Goal: Feedback & Contribution: Contribute content

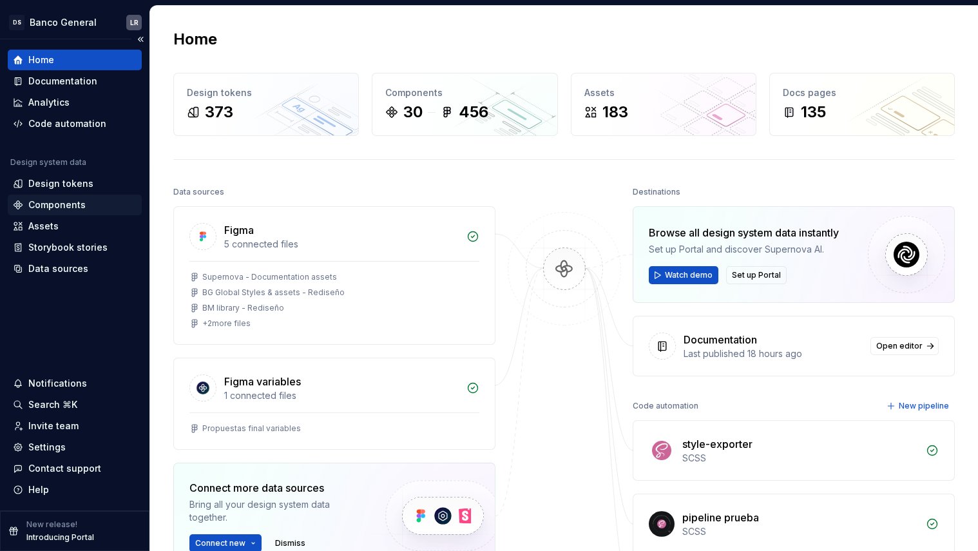
click at [55, 203] on div "Components" at bounding box center [56, 205] width 57 height 13
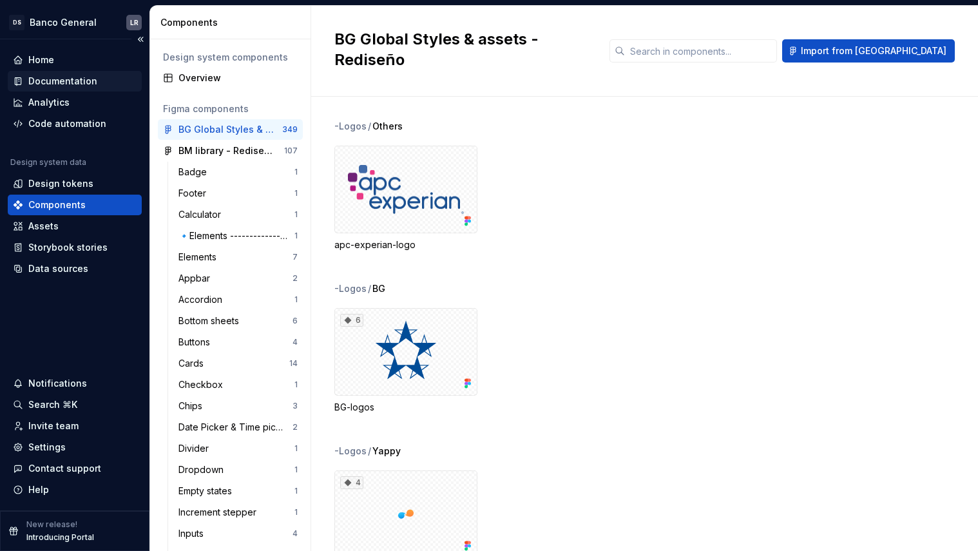
click at [67, 83] on div "Documentation" at bounding box center [62, 81] width 69 height 13
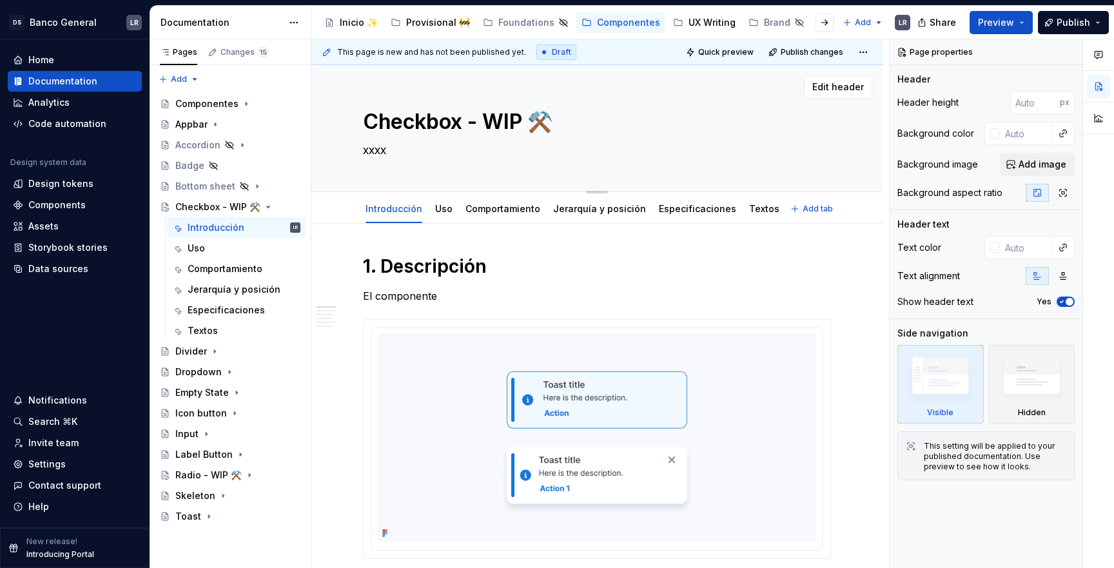
click at [379, 156] on textarea "xxxx" at bounding box center [594, 150] width 468 height 21
type textarea "*"
type textarea "z"
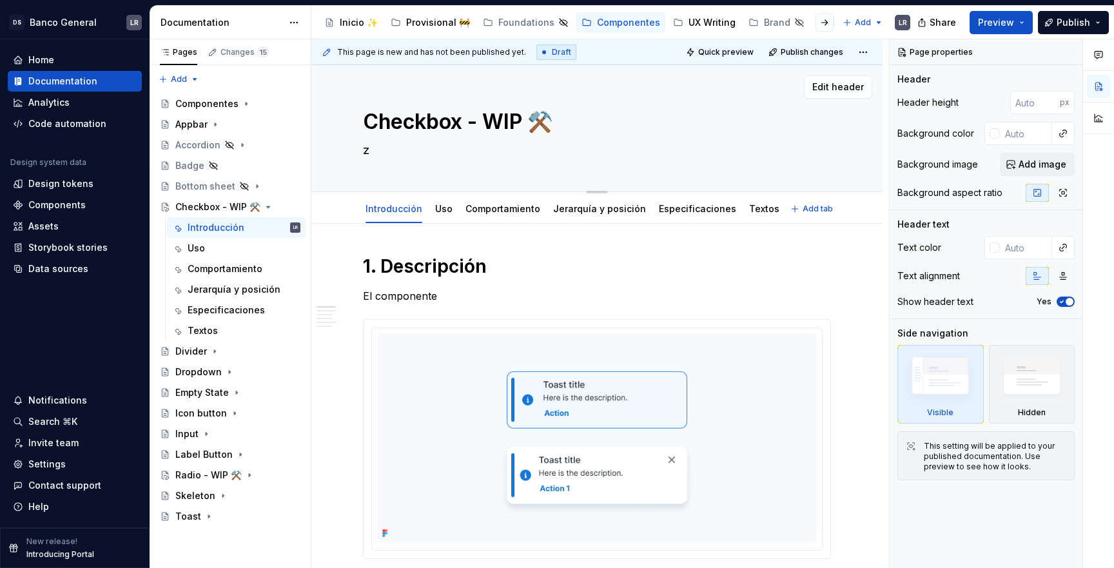
type textarea "*"
type textarea "S"
type textarea "*"
type textarea "Se"
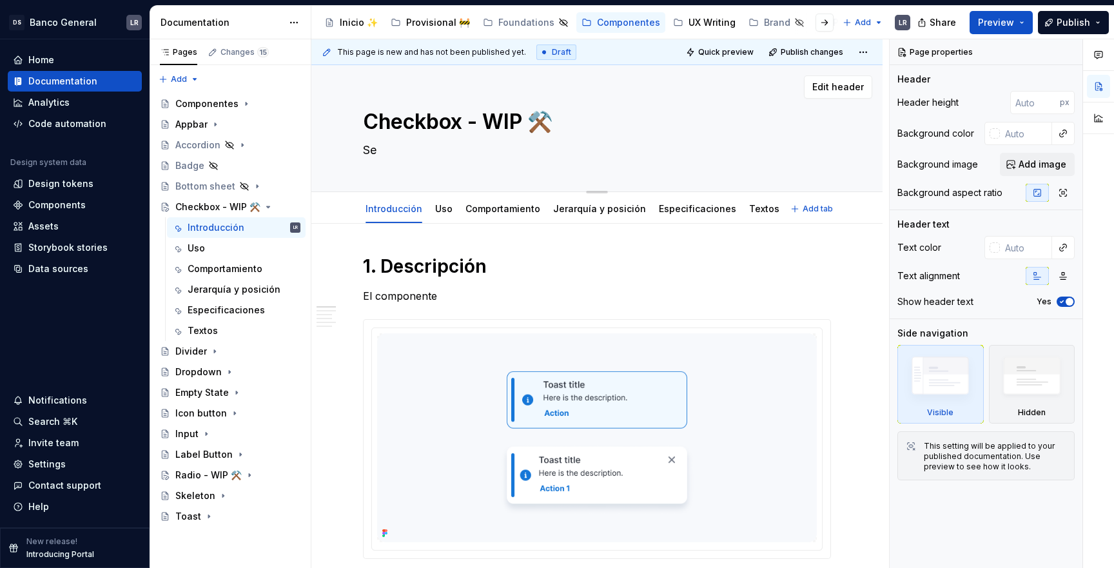
type textarea "*"
type textarea "Sel"
type textarea "*"
type textarea "Sele"
type textarea "*"
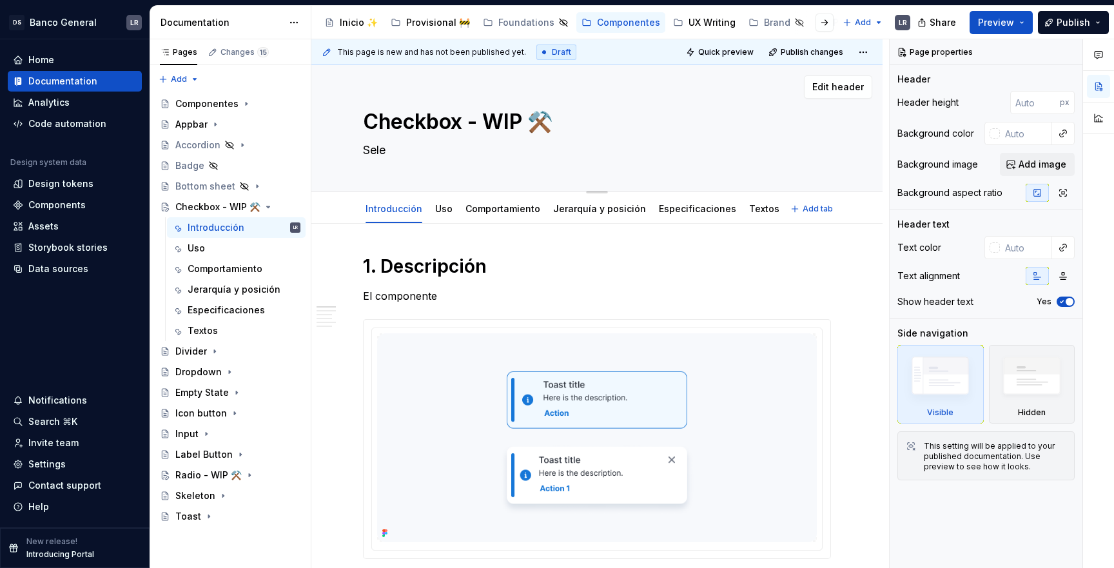
type textarea "Selec"
type textarea "*"
type textarea "Selecc"
type textarea "*"
type textarea "Selec"
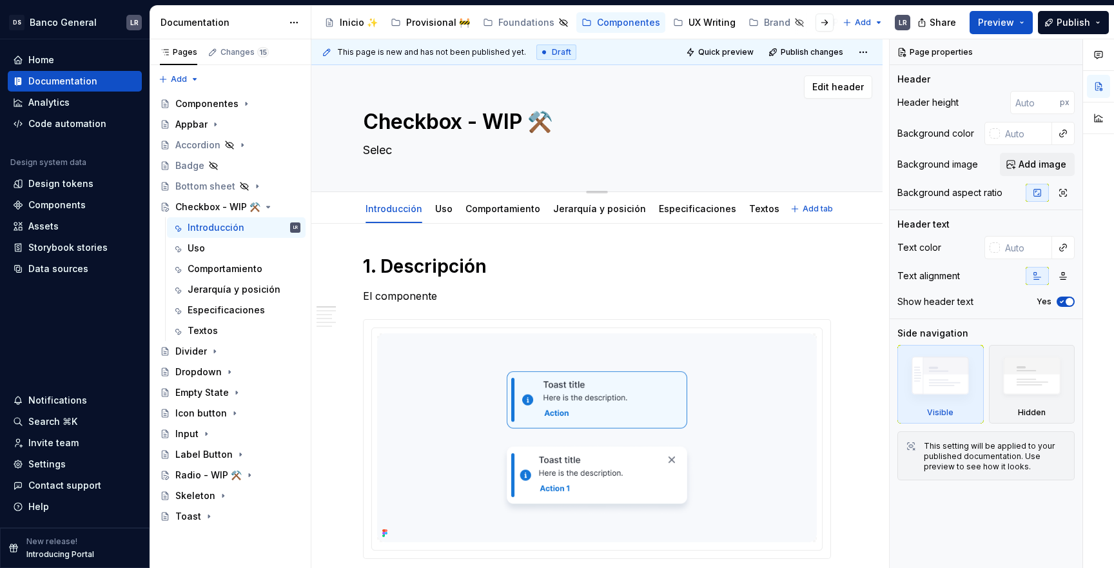
type textarea "*"
type textarea "Sele"
type textarea "*"
type textarea "Sel"
type textarea "*"
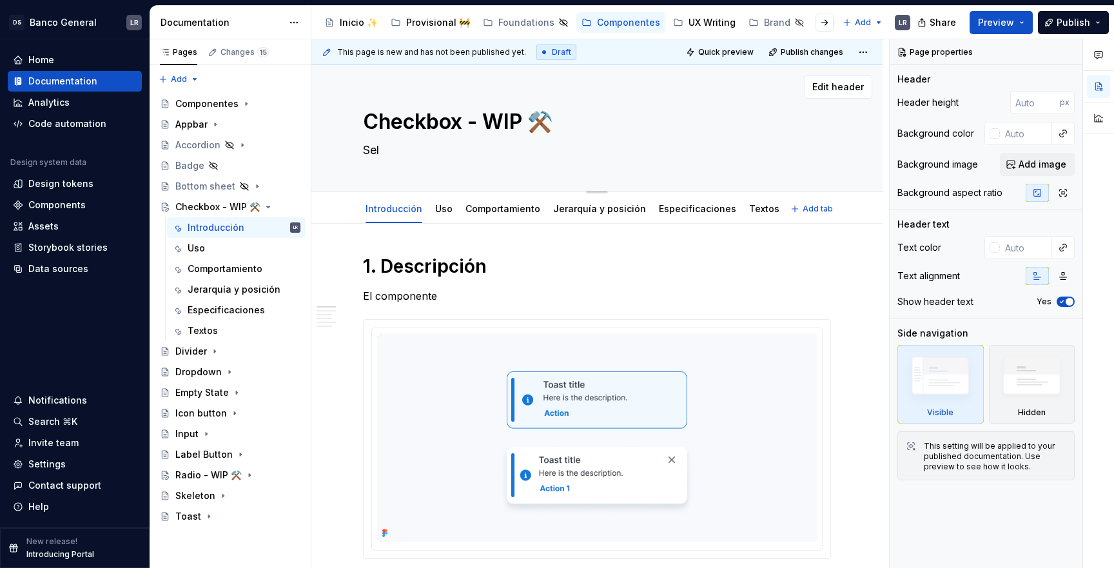
type textarea "Se"
type textarea "*"
type textarea "S"
type textarea "*"
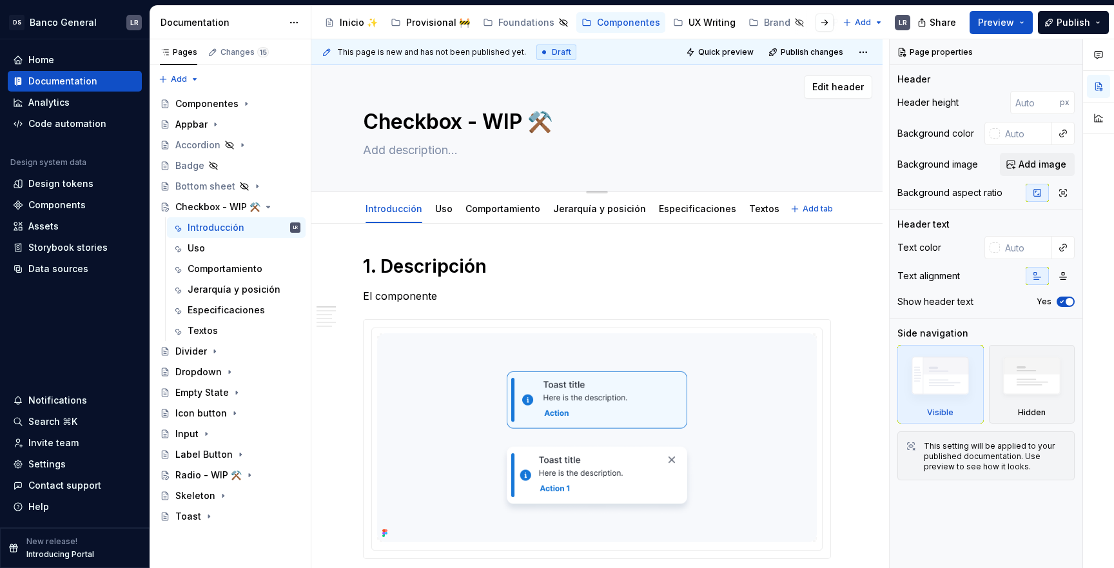
type textarea "E"
type textarea "*"
type textarea "El"
type textarea "*"
type textarea "Ele"
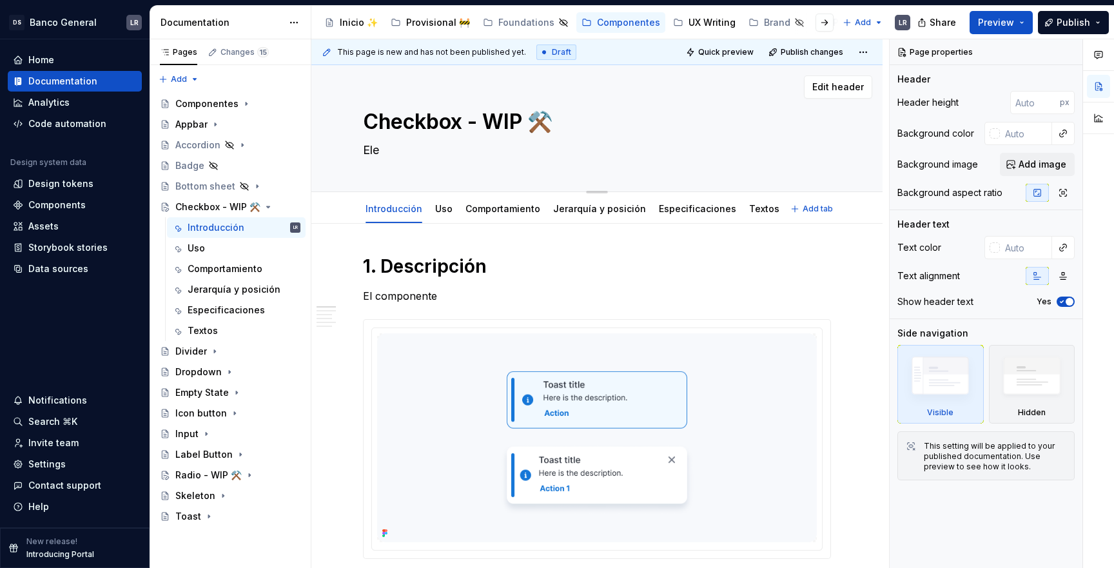
type textarea "*"
type textarea "Elem"
type textarea "*"
type textarea "Elemt"
type textarea "*"
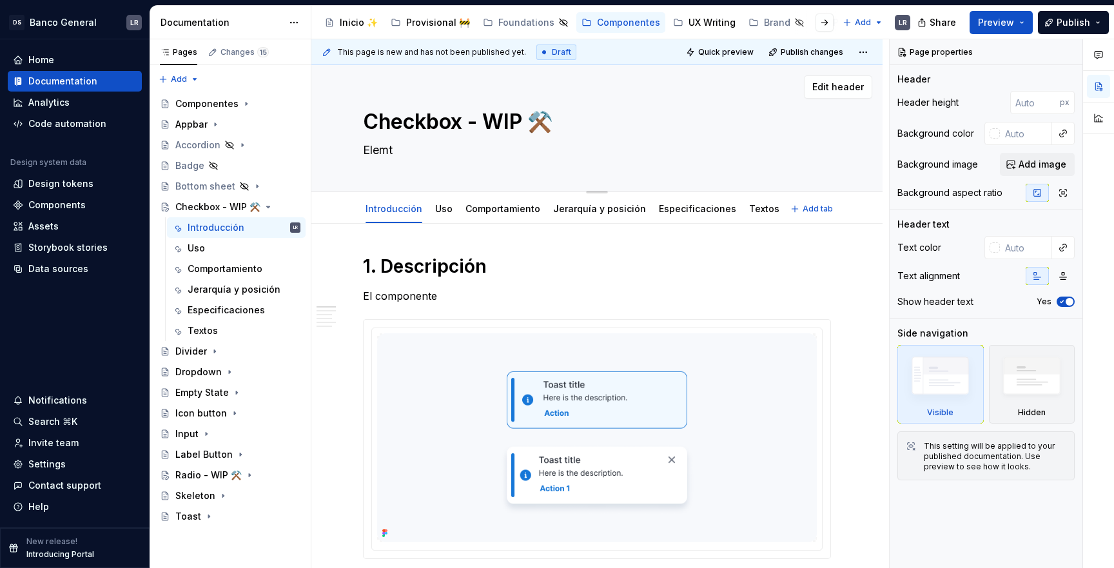
type textarea "Elemtn"
type textarea "*"
type textarea "Elemt"
type textarea "*"
type textarea "Elem"
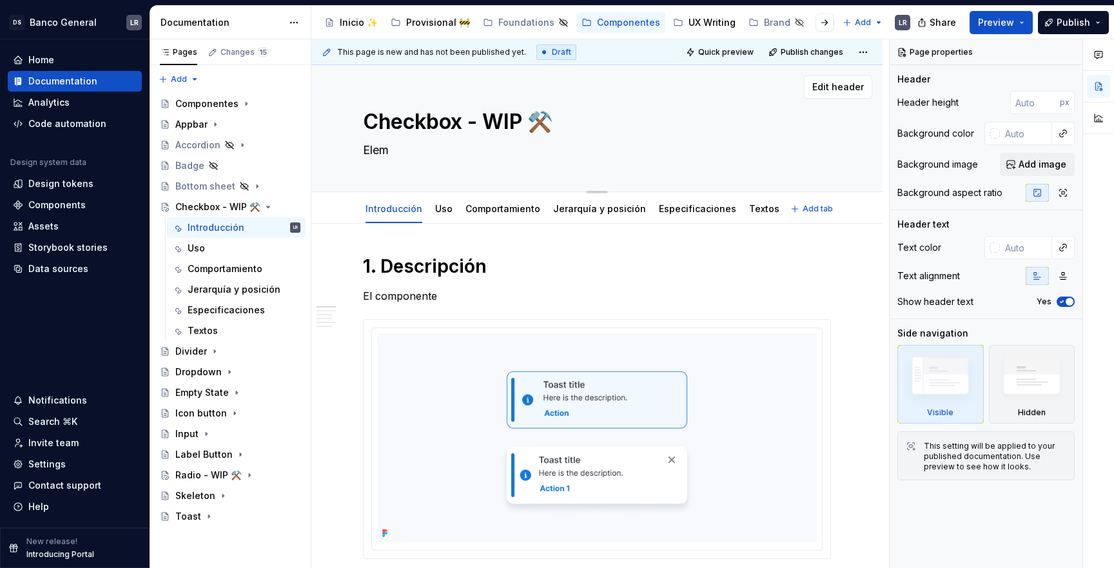
type textarea "*"
type textarea "Ele"
type textarea "*"
type textarea "Elem"
type textarea "*"
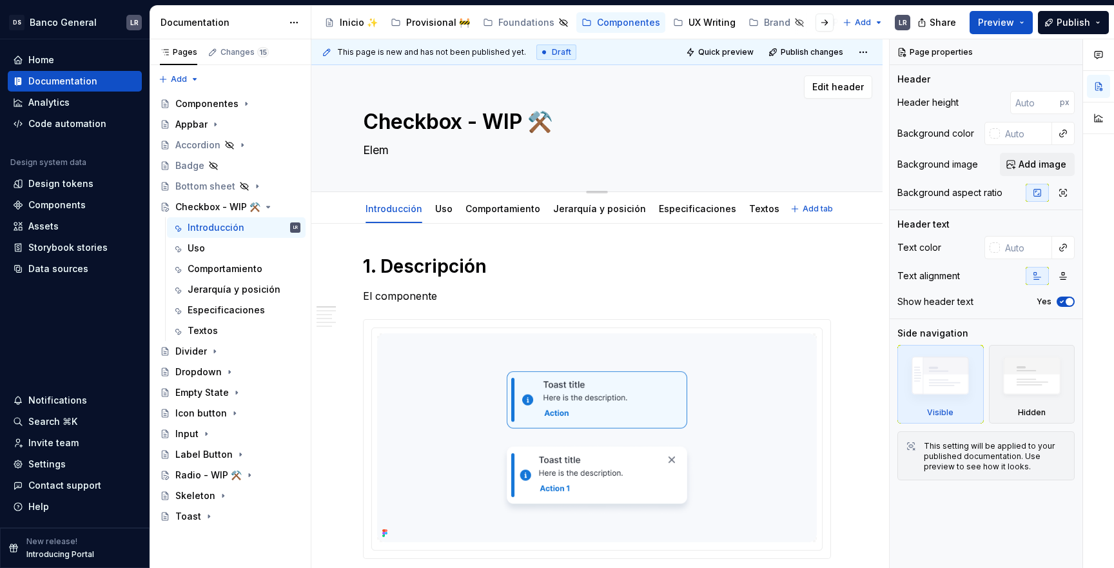
type textarea "Eleme"
type textarea "*"
type textarea "Elemen"
type textarea "*"
type textarea "Element"
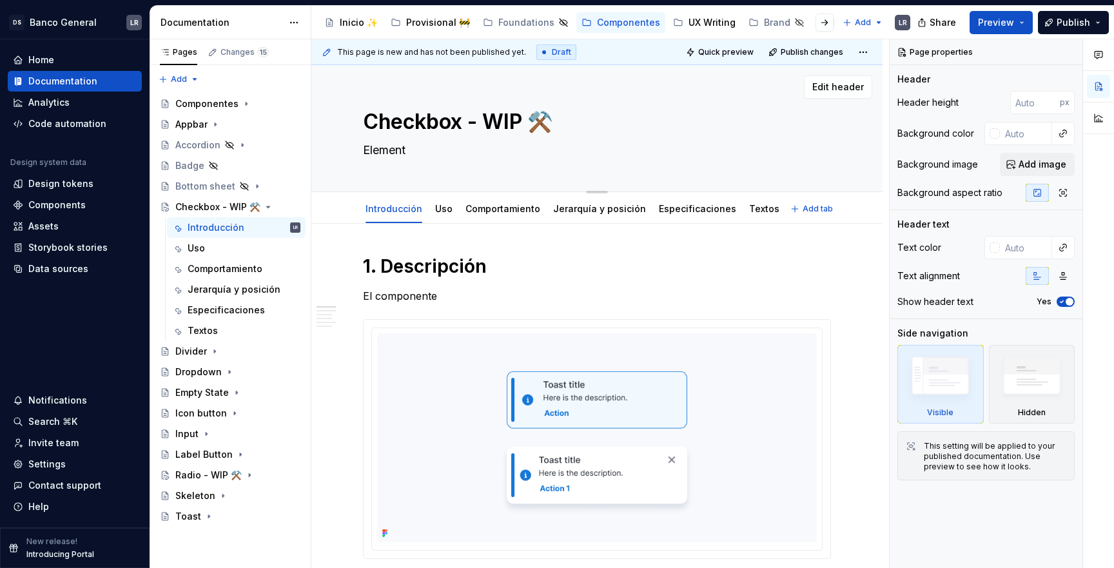
type textarea "*"
type textarea "Elemento"
type textarea "*"
type textarea "Elemento"
type textarea "*"
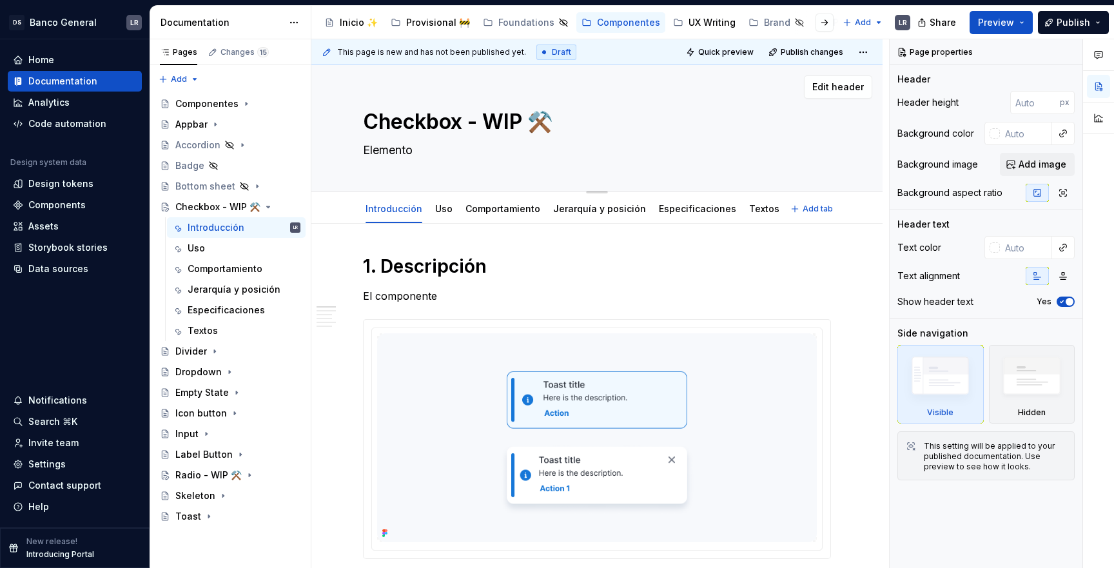
type textarea "Elemento q"
type textarea "*"
type textarea "Elemento qu"
type textarea "*"
type textarea "Elemento que"
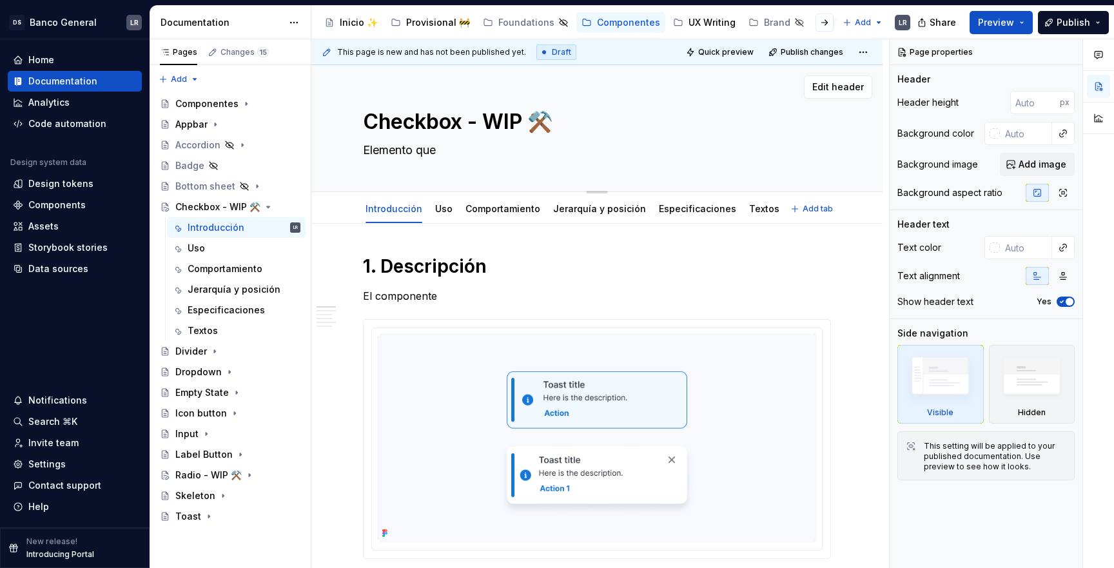
type textarea "*"
type textarea "Elemento que"
type textarea "*"
type textarea "Elemento que p"
type textarea "*"
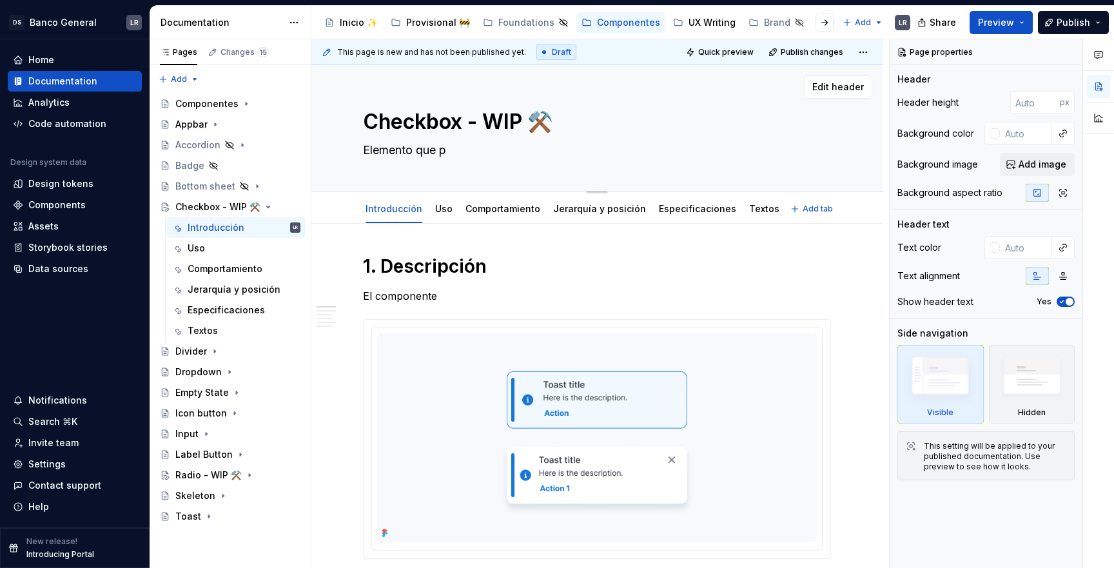
type textarea "Elemento que pe"
type textarea "*"
type textarea "Elemento que per"
type textarea "*"
type textarea "Elemento que perm"
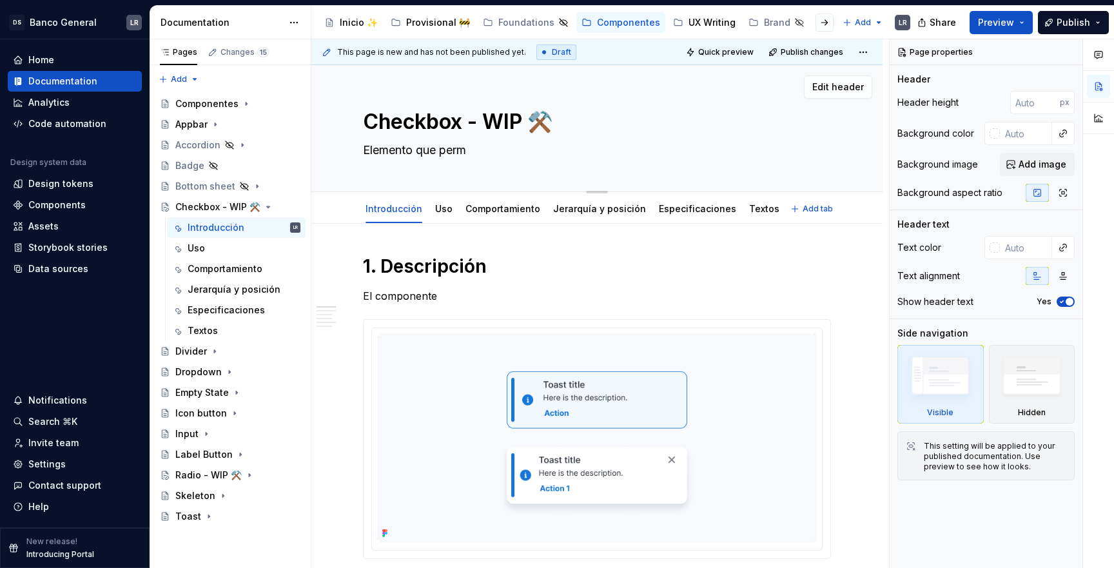
type textarea "*"
type textarea "Elemento que permi"
type textarea "*"
type textarea "Elemento que permit"
type textarea "*"
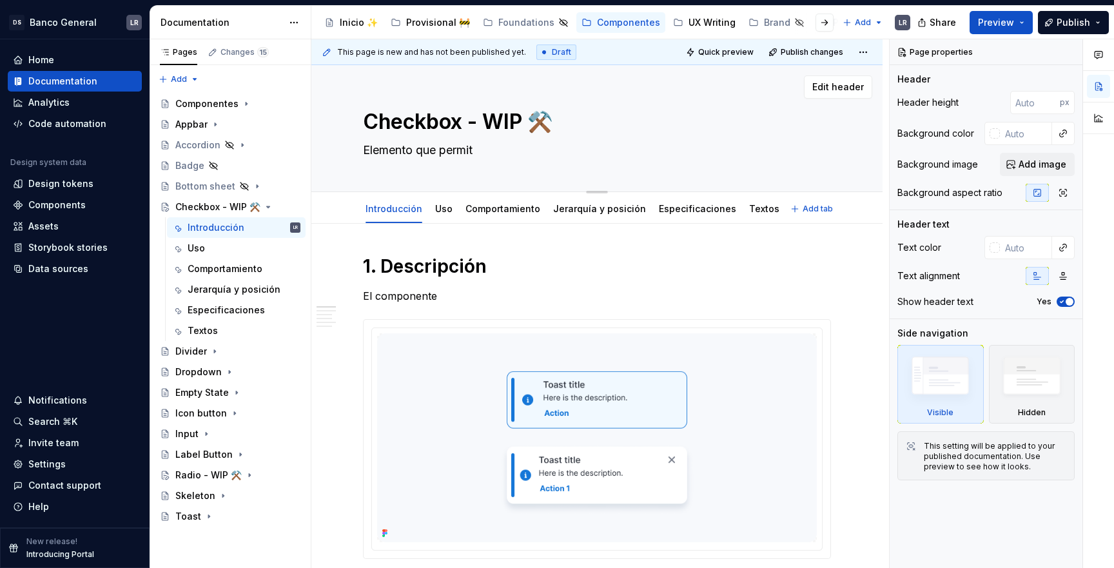
type textarea "Elemento que permite"
type textarea "*"
type textarea "Elemento que permite"
type textarea "*"
type textarea "Elemento que permite s"
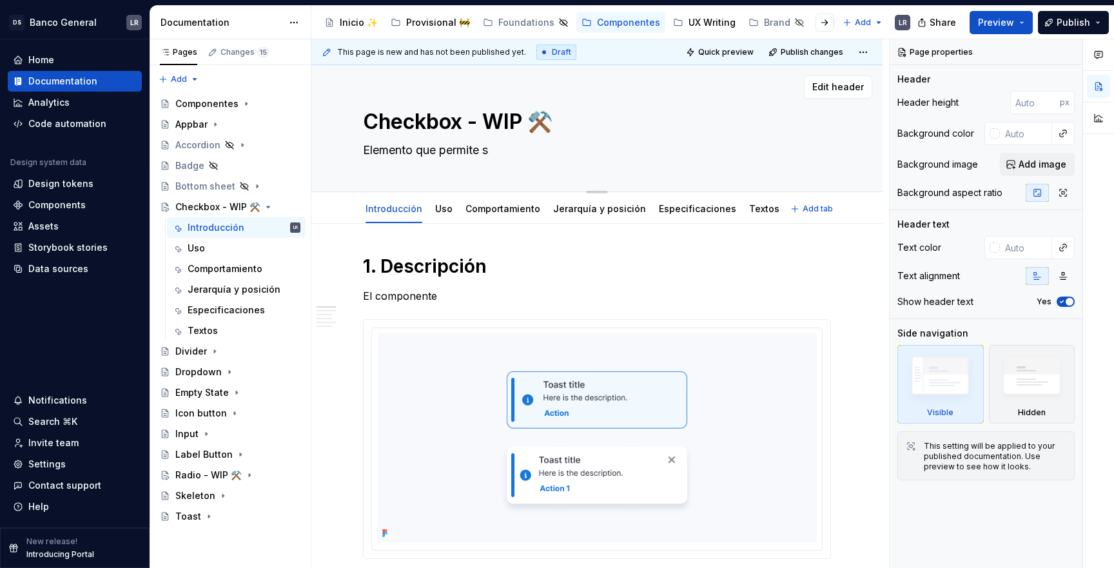
type textarea "*"
type textarea "Elemento que permite se"
type textarea "*"
type textarea "Elemento que permite sel"
type textarea "*"
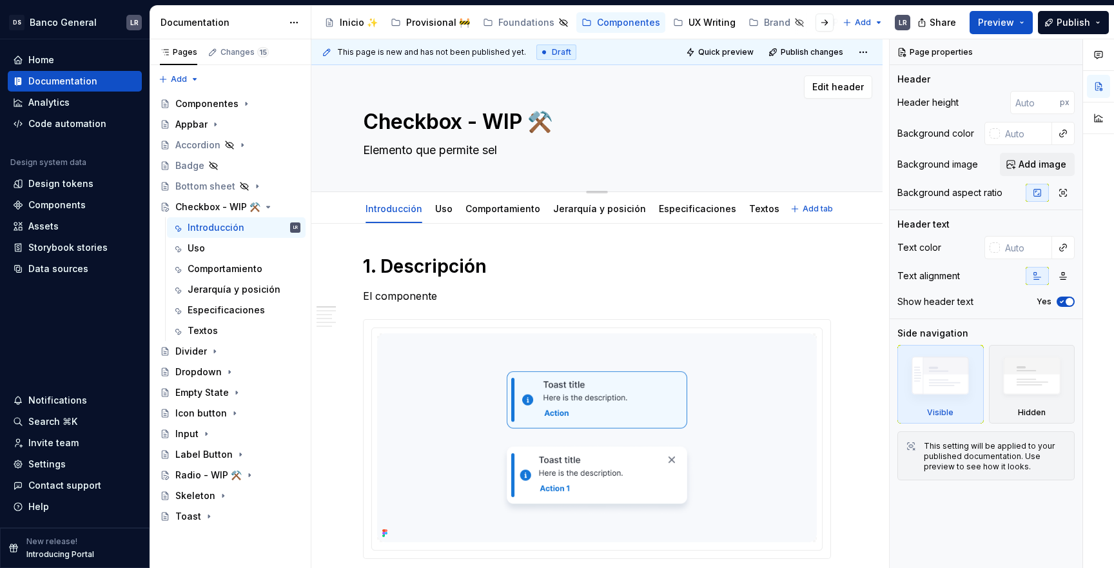
type textarea "Elemento que permite sele"
type textarea "*"
type textarea "Elemento que permite selec"
type textarea "*"
type textarea "Elemento que permite selecc"
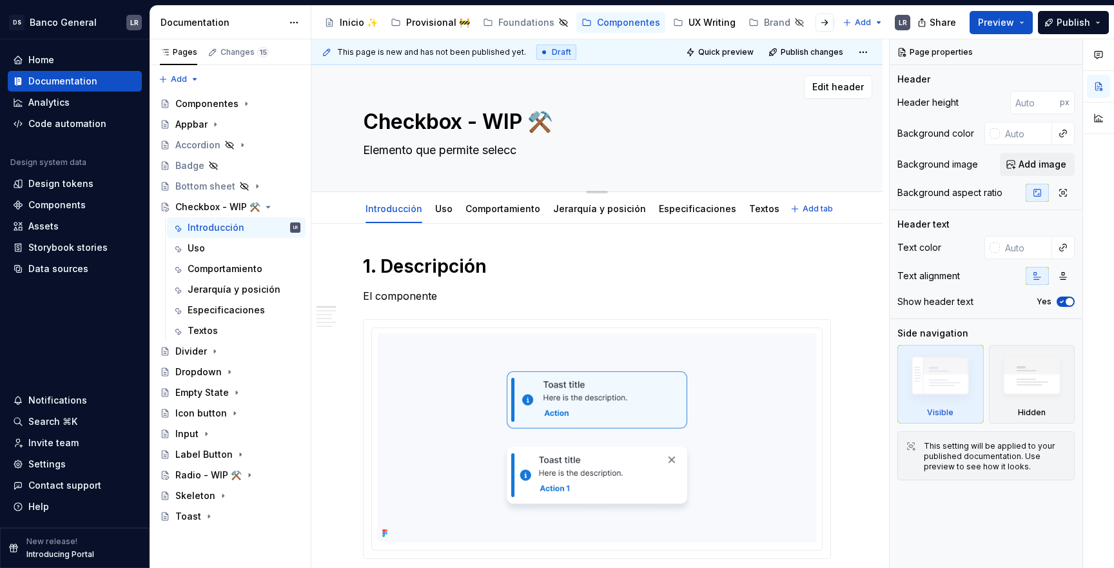
type textarea "*"
type textarea "Elemento que permite selecci"
type textarea "*"
type textarea "Elemento que permite seleccio"
type textarea "*"
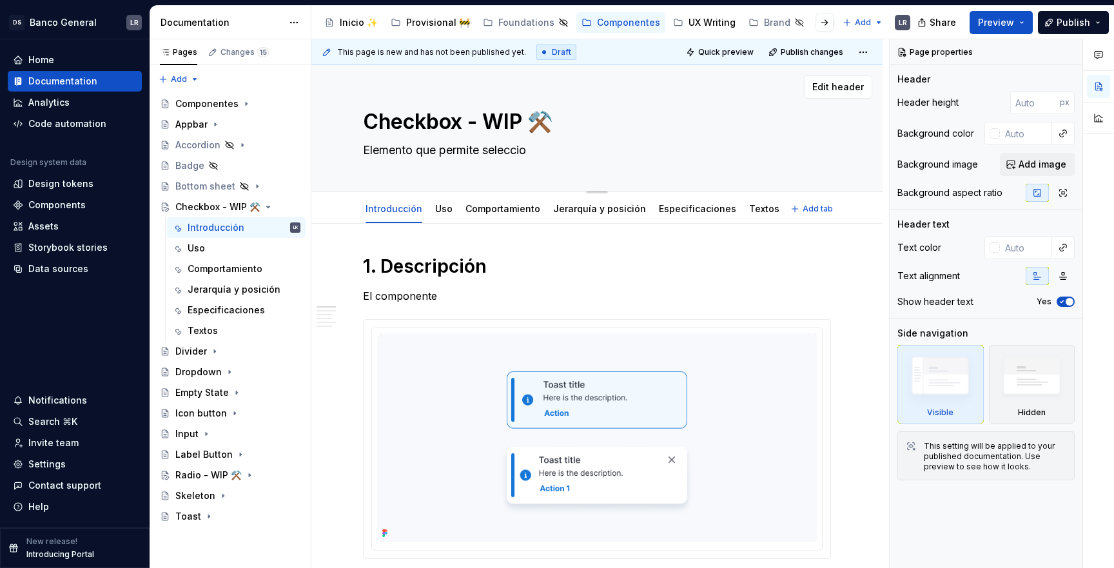
type textarea "Elemento que permite seleccion"
type textarea "*"
type textarea "Elemento que permite selecciona"
type textarea "*"
type textarea "Elemento que permite seleccionar"
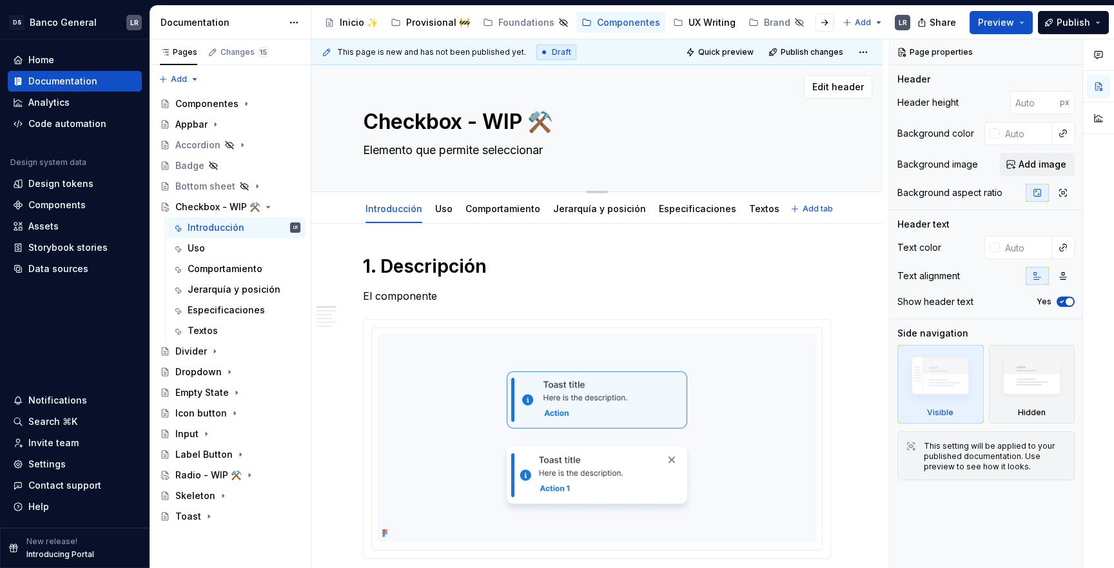
type textarea "*"
type textarea "Elemento que permite seleccionar"
type textarea "*"
type textarea "Elemento que permite seleccionar un"
type textarea "*"
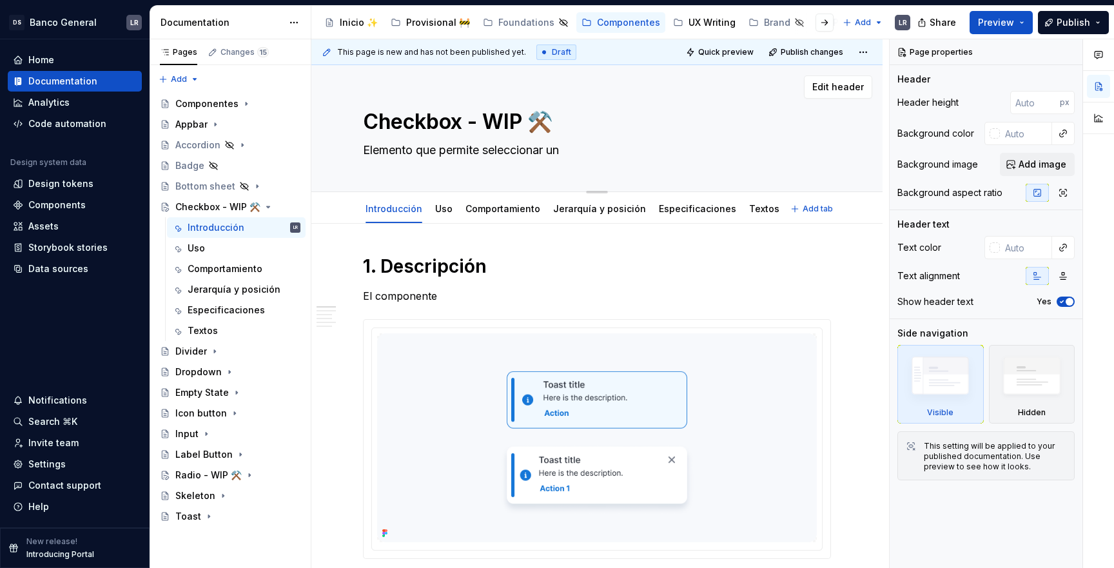
type textarea "Elemento que permite seleccionar una"
type textarea "*"
type textarea "Elemento que permite seleccionar una"
type textarea "*"
type textarea "Elemento que permite seleccionar una o"
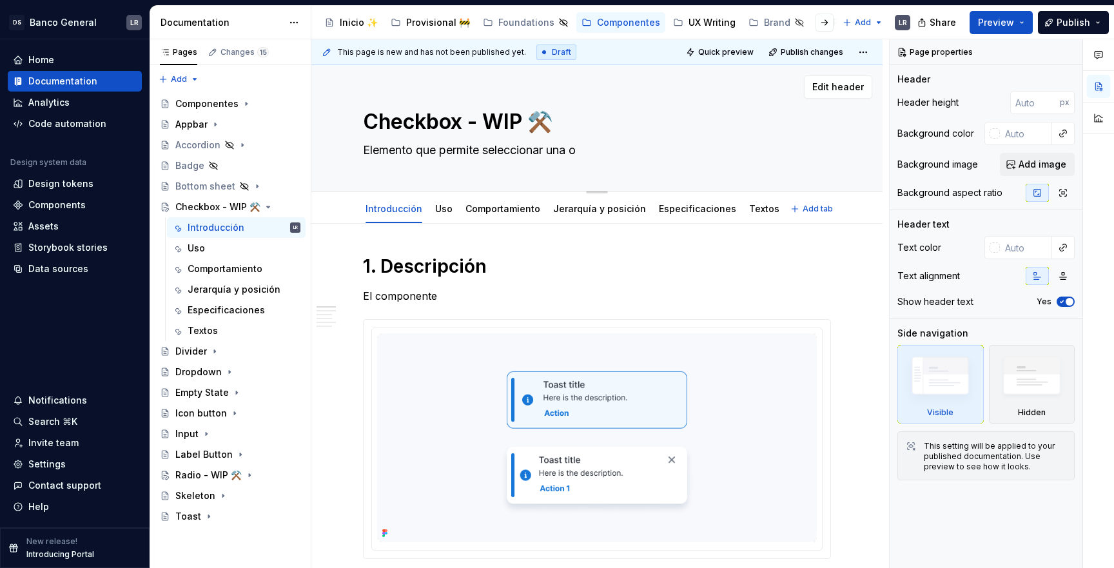
type textarea "*"
type textarea "Elemento que permite seleccionar una o"
type textarea "*"
type textarea "Elemento que permite seleccionar una o v"
type textarea "*"
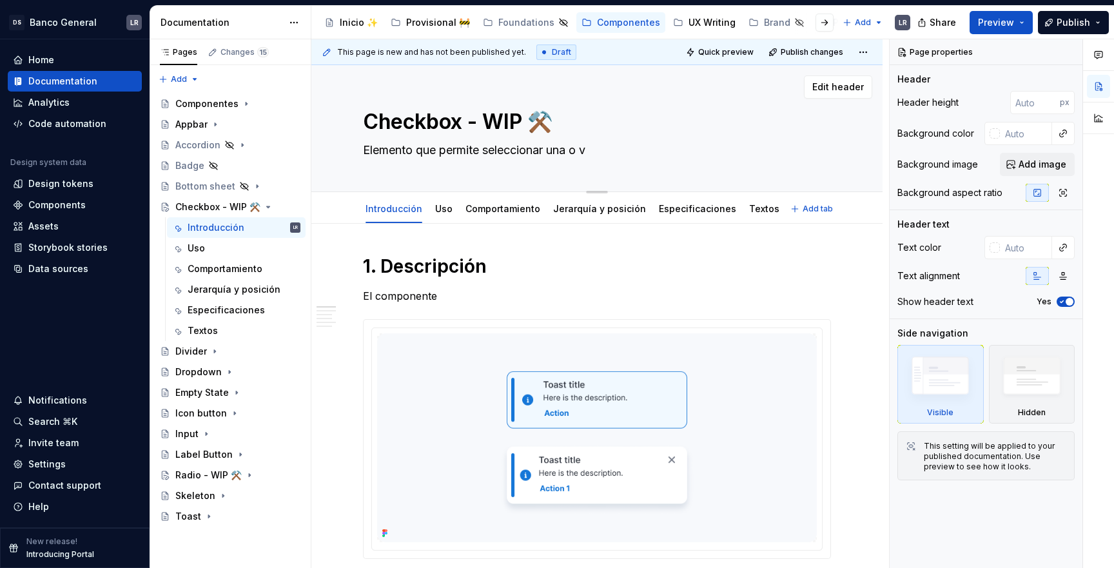
type textarea "Elemento que permite seleccionar una o va"
type textarea "*"
type textarea "Elemento que permite seleccionar una o var"
type textarea "*"
type textarea "Elemento que permite seleccionar una o vari"
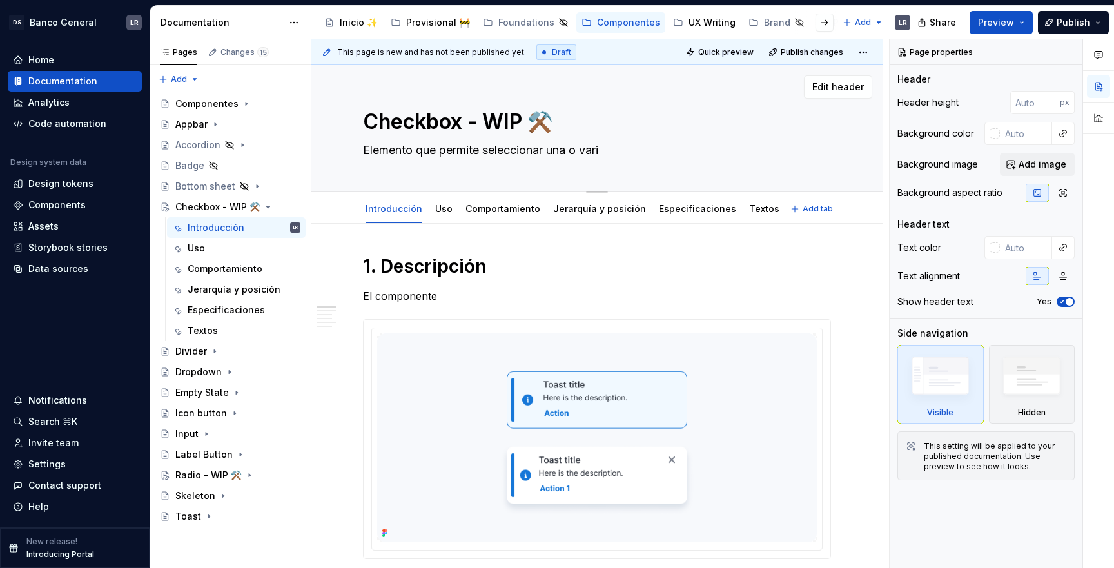
type textarea "*"
type textarea "Elemento que permite seleccionar una o varia"
type textarea "*"
type textarea "Elemento que permite seleccionar una o varias"
type textarea "*"
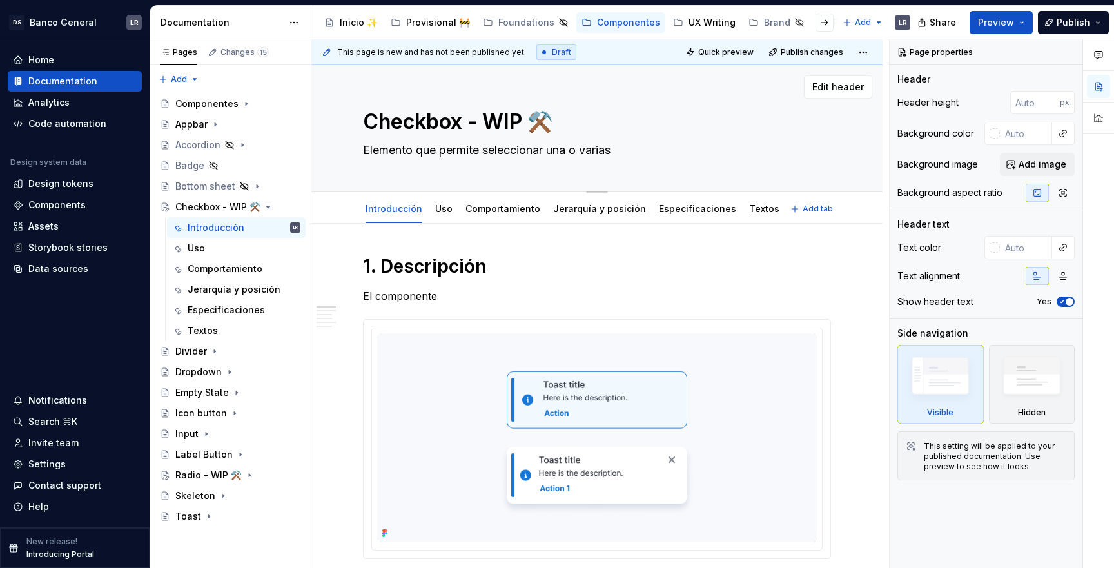
type textarea "Elemento que permite seleccionar una o varias"
type textarea "*"
type textarea "Elemento que permite seleccionar una o varias o"
type textarea "*"
type textarea "Elemento que permite seleccionar una o varias op"
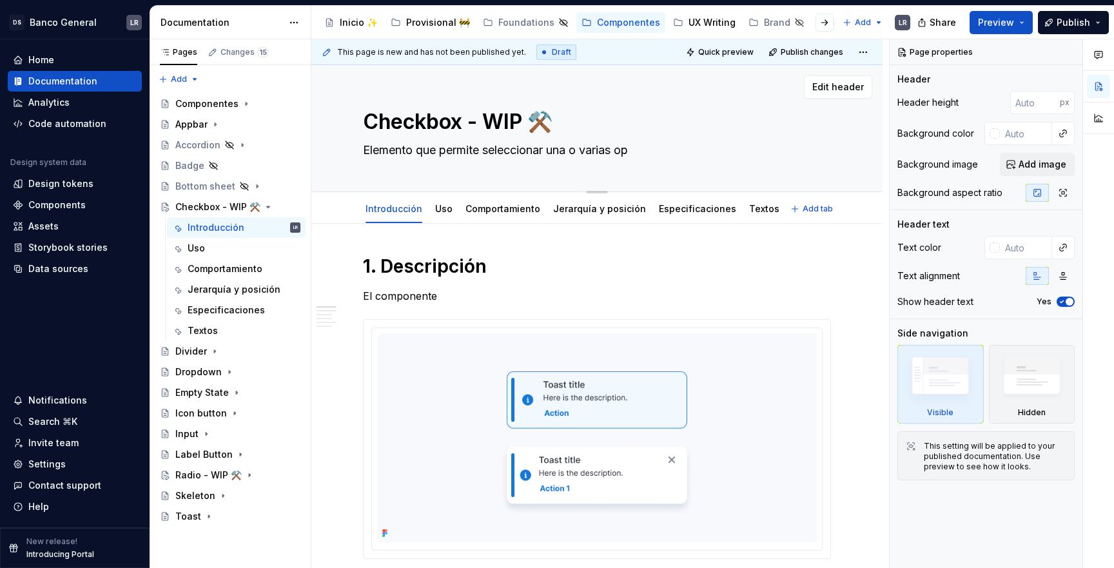
type textarea "*"
type textarea "Elemento que permite seleccionar una o varias opc"
type textarea "*"
type textarea "Elemento que permite seleccionar una o varias opci"
type textarea "*"
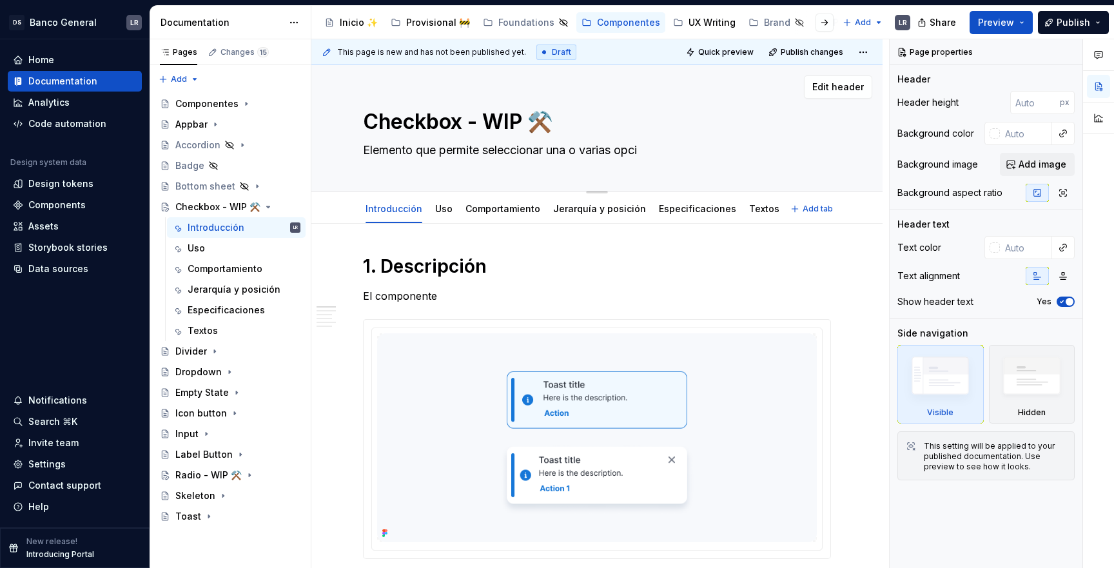
type textarea "Elemento que permite seleccionar una o varias opcio"
type textarea "*"
type textarea "Elemento que permite seleccionar una o varias opcion"
type textarea "*"
type textarea "Elemento que permite seleccionar una o varias opcione"
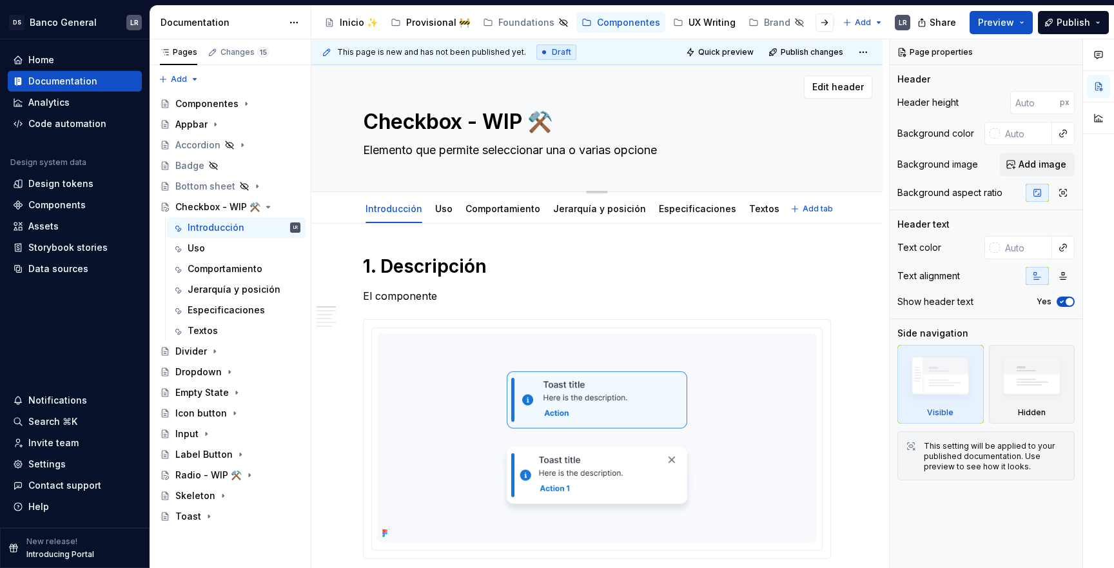
type textarea "*"
type textarea "Elemento que permite seleccionar una o varias opciones"
type textarea "*"
type textarea "Elemento que permite seleccionar una o varias opciones"
type textarea "*"
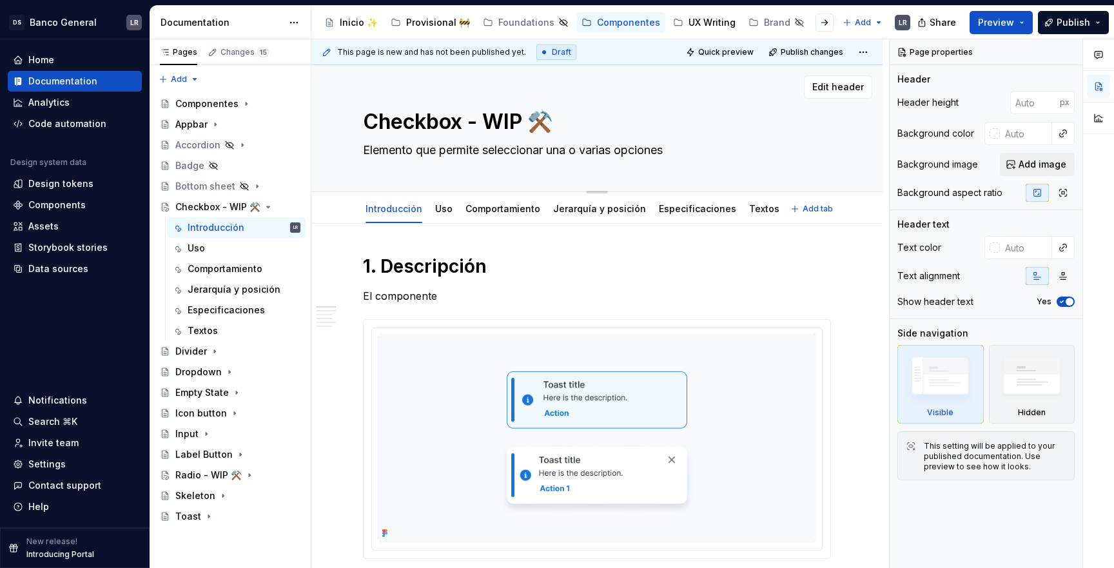
type textarea "Elemento que permite seleccionar una o varias opciones d"
type textarea "*"
type textarea "Elemento que permite seleccionar una o varias opciones de"
type textarea "*"
type textarea "Elemento que permite seleccionar una o varias opciones de"
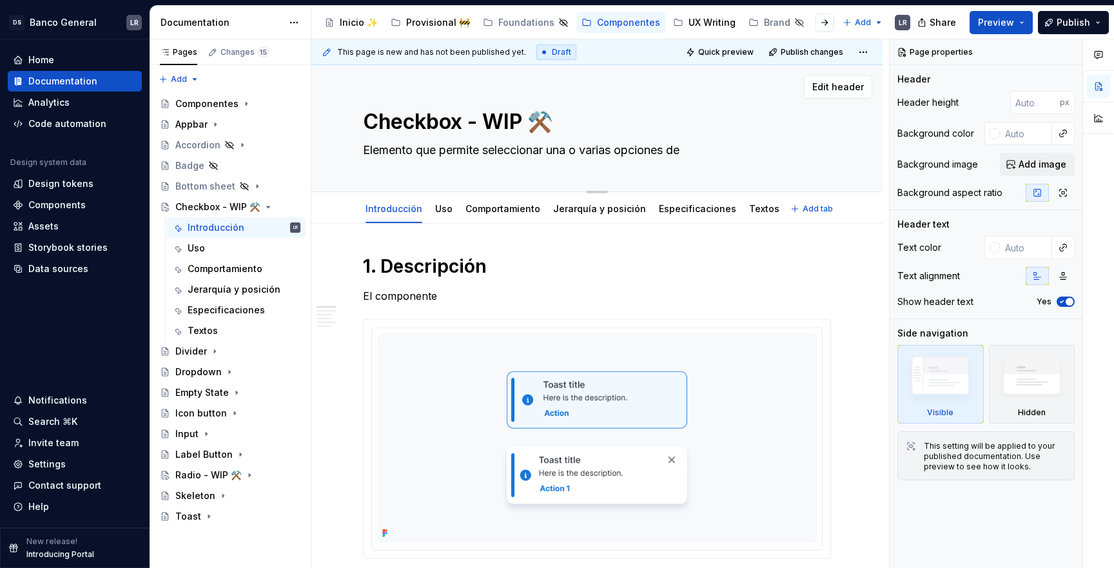
type textarea "*"
type textarea "Elemento que permite seleccionar una o varias opciones de u"
type textarea "*"
type textarea "Elemento que permite seleccionar una o varias opciones de un"
type textarea "*"
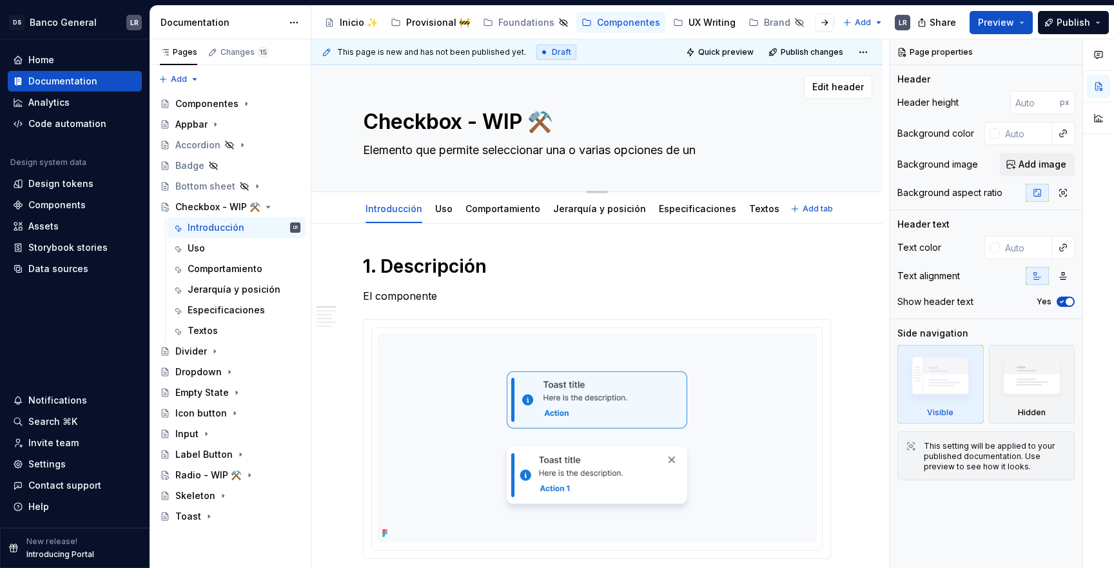
type textarea "Elemento que permite seleccionar una o varias opciones de un"
type textarea "*"
type textarea "Elemento que permite seleccionar una o varias opciones de un co"
type textarea "*"
type textarea "Elemento que permite seleccionar una o varias opciones de un con"
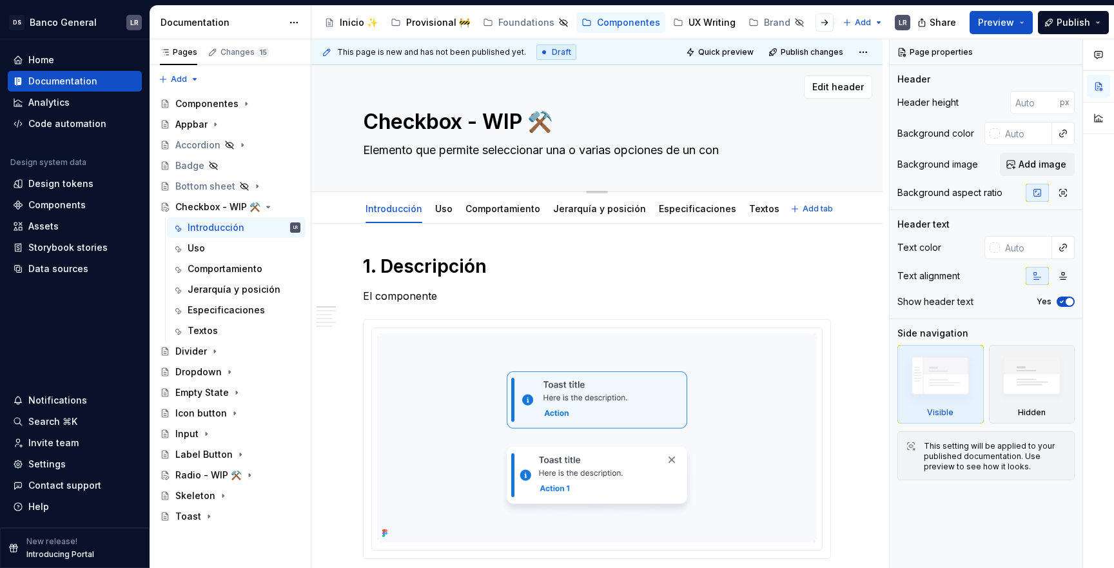
type textarea "*"
type textarea "Elemento que permite seleccionar una o varias opciones de un conj"
type textarea "*"
type textarea "Elemento que permite seleccionar una o varias opciones de un conju"
type textarea "*"
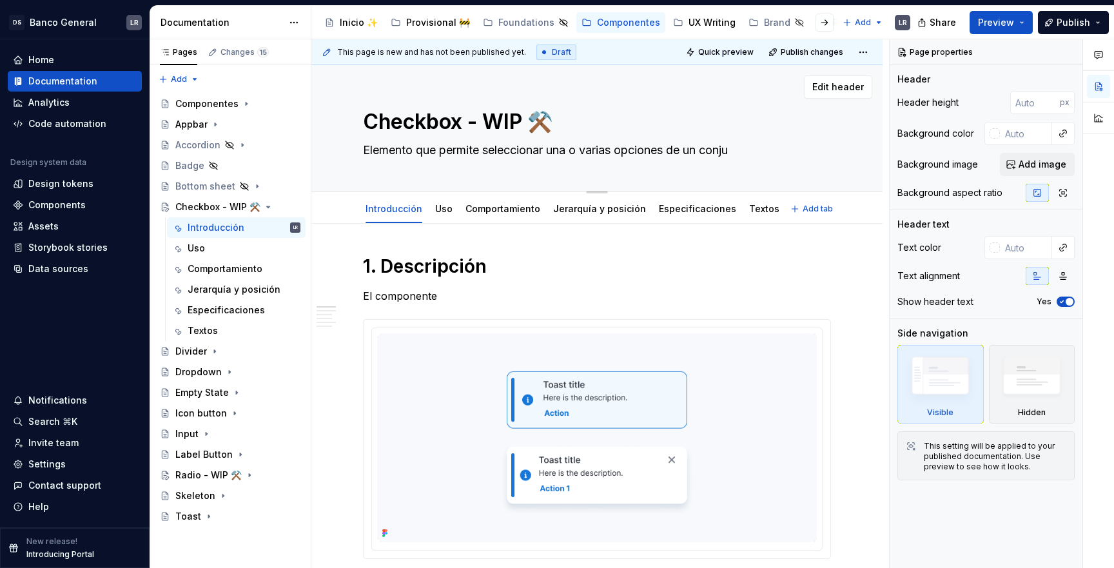
type textarea "Elemento que permite seleccionar una o varias opciones de un conjun"
type textarea "*"
type textarea "Elemento que permite seleccionar una o varias opciones de un conjunt"
type textarea "*"
type textarea "Elemento que permite seleccionar una o varias opciones de un conjunto"
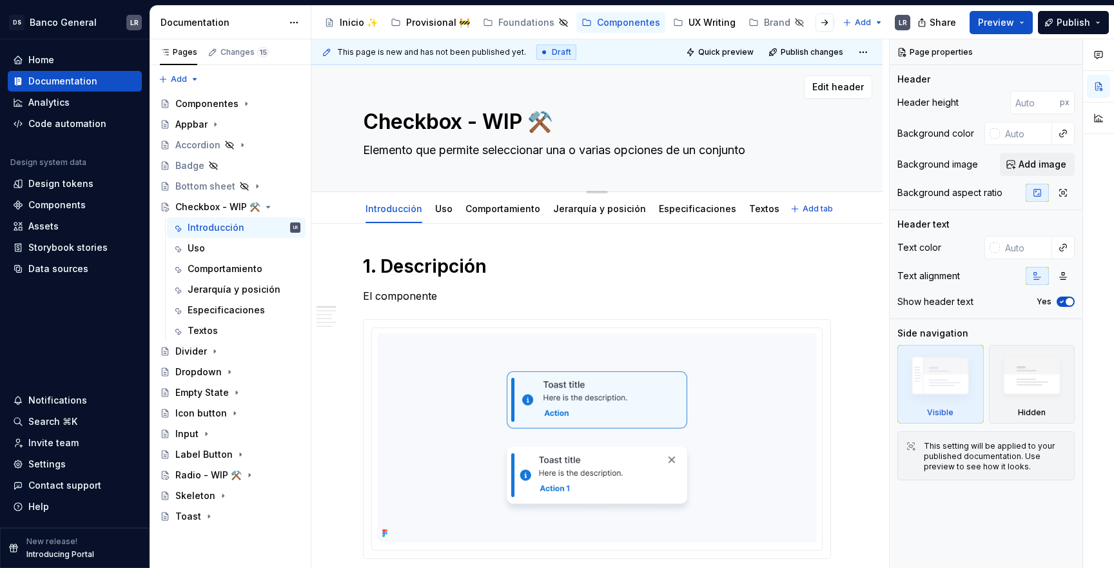
type textarea "*"
type textarea "Elemento que permite seleccionar una o varias opciones de un conjunto."
type textarea "*"
type textarea "Elemento que permite seleccionar una o varias opciones de un conjunto."
click at [421, 293] on p "El componente" at bounding box center [597, 295] width 468 height 15
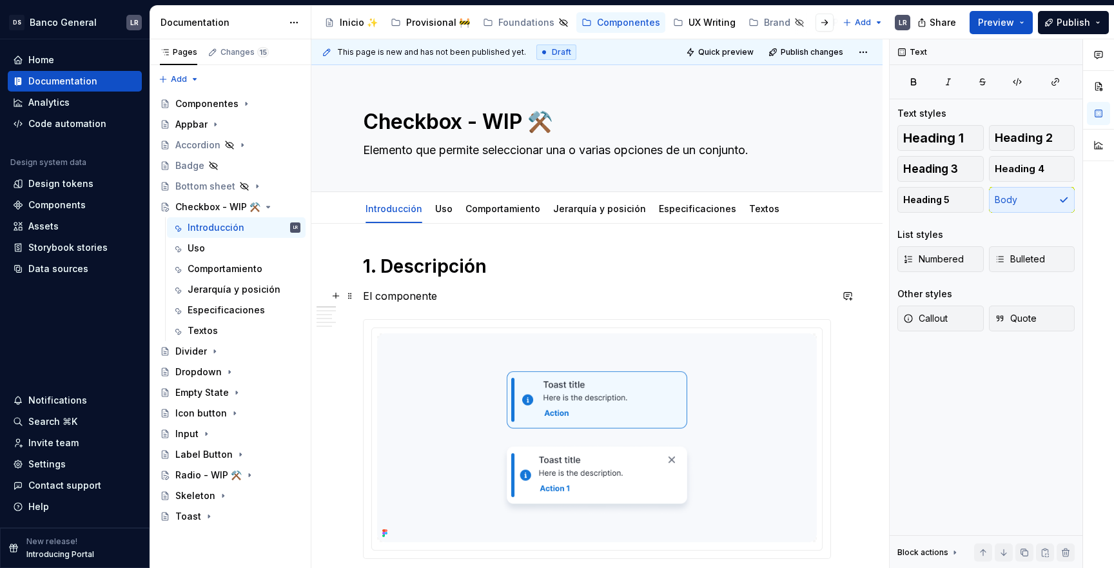
click at [421, 293] on p "El componente" at bounding box center [597, 295] width 468 height 15
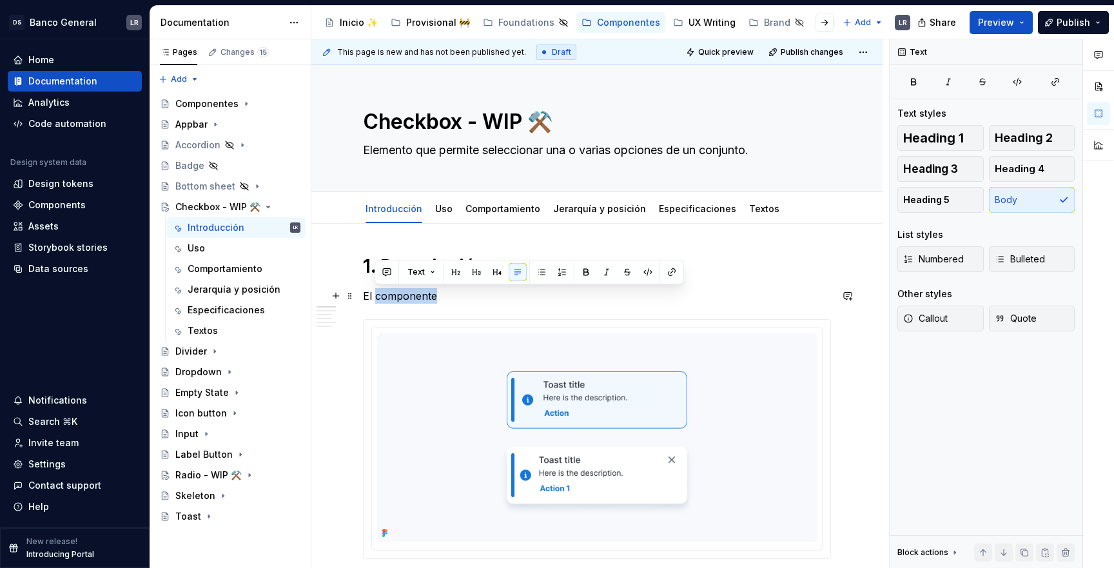
click at [421, 293] on p "El componente" at bounding box center [597, 295] width 468 height 15
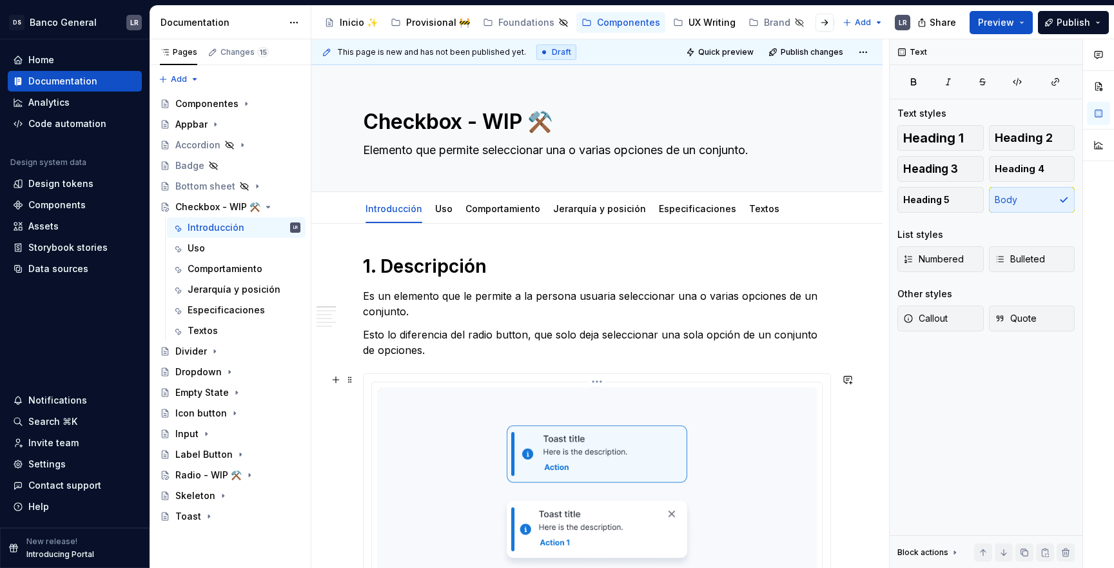
scroll to position [273, 0]
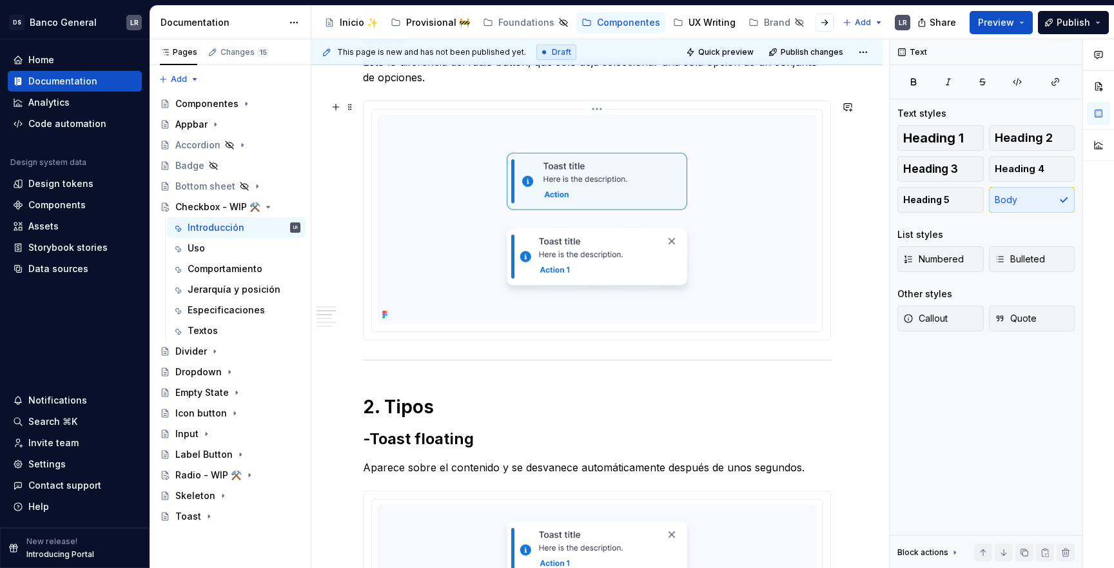
click at [634, 251] on img at bounding box center [597, 219] width 440 height 209
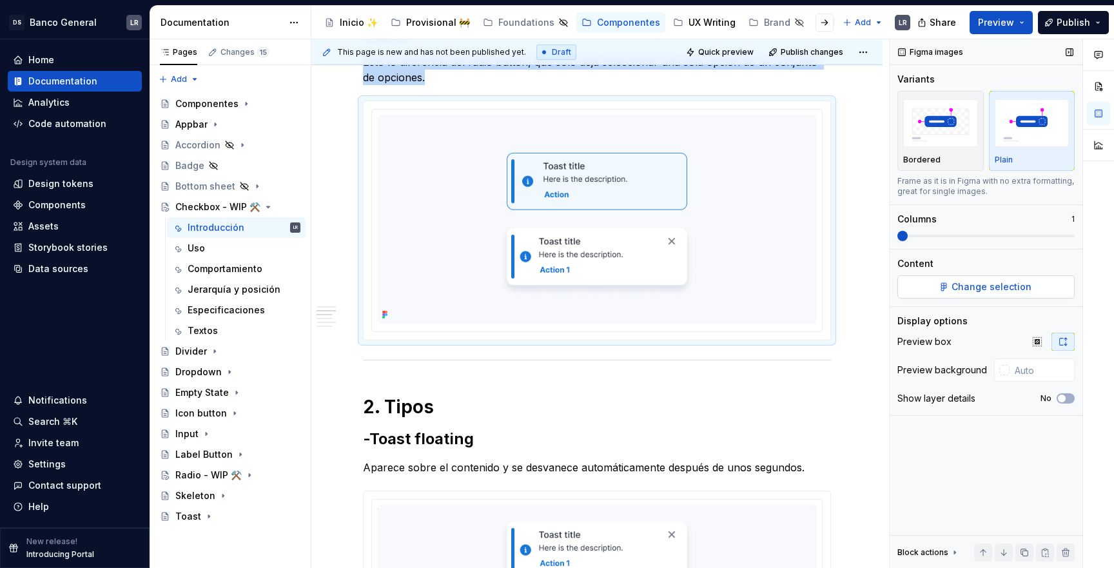
click at [978, 279] on button "Change selection" at bounding box center [985, 286] width 177 height 23
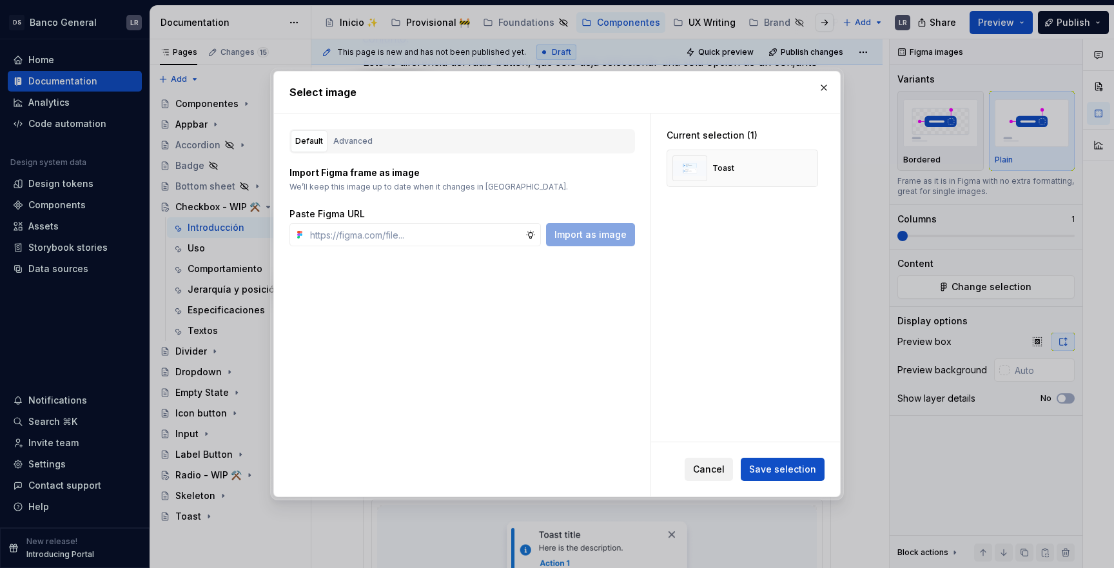
click at [714, 466] on span "Cancel" at bounding box center [709, 469] width 32 height 13
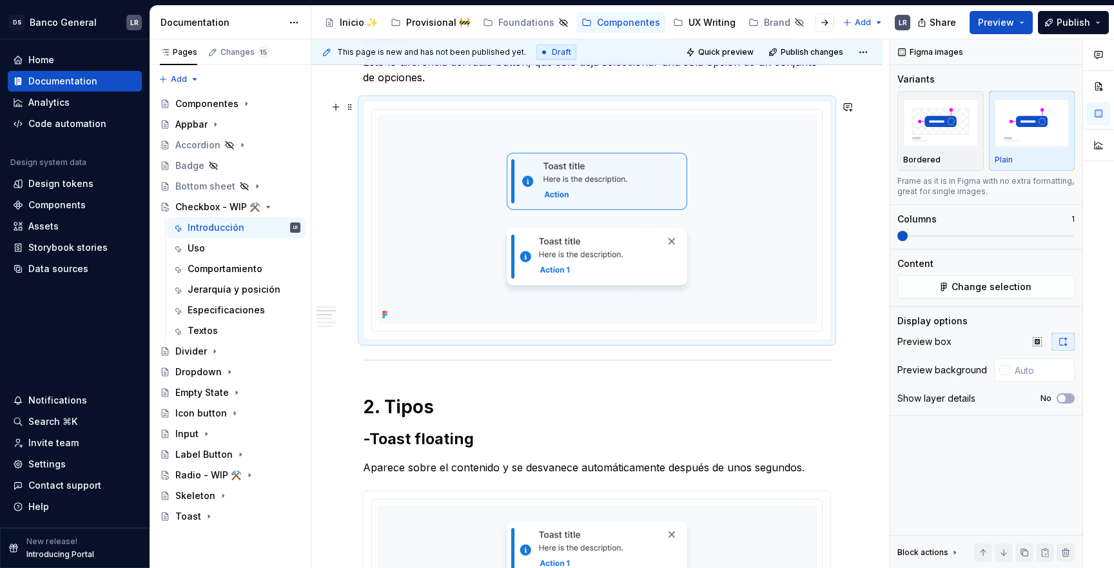
click at [831, 321] on div at bounding box center [597, 221] width 468 height 240
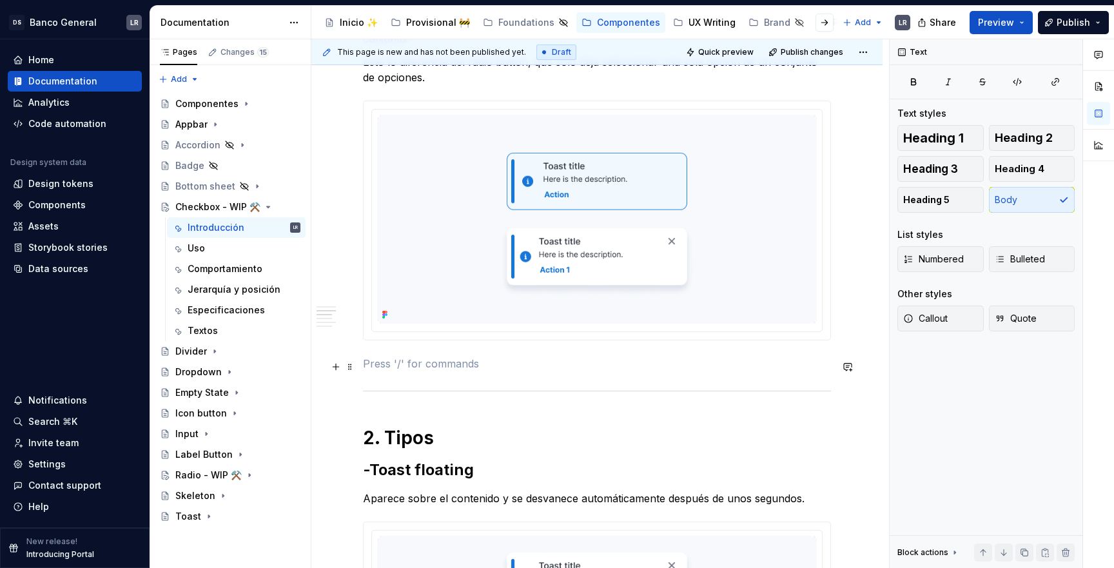
click at [342, 364] on button "button" at bounding box center [336, 367] width 18 height 18
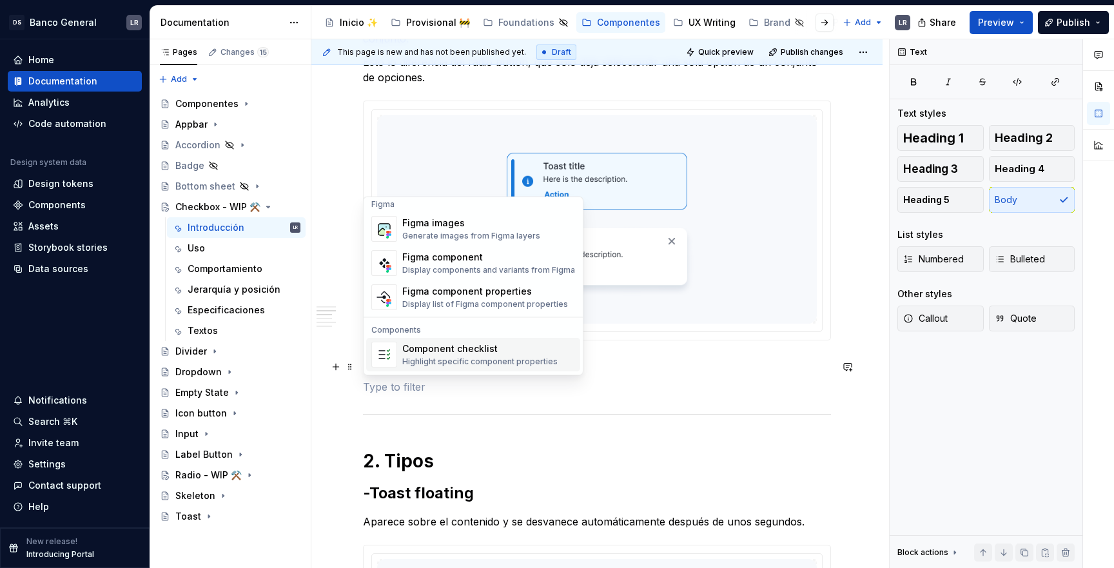
scroll to position [1214, 0]
click at [451, 269] on div "Display components and variants from Figma" at bounding box center [488, 272] width 173 height 10
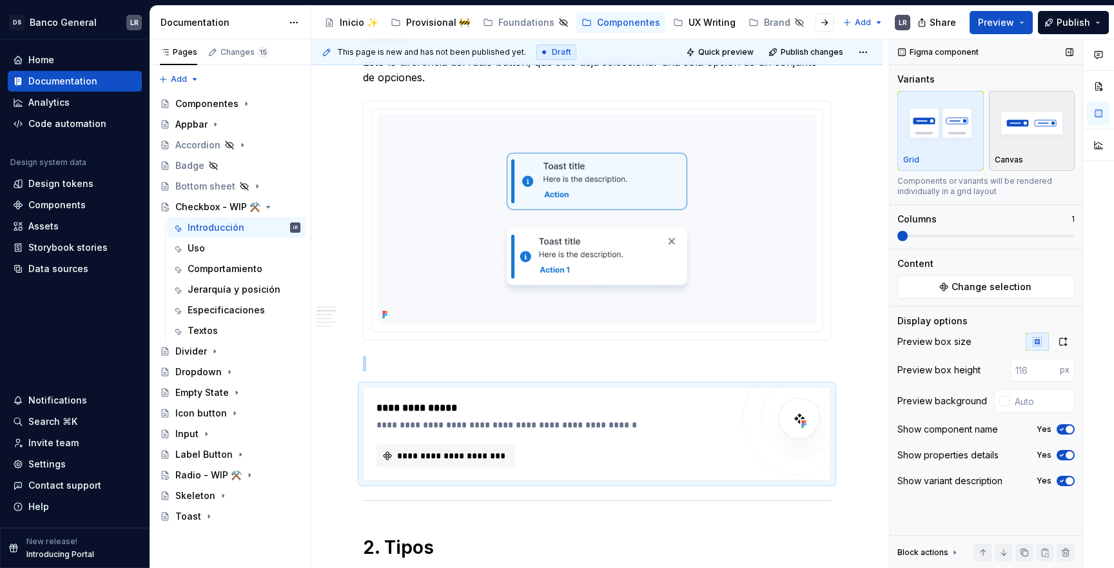
click at [978, 115] on img "button" at bounding box center [1032, 122] width 75 height 47
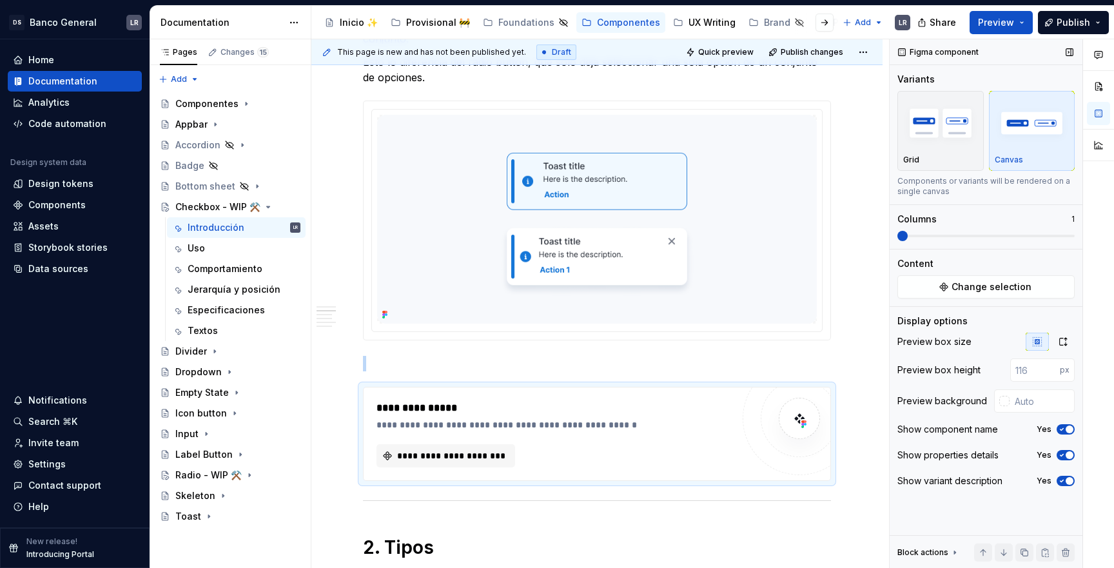
click at [946, 299] on div "Figma component Variants Grid Canvas Components or variants will be rendered on…" at bounding box center [985, 303] width 193 height 529
click at [946, 289] on button "Change selection" at bounding box center [985, 286] width 177 height 23
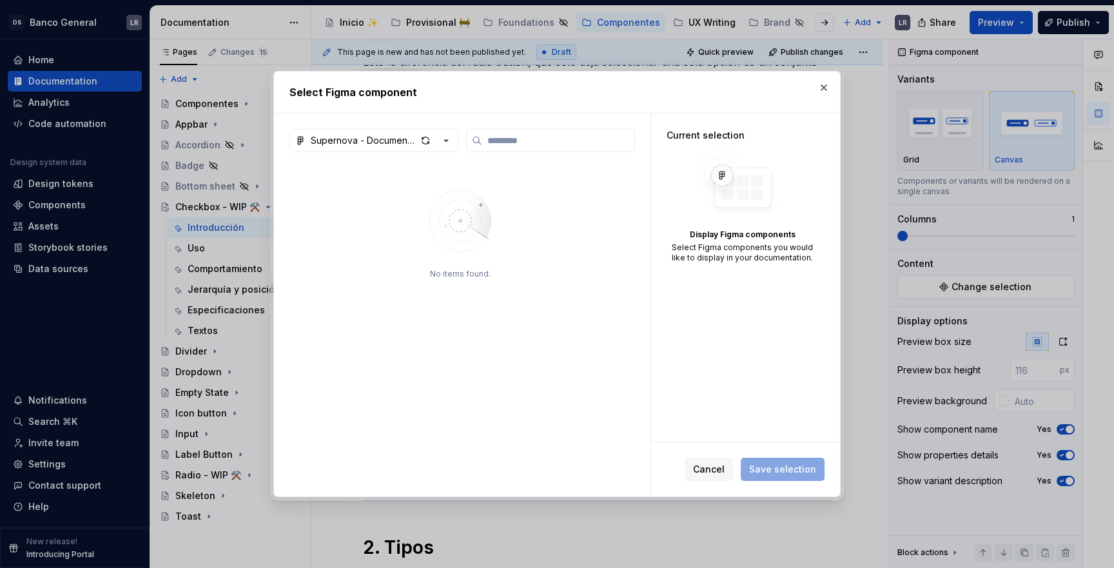
type textarea "*"
type input "*"
type input "*****"
click at [438, 140] on div "button" at bounding box center [434, 140] width 36 height 18
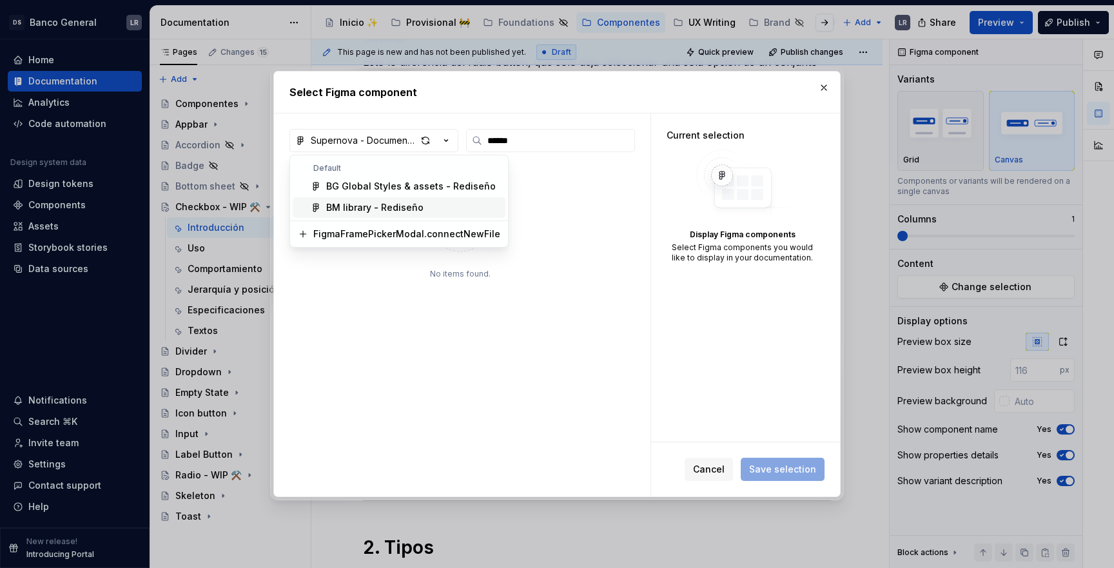
click at [403, 205] on div "BM library - Rediseño" at bounding box center [374, 207] width 97 height 13
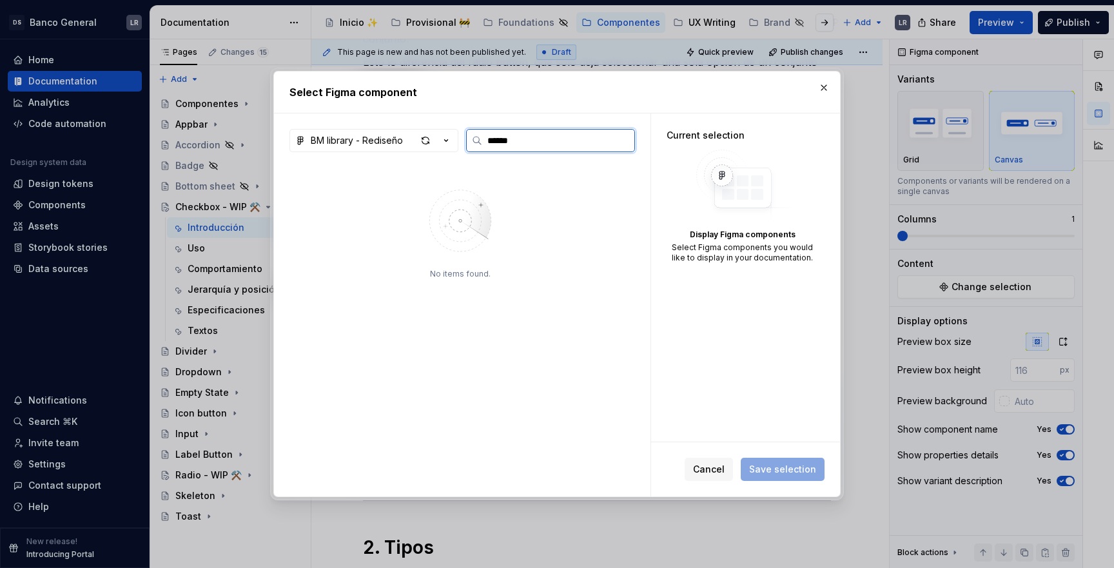
click at [561, 139] on input "*****" at bounding box center [558, 140] width 152 height 13
click at [422, 146] on div "button" at bounding box center [425, 140] width 18 height 18
click at [425, 146] on div "button" at bounding box center [425, 140] width 18 height 18
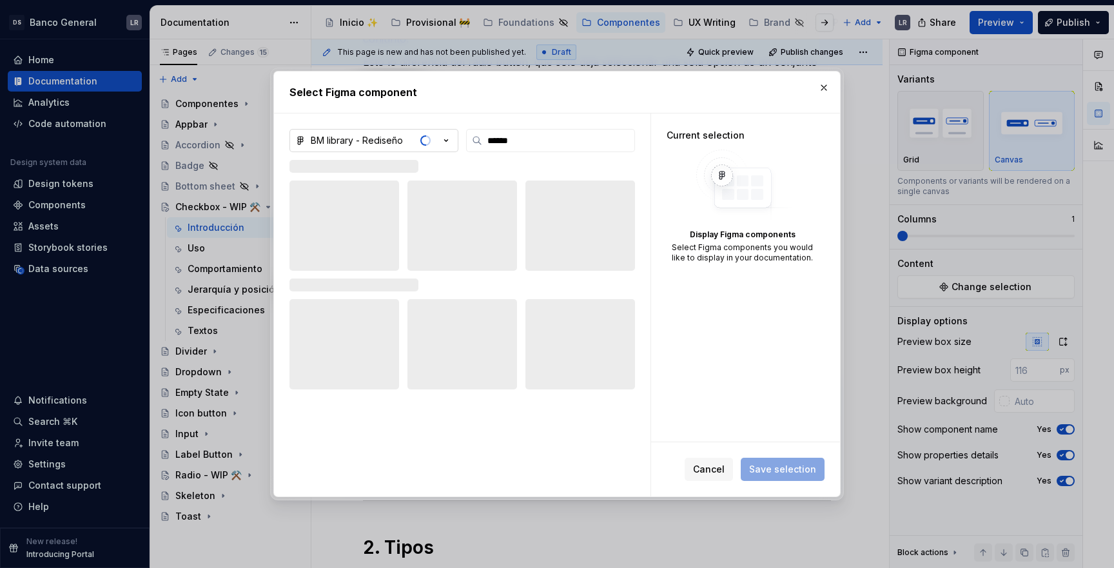
click at [388, 137] on div "BM library - Rediseño" at bounding box center [357, 140] width 92 height 13
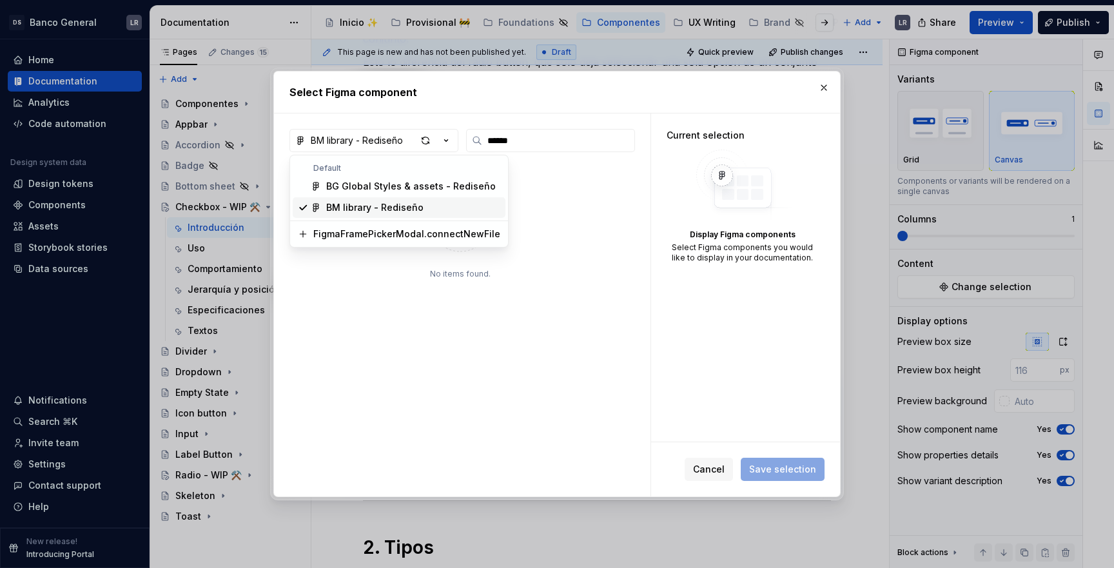
click at [677, 229] on div "Select Figma component BM library - Rediseño ***** No items found. Current sele…" at bounding box center [557, 284] width 1114 height 568
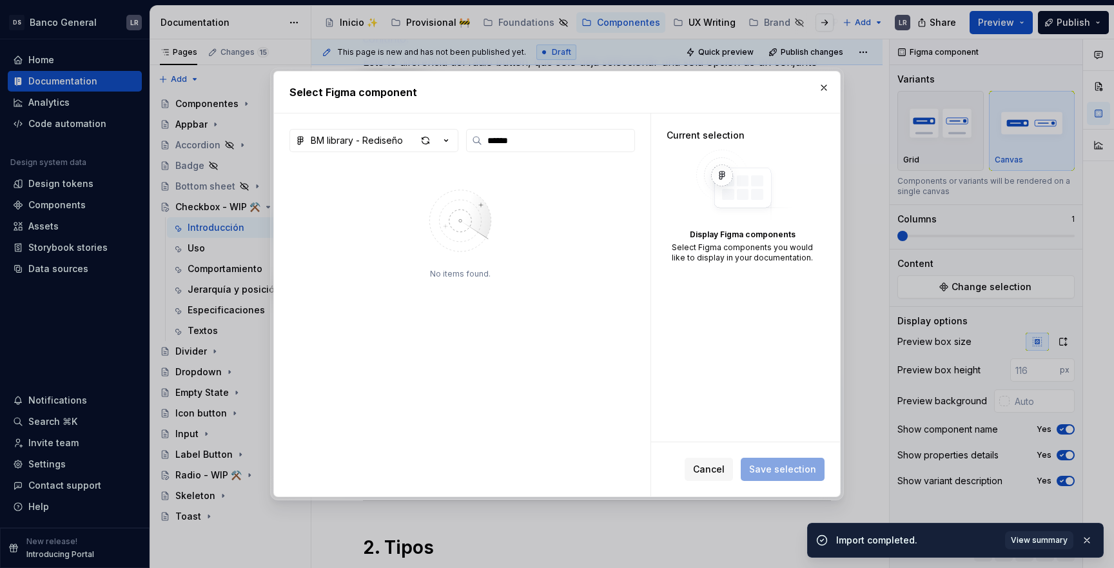
type textarea "*"
click at [547, 146] on input "*****" at bounding box center [558, 140] width 152 height 13
type input "********"
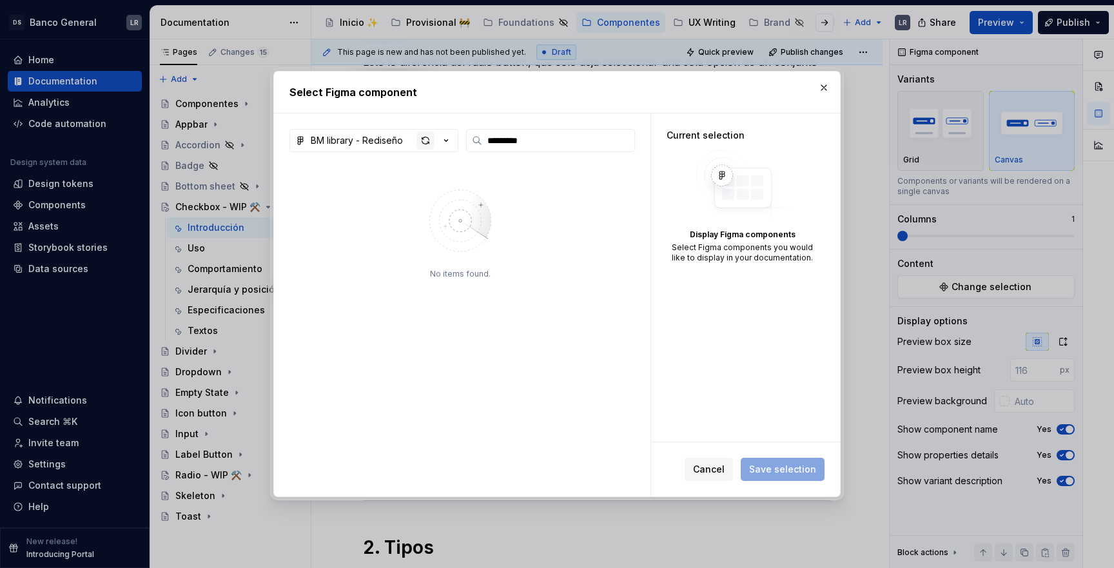
click at [423, 140] on div "button" at bounding box center [425, 140] width 18 height 18
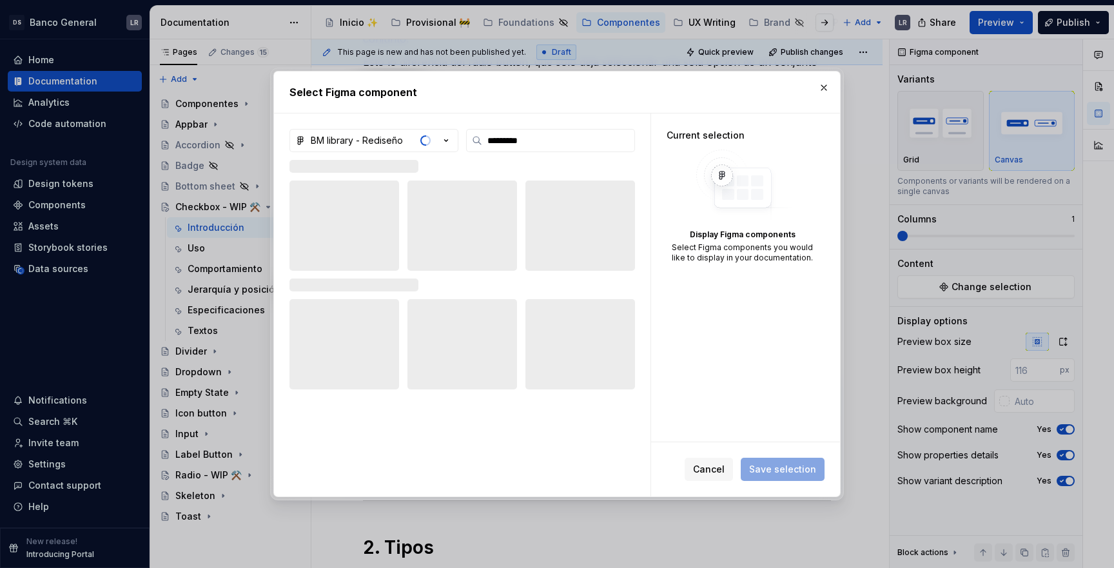
click at [734, 159] on img at bounding box center [742, 186] width 103 height 72
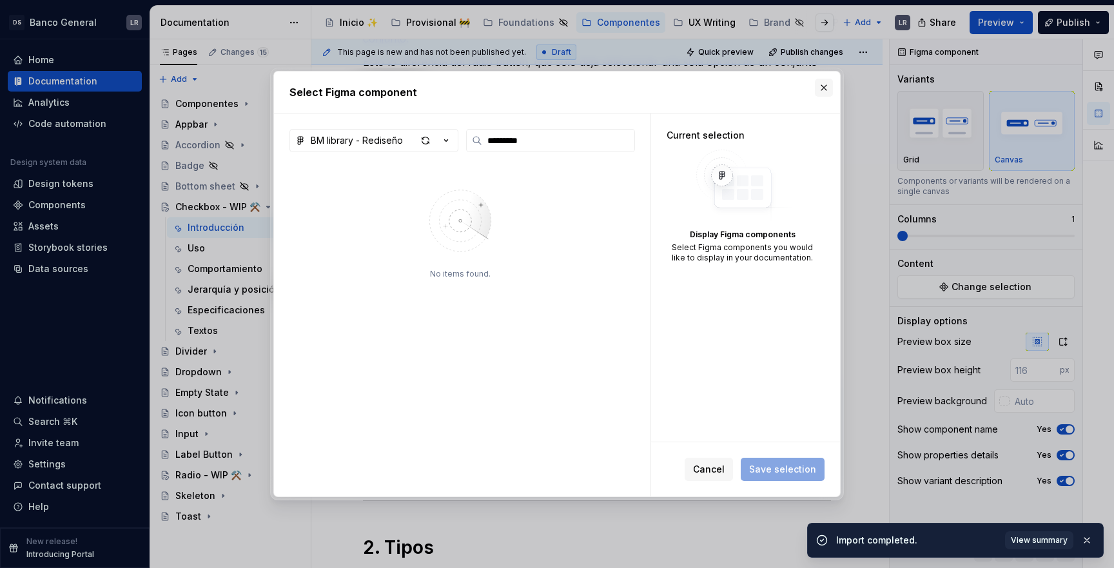
click at [828, 92] on button "button" at bounding box center [824, 88] width 18 height 18
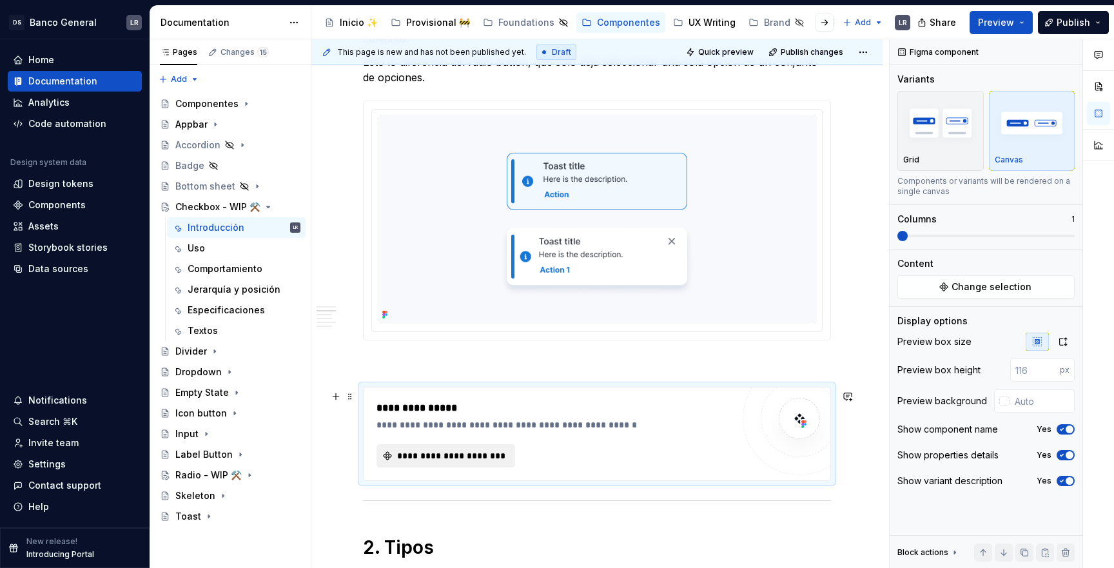
type textarea "*"
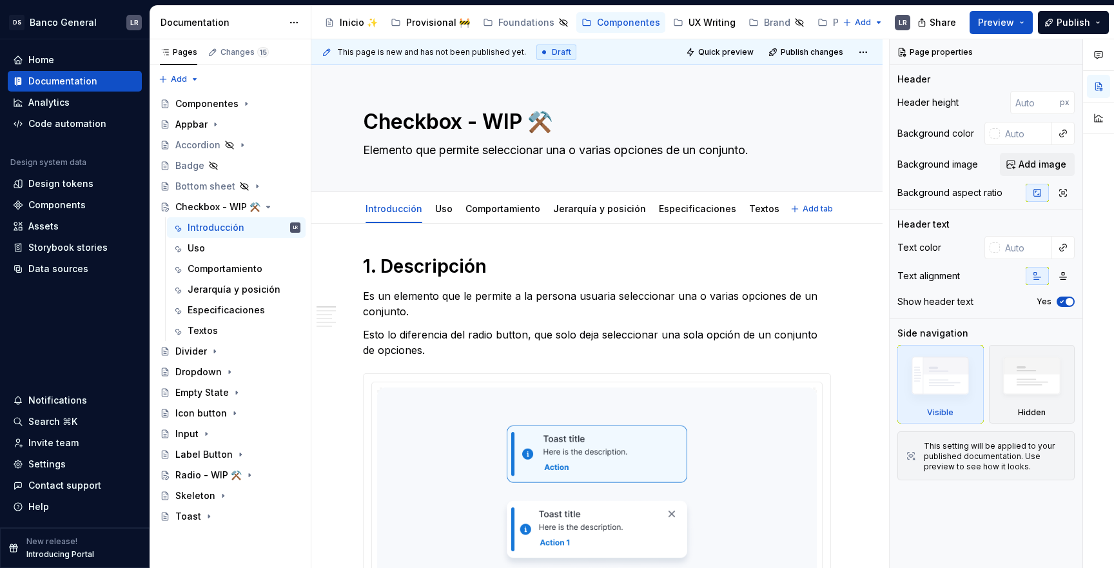
type textarea "*"
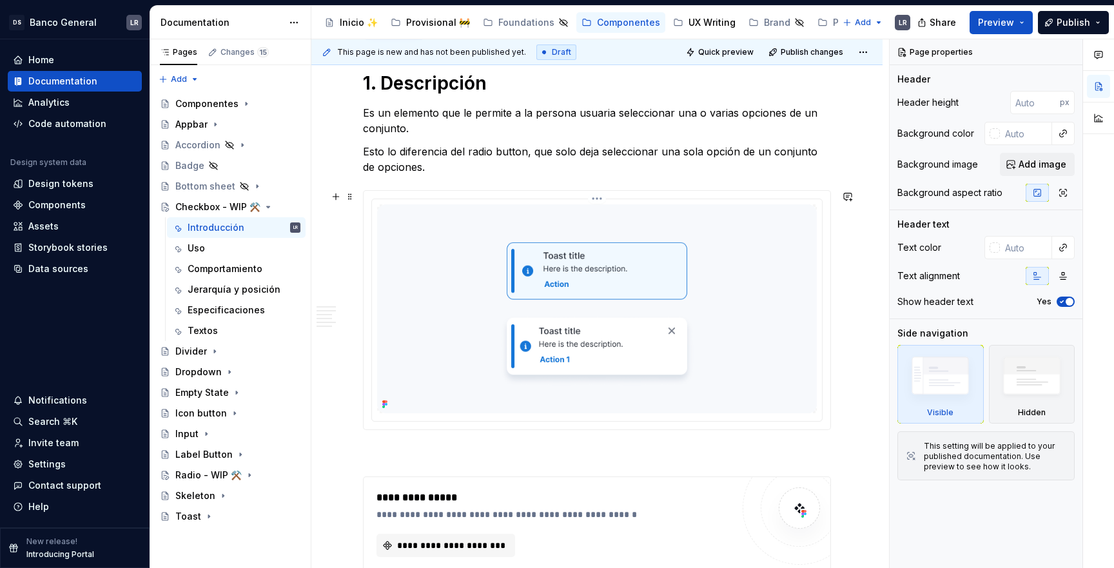
scroll to position [298, 0]
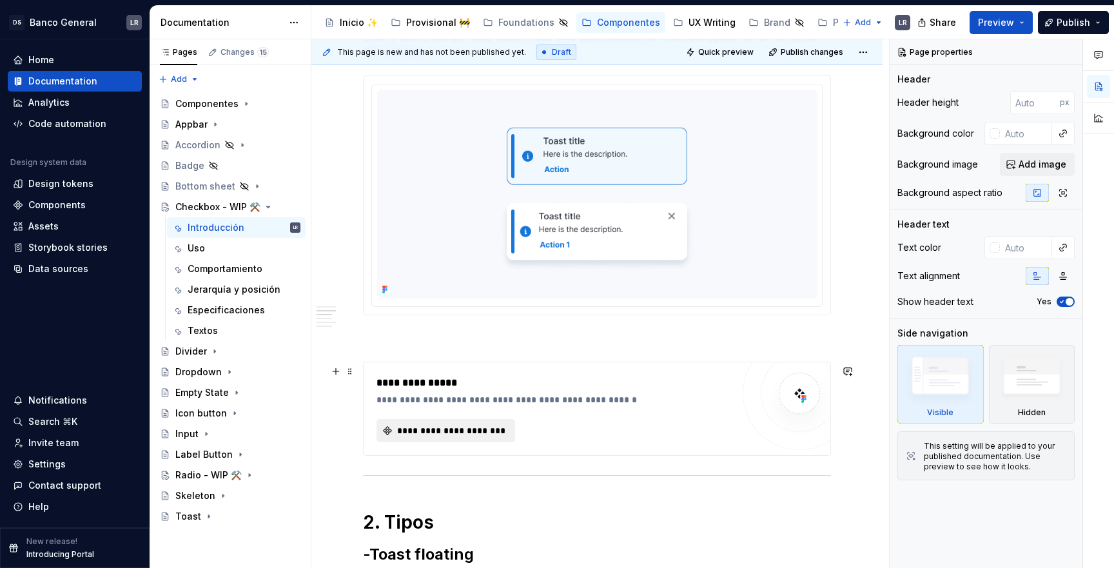
click at [458, 429] on span "**********" at bounding box center [451, 430] width 112 height 13
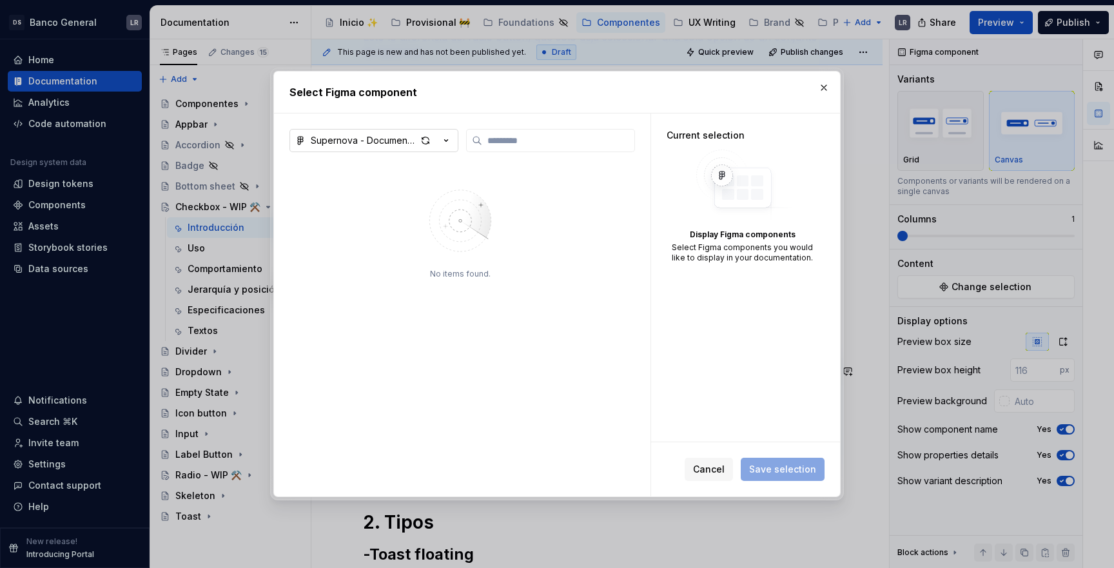
click at [384, 137] on div "Supernova - Documentation assets" at bounding box center [364, 140] width 106 height 13
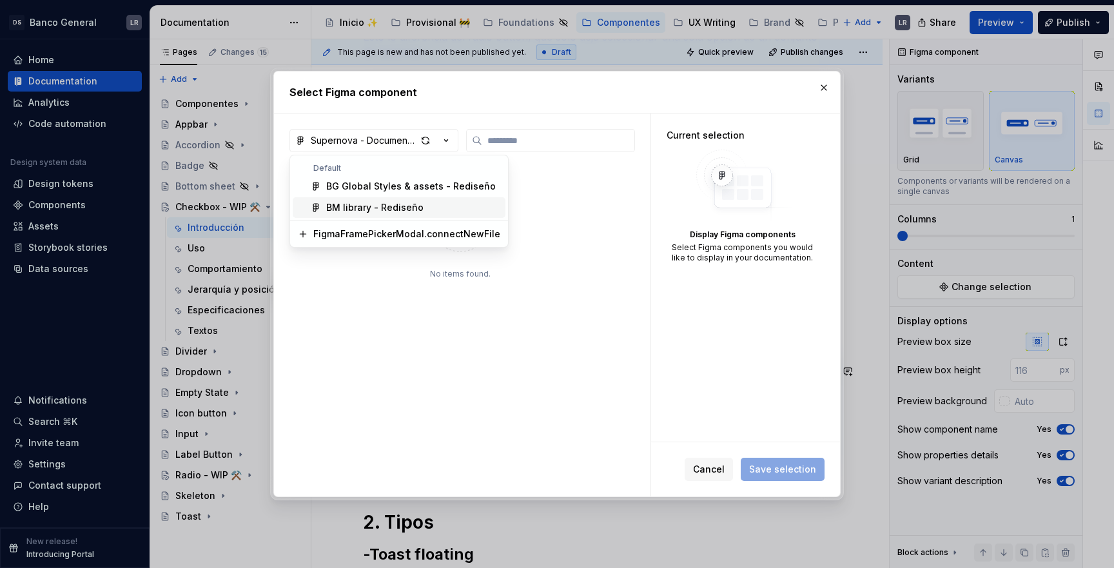
click at [369, 200] on span "BM library - Rediseño" at bounding box center [399, 207] width 213 height 21
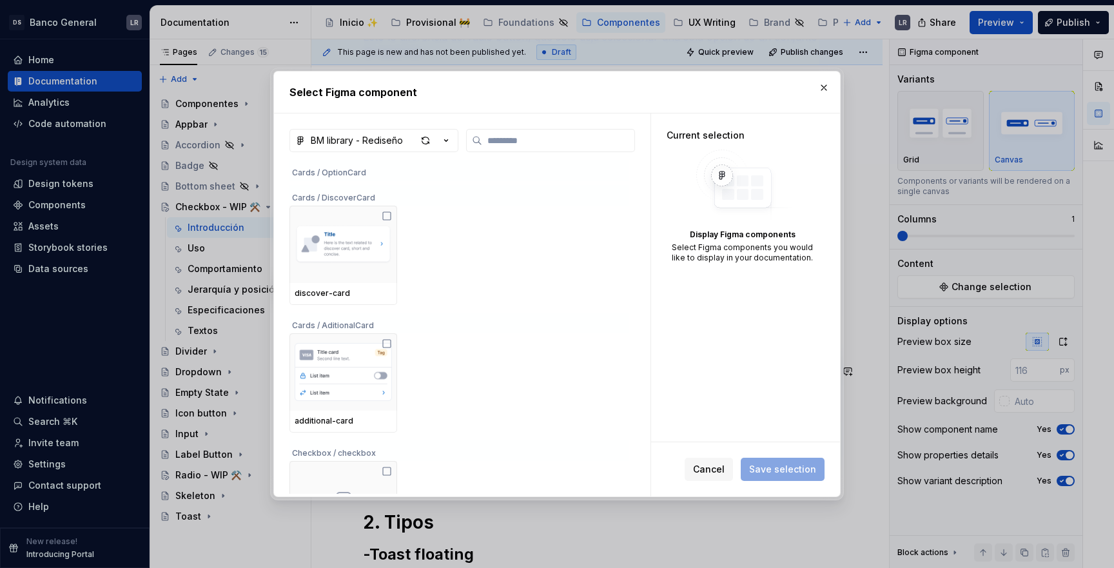
scroll to position [3756, 0]
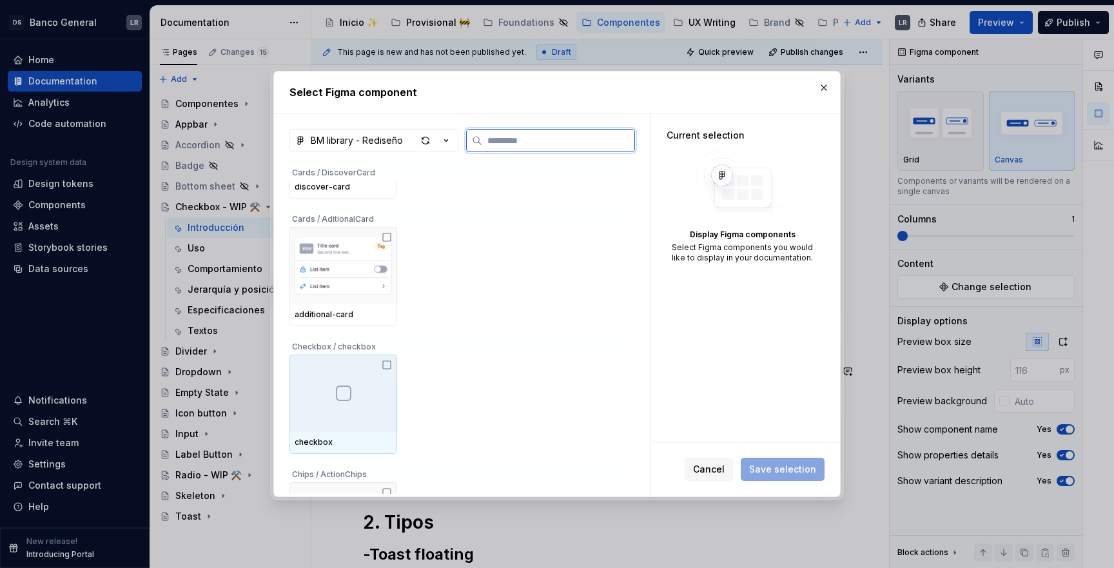
click at [392, 365] on icon at bounding box center [387, 365] width 10 height 10
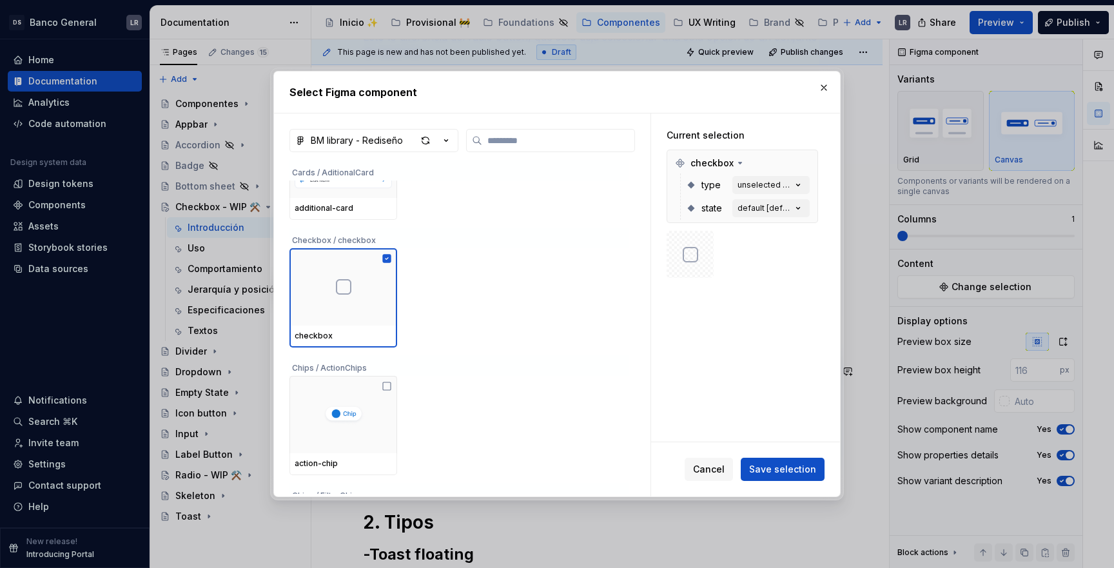
scroll to position [3858, 0]
click at [762, 472] on span "Save selection" at bounding box center [782, 469] width 67 height 13
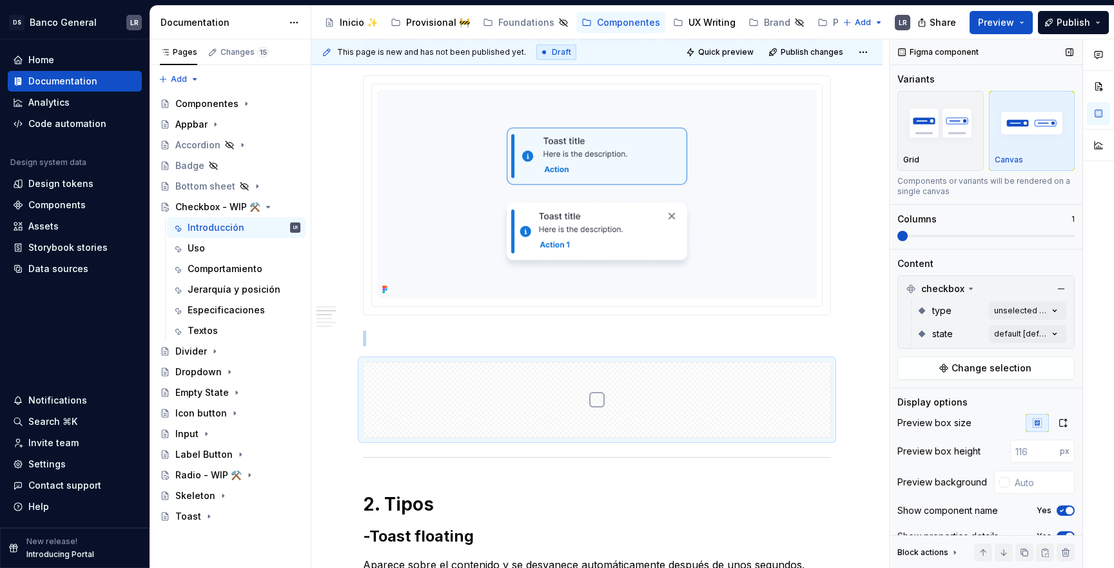
click at [1020, 119] on img "button" at bounding box center [1032, 122] width 75 height 47
click at [947, 128] on img "button" at bounding box center [940, 122] width 75 height 47
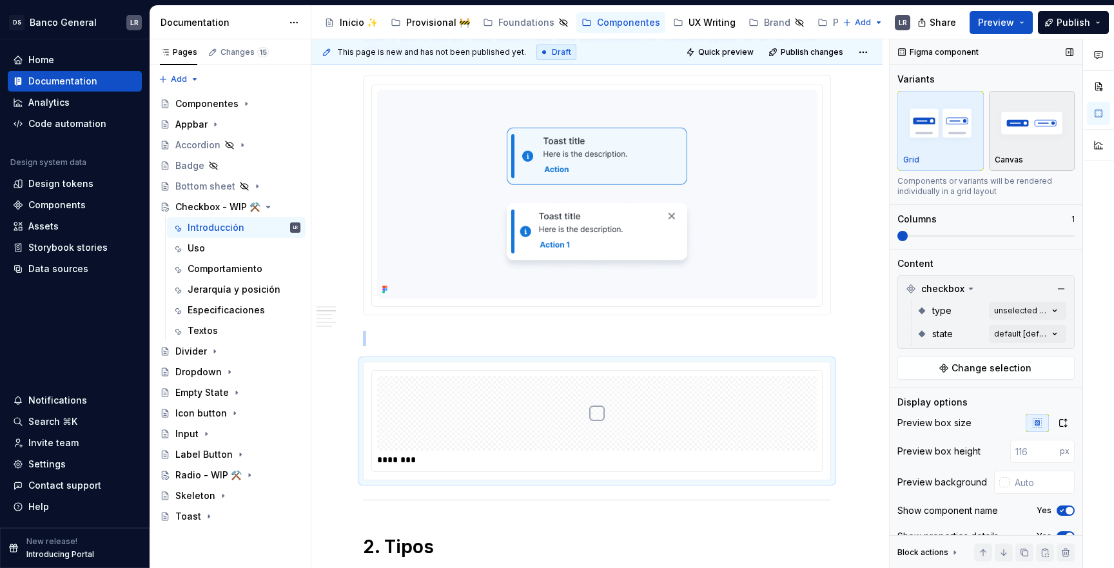
click at [1027, 131] on img "button" at bounding box center [1032, 122] width 75 height 47
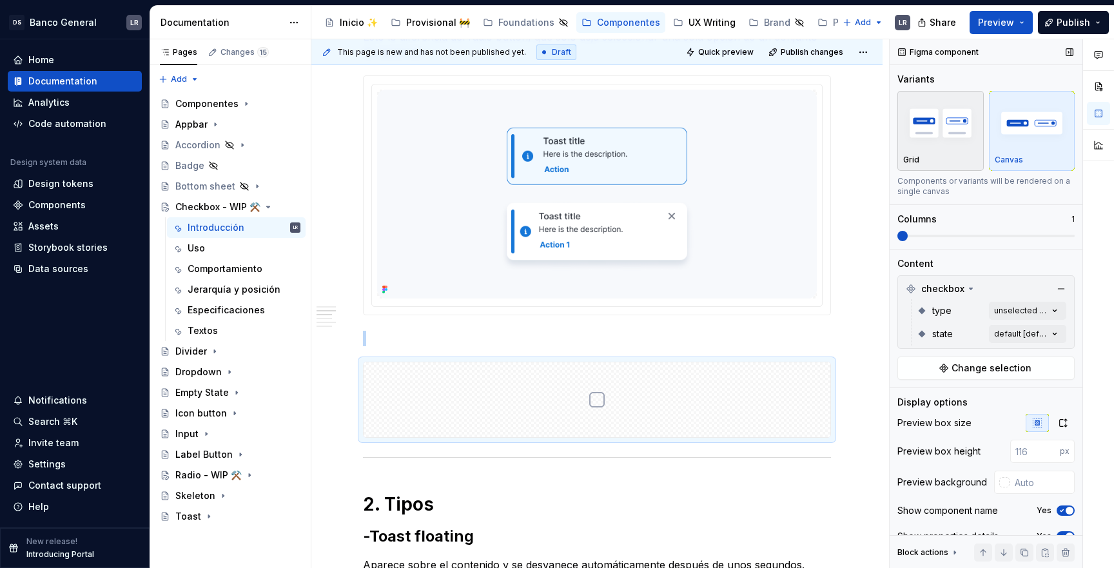
click at [956, 123] on img "button" at bounding box center [940, 122] width 75 height 47
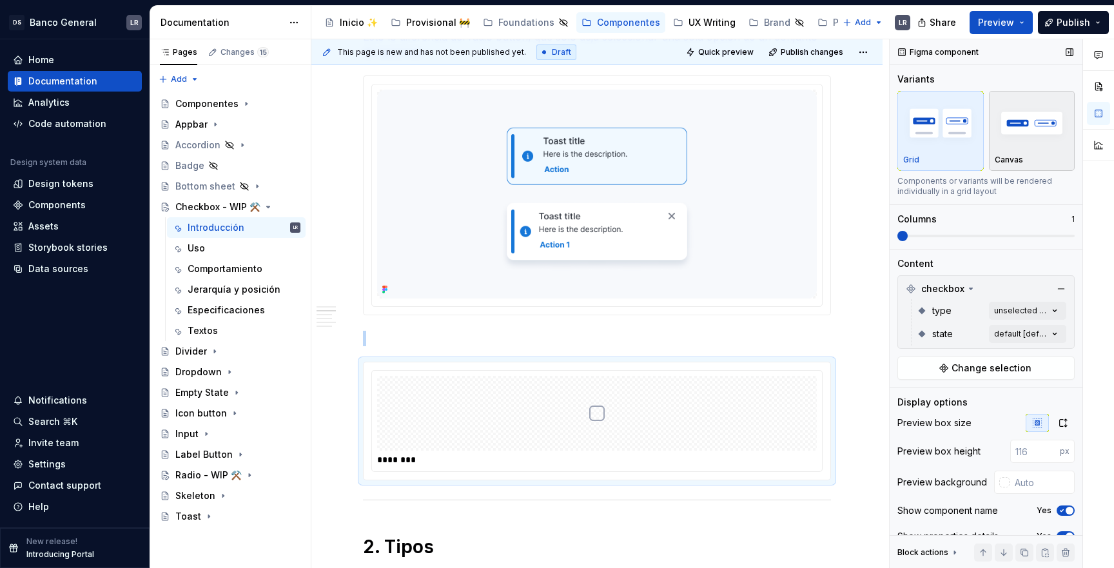
click at [1053, 124] on img "button" at bounding box center [1032, 122] width 75 height 47
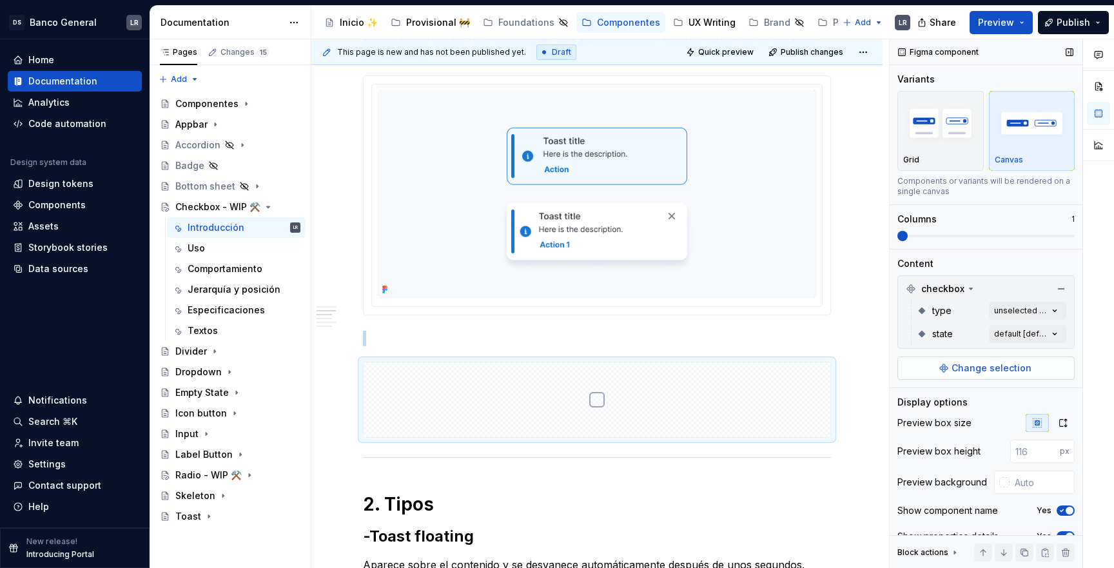
scroll to position [44, 0]
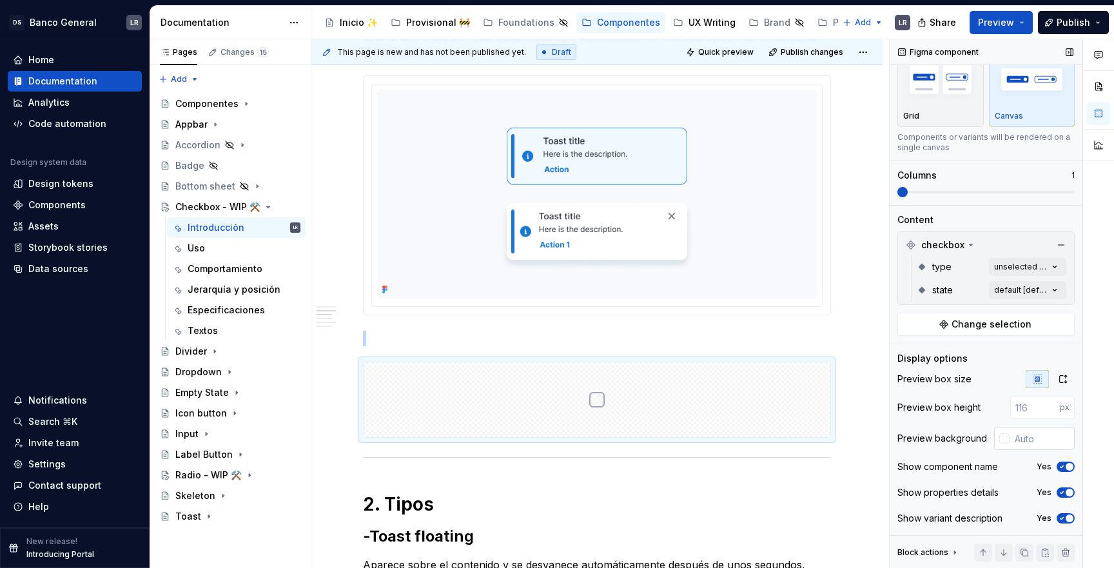
click at [1036, 441] on input "text" at bounding box center [1041, 438] width 65 height 23
paste input "F7F9FC"
type input "#F7F9FC"
click at [1060, 463] on icon "button" at bounding box center [1061, 467] width 10 height 8
click at [1072, 490] on span "button" at bounding box center [1069, 493] width 8 height 8
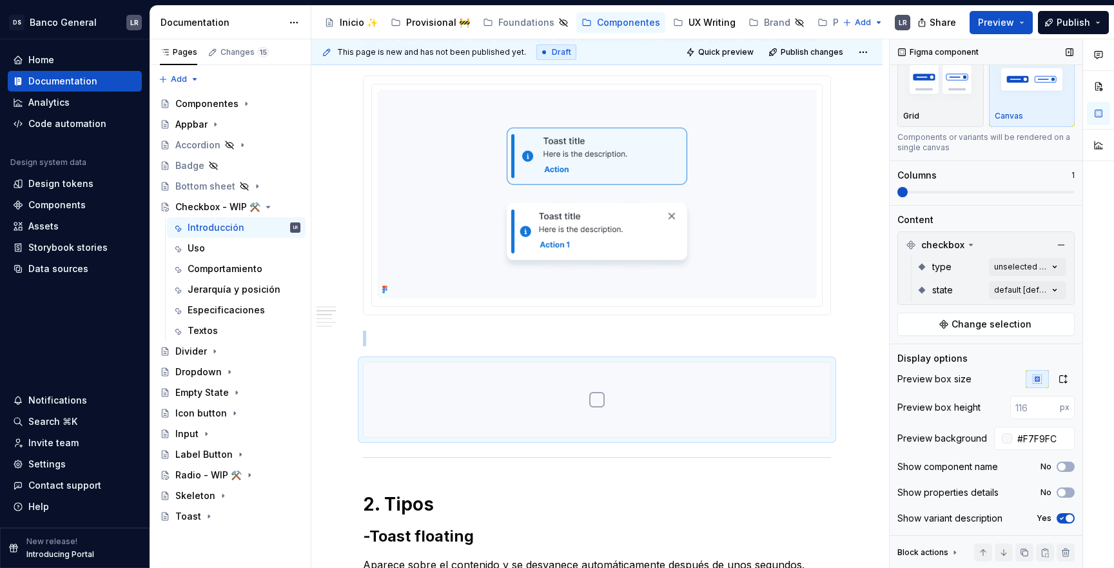
click at [1070, 519] on span "button" at bounding box center [1069, 518] width 8 height 8
click at [676, 343] on p at bounding box center [597, 338] width 468 height 15
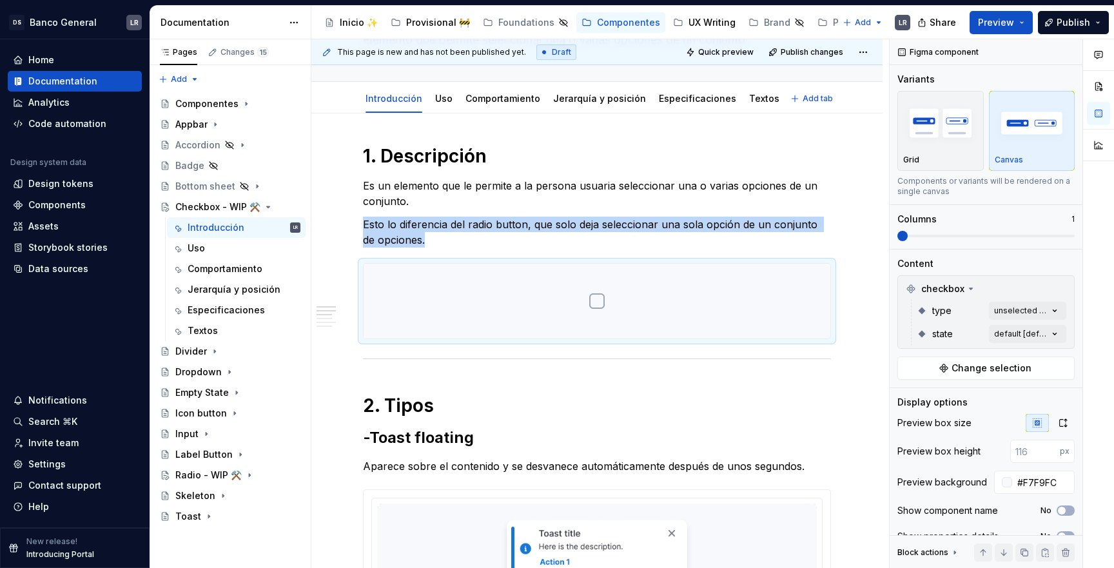
scroll to position [126, 0]
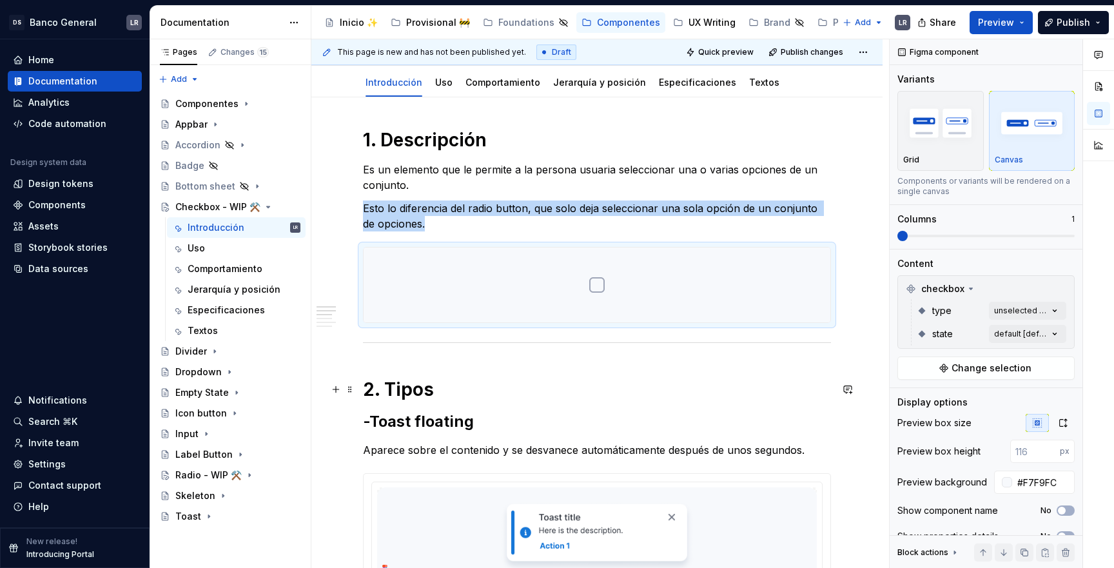
click at [572, 394] on h1 "2. Tipos" at bounding box center [597, 389] width 468 height 23
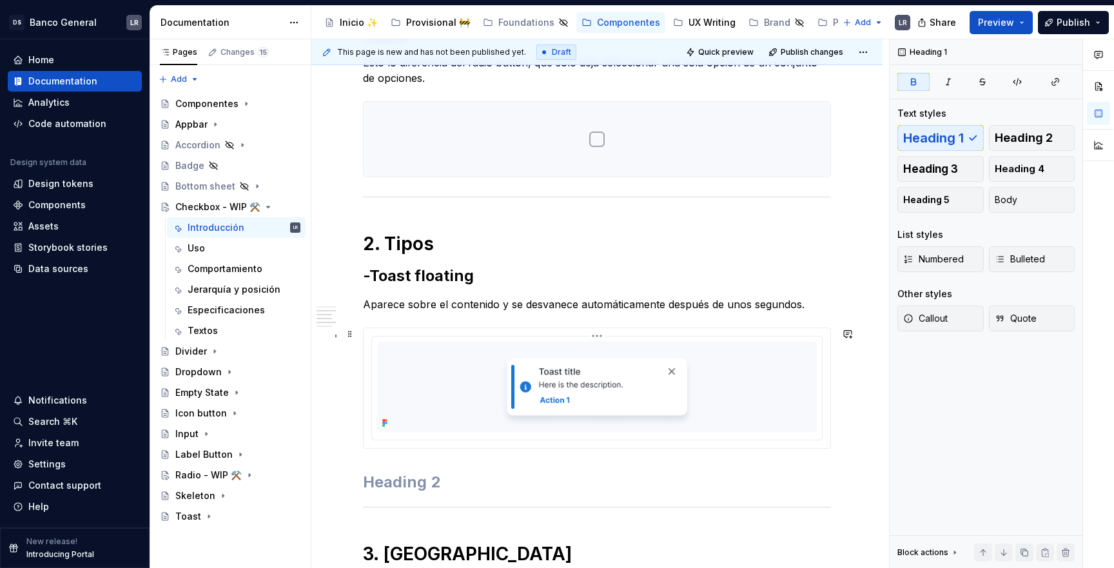
scroll to position [277, 0]
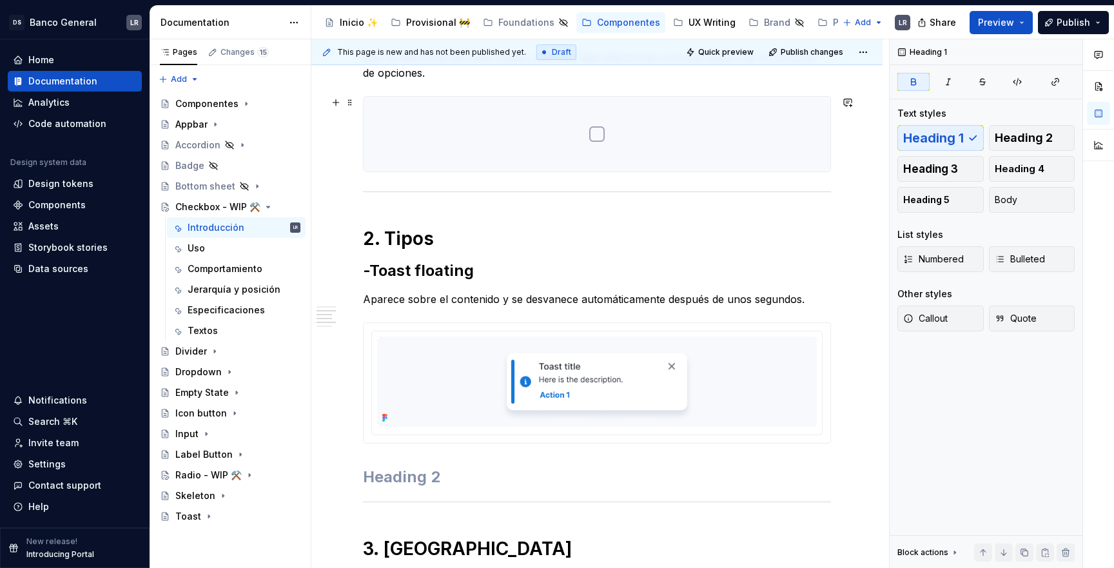
click at [628, 134] on div at bounding box center [597, 134] width 467 height 75
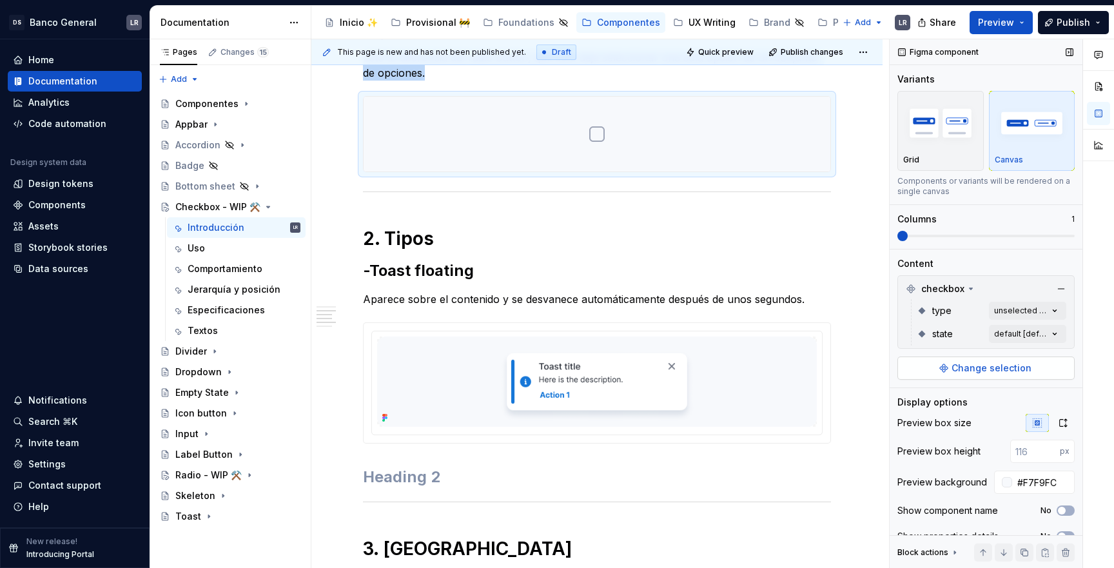
scroll to position [44, 0]
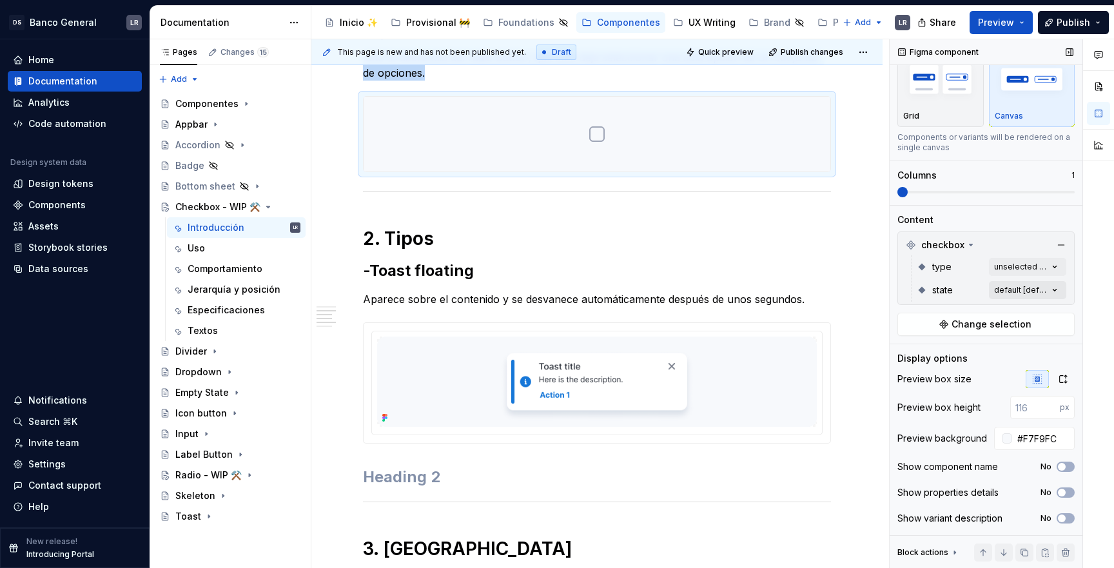
click at [1011, 287] on div "Comments Open comments No comments yet Select ‘Comment’ from the block context …" at bounding box center [1001, 303] width 224 height 529
click at [1018, 267] on div "Comments Open comments No comments yet Select ‘Comment’ from the block context …" at bounding box center [1001, 303] width 224 height 529
click at [1008, 263] on div "Comments Open comments No comments yet Select ‘Comment’ from the block context …" at bounding box center [1001, 303] width 224 height 529
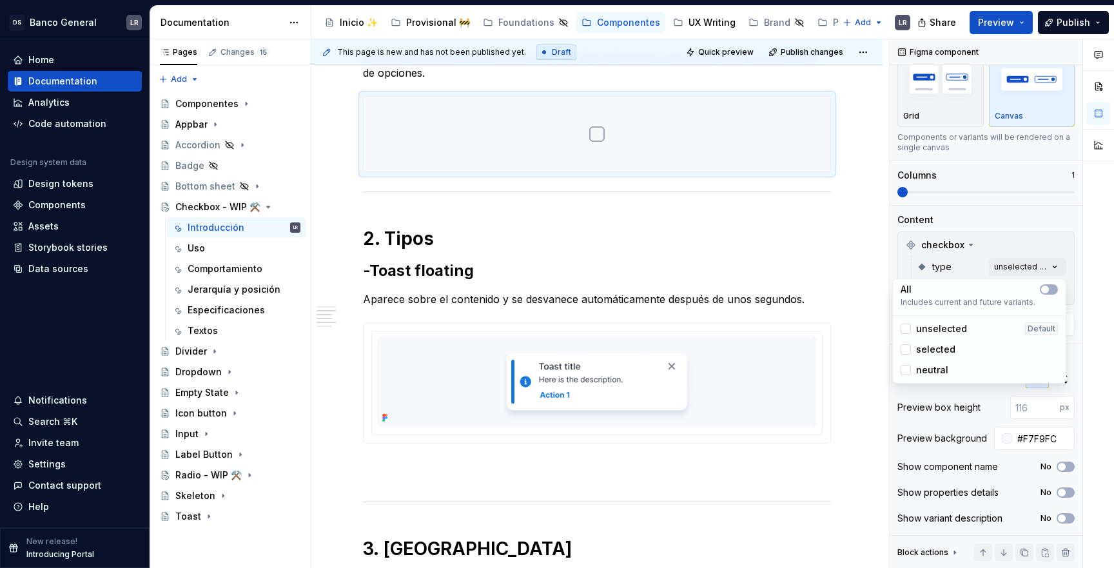
click at [1029, 262] on div "Comments Open comments No comments yet Select ‘Comment’ from the block context …" at bounding box center [1001, 303] width 224 height 529
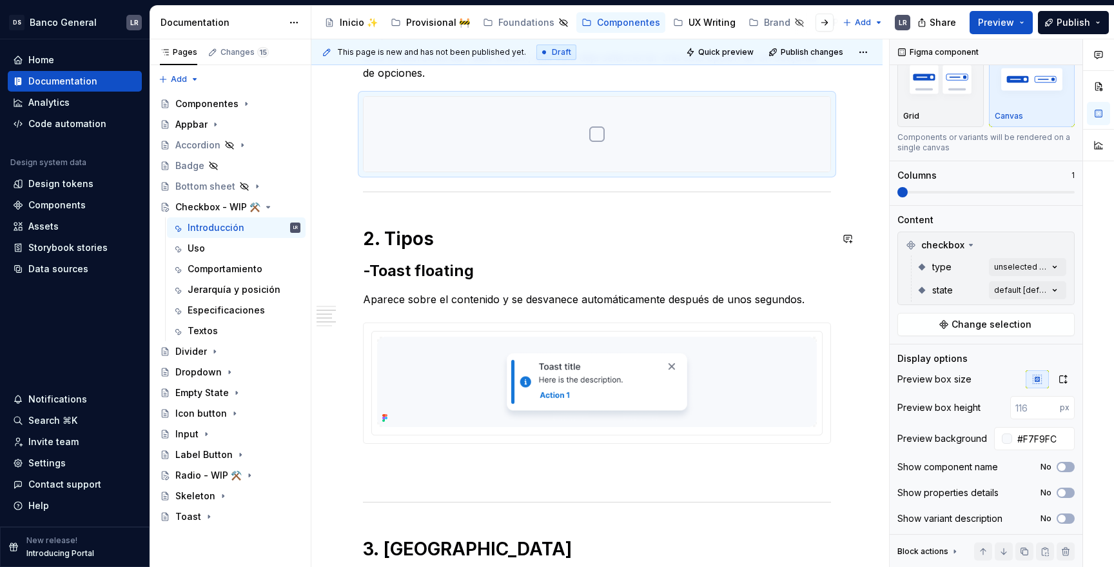
type textarea "*"
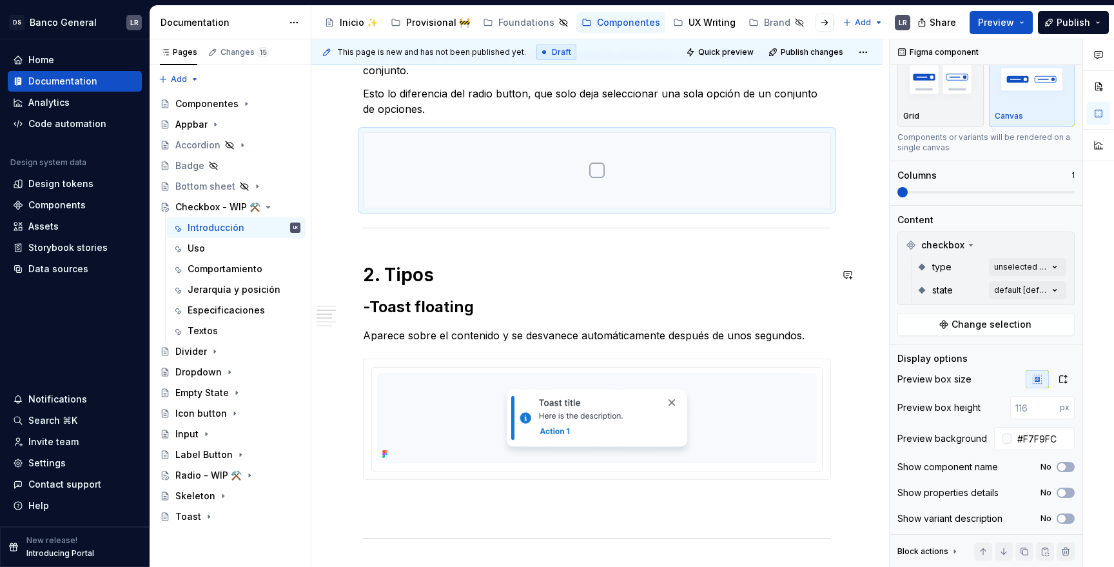
scroll to position [0, 0]
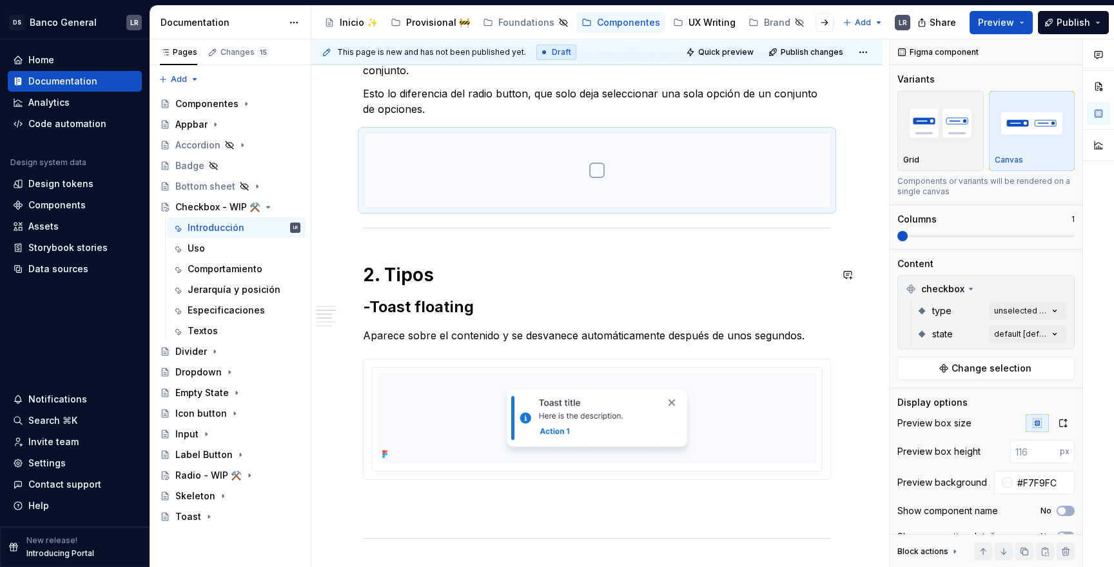
click at [364, 251] on div "1. Descripción Es un elemento que le permite a la persona usuaria seleccionar u…" at bounding box center [597, 501] width 468 height 975
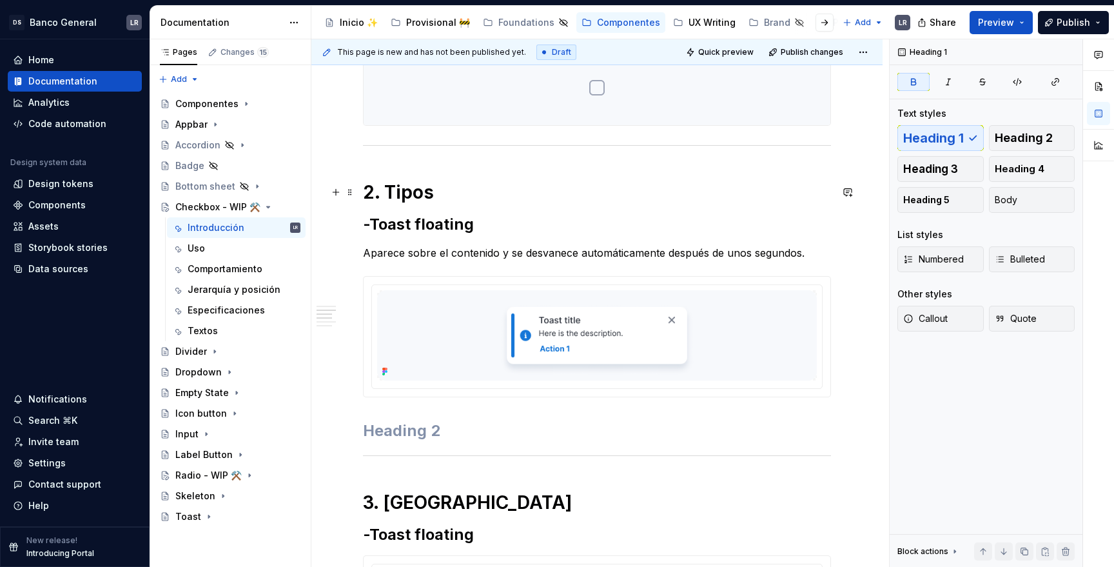
scroll to position [418, 0]
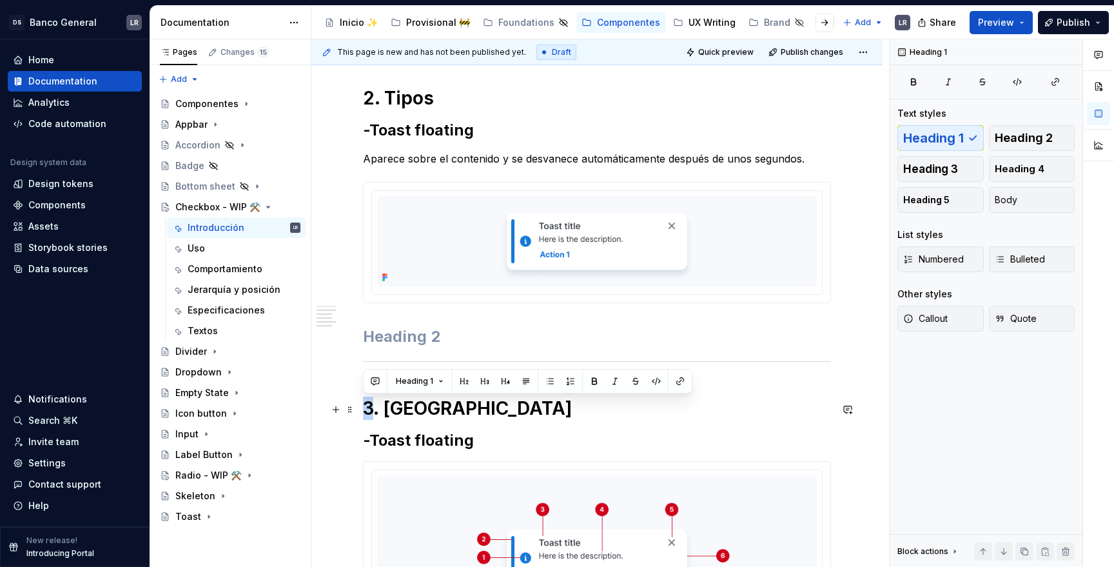
click at [365, 413] on h1 "3. [GEOGRAPHIC_DATA]" at bounding box center [597, 407] width 468 height 23
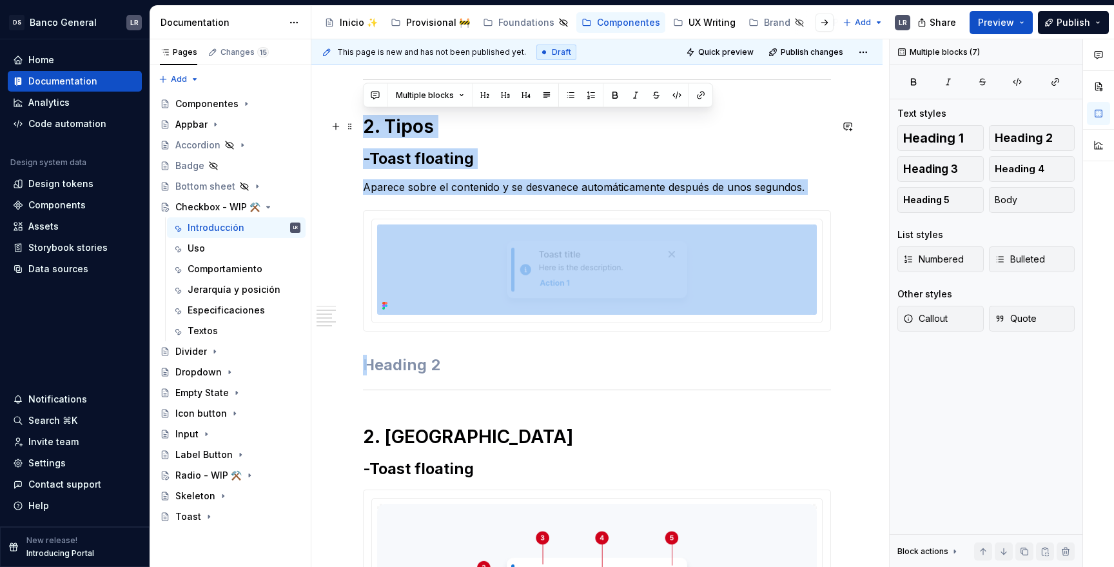
drag, startPoint x: 376, startPoint y: 370, endPoint x: 363, endPoint y: 102, distance: 267.8
click at [363, 102] on div "1. Descripción Es un elemento que le permite a la persona usuaria seleccionar u…" at bounding box center [597, 352] width 468 height 975
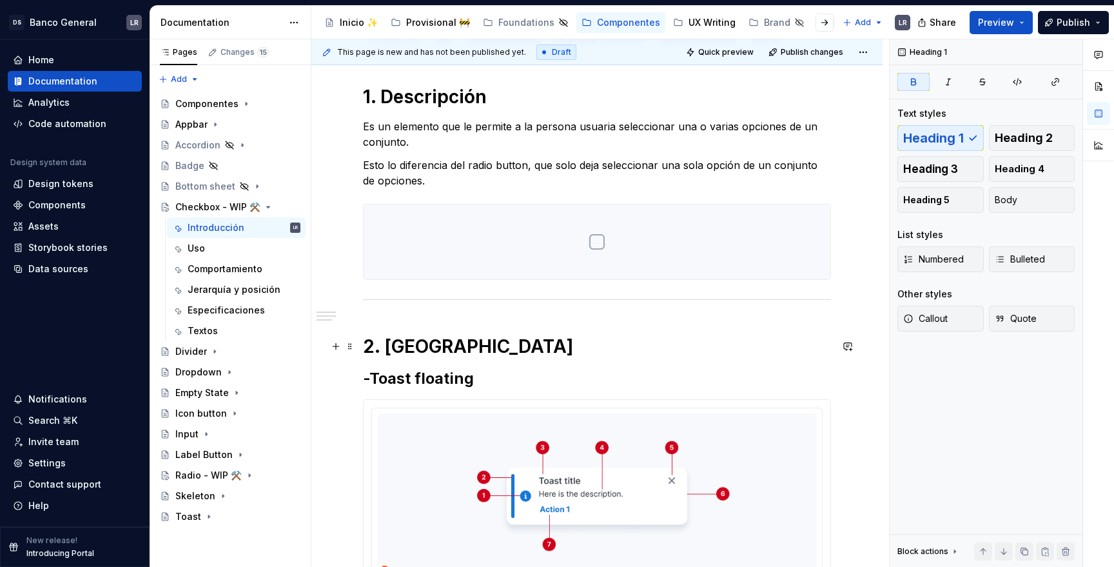
scroll to position [180, 0]
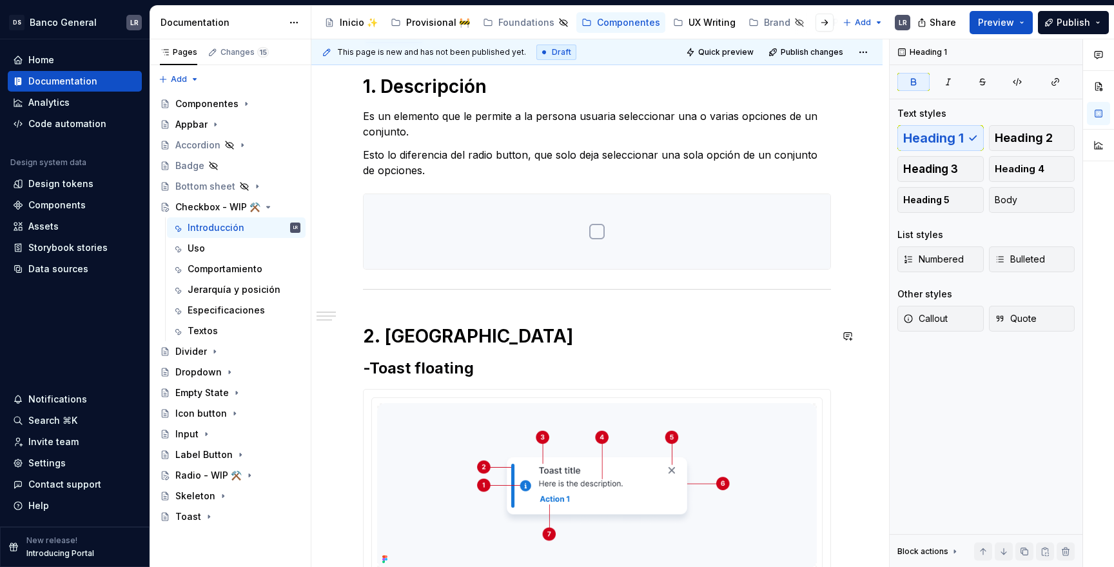
click at [480, 318] on div "1. Descripción Es un elemento que le permite a la persona usuaria seleccionar u…" at bounding box center [597, 407] width 468 height 665
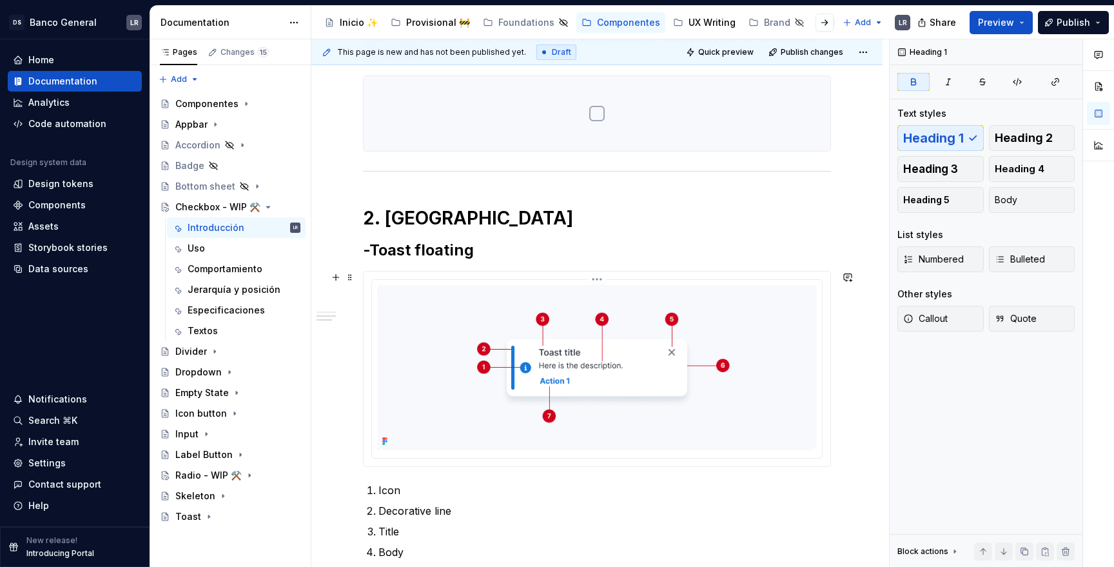
scroll to position [298, 0]
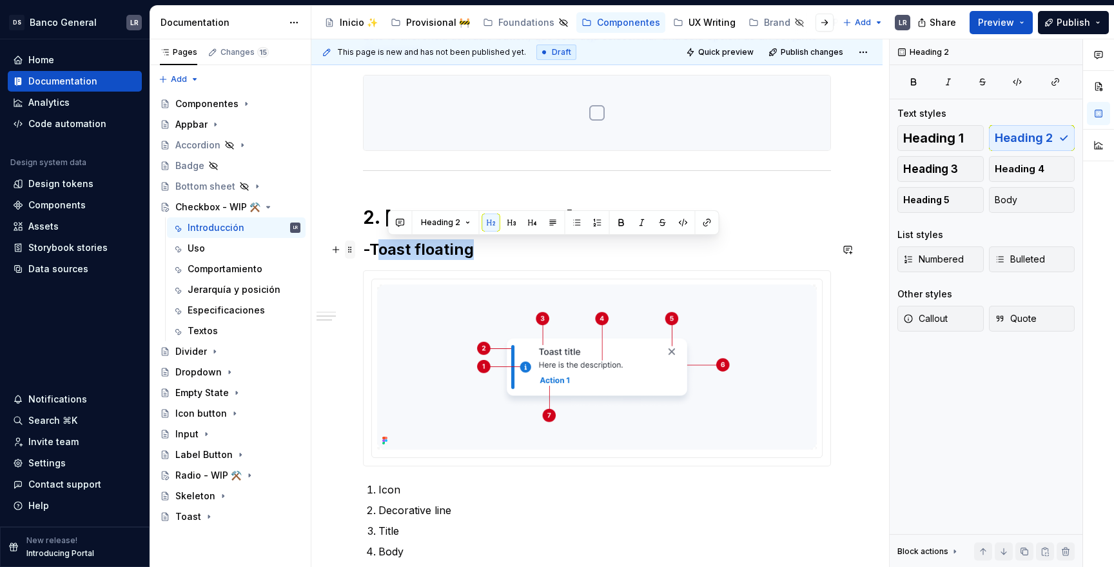
drag, startPoint x: 476, startPoint y: 248, endPoint x: 352, endPoint y: 250, distance: 123.8
click at [363, 250] on div "1. Descripción Es un elemento que le permite a la persona usuaria seleccionar u…" at bounding box center [597, 296] width 468 height 680
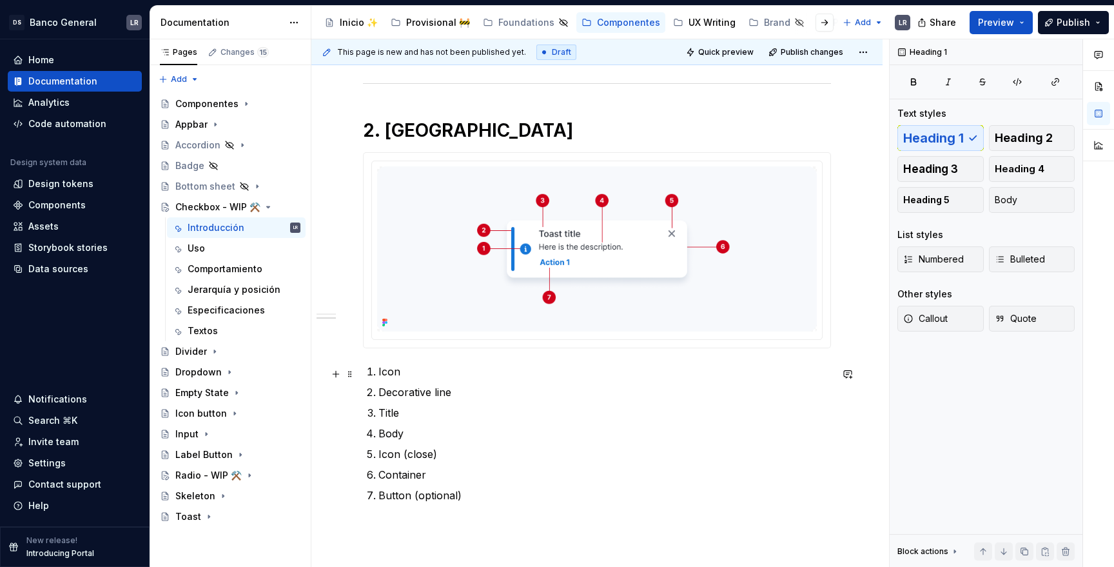
scroll to position [388, 0]
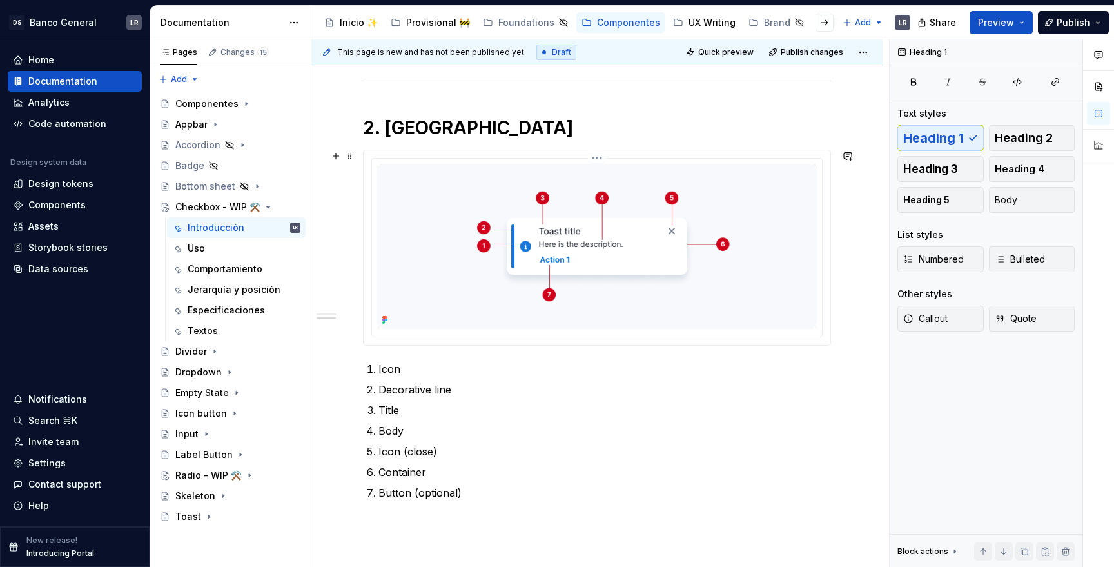
click at [539, 246] on img at bounding box center [597, 246] width 440 height 165
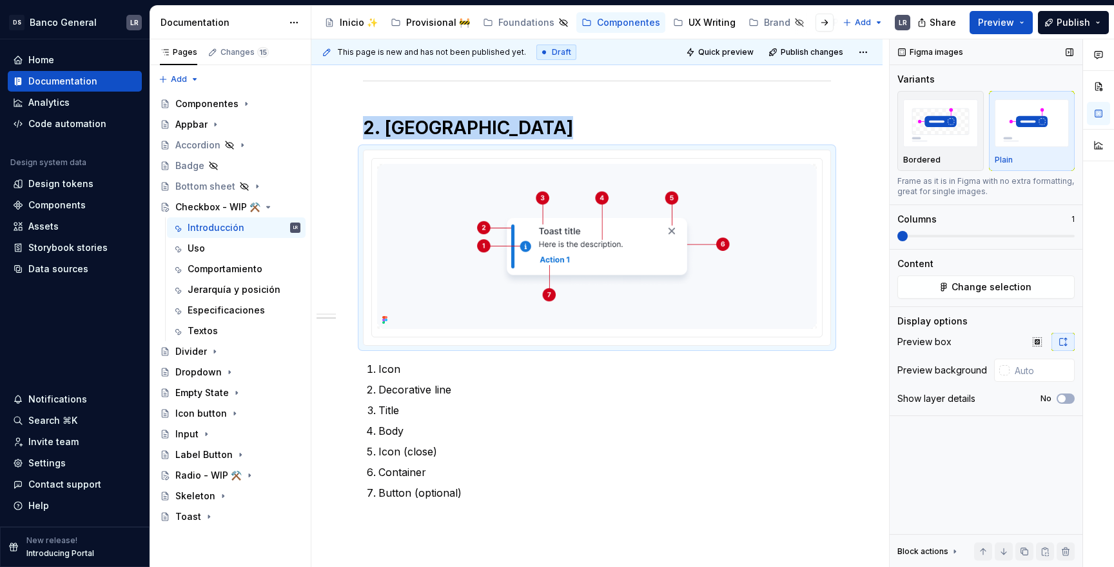
click at [980, 300] on div "Figma images Variants Bordered Plain Frame as it is in Figma with no extra form…" at bounding box center [985, 303] width 193 height 528
click at [983, 291] on span "Change selection" at bounding box center [991, 286] width 80 height 13
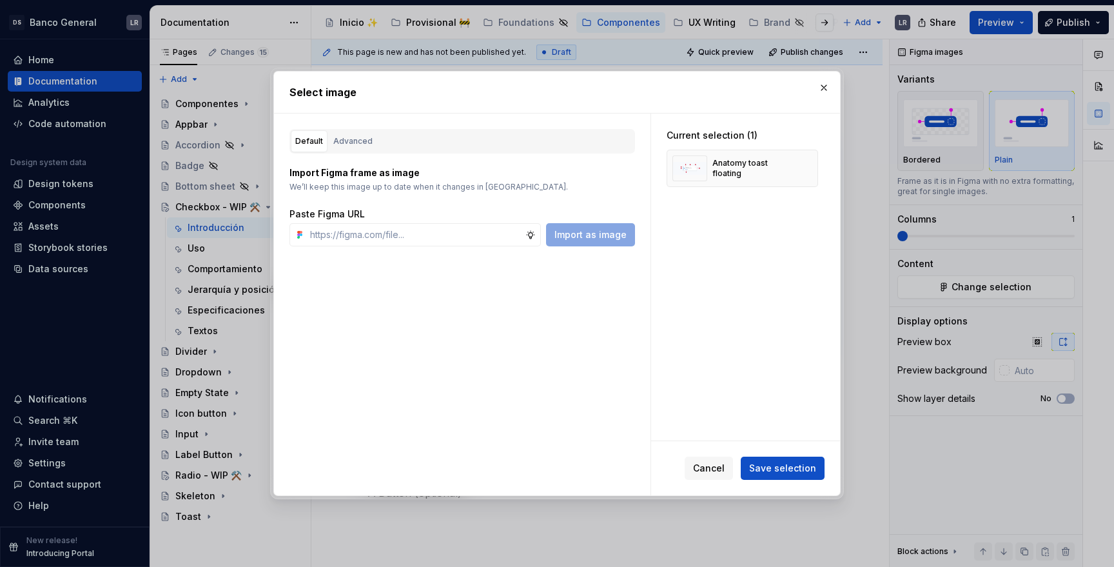
type textarea "*"
type input "[URL][DOMAIN_NAME]"
type textarea "*"
type input "[URL][DOMAIN_NAME]"
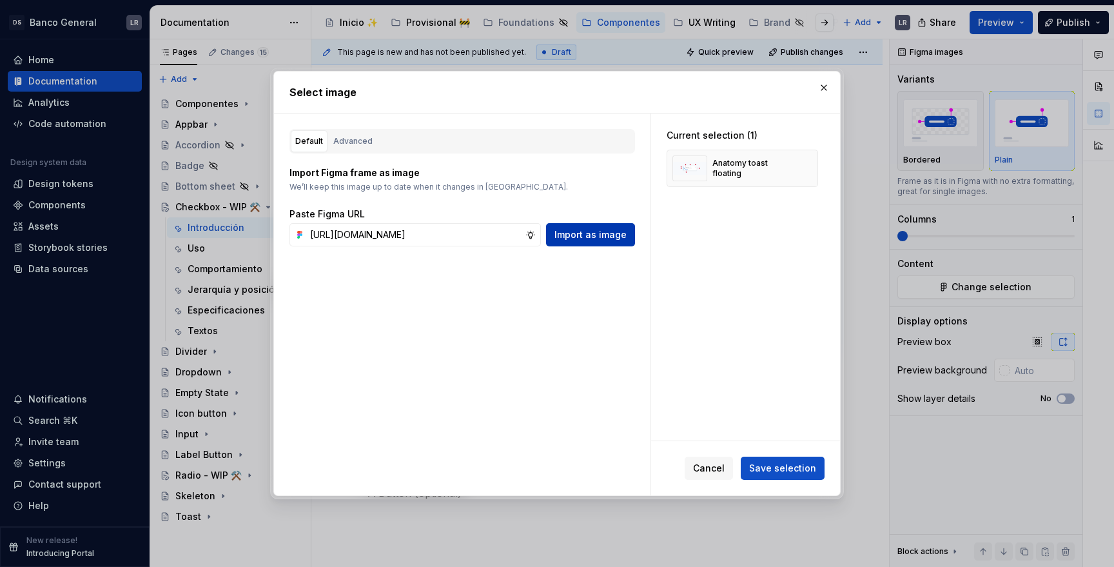
click at [617, 240] on span "Import as image" at bounding box center [590, 234] width 72 height 13
click at [810, 168] on button "button" at bounding box center [803, 168] width 18 height 18
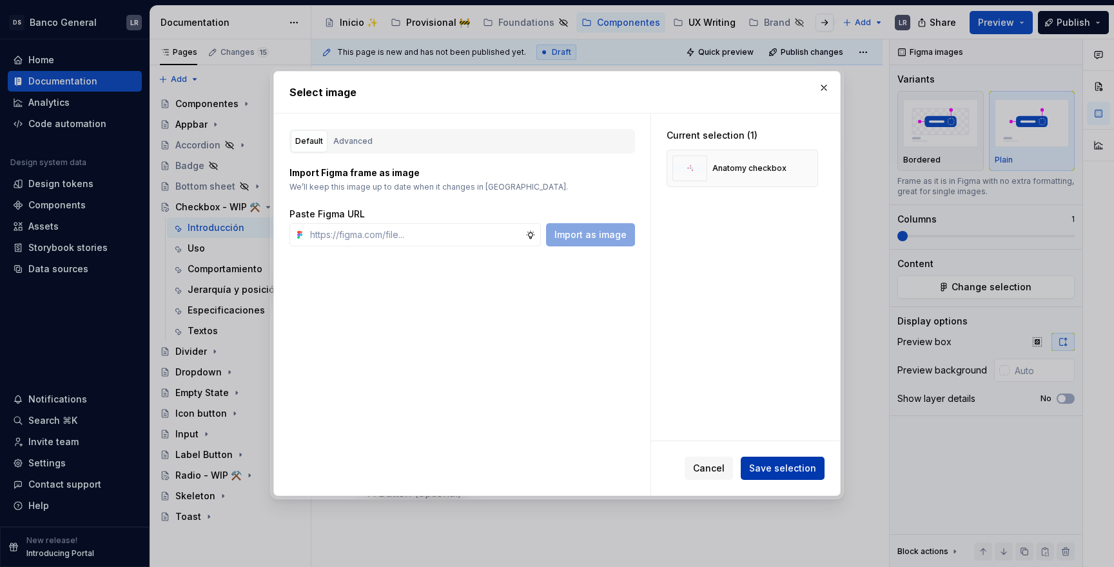
click at [793, 474] on button "Save selection" at bounding box center [783, 467] width 84 height 23
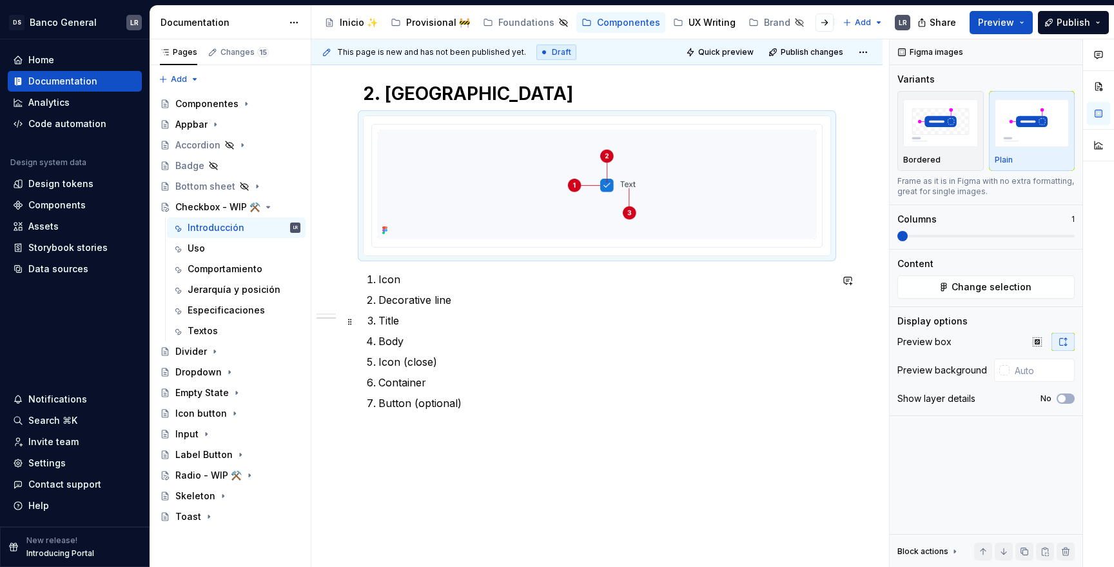
scroll to position [349, 0]
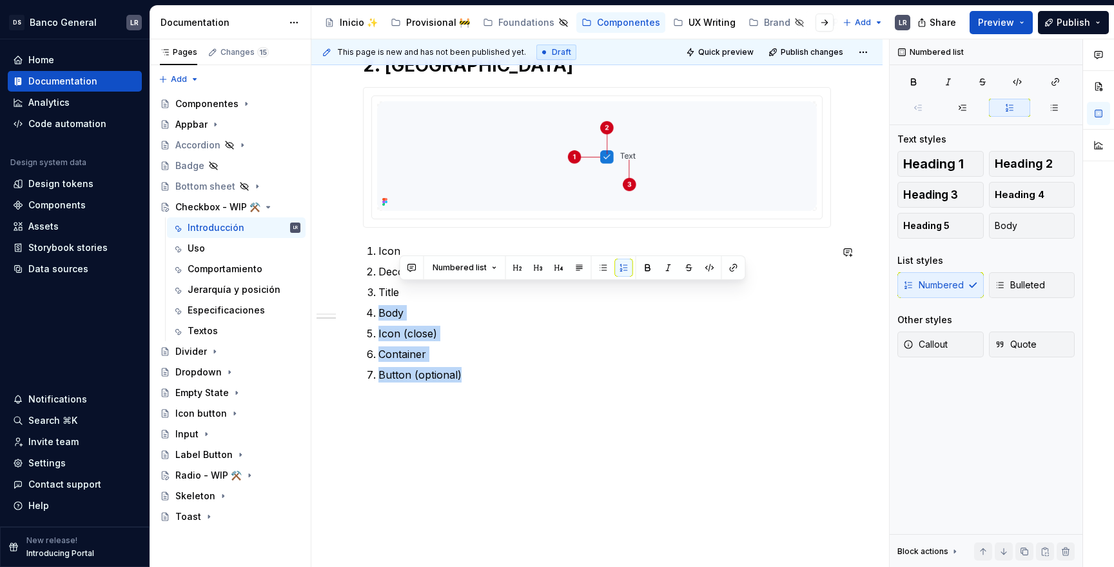
drag, startPoint x: 406, startPoint y: 395, endPoint x: 500, endPoint y: 533, distance: 167.0
click at [500, 533] on div "1. Descripción Es un elemento que le permite a la persona usuaria seleccionar u…" at bounding box center [596, 170] width 571 height 794
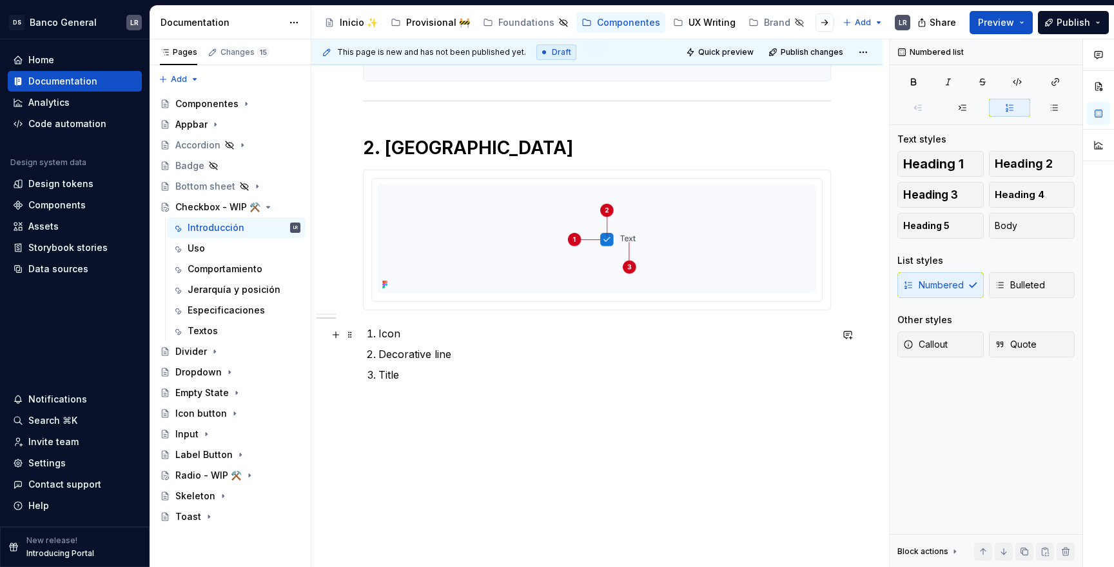
click at [394, 333] on p "Icon" at bounding box center [604, 332] width 452 height 15
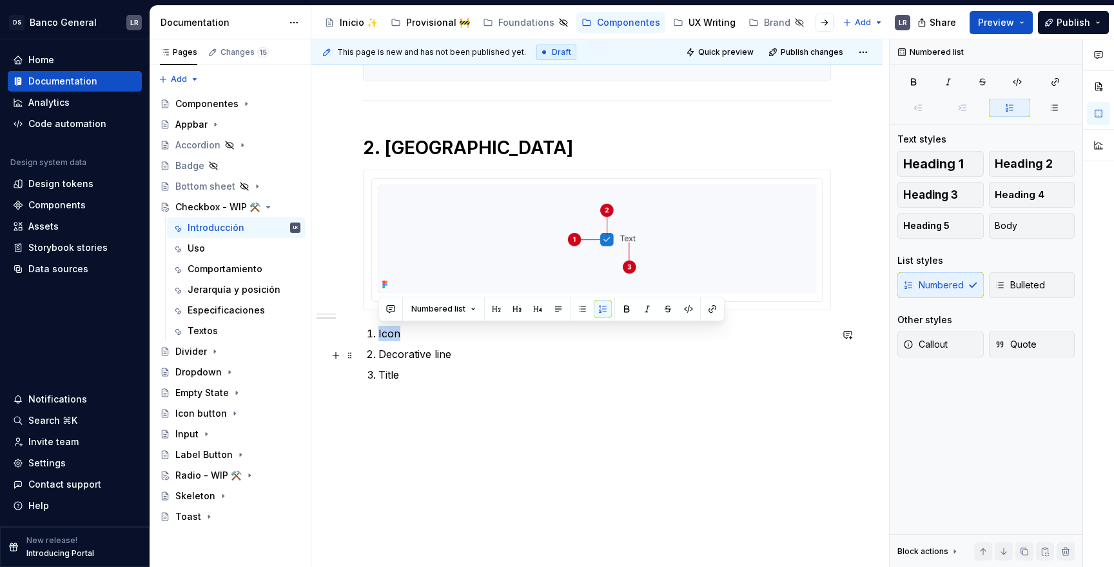
copy p "Icon"
click at [424, 348] on p "Decorative line" at bounding box center [604, 353] width 452 height 15
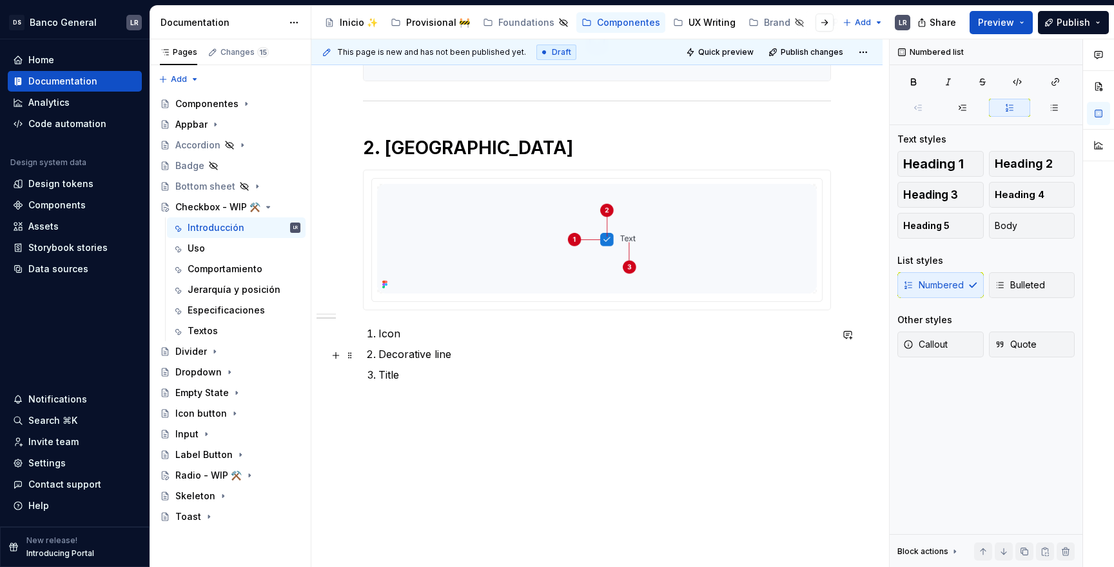
click at [424, 348] on p "Decorative line" at bounding box center [604, 353] width 452 height 15
click at [391, 331] on p "Icon" at bounding box center [604, 332] width 452 height 15
click at [393, 372] on p "Title" at bounding box center [604, 374] width 452 height 15
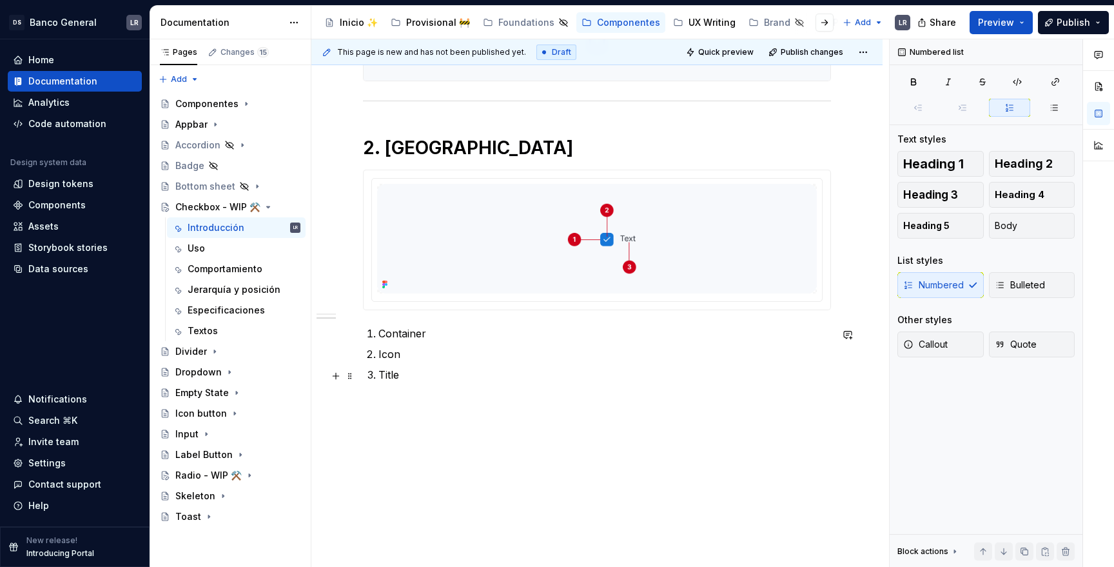
click at [393, 372] on p "Title" at bounding box center [604, 374] width 452 height 15
click at [454, 451] on div "1. Descripción Es un elemento que le permite a la persona usuaria seleccionar u…" at bounding box center [596, 212] width 571 height 712
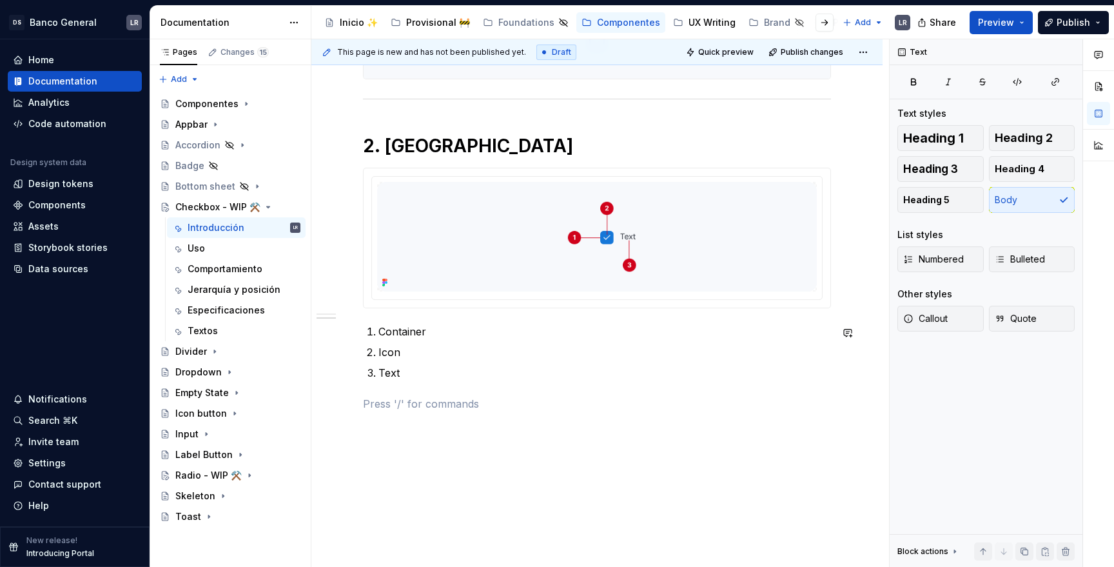
click at [454, 451] on div "1. Descripción Es un elemento que le permite a la persona usuaria seleccionar u…" at bounding box center [596, 225] width 571 height 743
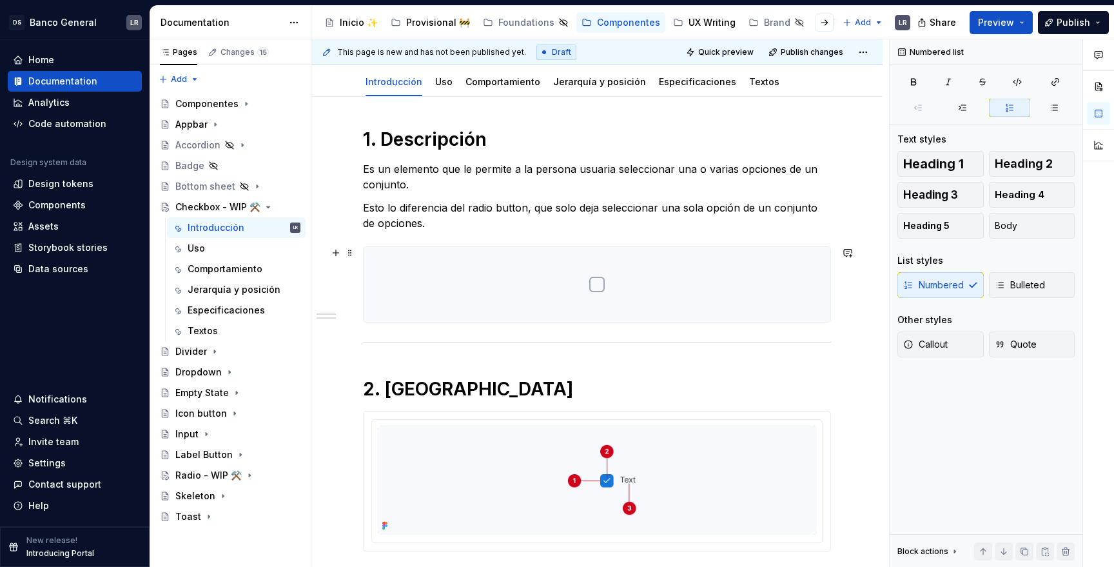
scroll to position [48, 0]
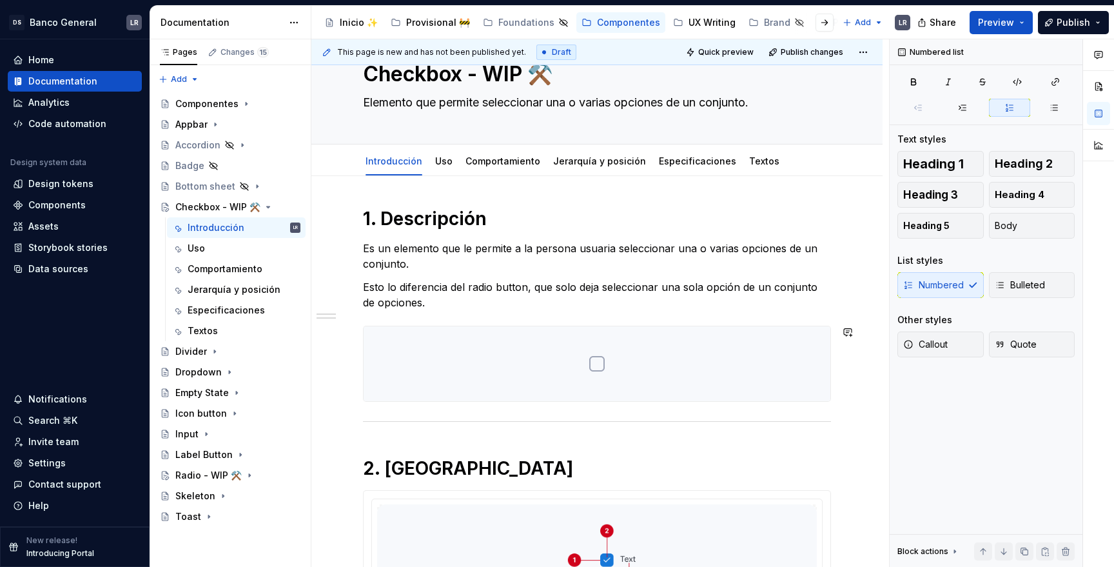
click at [376, 407] on div "1. Descripción Es un elemento que le permite a la persona usuaria seleccionar u…" at bounding box center [597, 455] width 468 height 496
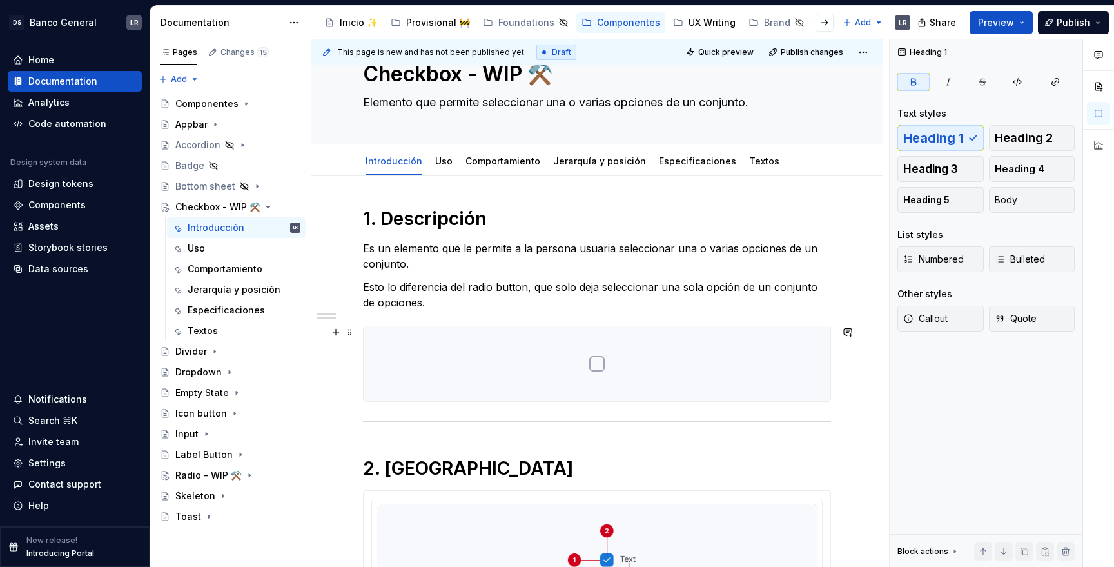
click at [780, 337] on div at bounding box center [597, 363] width 467 height 75
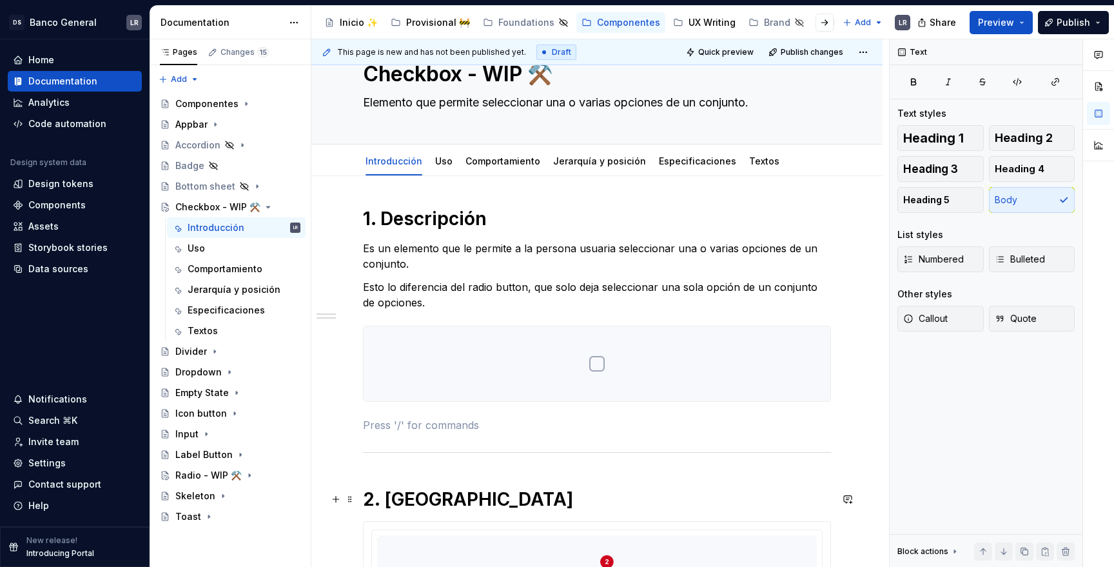
click at [681, 495] on h1 "2. [GEOGRAPHIC_DATA]" at bounding box center [597, 498] width 468 height 23
click at [676, 481] on div "1. Descripción Es un elemento que le permite a la persona usuaria seleccionar u…" at bounding box center [597, 470] width 468 height 527
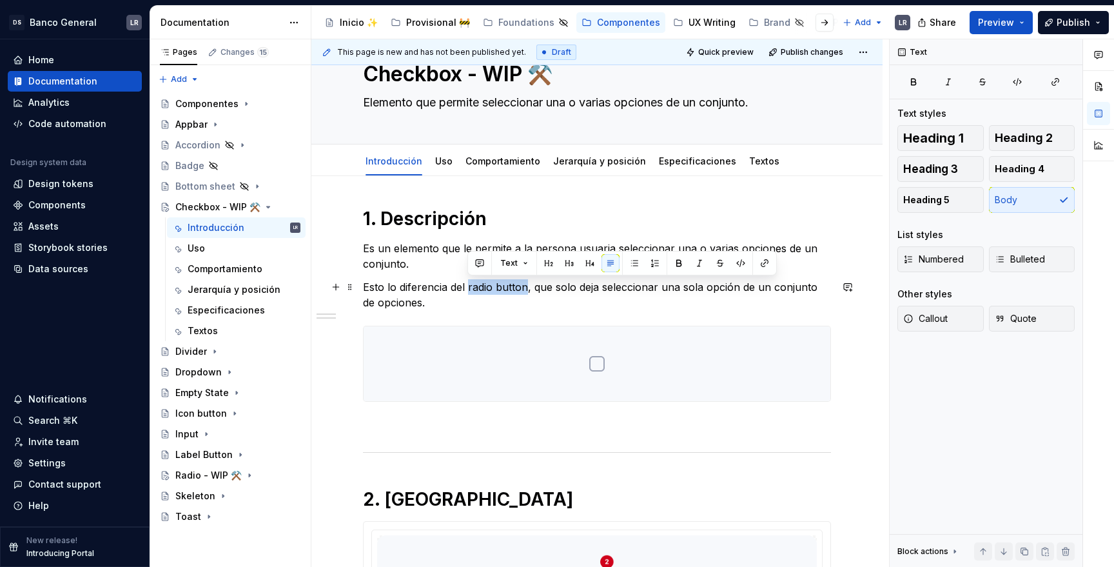
drag, startPoint x: 467, startPoint y: 287, endPoint x: 523, endPoint y: 285, distance: 56.1
click at [525, 286] on p "Esto lo diferencia del radio button, que solo deja seleccionar una sola opción …" at bounding box center [597, 294] width 468 height 31
click at [670, 258] on button "button" at bounding box center [679, 263] width 18 height 18
click at [608, 302] on p "Esto lo diferencia del radio button , que solo deja seleccionar una sola opción…" at bounding box center [597, 294] width 468 height 31
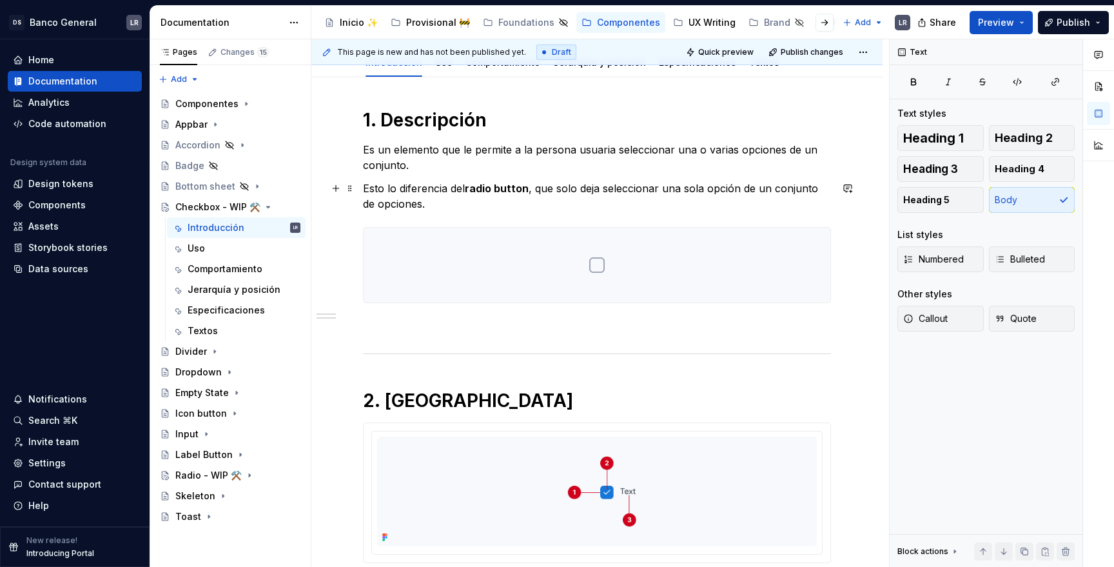
scroll to position [0, 0]
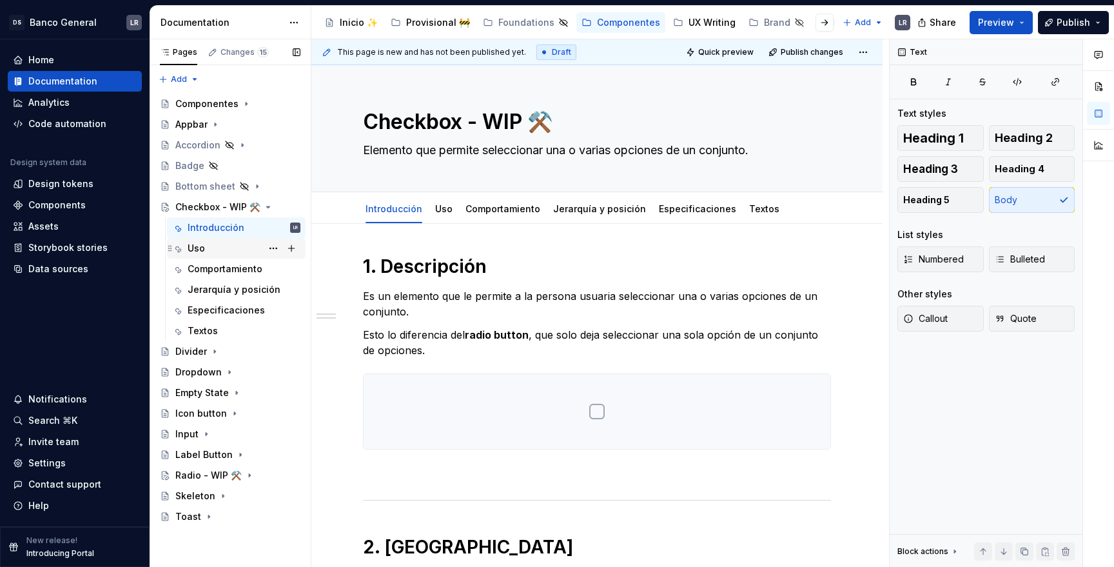
click at [211, 247] on div "Uso" at bounding box center [244, 248] width 113 height 18
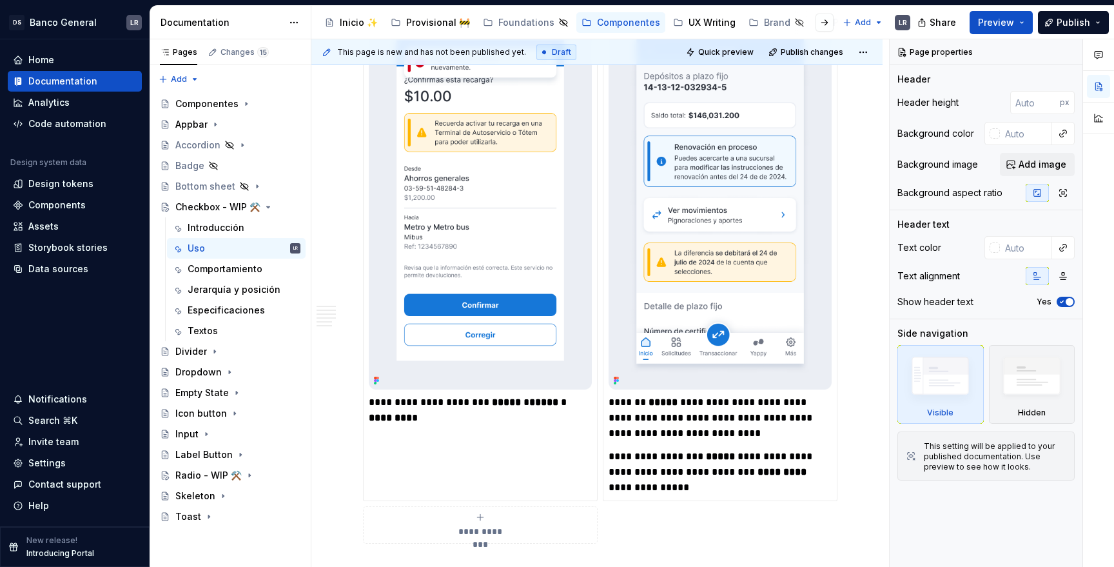
scroll to position [1432, 0]
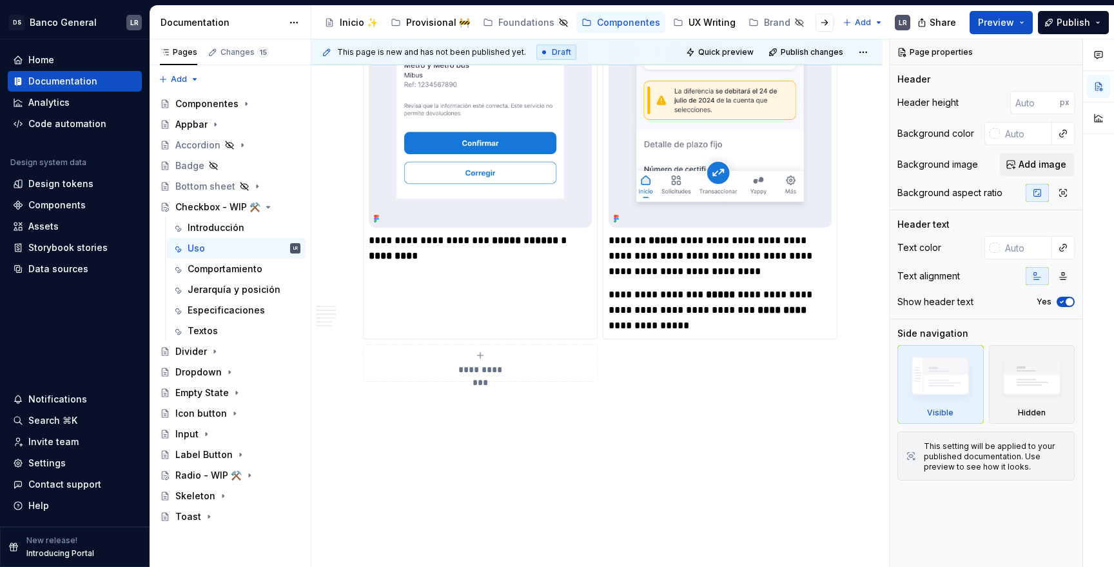
type textarea "*"
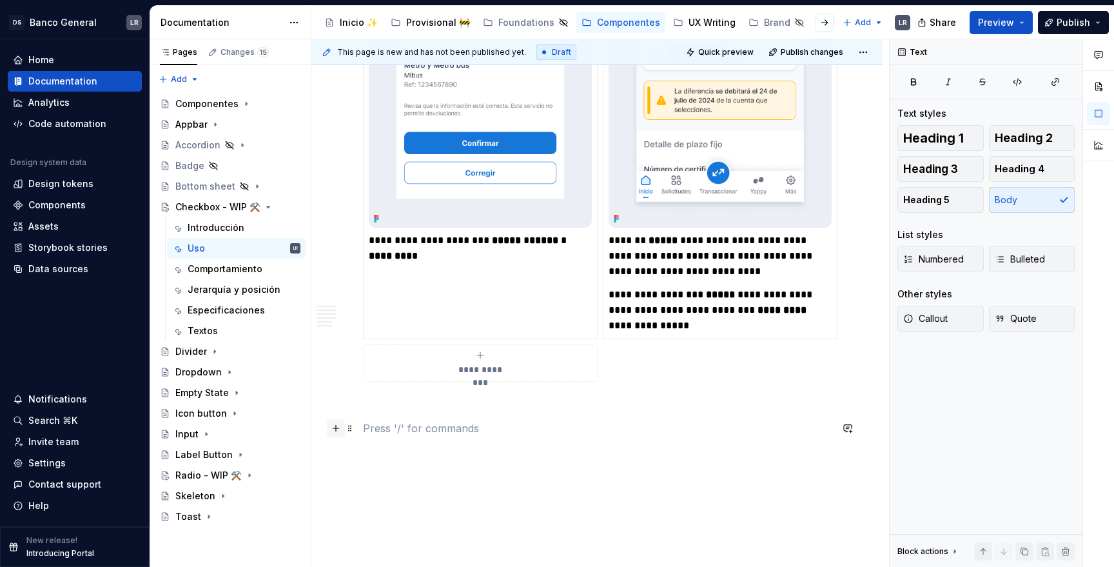
click at [340, 425] on button "button" at bounding box center [336, 428] width 18 height 18
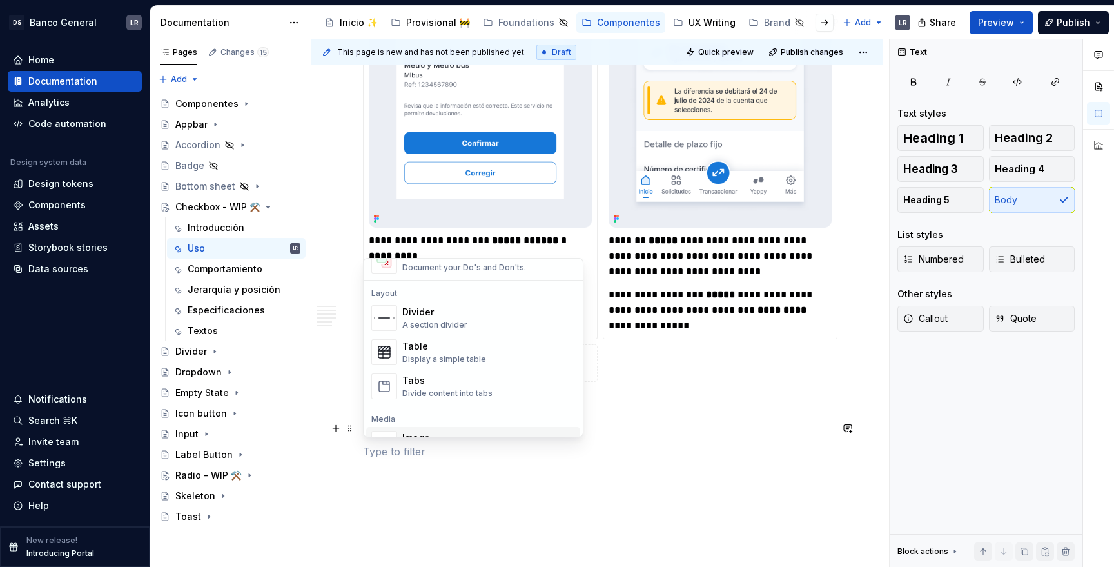
scroll to position [338, 0]
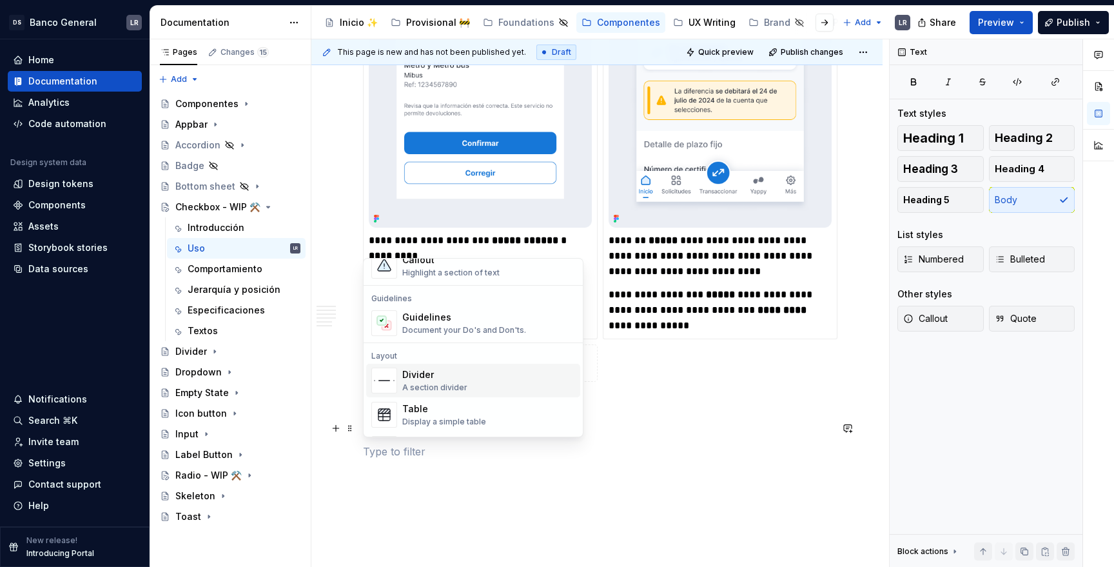
click at [485, 372] on div "Divider A section divider" at bounding box center [488, 380] width 173 height 26
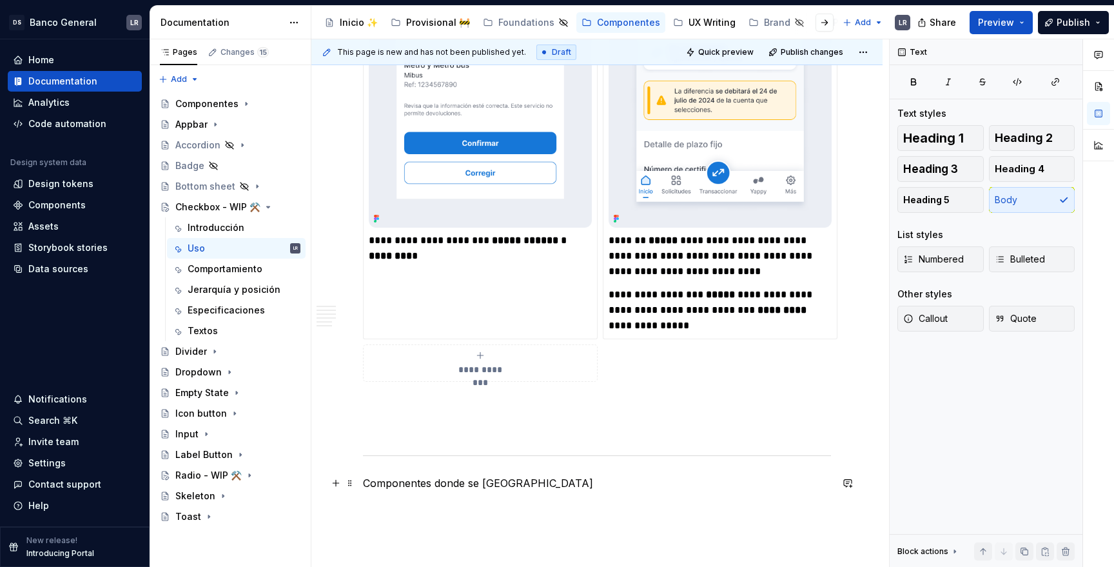
click at [398, 480] on p "Componentes donde se [GEOGRAPHIC_DATA]" at bounding box center [597, 482] width 468 height 15
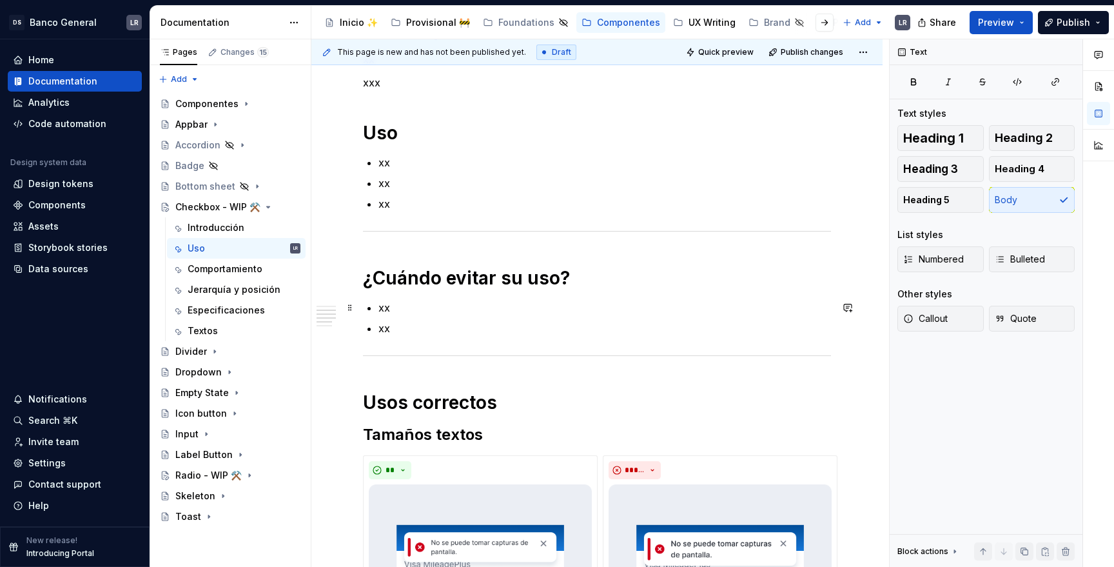
scroll to position [0, 0]
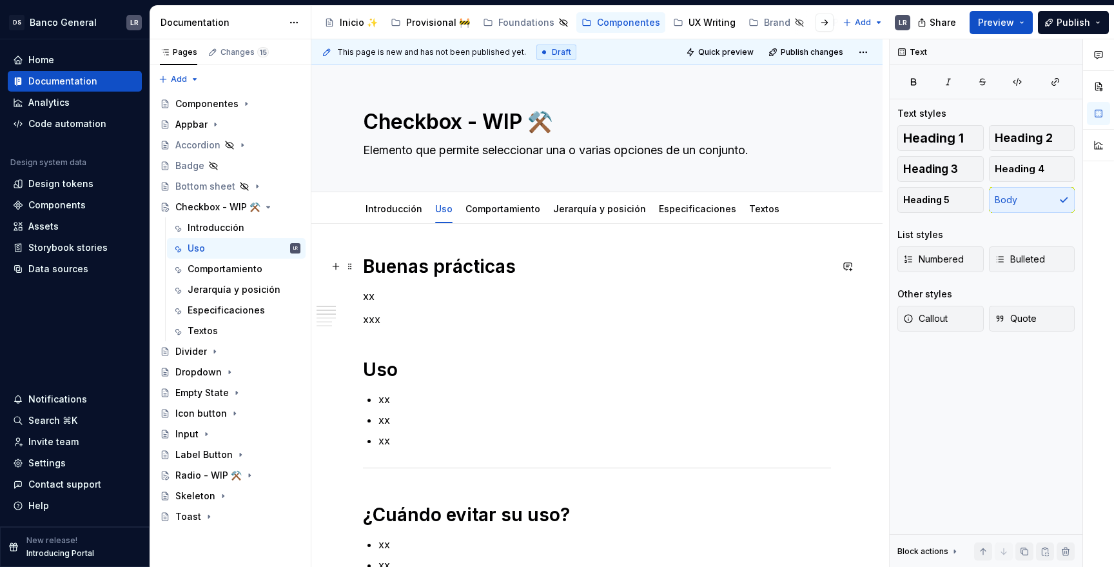
click at [413, 267] on h1 "Buenas prácticas" at bounding box center [597, 266] width 468 height 23
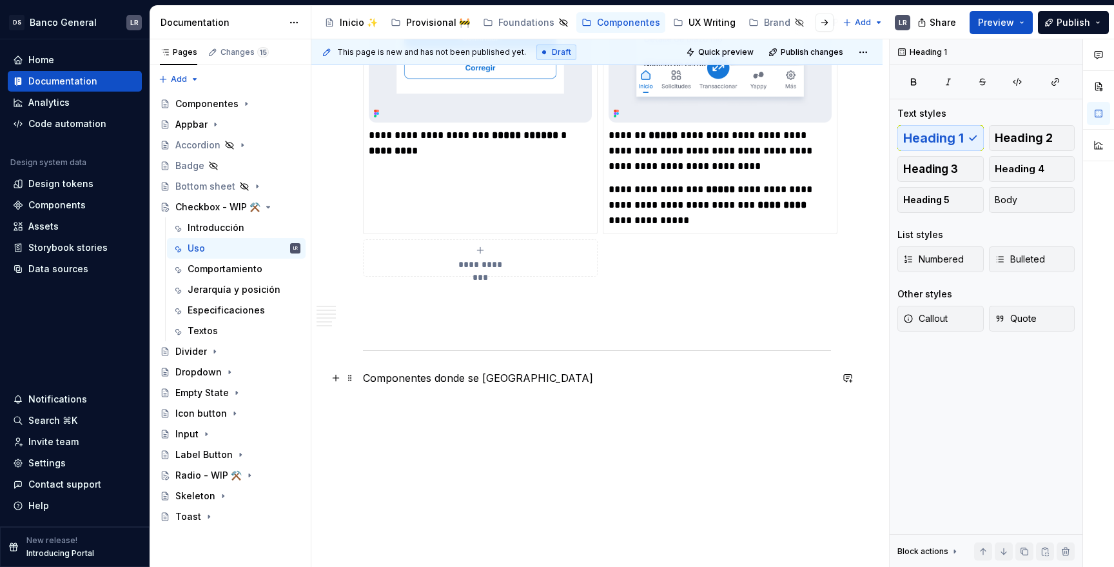
scroll to position [1540, 0]
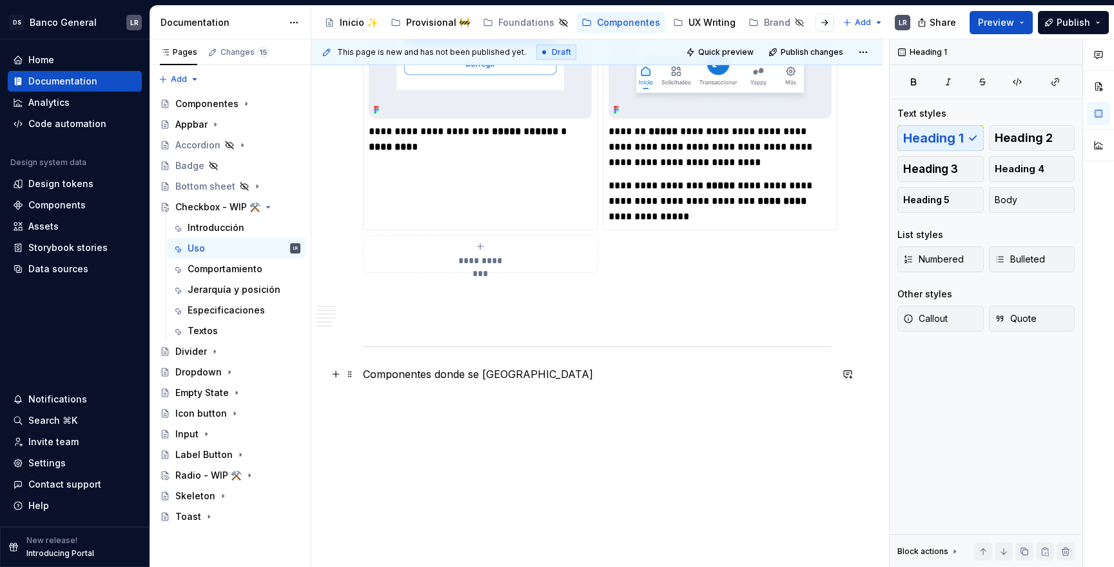
click at [425, 378] on p "Componentes donde se [GEOGRAPHIC_DATA]" at bounding box center [597, 373] width 468 height 15
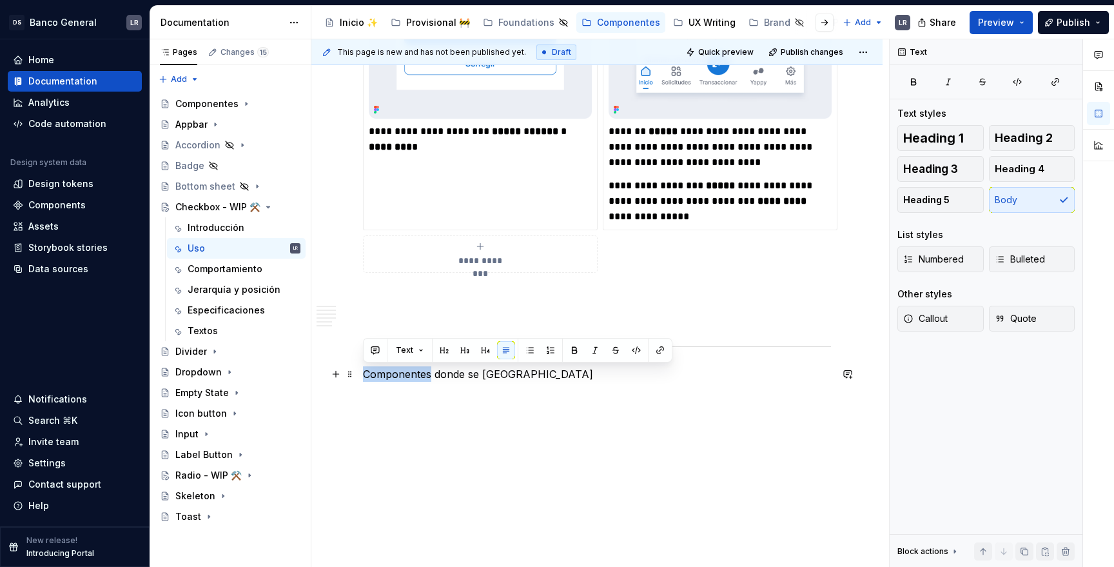
click at [425, 378] on p "Componentes donde se [GEOGRAPHIC_DATA]" at bounding box center [597, 373] width 468 height 15
click at [954, 126] on button "Heading 1" at bounding box center [940, 138] width 86 height 26
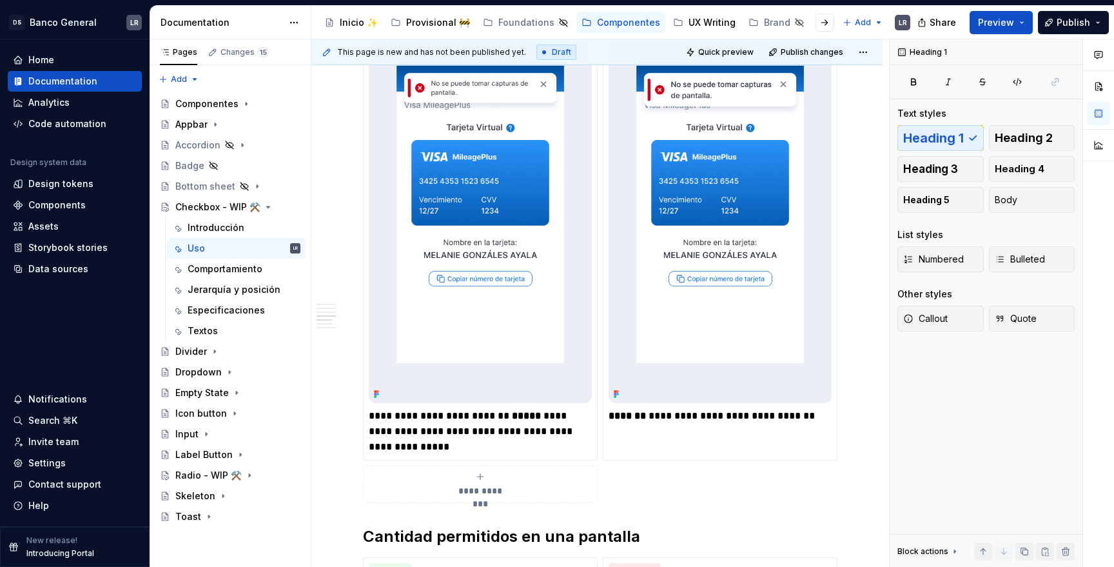
scroll to position [900, 0]
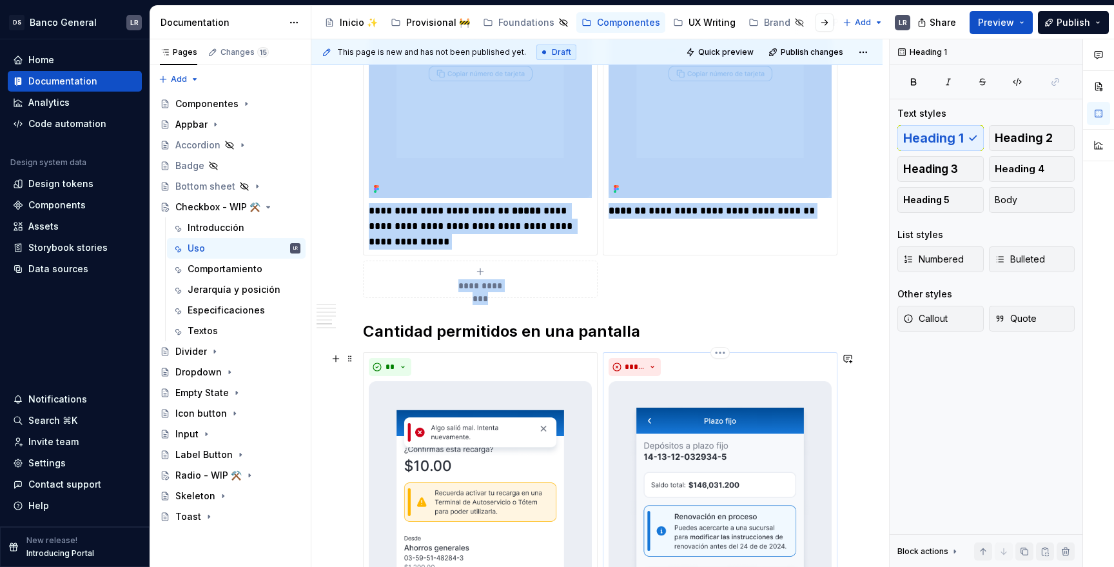
drag, startPoint x: 629, startPoint y: 302, endPoint x: 735, endPoint y: 486, distance: 212.8
click at [735, 486] on div "**********" at bounding box center [597, 199] width 468 height 1691
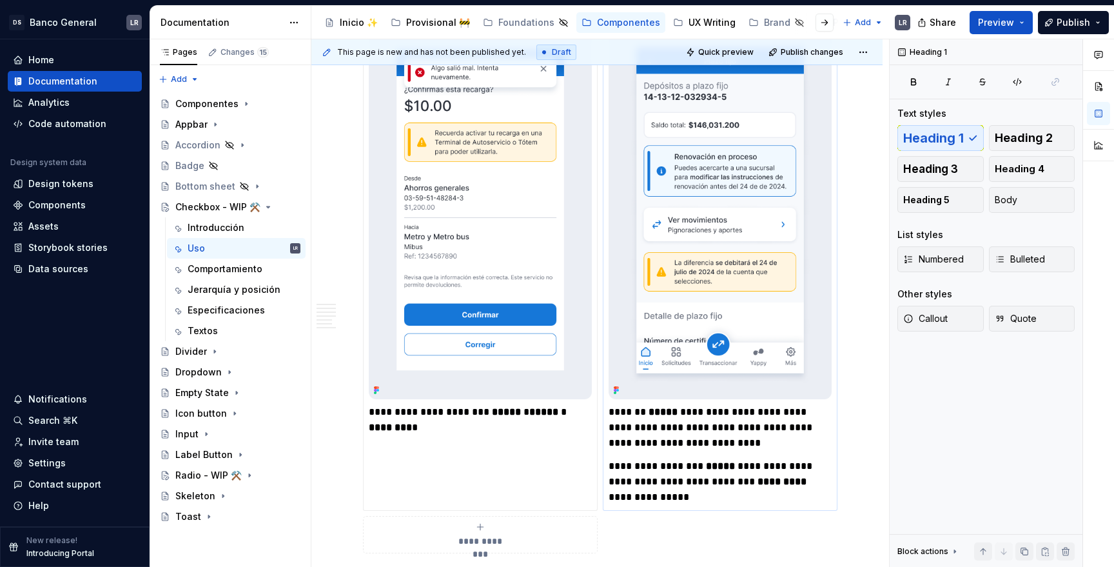
scroll to position [1263, 0]
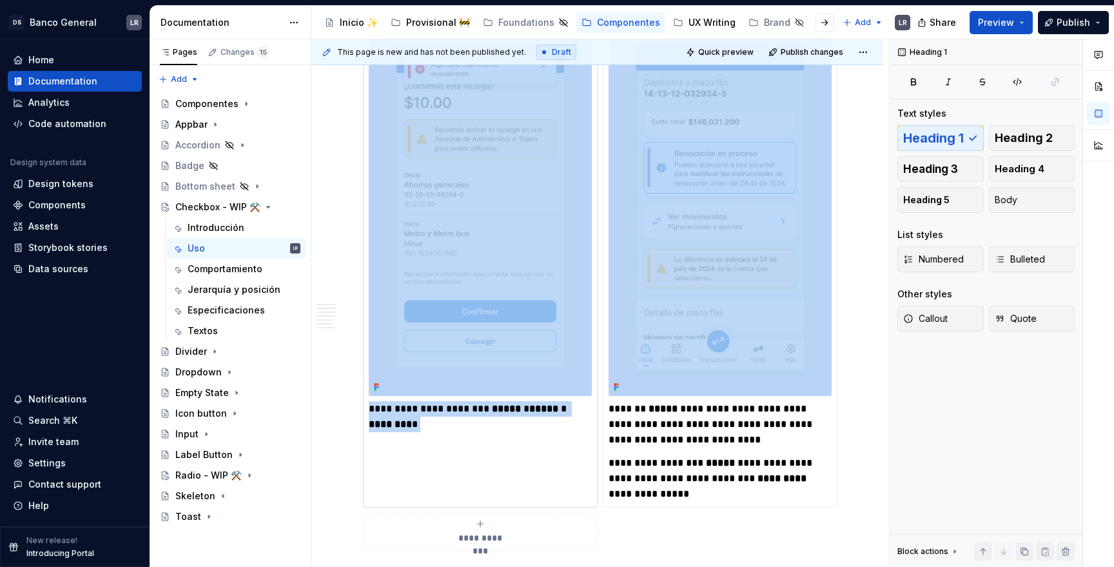
drag, startPoint x: 629, startPoint y: 526, endPoint x: 519, endPoint y: 282, distance: 268.0
click at [519, 282] on div "**********" at bounding box center [597, 269] width 468 height 561
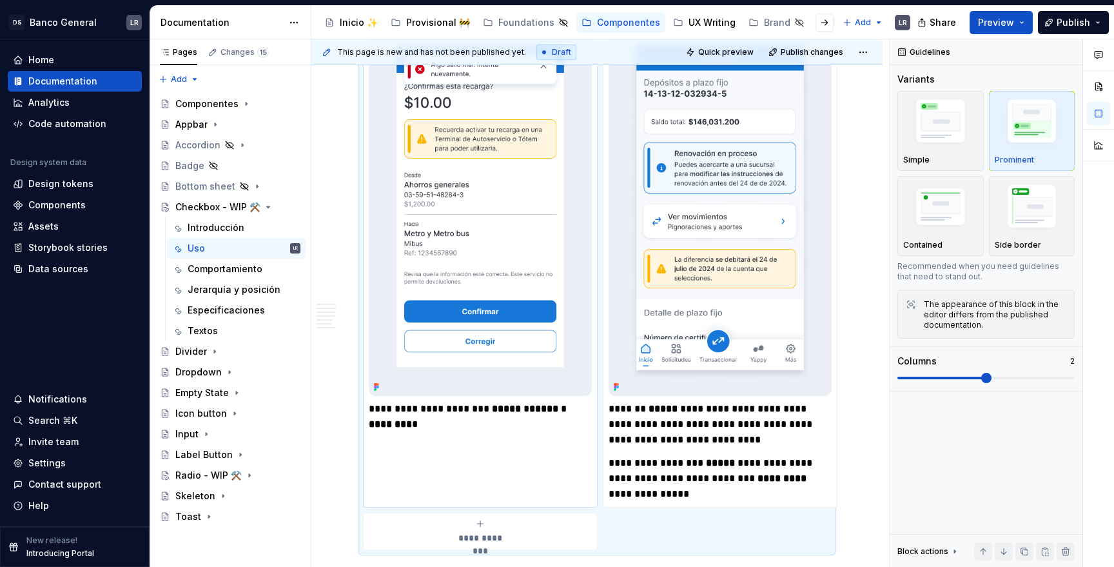
click at [519, 282] on img at bounding box center [480, 207] width 223 height 378
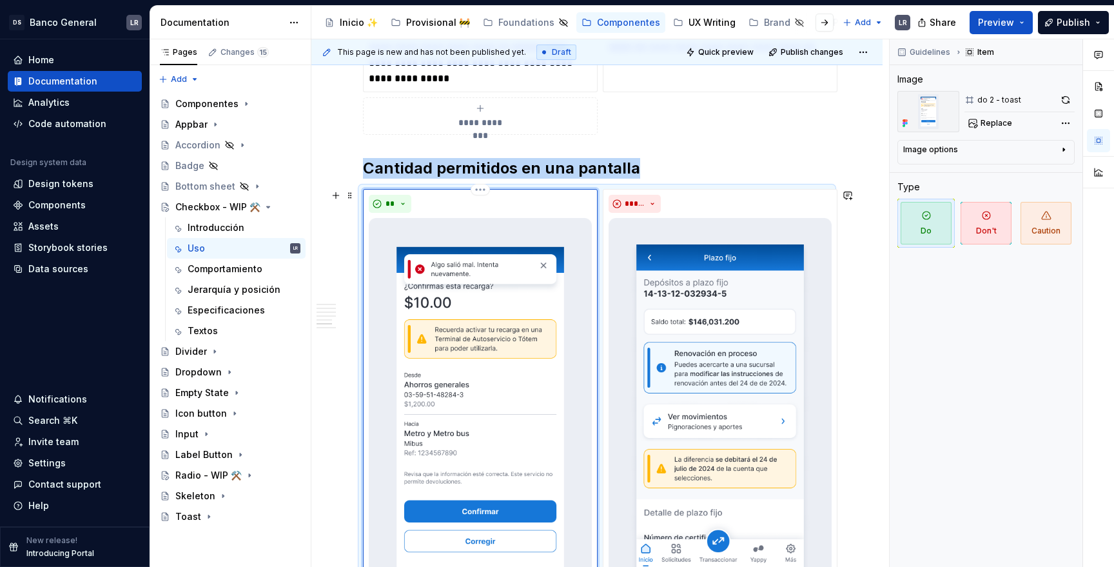
scroll to position [961, 0]
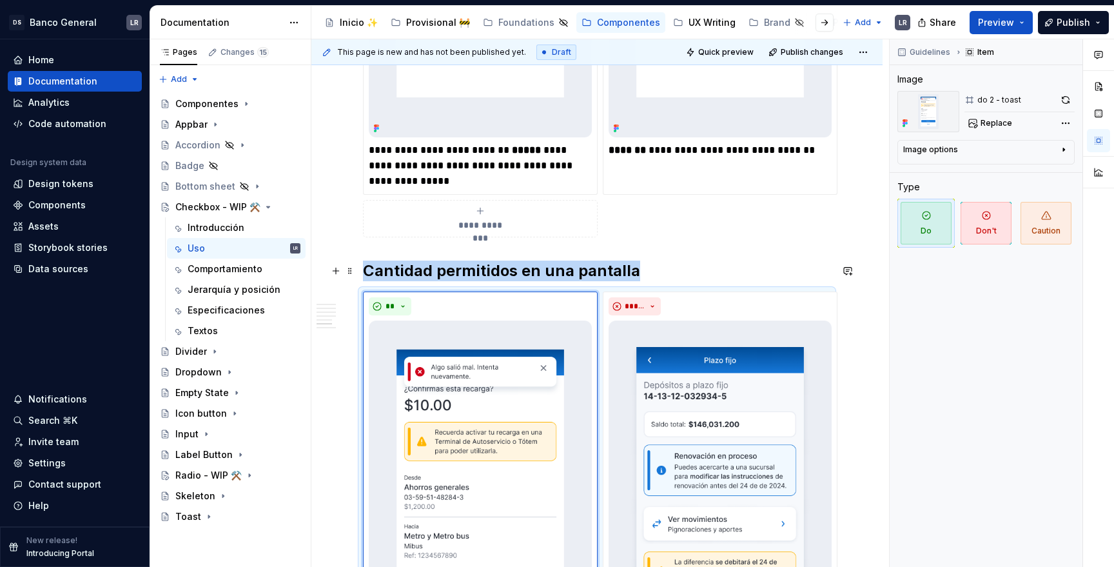
click at [487, 271] on h2 "Cantidad permitidos en una pantalla" at bounding box center [597, 270] width 468 height 21
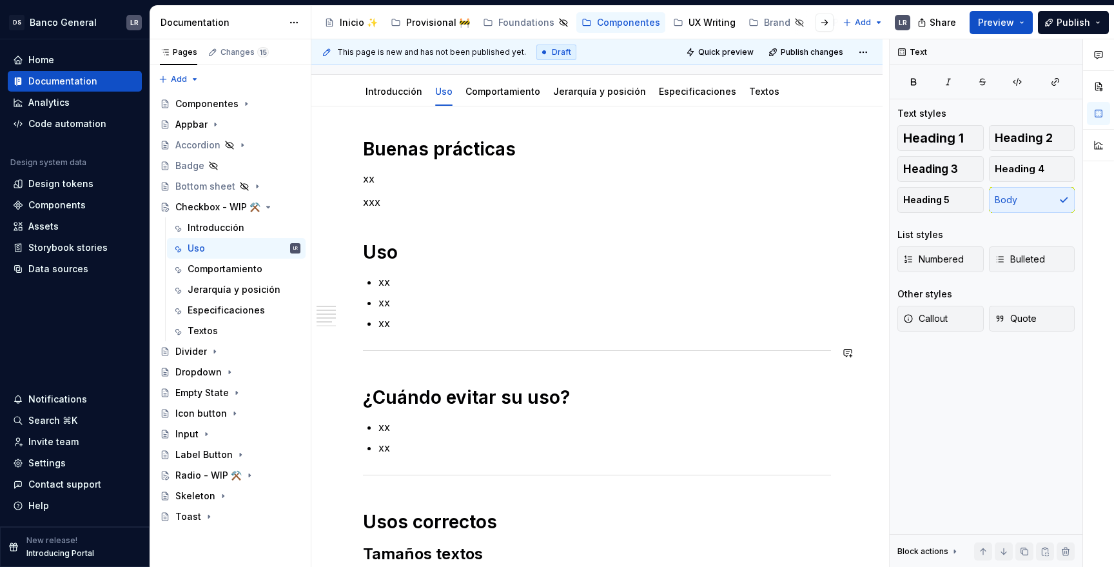
scroll to position [104, 0]
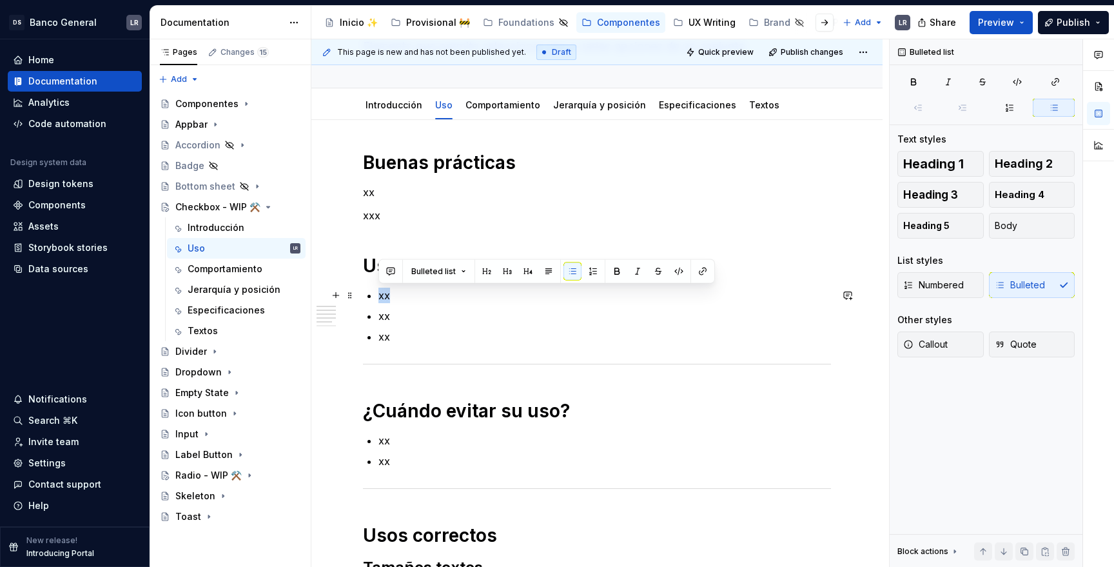
drag, startPoint x: 395, startPoint y: 295, endPoint x: 376, endPoint y: 295, distance: 19.3
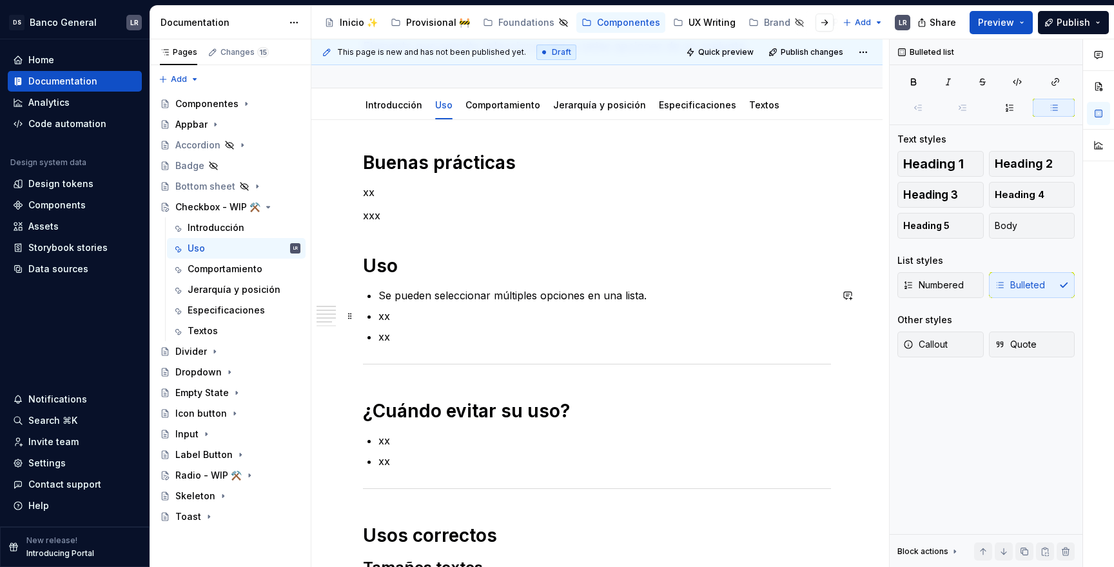
click at [708, 307] on ul "Se pueden seleccionar múltiples opciones en una lista. xx xx" at bounding box center [604, 315] width 452 height 57
click at [404, 294] on p "Se pueden seleccionar múltiples opciones en una lista." at bounding box center [604, 294] width 452 height 15
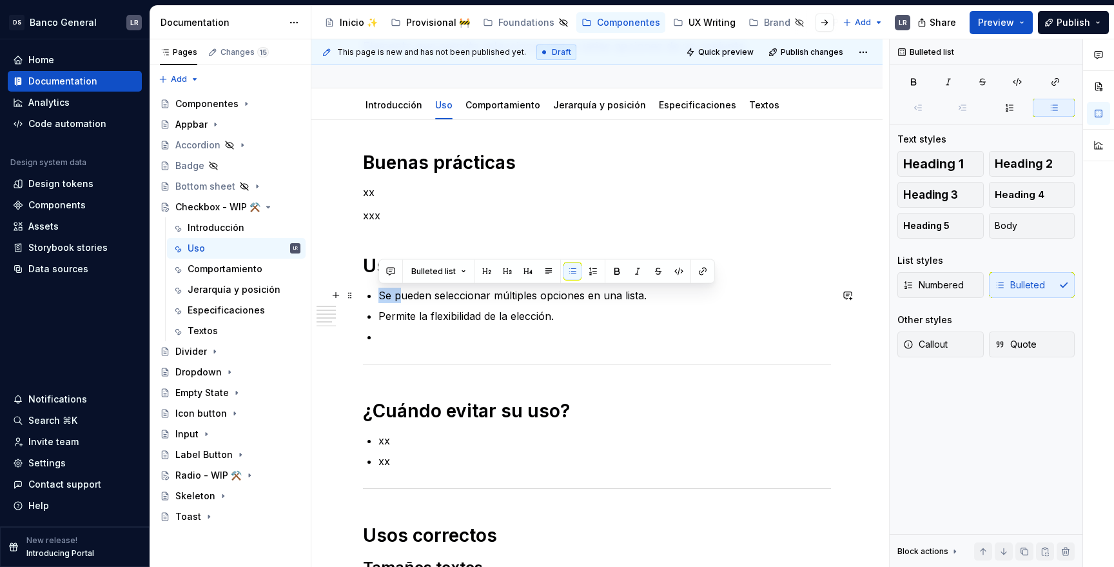
drag, startPoint x: 403, startPoint y: 293, endPoint x: 380, endPoint y: 293, distance: 23.2
click at [380, 293] on p "Se pueden seleccionar múltiples opciones en una lista." at bounding box center [604, 294] width 452 height 15
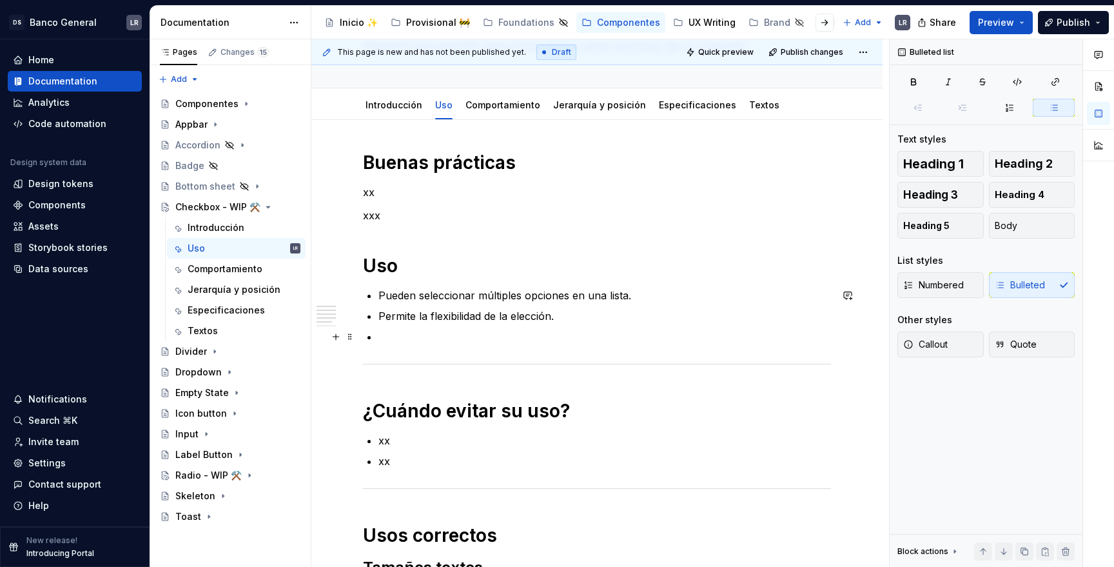
click at [433, 325] on ul "Pueden seleccionar múltiples opciones en una lista. Permite la flexibilidad de …" at bounding box center [604, 315] width 452 height 57
click at [414, 292] on p "Pueden seleccionar múltiples opciones en una lista." at bounding box center [604, 294] width 452 height 15
click at [428, 320] on p "Permite la flexibilidad de la elección." at bounding box center [604, 315] width 452 height 15
click at [414, 315] on p "Permite la flexibilidad de la elección." at bounding box center [604, 315] width 452 height 15
click at [418, 329] on p at bounding box center [604, 336] width 452 height 15
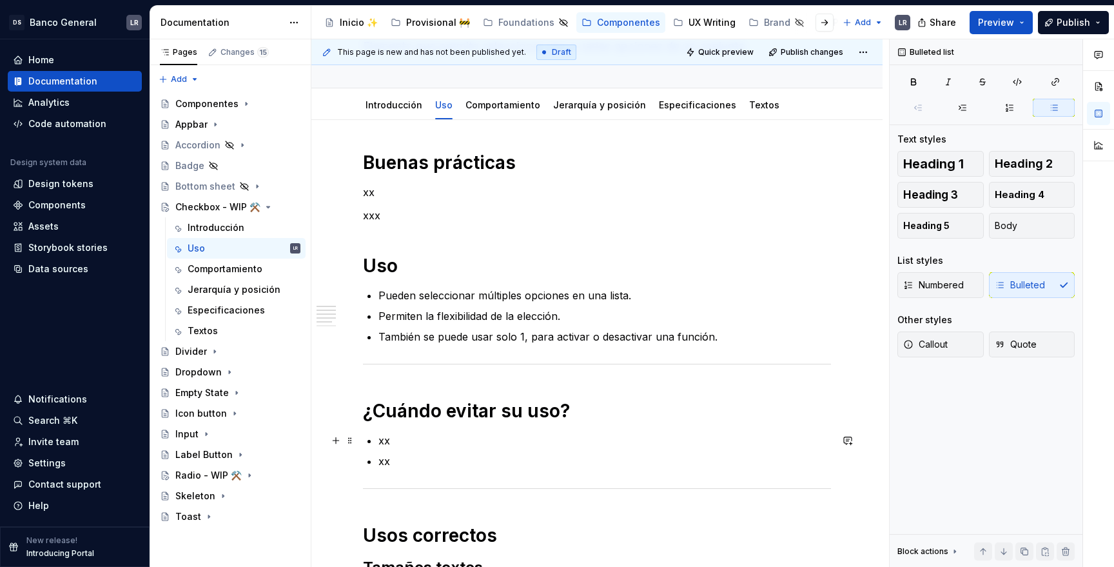
click at [423, 434] on p "xx" at bounding box center [604, 439] width 452 height 15
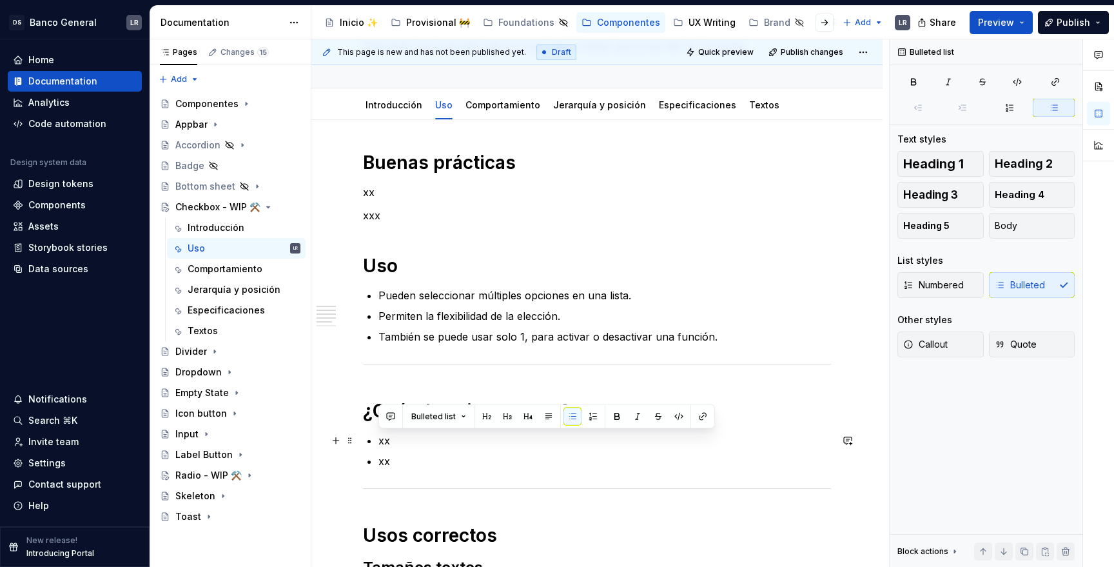
click at [391, 436] on p "xx" at bounding box center [604, 439] width 452 height 15
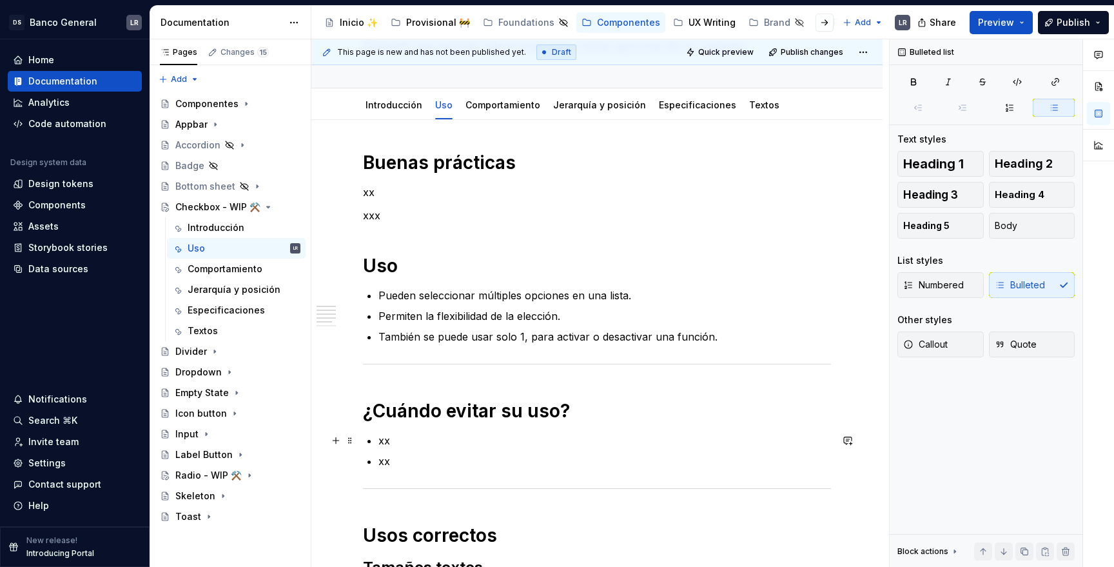
click at [385, 438] on p "xx" at bounding box center [604, 439] width 452 height 15
click at [402, 459] on p "xx" at bounding box center [604, 460] width 452 height 15
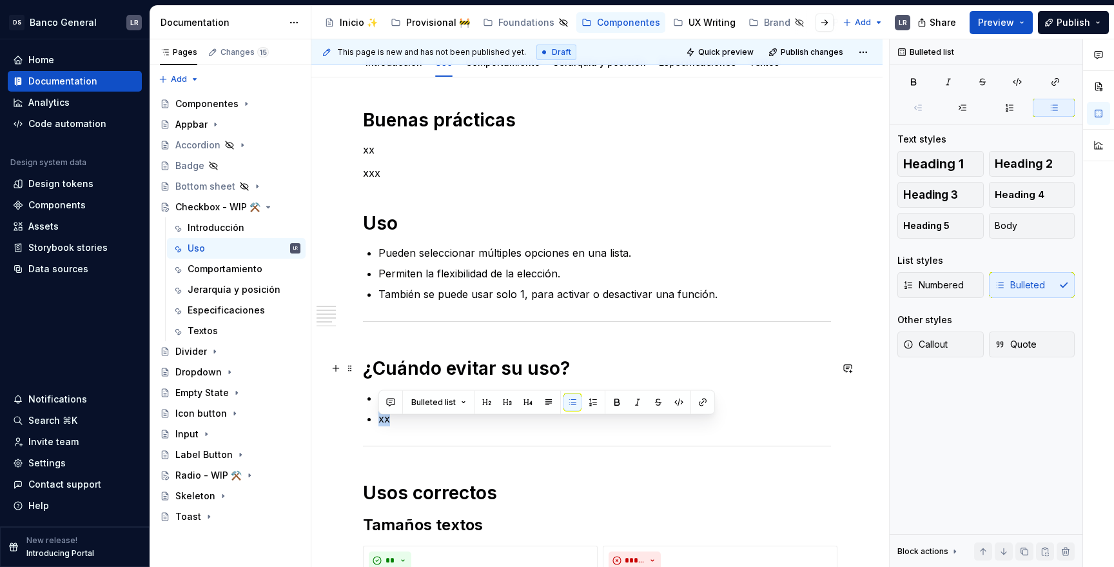
scroll to position [147, 0]
click at [394, 170] on p "xxx" at bounding box center [597, 171] width 468 height 15
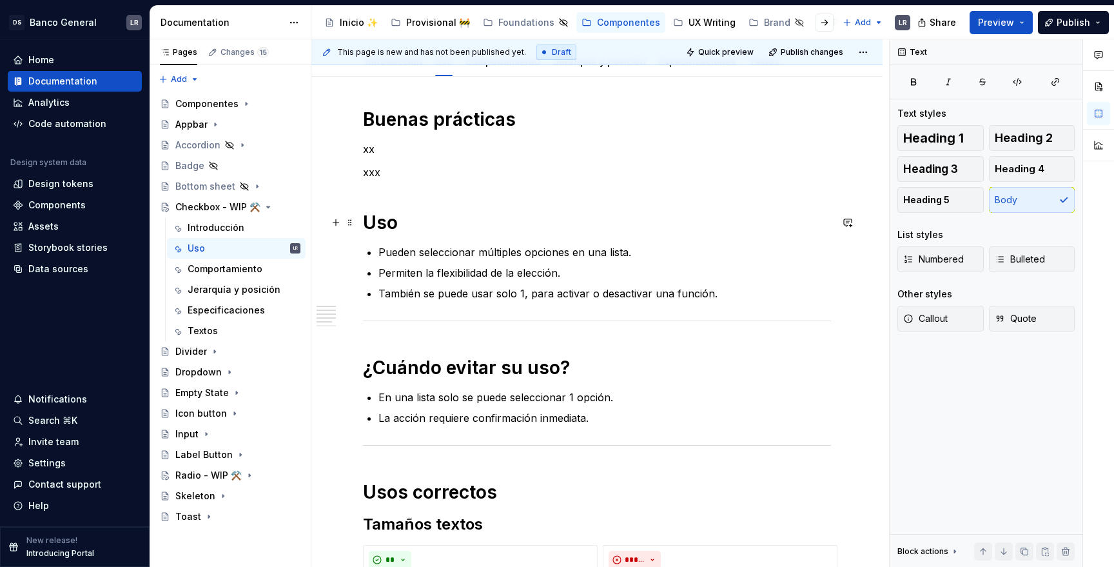
click at [369, 222] on h1 "Uso" at bounding box center [597, 222] width 468 height 23
click at [396, 218] on h1 "Uso" at bounding box center [597, 222] width 468 height 23
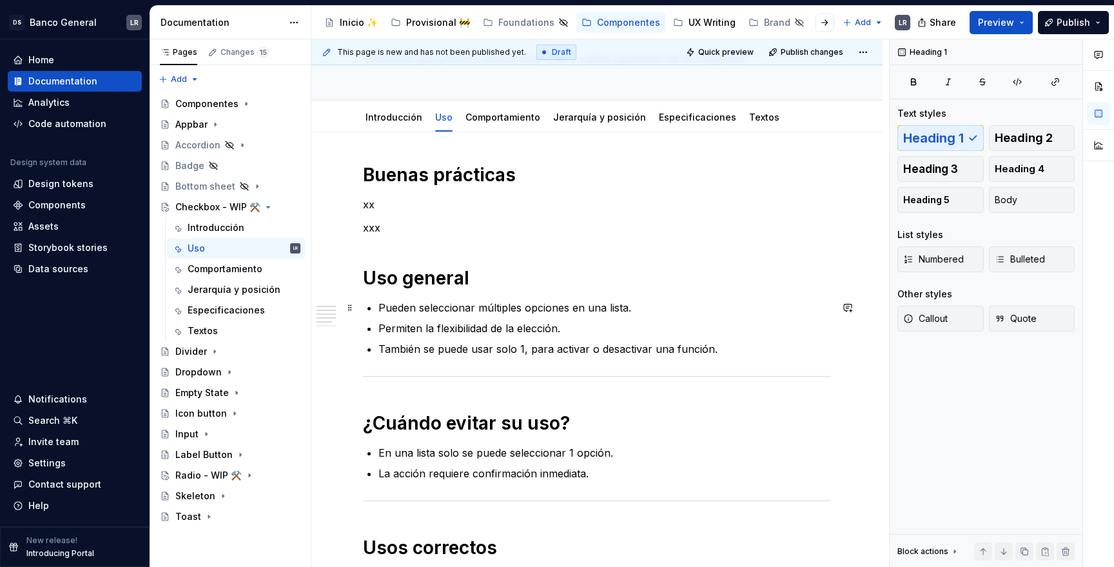
scroll to position [68, 0]
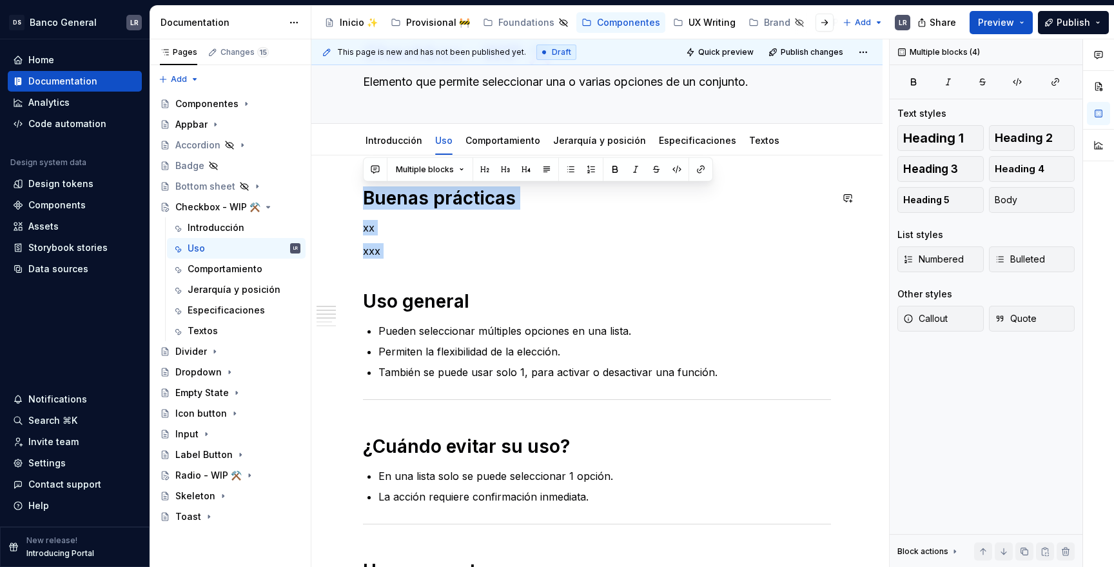
drag, startPoint x: 365, startPoint y: 301, endPoint x: 363, endPoint y: 180, distance: 120.5
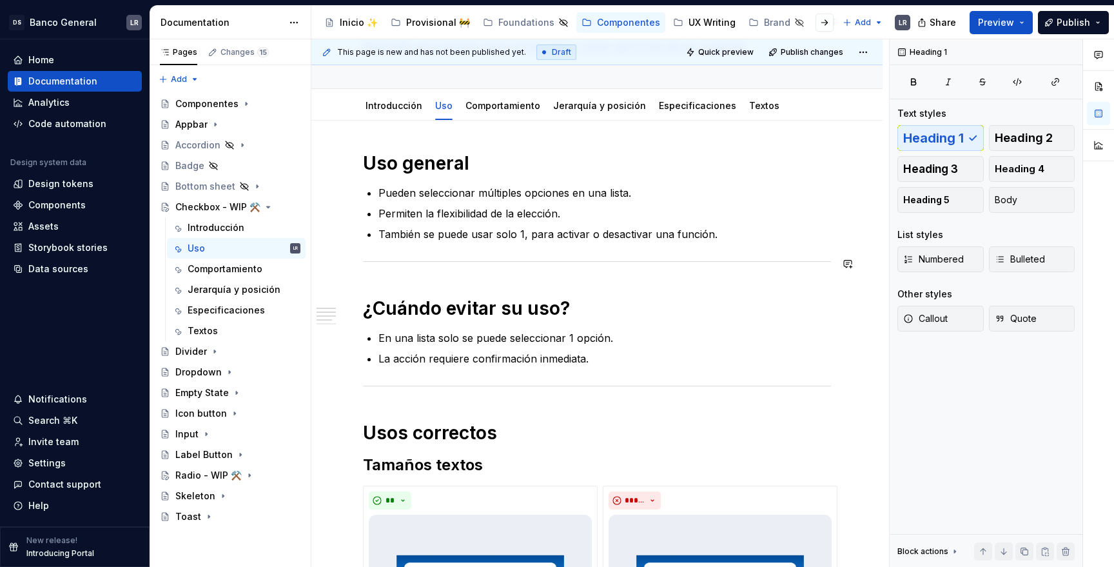
scroll to position [99, 0]
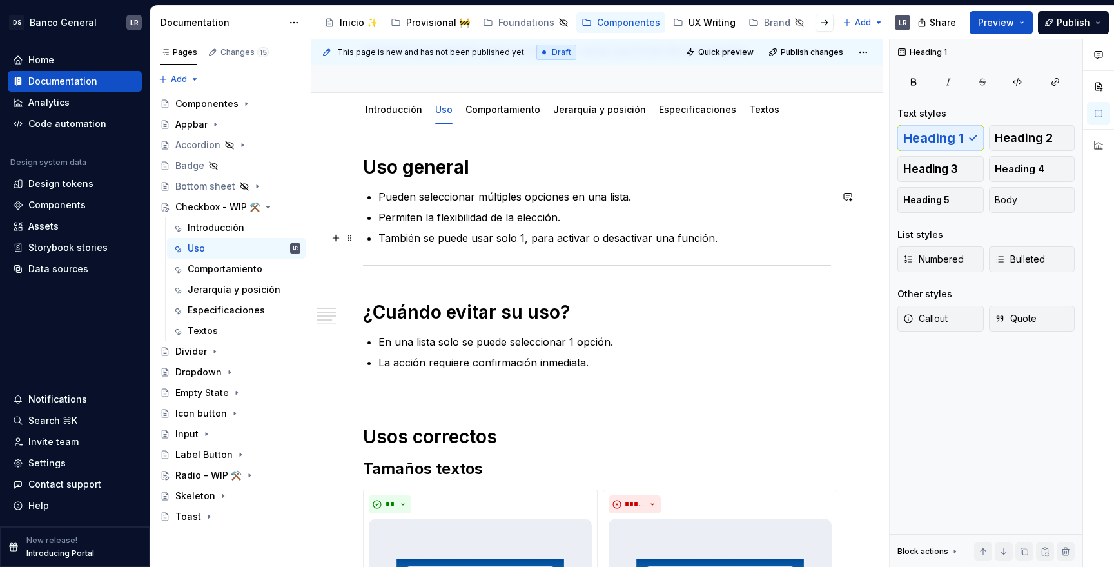
click at [733, 242] on p "También se puede usar solo 1, para activar o desactivar una función." at bounding box center [604, 237] width 452 height 15
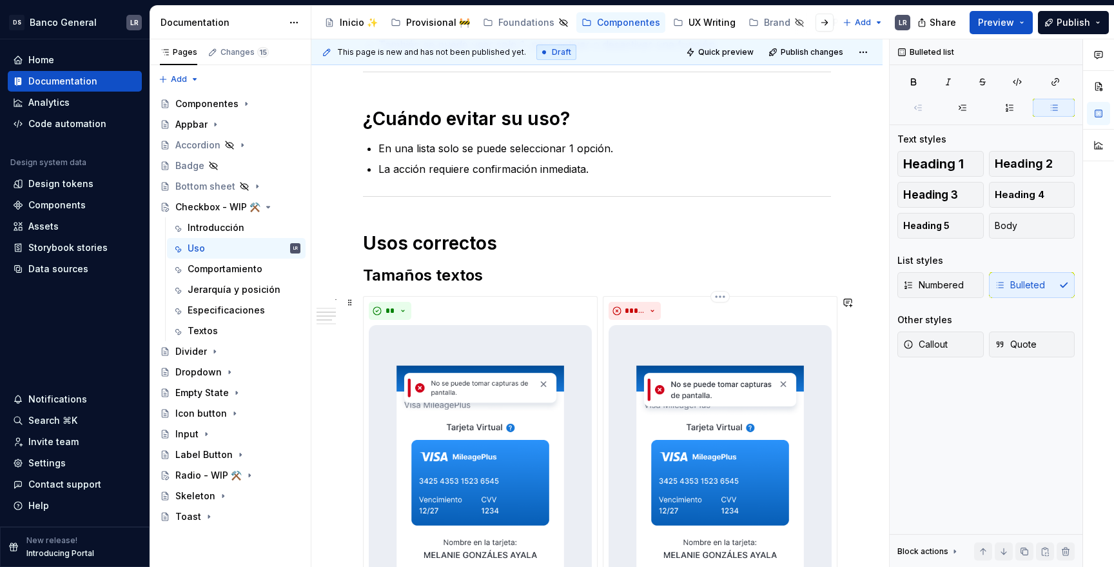
scroll to position [309, 0]
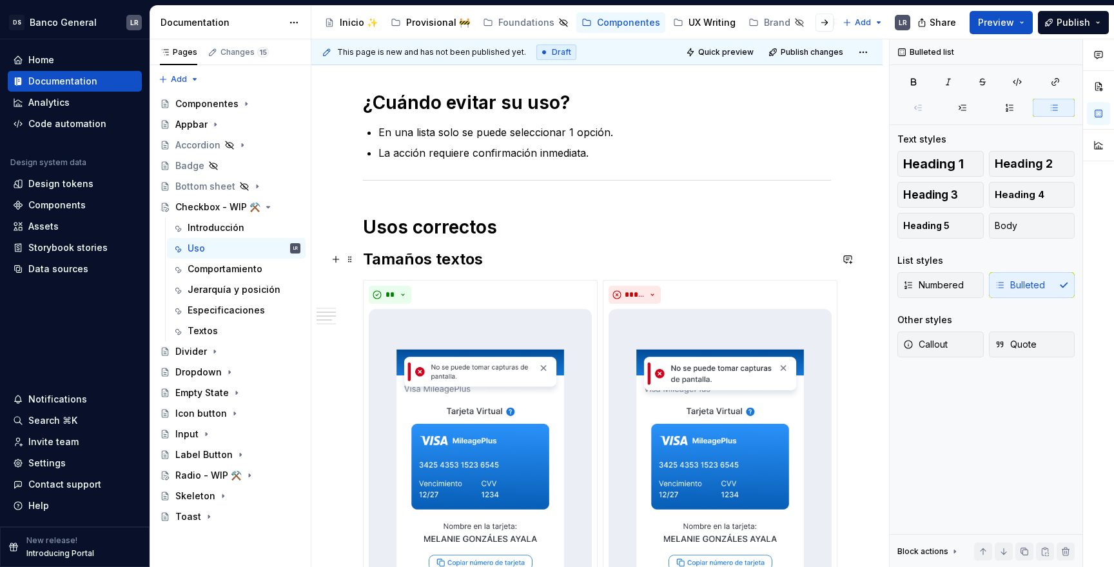
click at [489, 256] on h2 "Tamaños textos" at bounding box center [597, 259] width 468 height 21
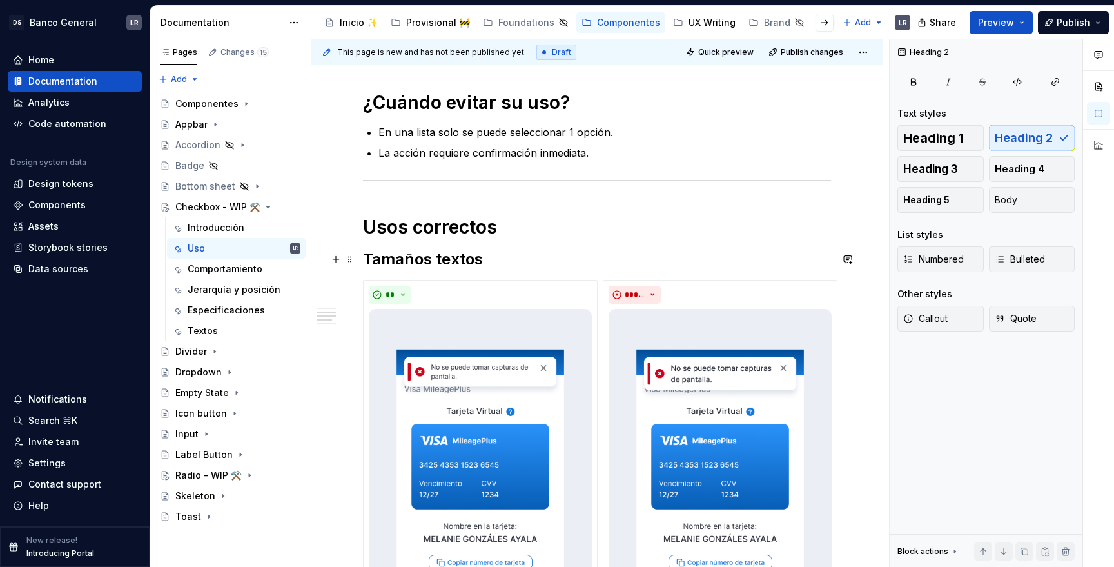
click at [489, 256] on h2 "Tamaños textos" at bounding box center [597, 259] width 468 height 21
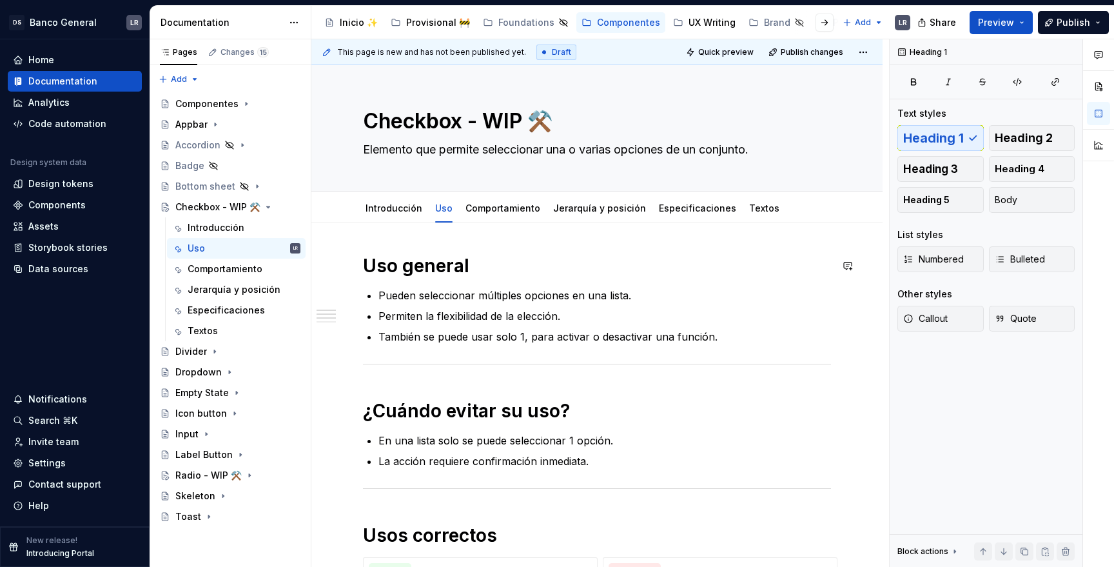
scroll to position [0, 0]
click at [493, 207] on link "Comportamiento" at bounding box center [502, 208] width 75 height 11
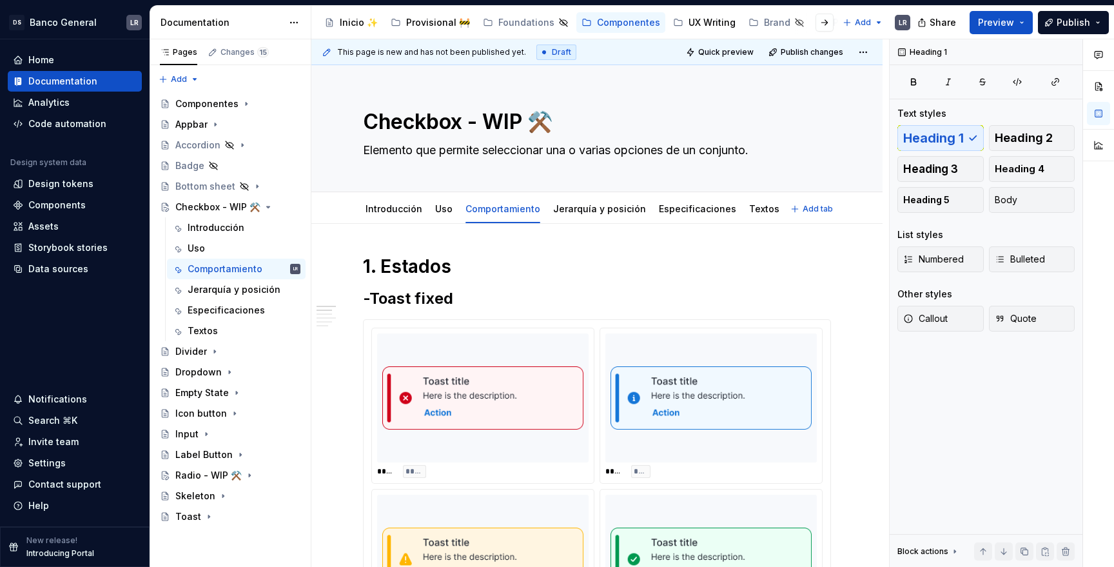
type textarea "*"
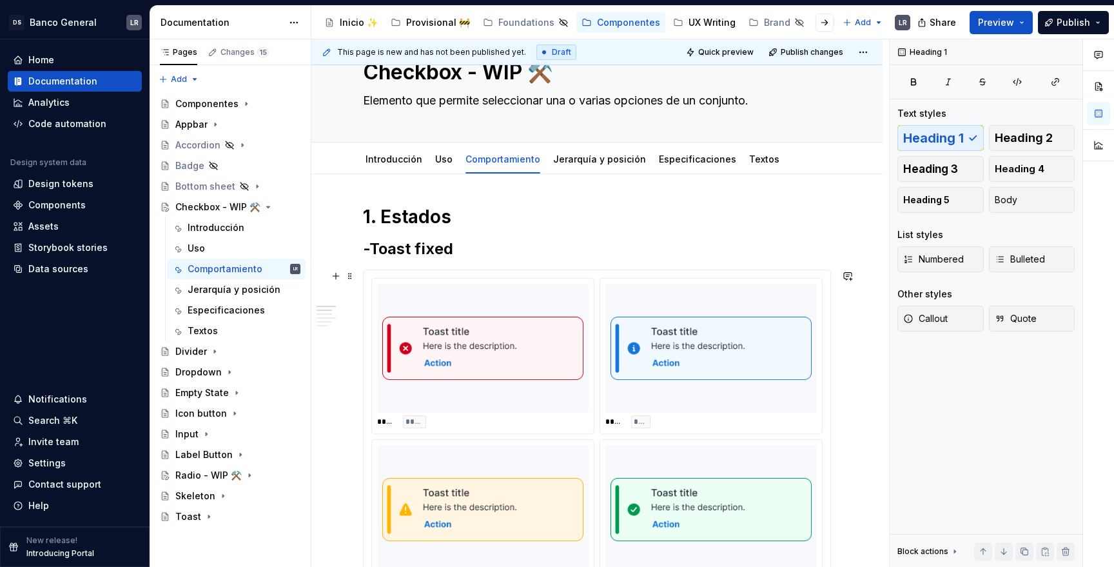
scroll to position [59, 0]
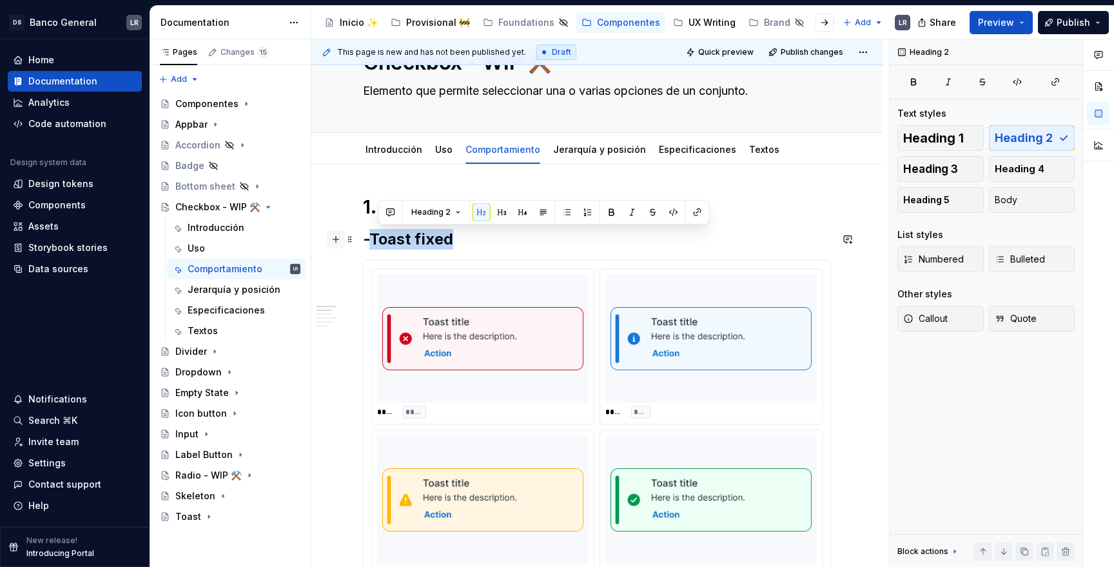
drag, startPoint x: 460, startPoint y: 237, endPoint x: 343, endPoint y: 242, distance: 117.4
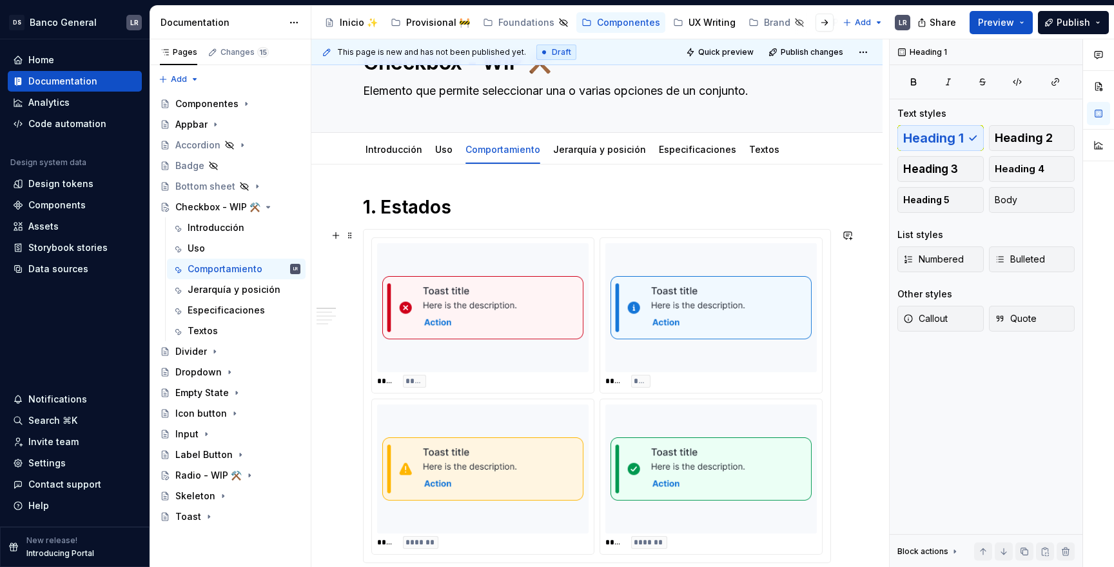
click at [552, 276] on img at bounding box center [482, 307] width 201 height 119
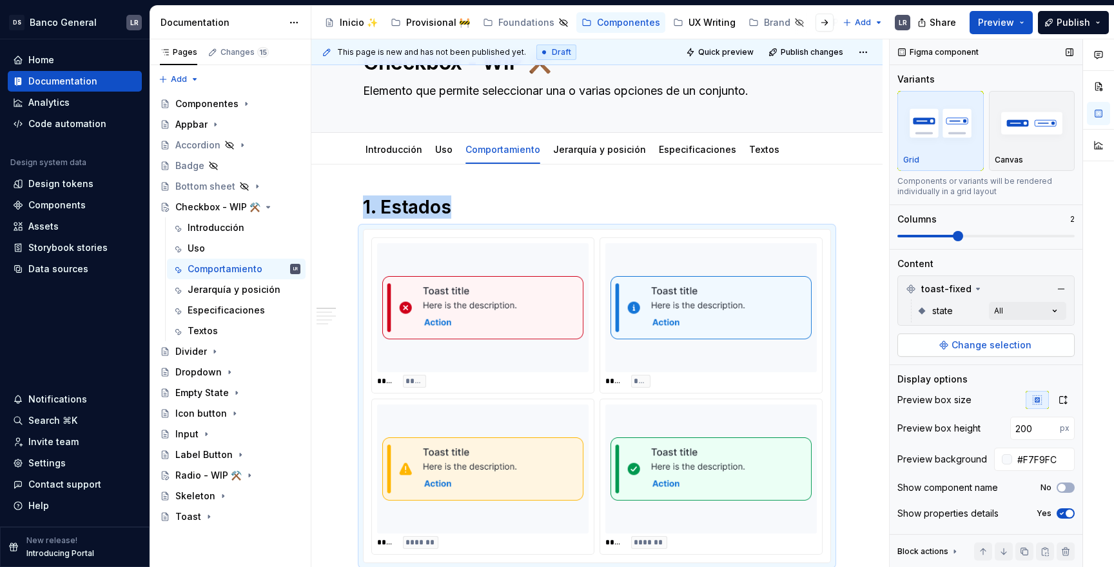
scroll to position [22, 0]
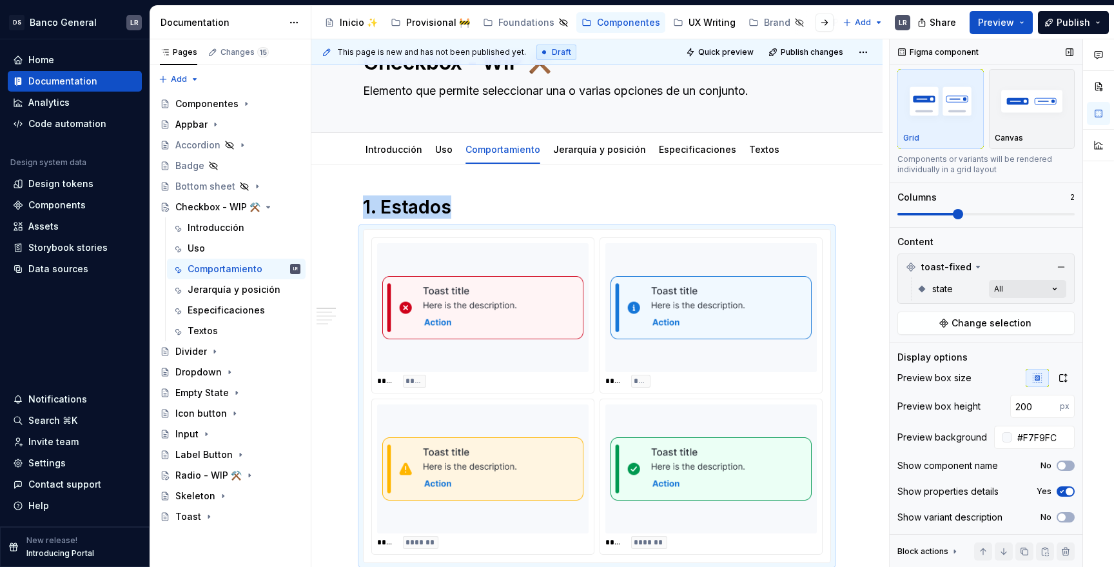
click at [1002, 291] on div "Comments Open comments No comments yet Select ‘Comment’ from the block context …" at bounding box center [1001, 303] width 224 height 528
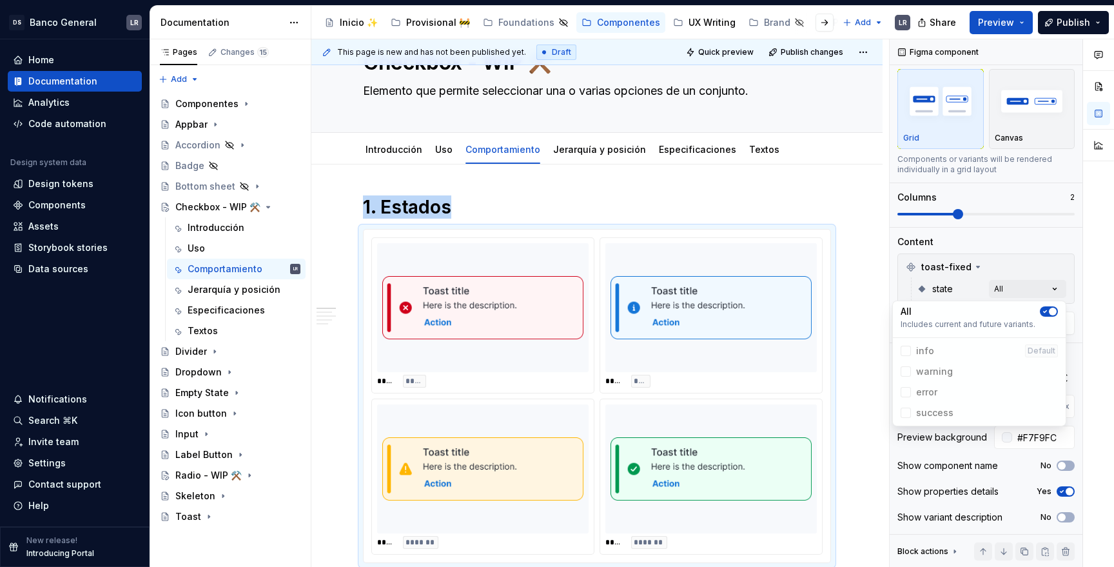
click at [1014, 148] on div "Comments Open comments No comments yet Select ‘Comment’ from the block context …" at bounding box center [1001, 303] width 224 height 528
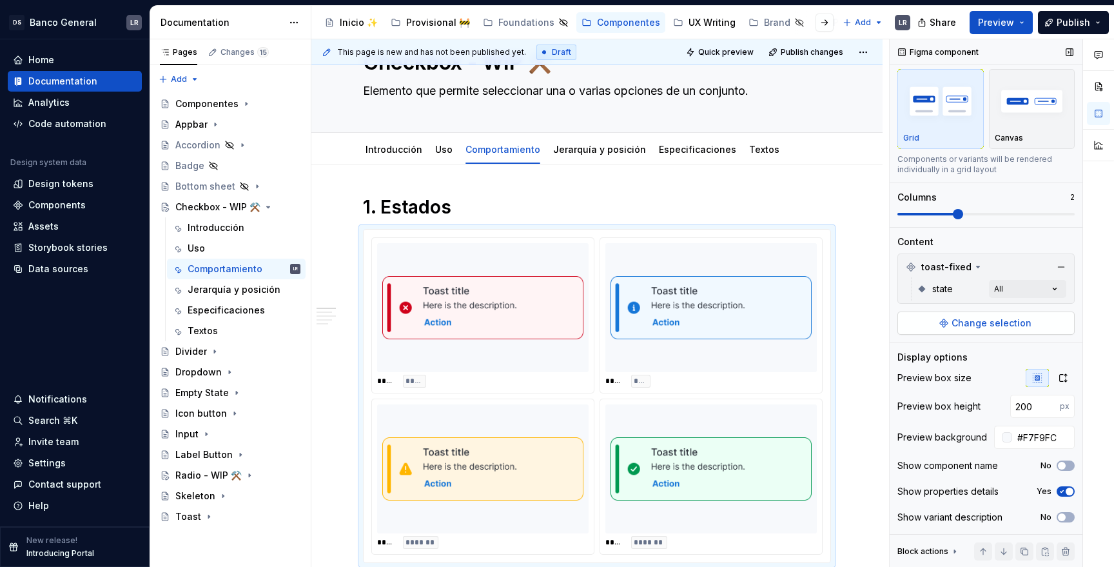
click at [977, 324] on span "Change selection" at bounding box center [991, 322] width 80 height 13
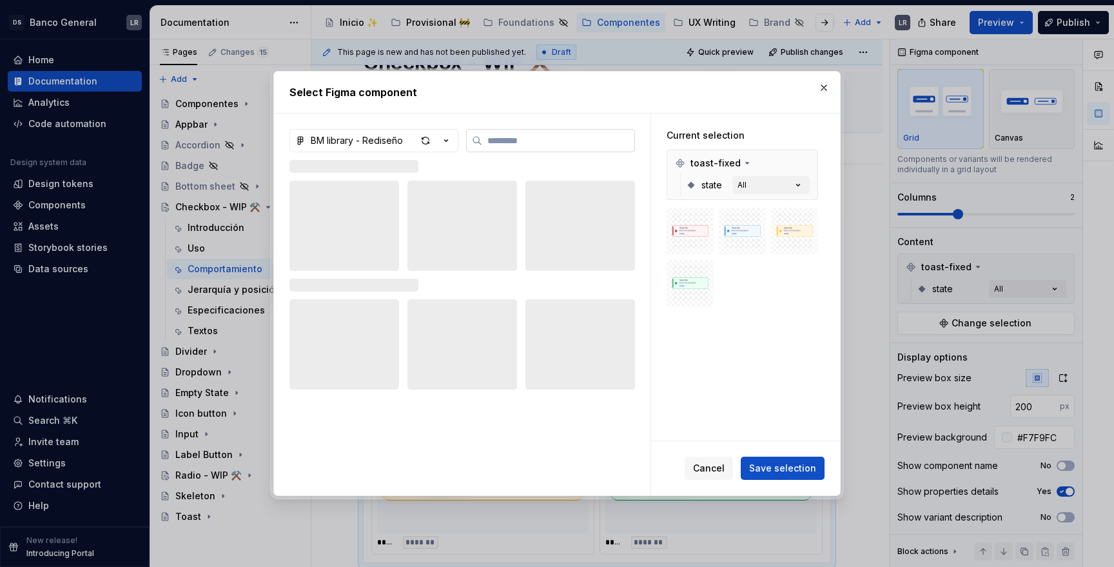
type textarea "*"
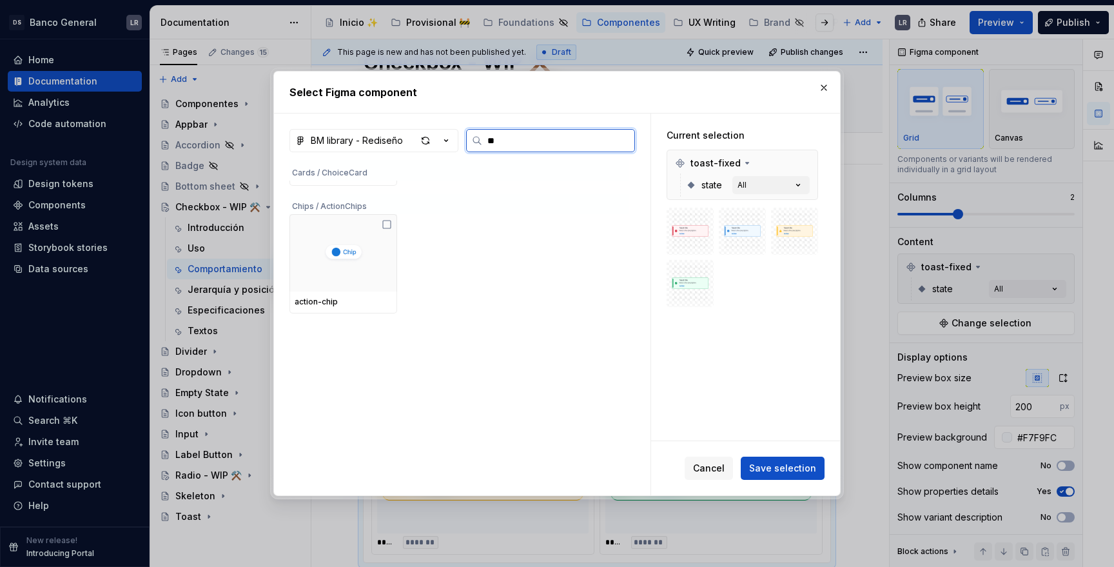
scroll to position [0, 0]
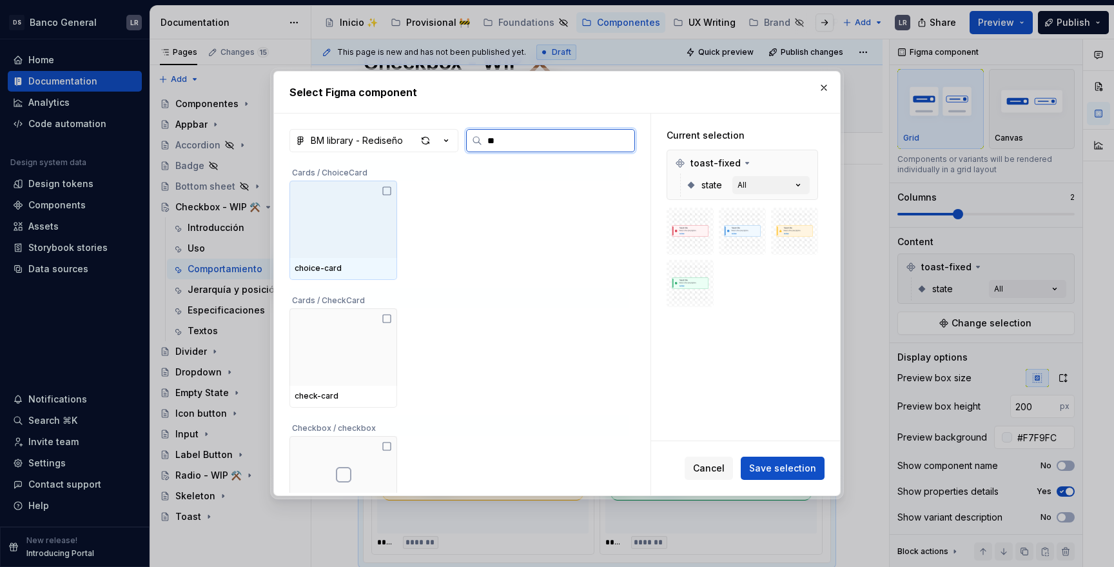
type input "***"
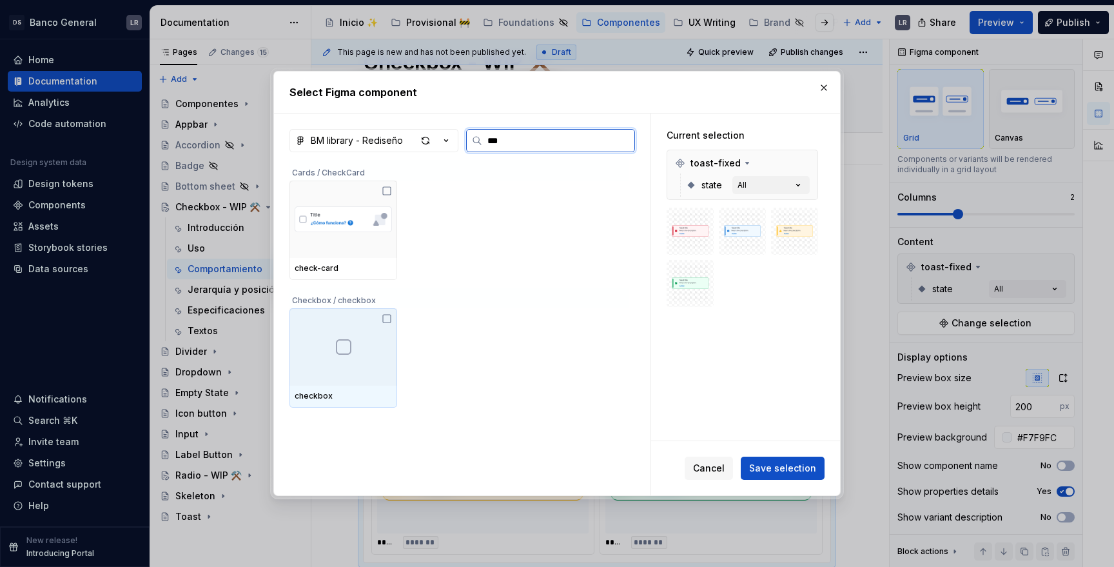
click at [390, 319] on icon at bounding box center [387, 318] width 10 height 10
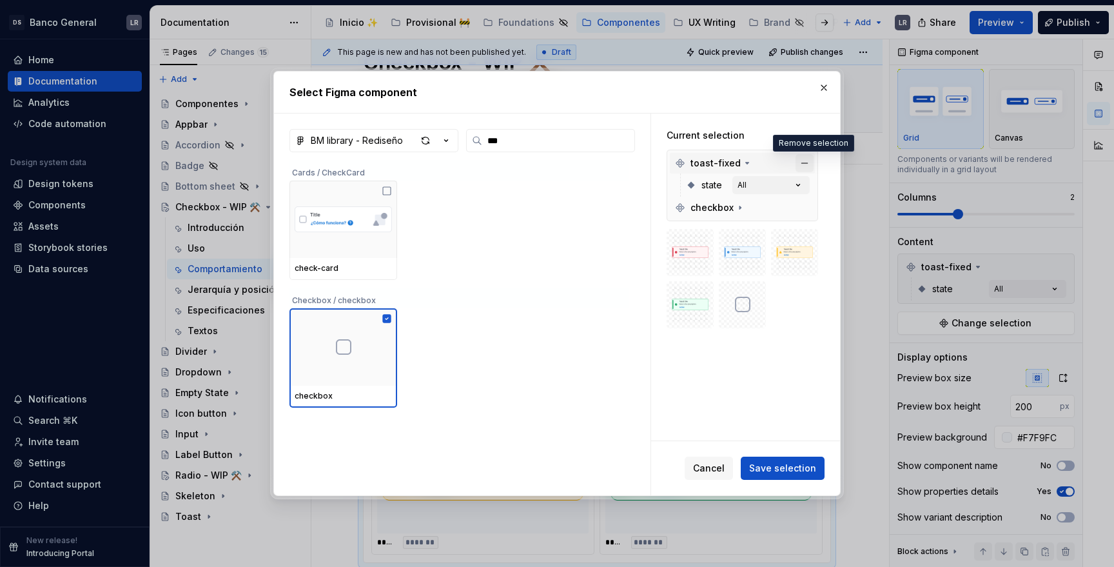
click at [813, 160] on button "button" at bounding box center [804, 163] width 18 height 18
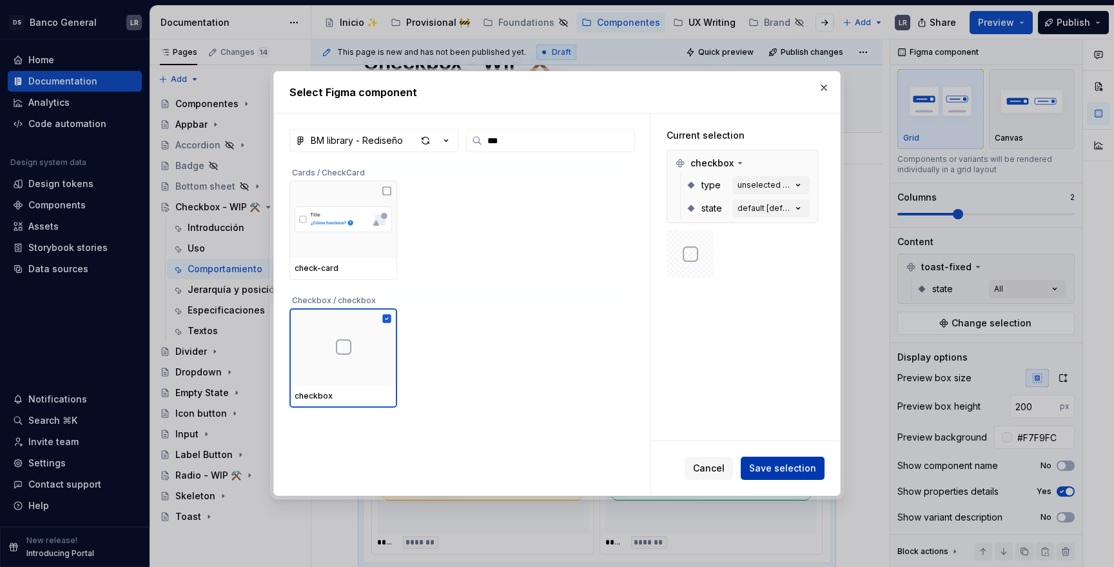
click at [804, 472] on span "Save selection" at bounding box center [782, 467] width 67 height 13
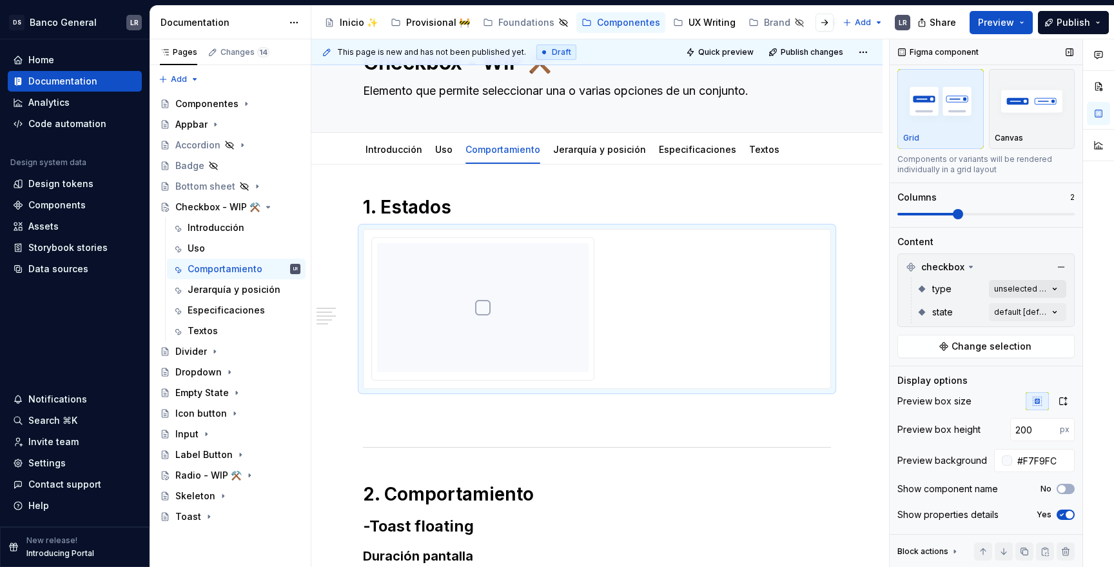
click at [1004, 289] on div "Comments Open comments No comments yet Select ‘Comment’ from the block context …" at bounding box center [1001, 303] width 224 height 528
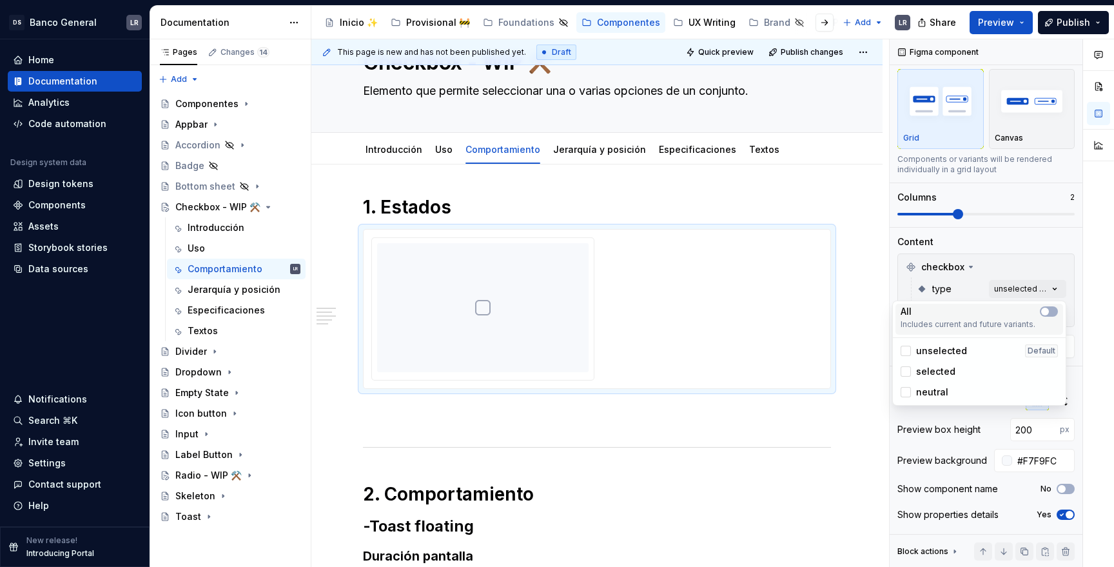
click at [1060, 311] on div "All Includes current and future variants." at bounding box center [979, 319] width 168 height 31
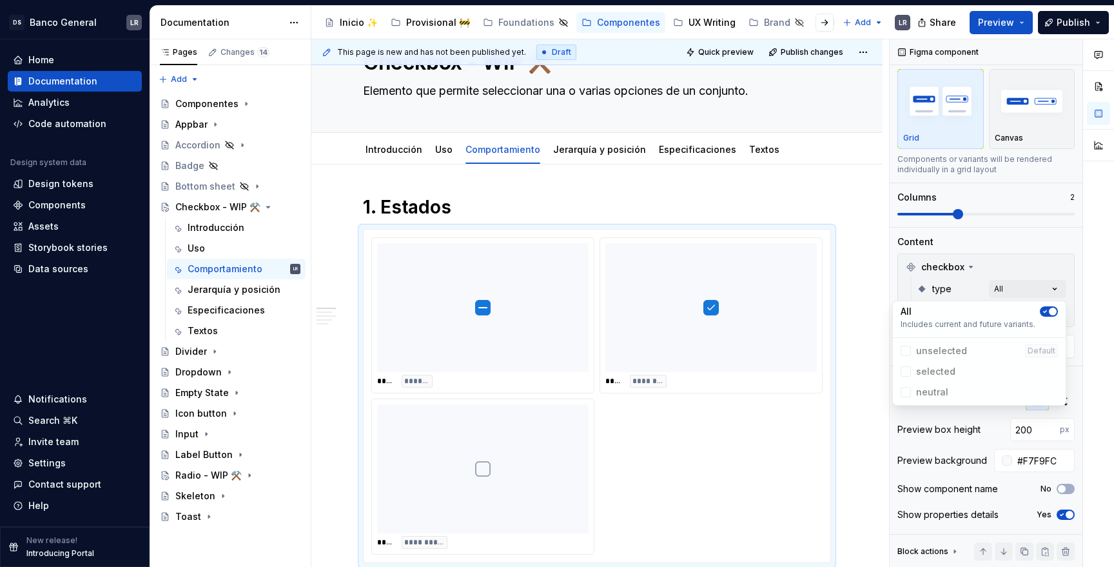
click at [1086, 267] on div at bounding box center [1098, 303] width 31 height 528
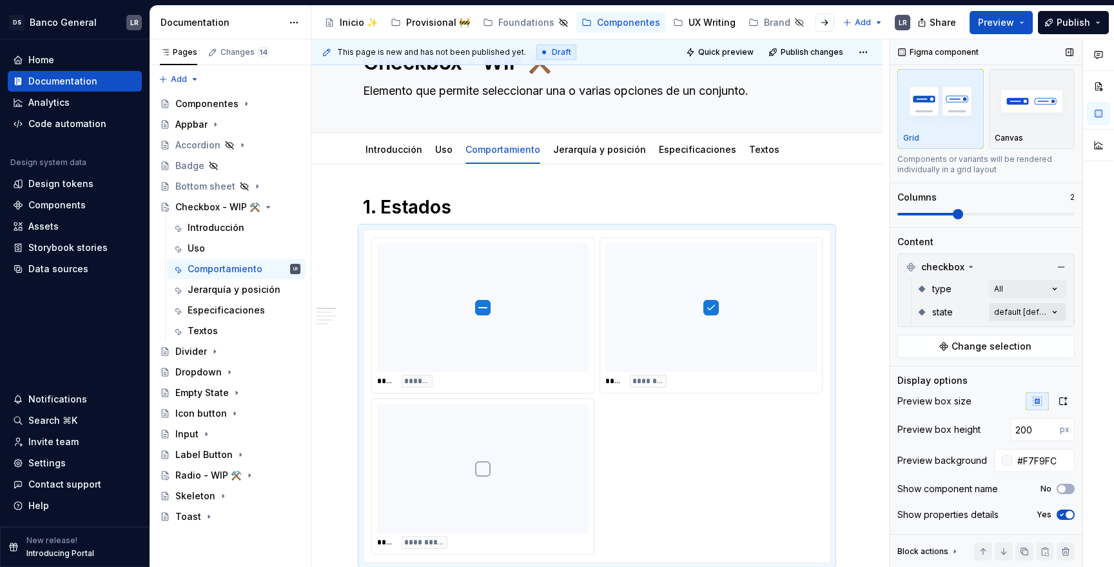
click at [1035, 313] on div "Comments Open comments No comments yet Select ‘Comment’ from the block context …" at bounding box center [1001, 303] width 224 height 528
click at [1045, 333] on span "button" at bounding box center [1045, 335] width 8 height 8
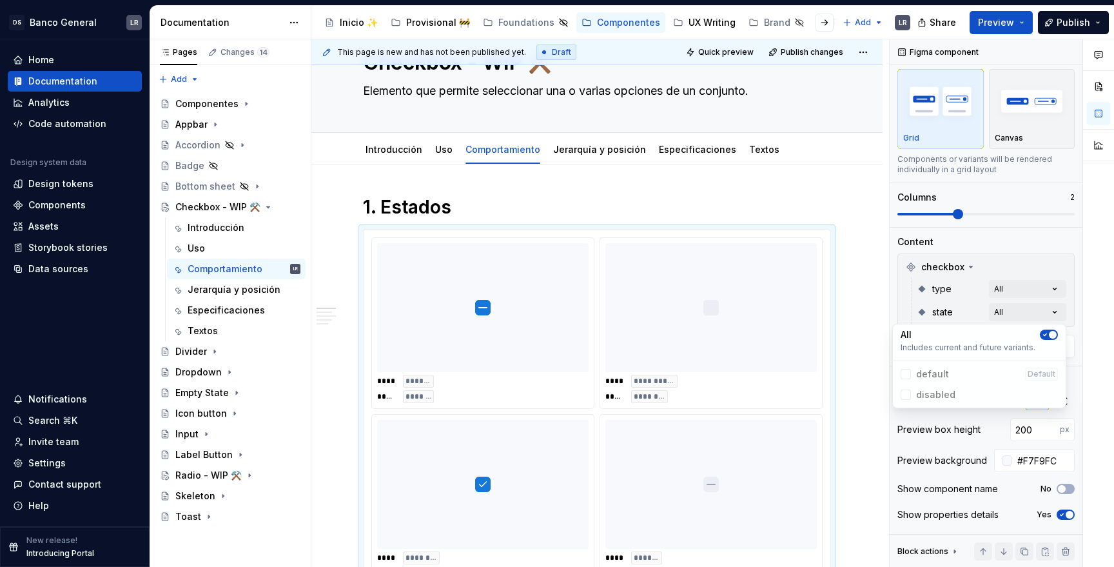
click at [891, 280] on div "Comments Open comments No comments yet Select ‘Comment’ from the block context …" at bounding box center [1001, 303] width 224 height 528
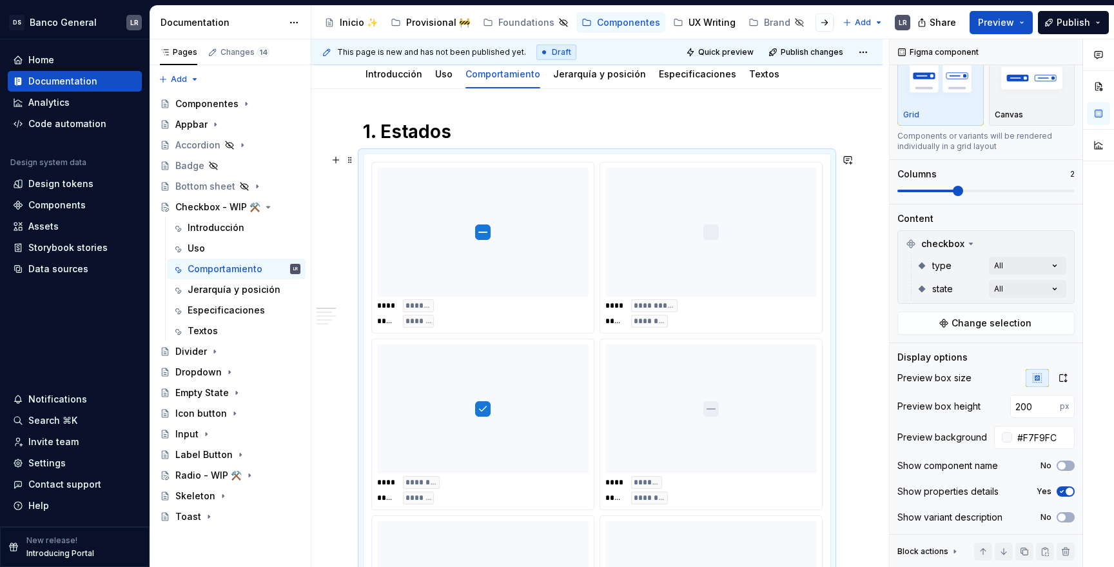
scroll to position [135, 0]
click at [1065, 265] on div "Comments Open comments No comments yet Select ‘Comment’ from the block context …" at bounding box center [1001, 303] width 224 height 528
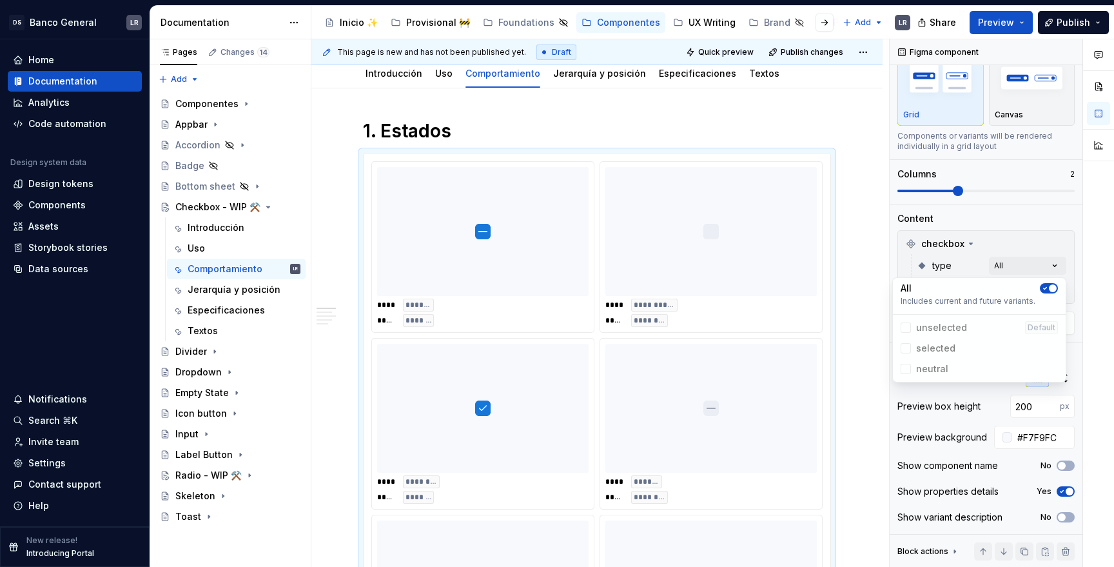
click at [1042, 285] on icon "button" at bounding box center [1045, 288] width 10 height 8
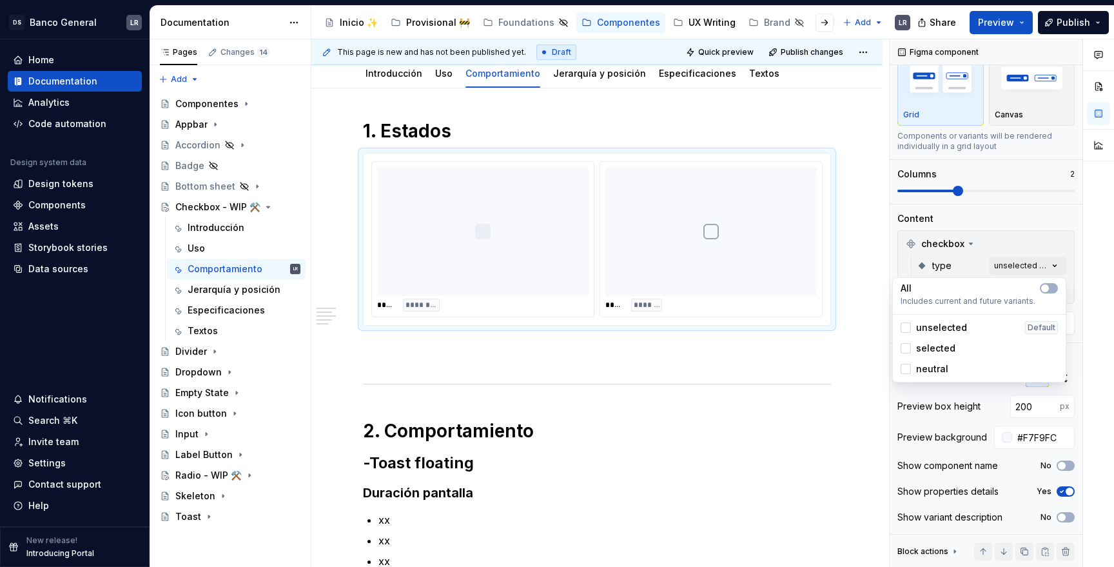
click at [1071, 243] on div "Comments Open comments No comments yet Select ‘Comment’ from the block context …" at bounding box center [1001, 303] width 224 height 528
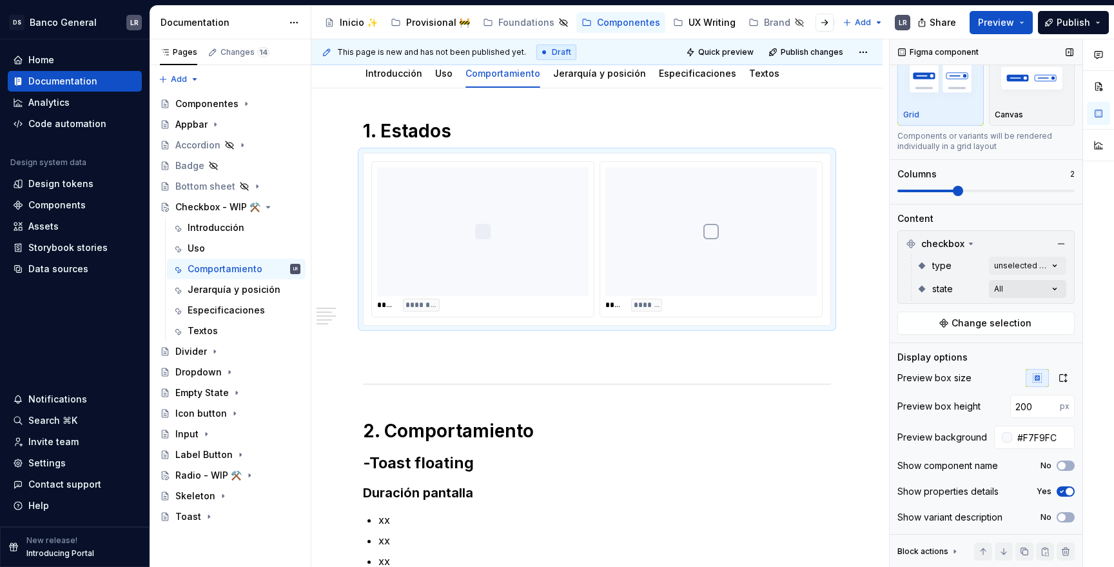
click at [1041, 290] on div "Comments Open comments No comments yet Select ‘Comment’ from the block context …" at bounding box center [1001, 303] width 224 height 528
click at [1098, 323] on div at bounding box center [1098, 303] width 31 height 528
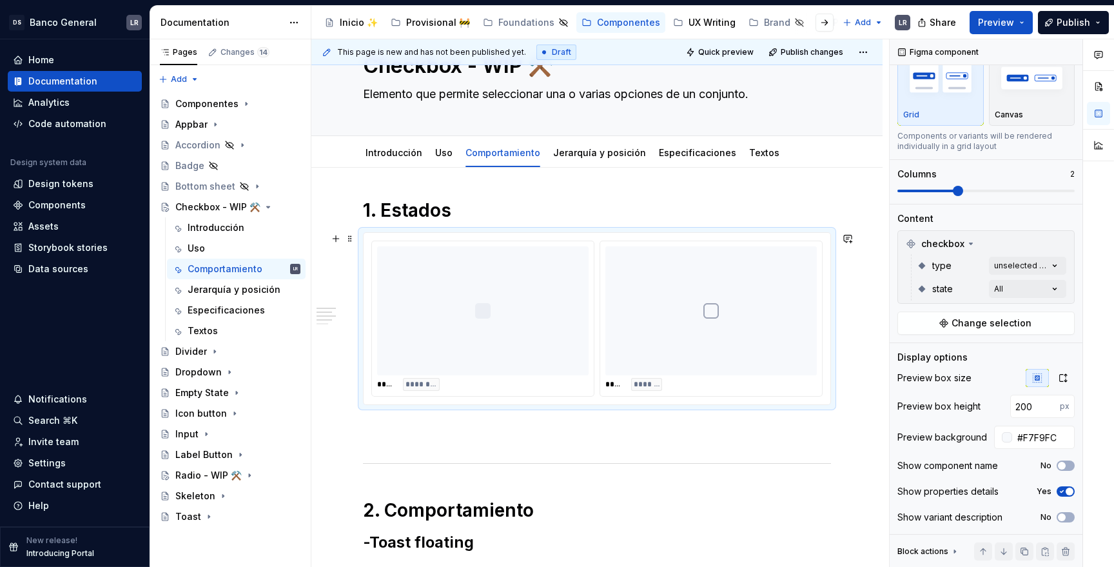
scroll to position [35, 0]
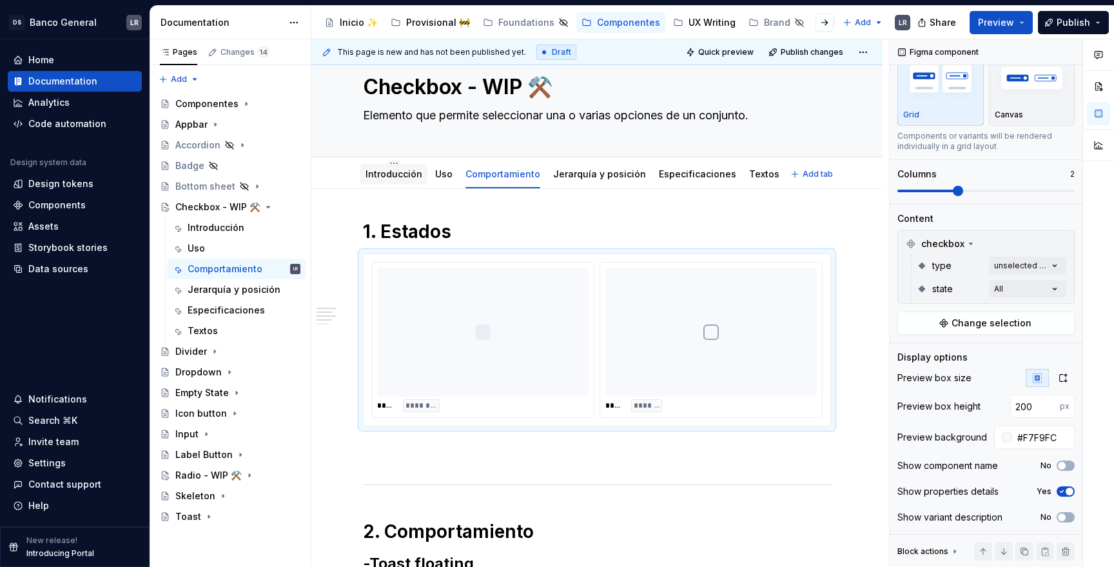
click at [387, 168] on div "Introducción" at bounding box center [393, 174] width 57 height 13
click at [410, 179] on link "Introducción" at bounding box center [393, 173] width 57 height 11
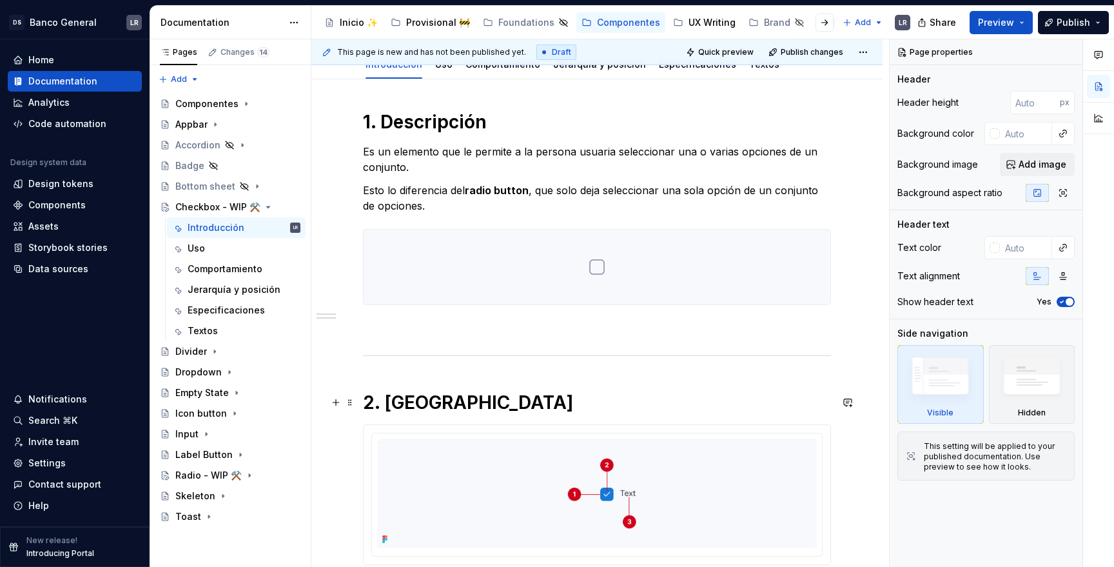
scroll to position [154, 0]
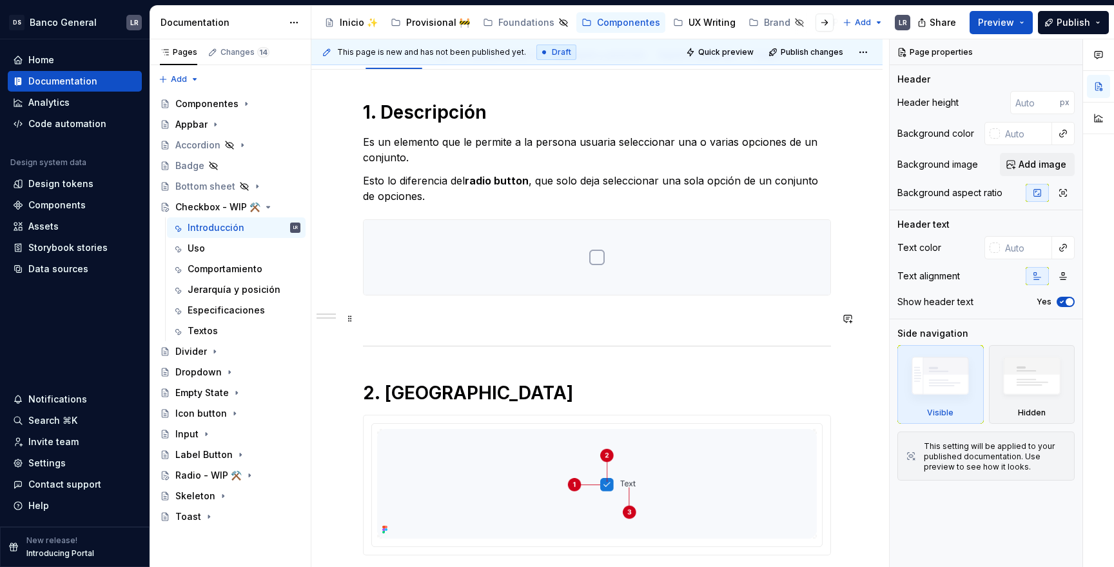
click at [570, 319] on p at bounding box center [597, 318] width 468 height 15
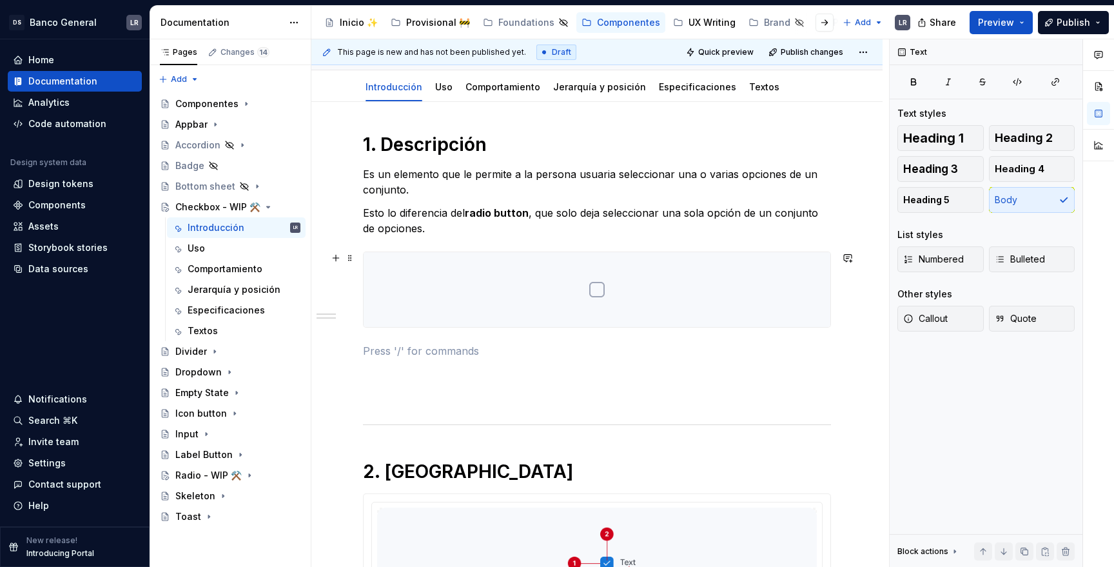
scroll to position [110, 0]
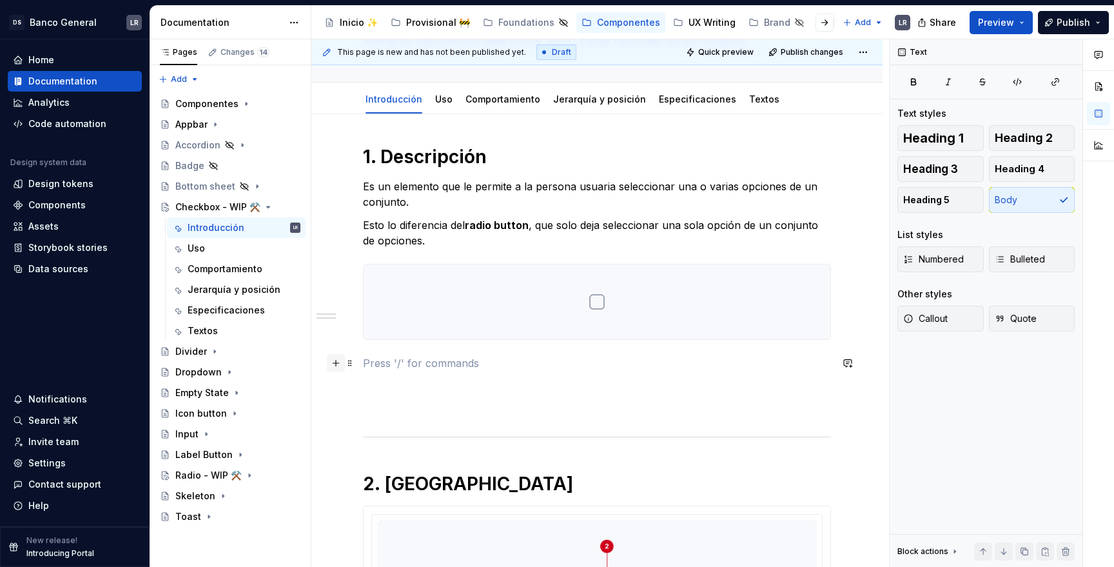
click at [334, 360] on button "button" at bounding box center [336, 363] width 18 height 18
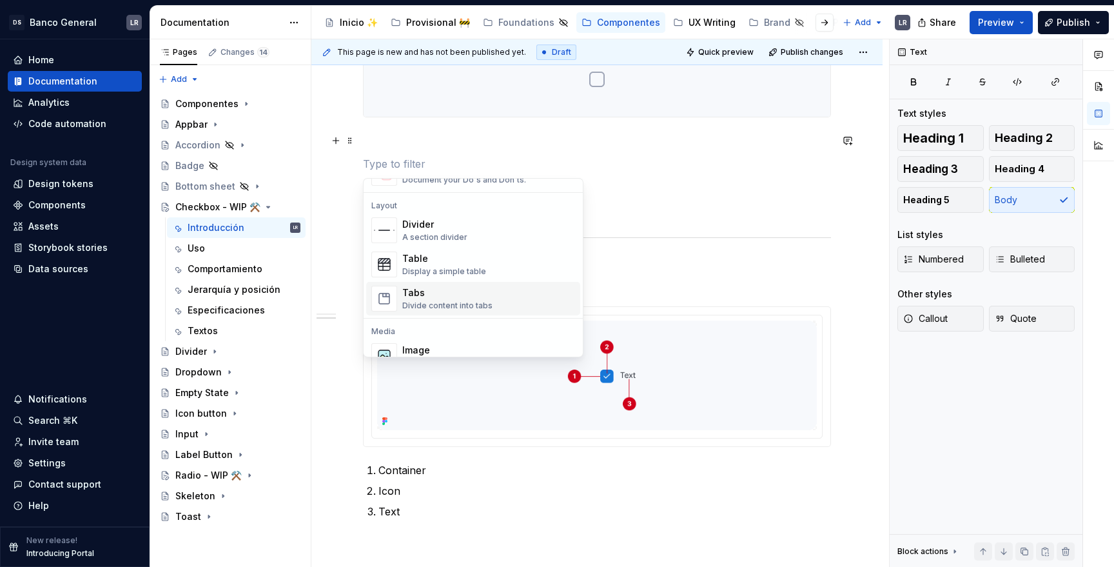
scroll to position [414, 0]
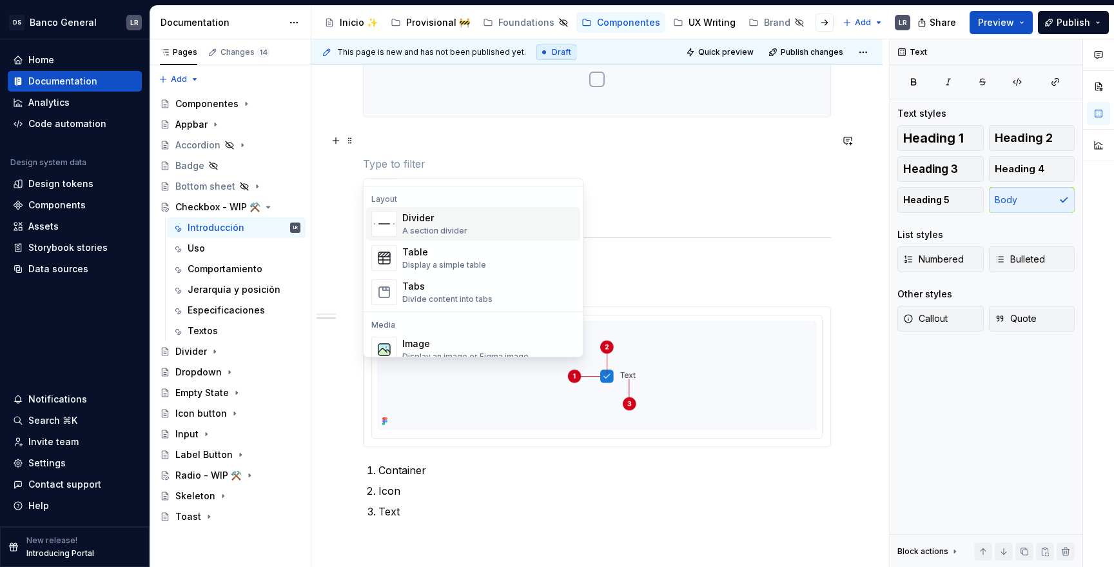
click at [496, 235] on div "Divider A section divider" at bounding box center [488, 224] width 173 height 26
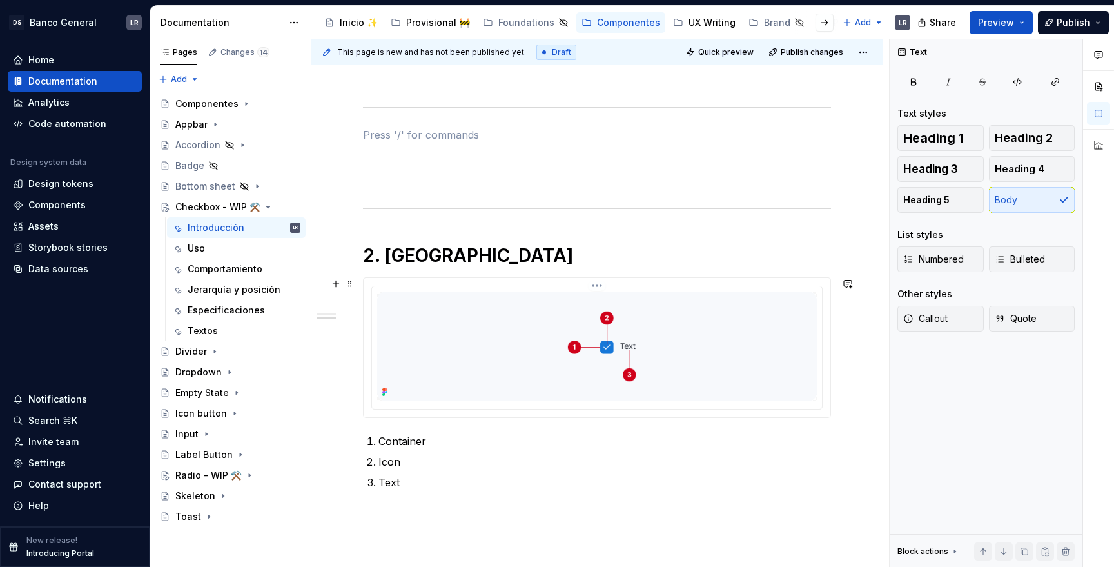
scroll to position [358, 0]
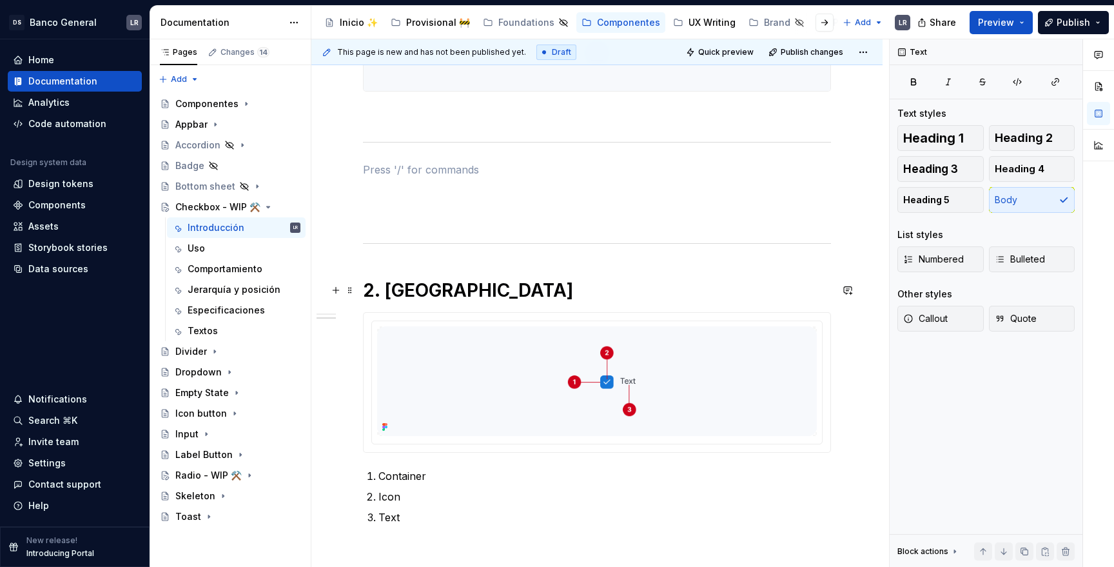
click at [427, 289] on h1 "2. [GEOGRAPHIC_DATA]" at bounding box center [597, 289] width 468 height 23
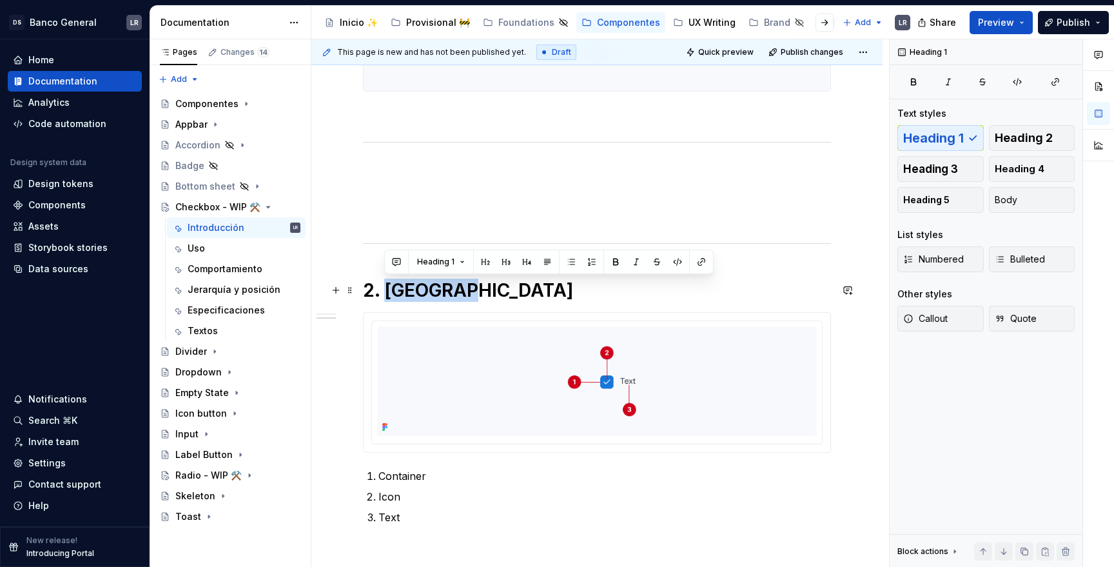
click at [427, 289] on h1 "2. [GEOGRAPHIC_DATA]" at bounding box center [597, 289] width 468 height 23
copy h1 "2. [GEOGRAPHIC_DATA]"
click at [409, 176] on p at bounding box center [597, 169] width 468 height 15
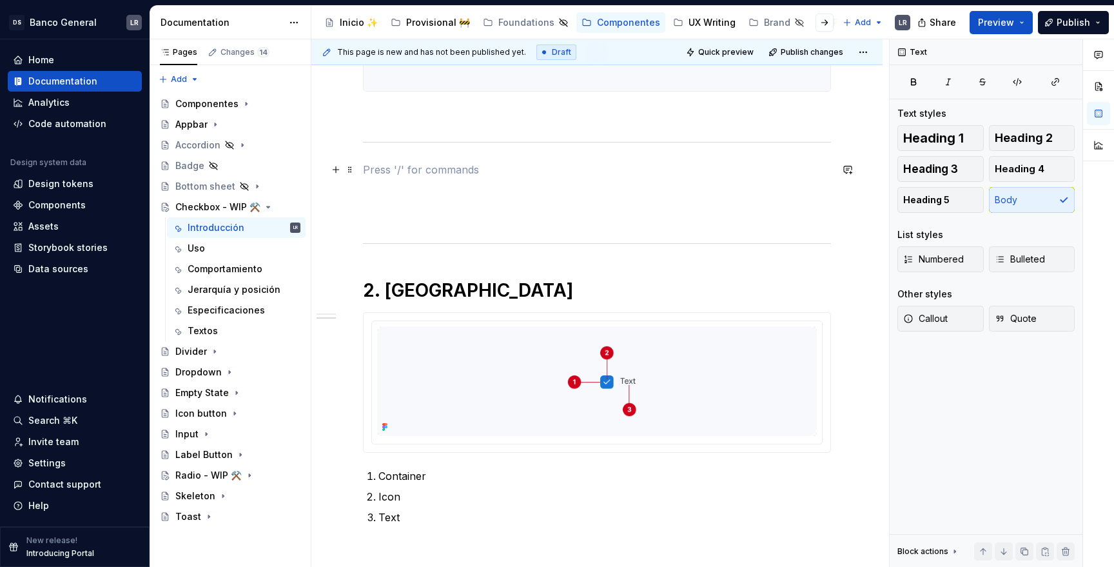
paste div
type textarea "*"
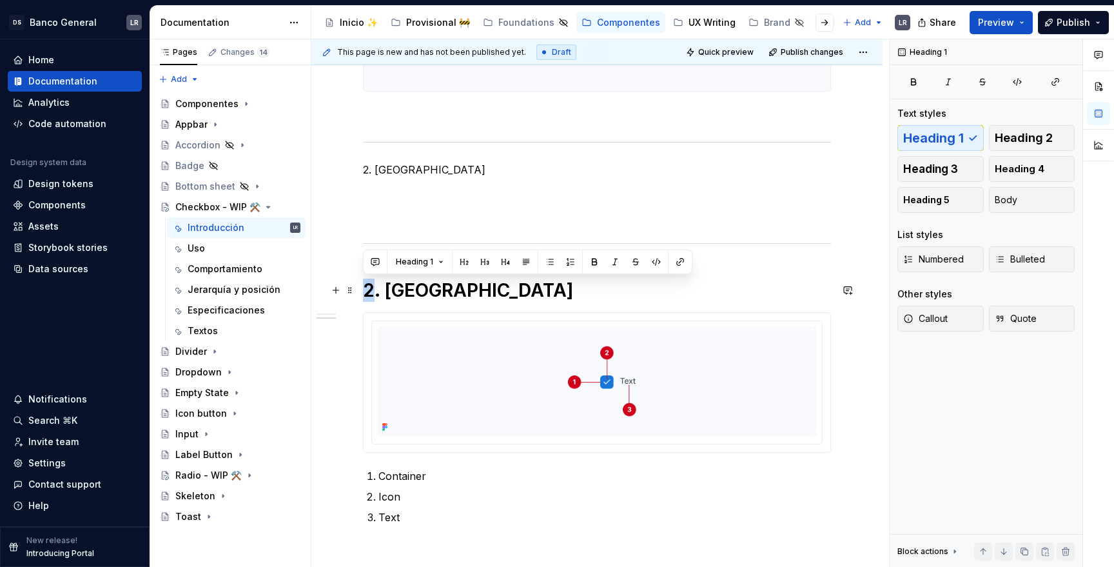
click at [365, 286] on h1 "2. [GEOGRAPHIC_DATA]" at bounding box center [597, 289] width 468 height 23
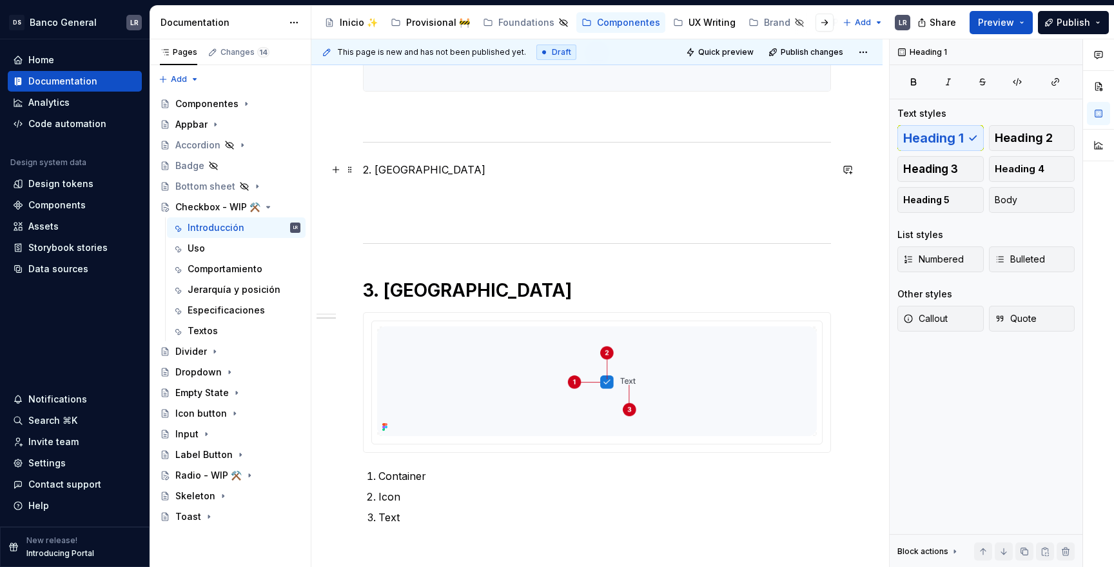
click at [403, 170] on p "2. [GEOGRAPHIC_DATA]" at bounding box center [597, 169] width 468 height 15
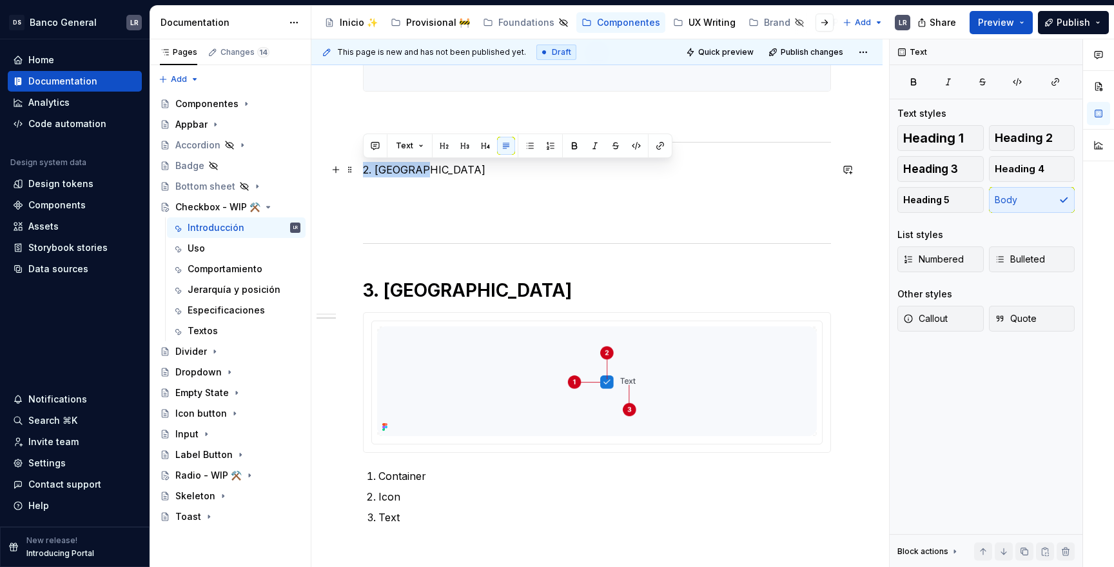
click at [396, 170] on p "2. [GEOGRAPHIC_DATA]" at bounding box center [597, 169] width 468 height 15
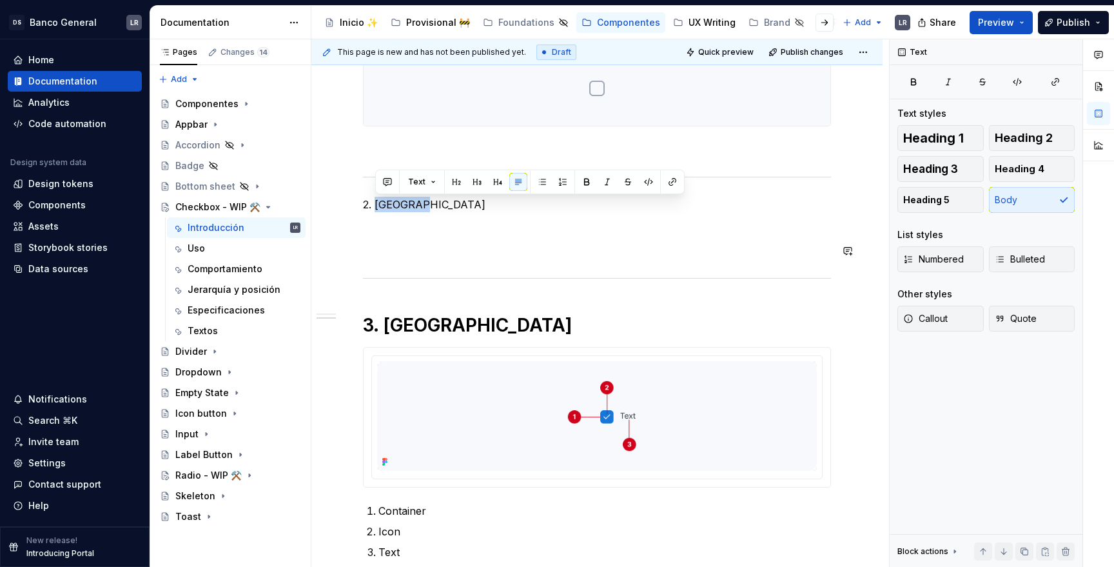
scroll to position [322, 0]
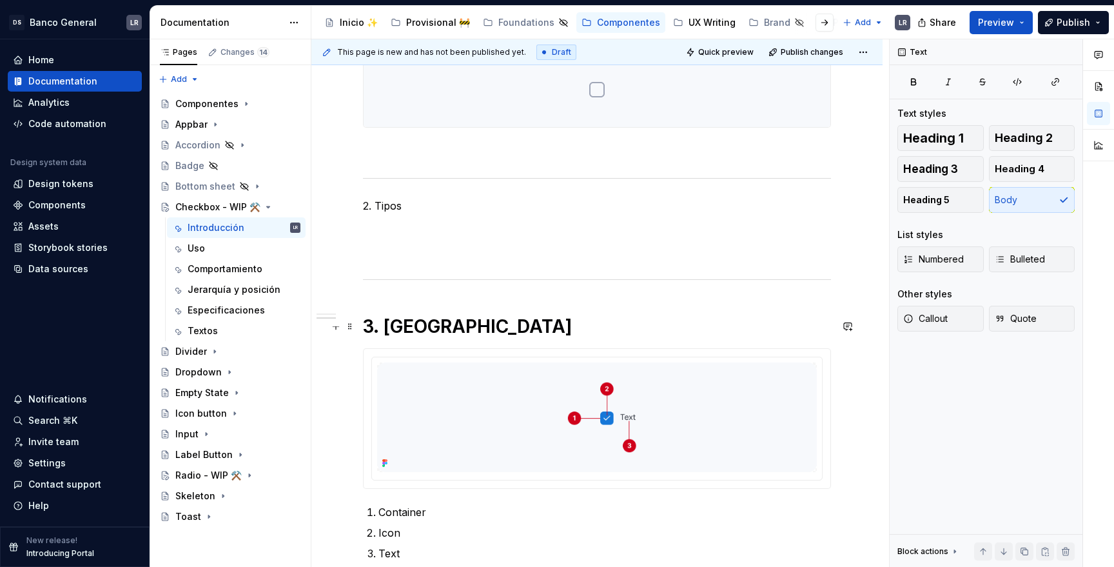
click at [398, 317] on h1 "3. [GEOGRAPHIC_DATA]" at bounding box center [597, 326] width 468 height 23
click at [380, 209] on p "2. Tipos" at bounding box center [597, 205] width 468 height 15
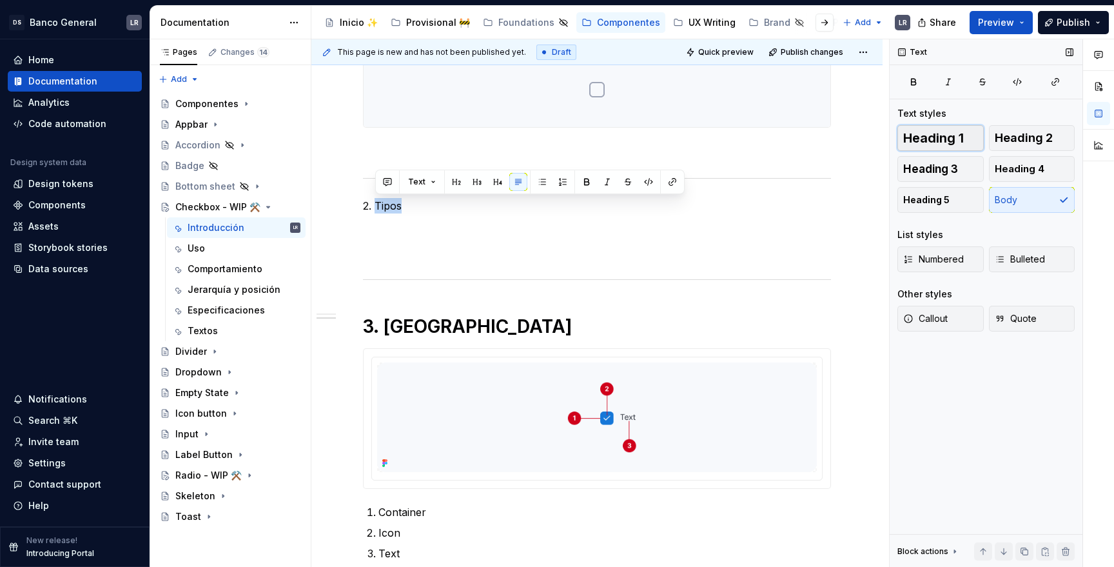
click at [964, 146] on button "Heading 1" at bounding box center [940, 138] width 86 height 26
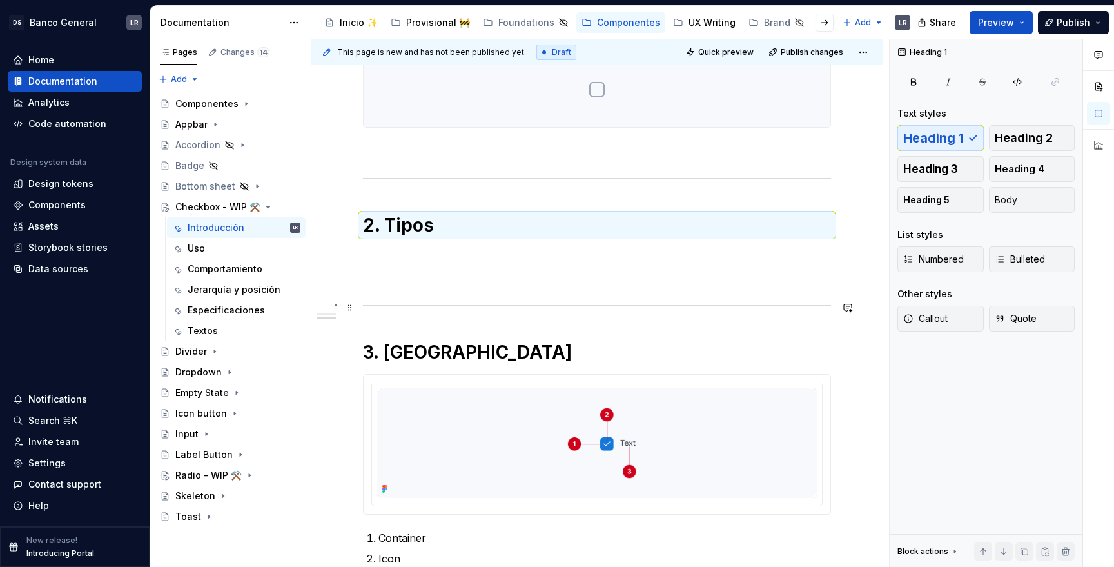
click at [438, 303] on div at bounding box center [597, 305] width 468 height 8
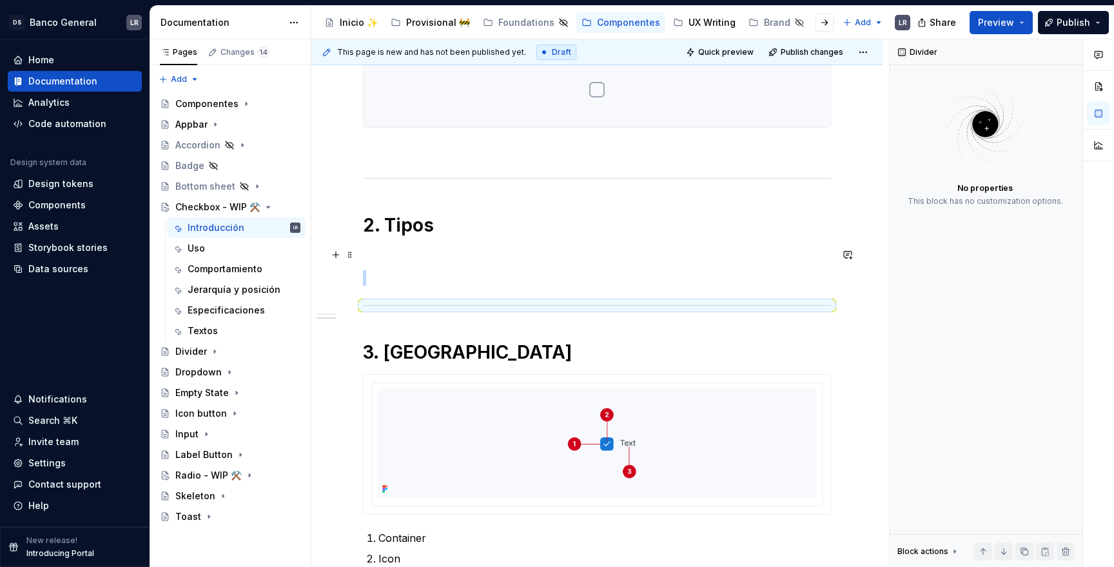
click at [422, 249] on p at bounding box center [597, 254] width 468 height 15
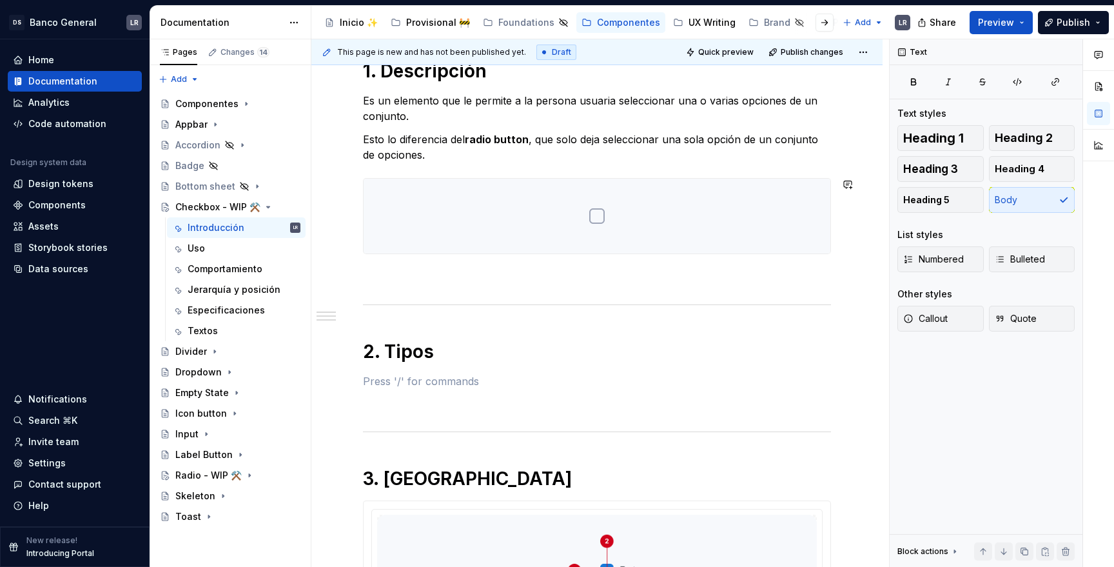
scroll to position [224, 0]
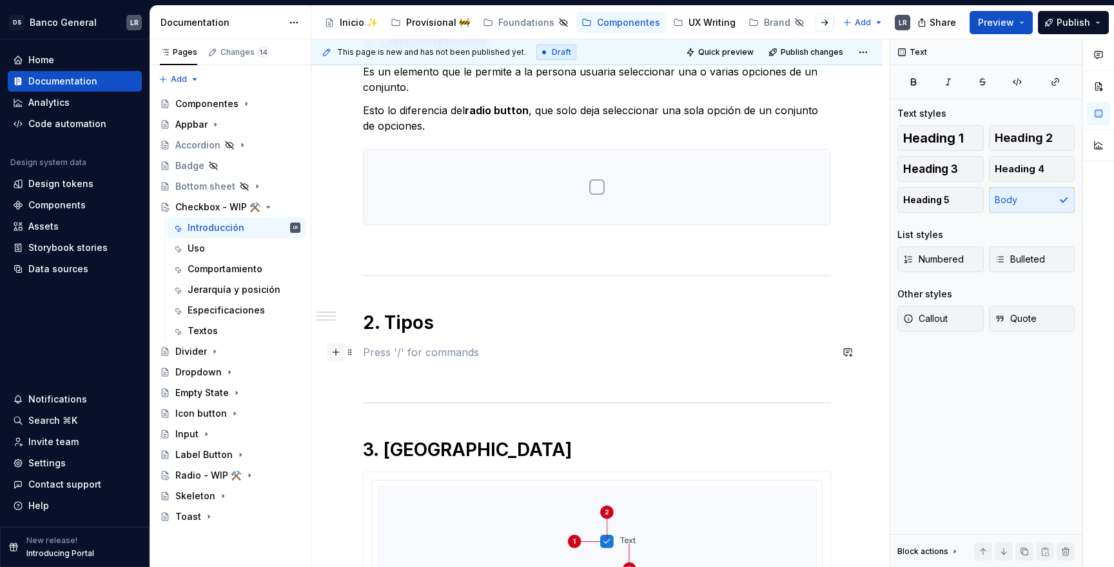
click at [340, 354] on button "button" at bounding box center [336, 352] width 18 height 18
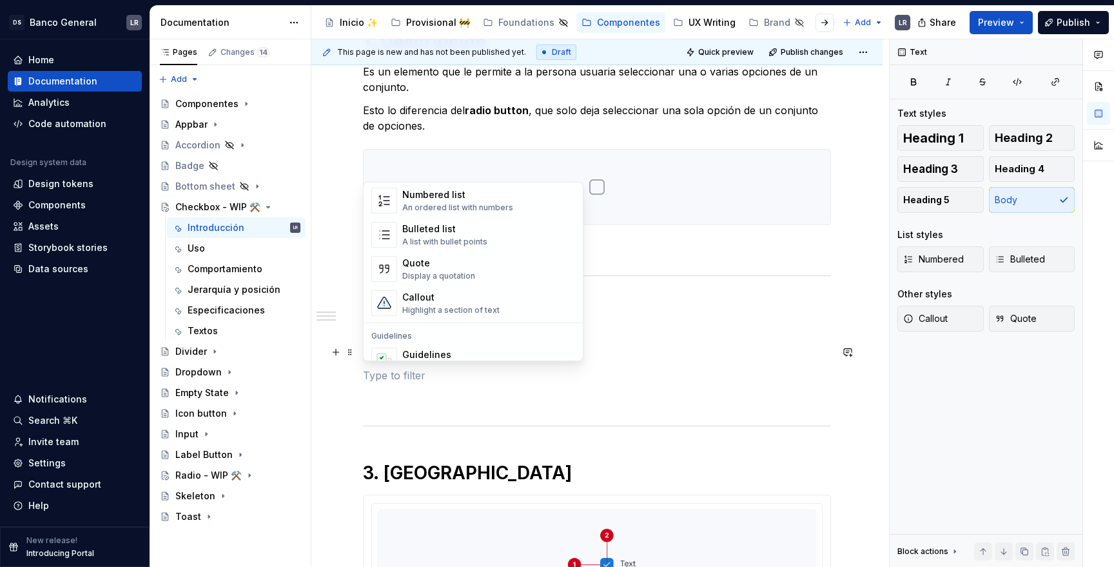
scroll to position [206, 0]
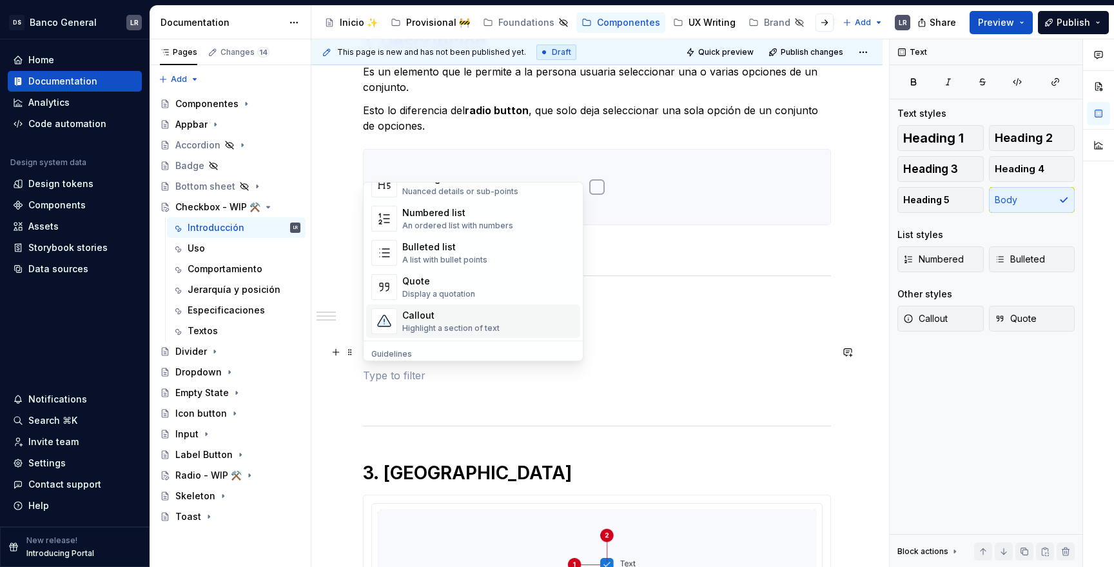
click at [607, 340] on div "1. Descripción Es un elemento que le permite a la persona usuaria seleccionar u…" at bounding box center [597, 368] width 468 height 677
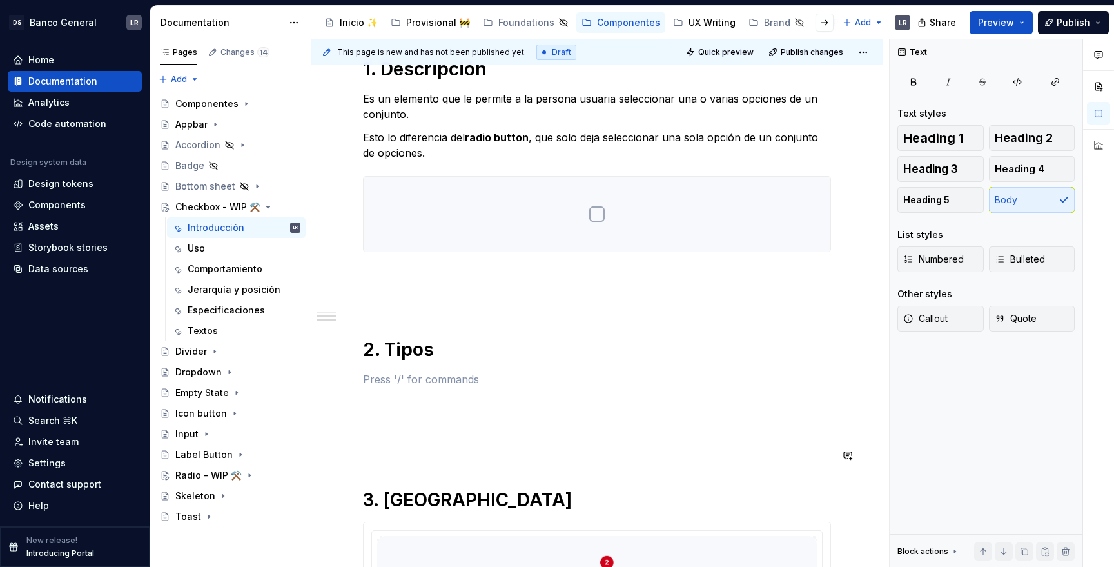
scroll to position [119, 0]
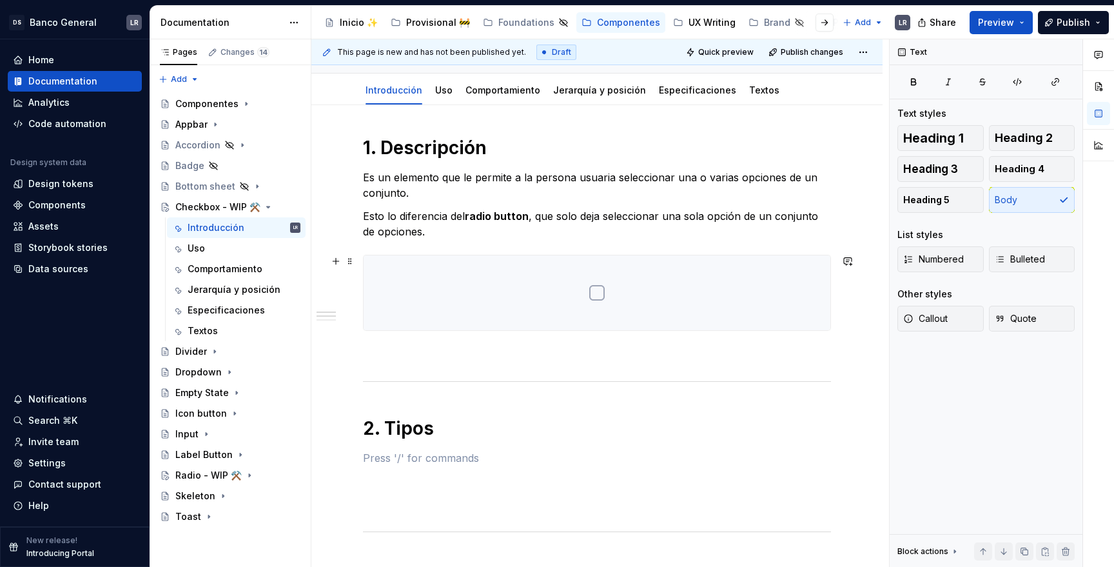
click at [494, 269] on div at bounding box center [597, 292] width 467 height 75
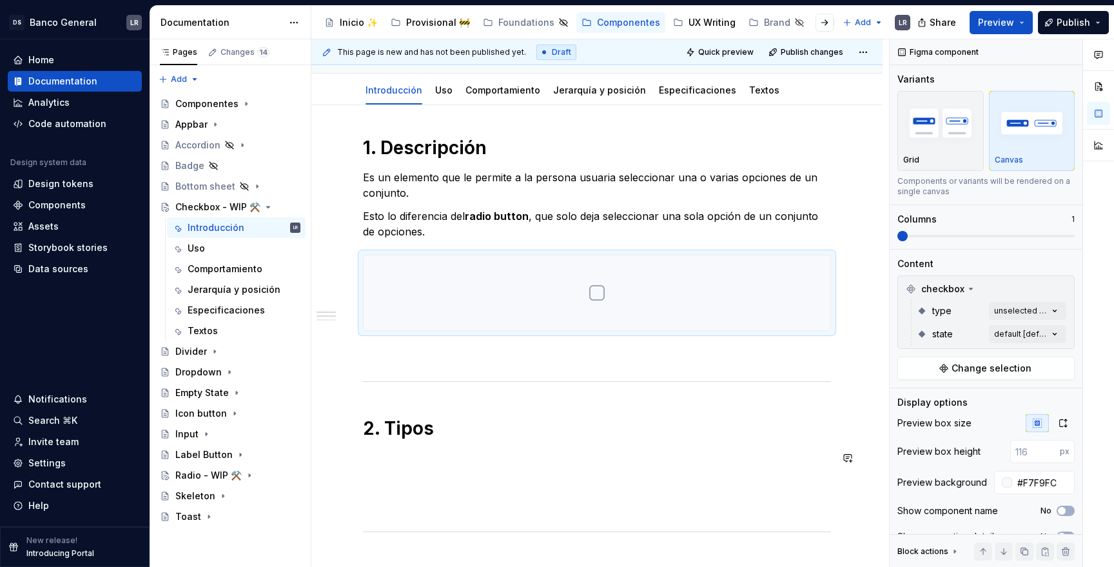
click at [422, 469] on div "1. Descripción Es un elemento que le permite a la persona usuaria seleccionar u…" at bounding box center [597, 474] width 468 height 677
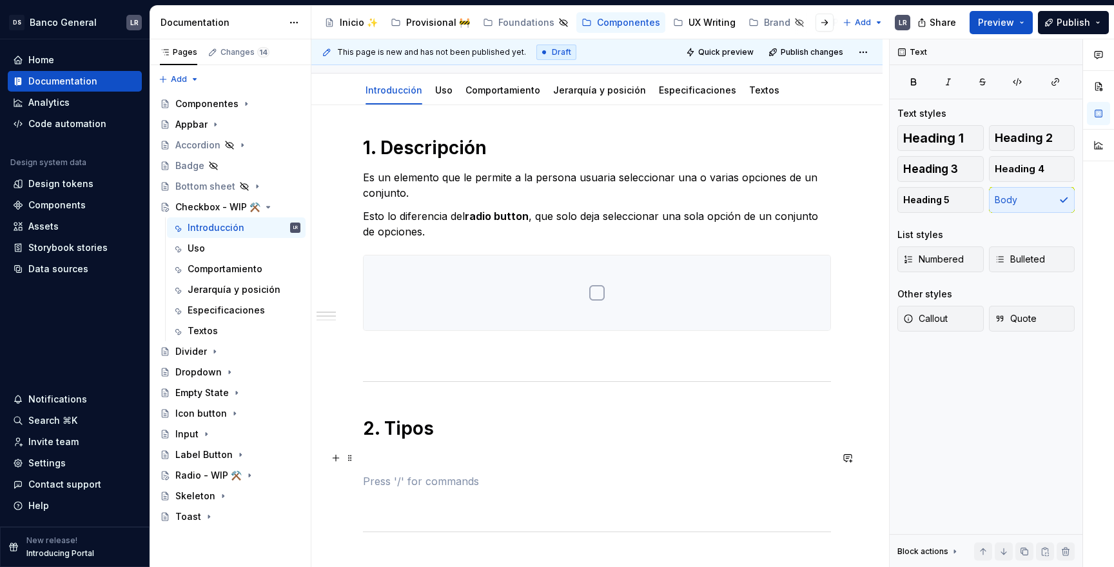
click at [375, 458] on p at bounding box center [597, 457] width 468 height 15
click at [335, 463] on button "button" at bounding box center [336, 458] width 18 height 18
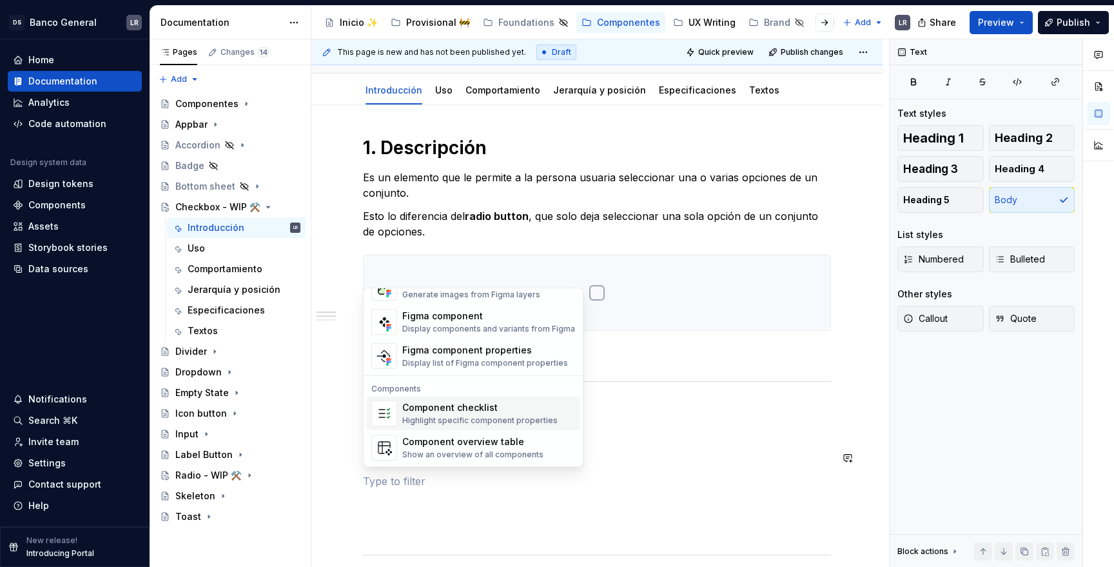
scroll to position [1241, 0]
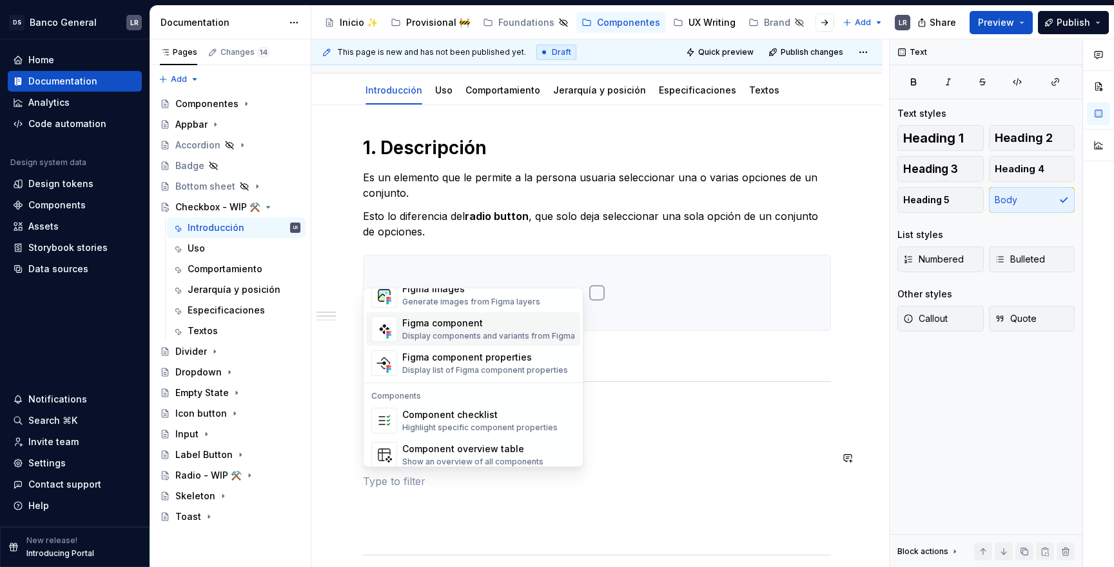
click at [503, 319] on div "Figma component" at bounding box center [488, 322] width 173 height 13
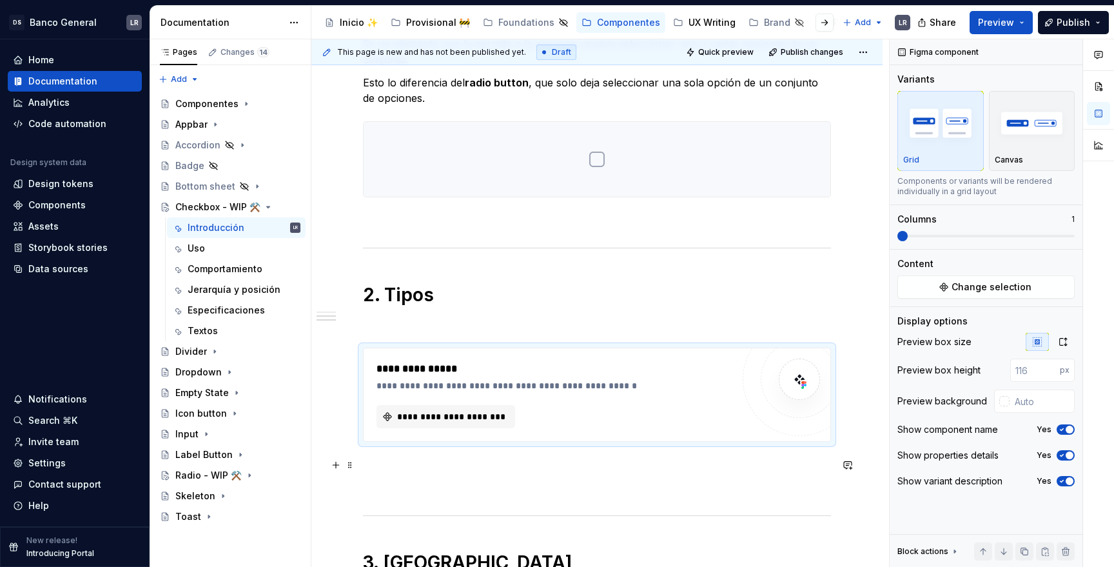
scroll to position [270, 0]
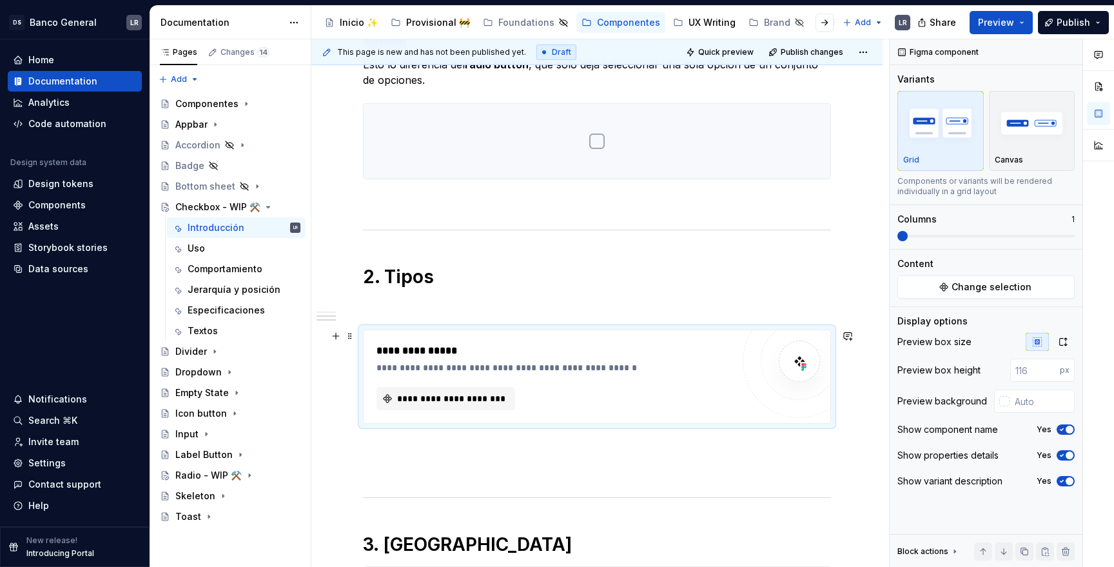
click at [570, 379] on div "**********" at bounding box center [554, 376] width 356 height 67
click at [490, 402] on span "**********" at bounding box center [451, 398] width 112 height 13
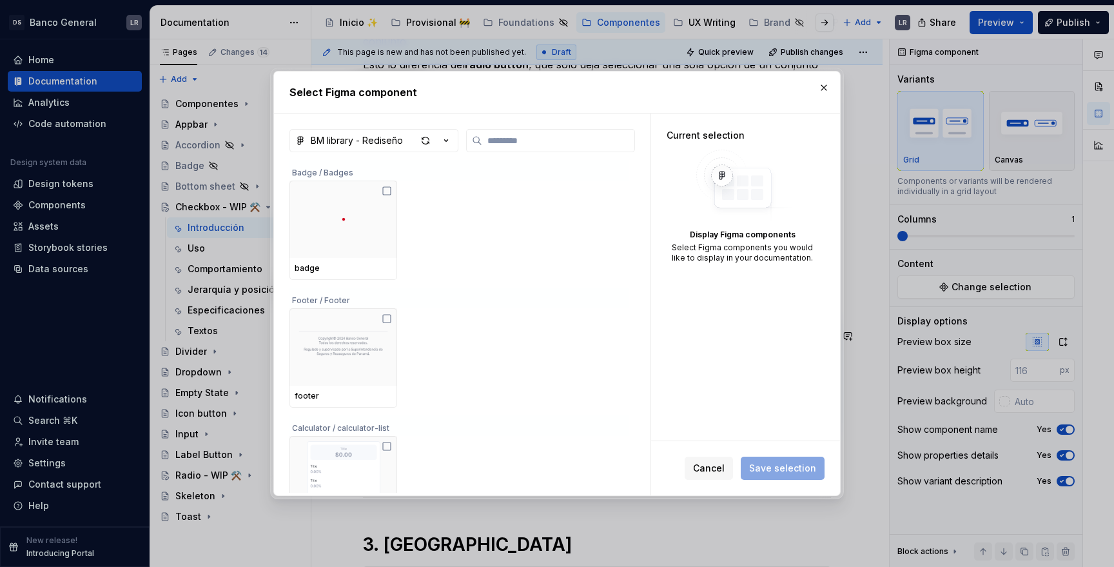
type textarea "*"
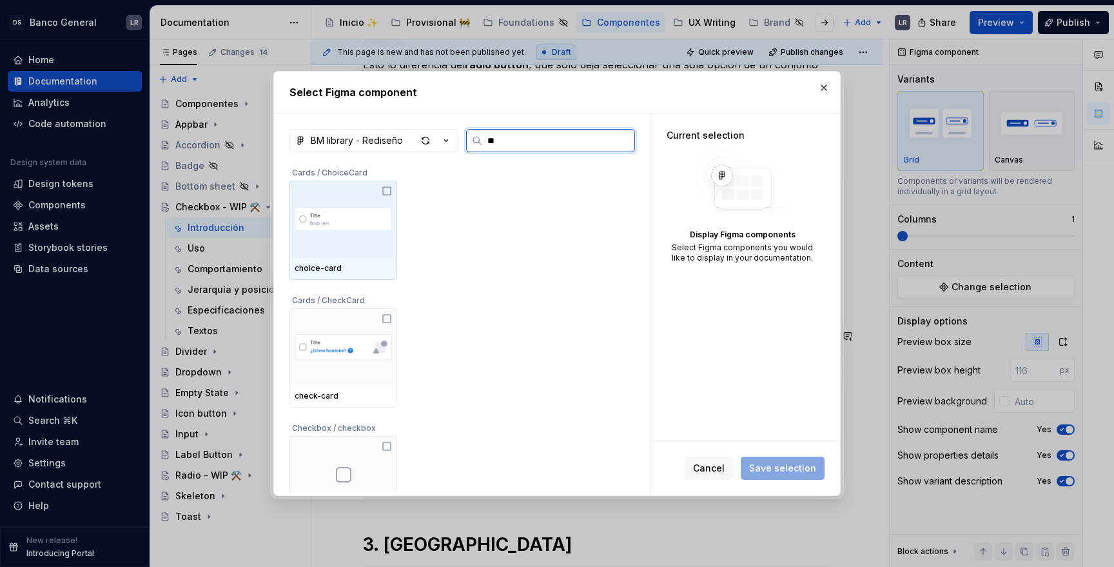
type input "***"
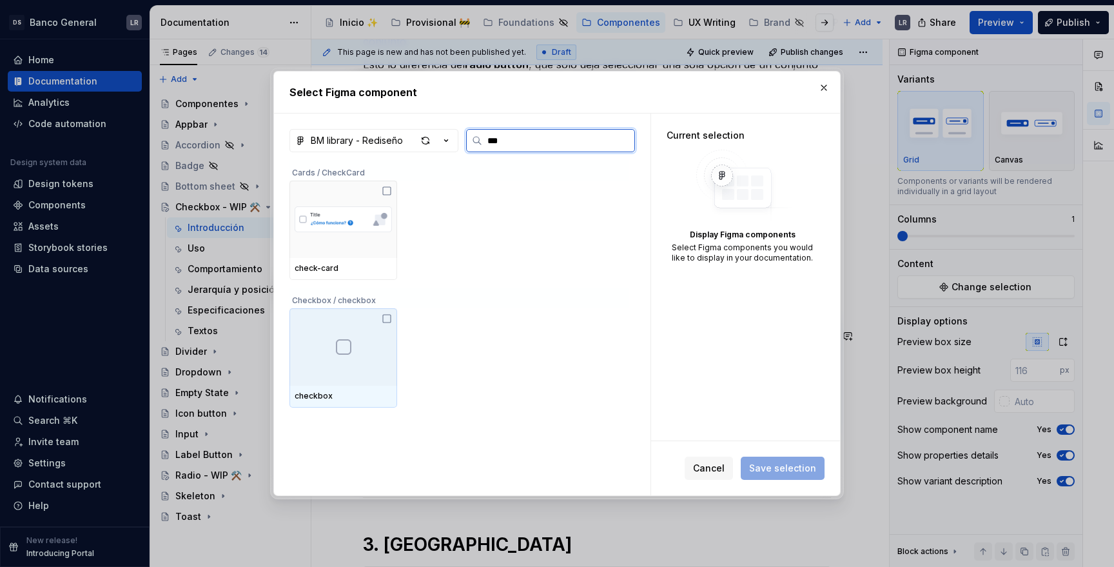
click at [365, 355] on div at bounding box center [343, 346] width 108 height 77
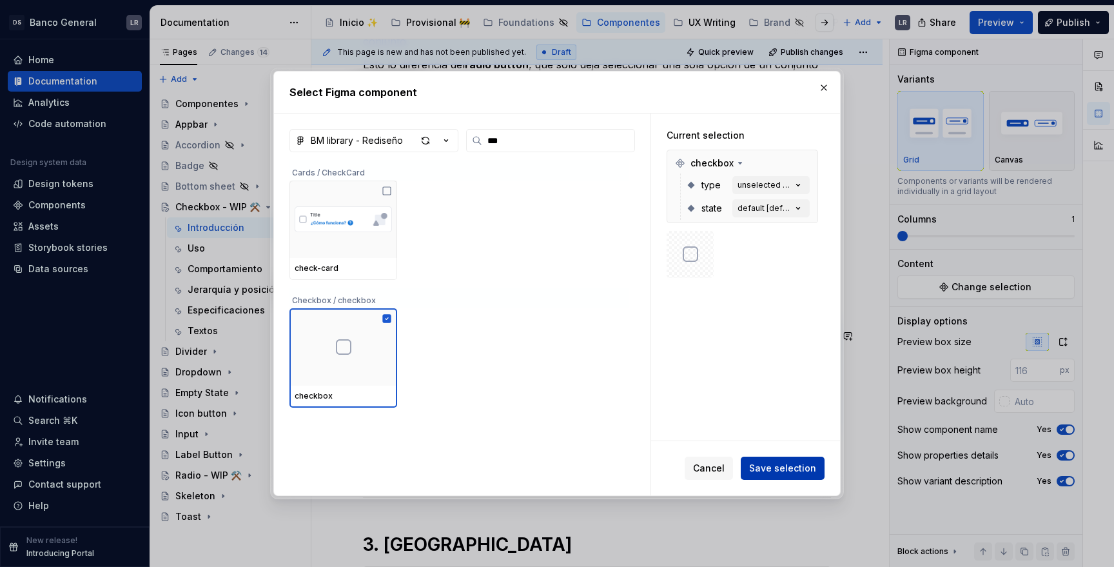
click at [808, 465] on span "Save selection" at bounding box center [782, 467] width 67 height 13
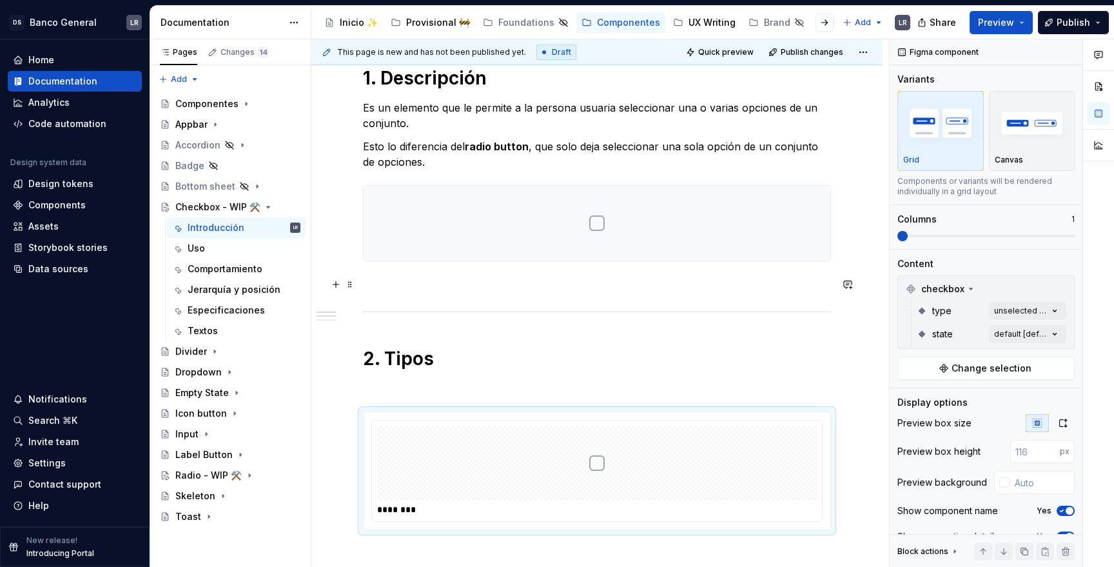
scroll to position [184, 0]
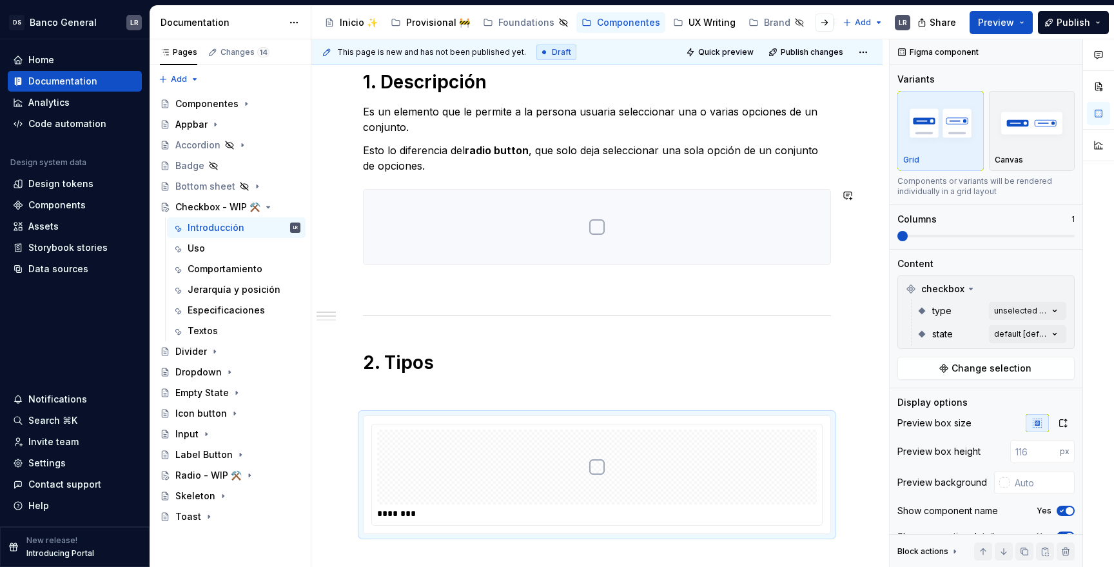
click at [761, 182] on div "1. Descripción Es un elemento que le permite a la persona usuaria seleccionar u…" at bounding box center [597, 479] width 468 height 819
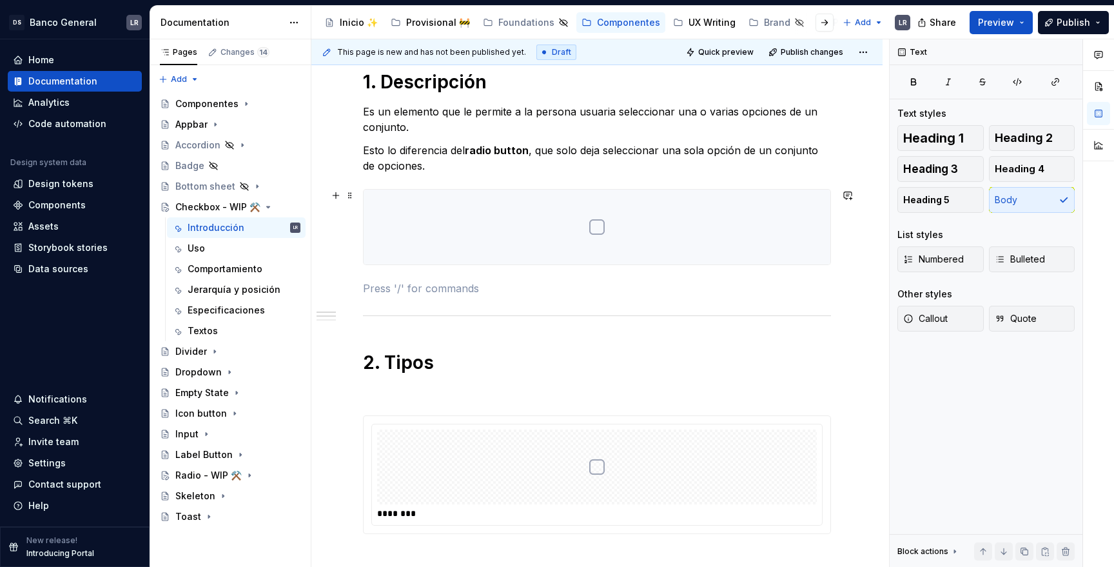
click at [777, 223] on div at bounding box center [597, 226] width 467 height 75
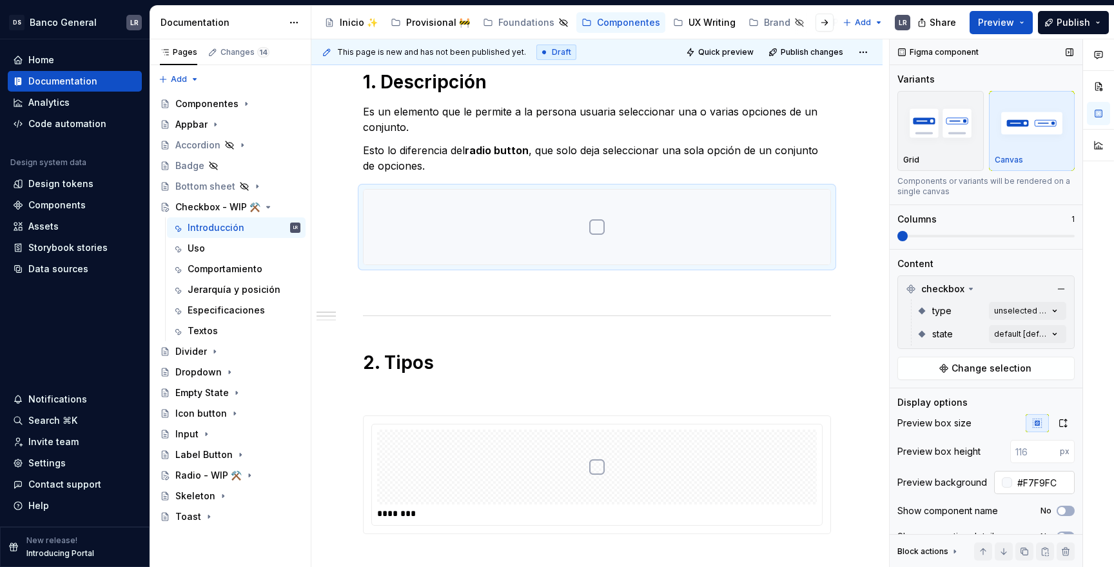
click at [1030, 478] on input "#F7F9FC" at bounding box center [1043, 482] width 63 height 23
click at [676, 415] on div "********" at bounding box center [597, 474] width 468 height 119
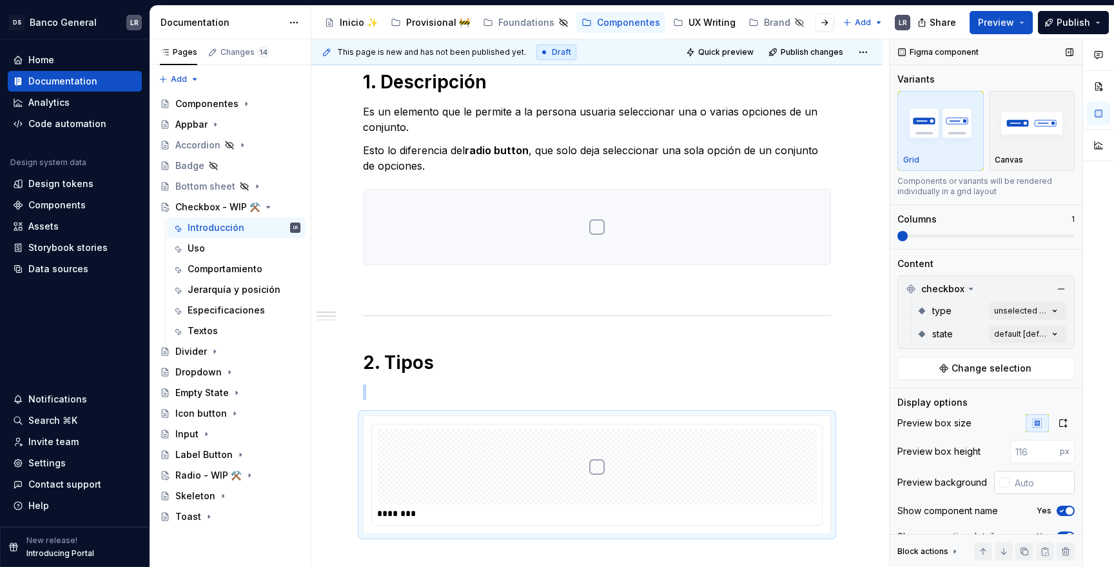
click at [1020, 476] on input "text" at bounding box center [1041, 482] width 65 height 23
paste input "#F7F9FC"
type input "#F7F9FC"
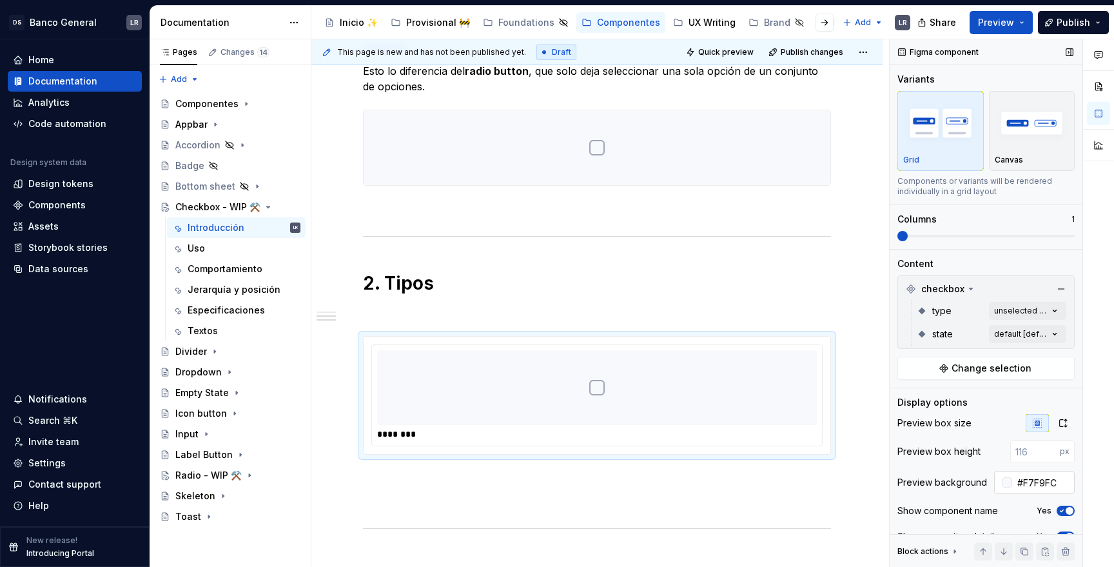
scroll to position [45, 0]
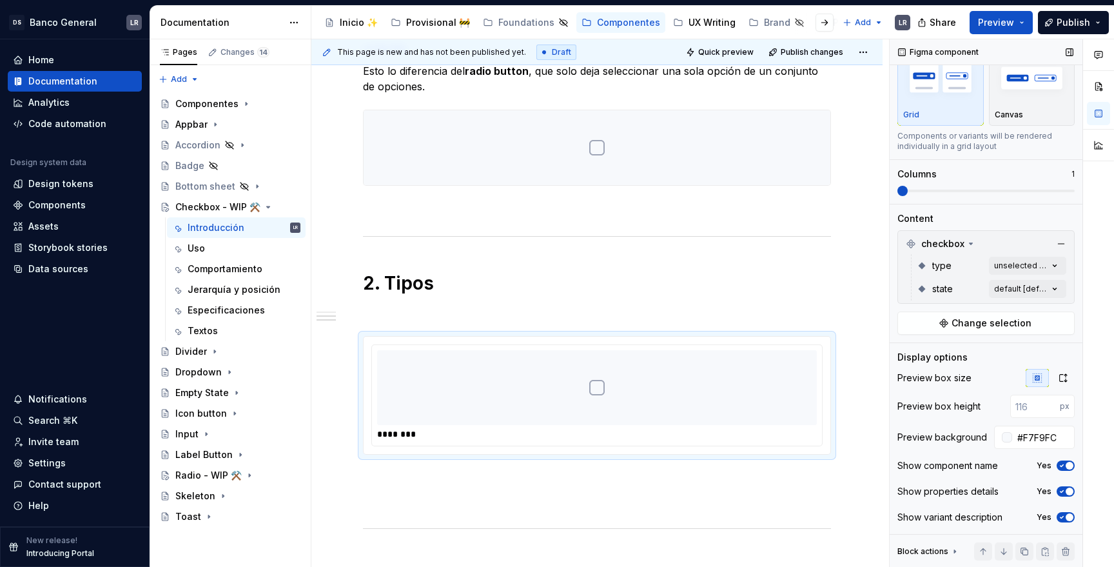
click at [1060, 465] on icon "button" at bounding box center [1061, 466] width 3 height 2
click at [1068, 490] on span "button" at bounding box center [1069, 491] width 8 height 8
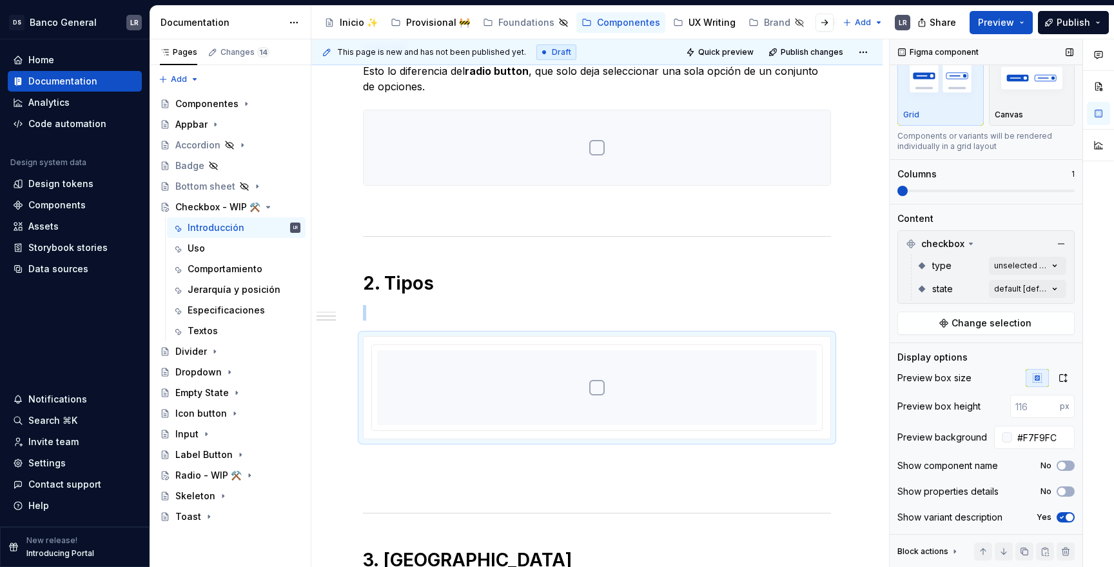
click at [1065, 517] on span "button" at bounding box center [1069, 517] width 8 height 8
click at [757, 483] on p at bounding box center [597, 485] width 468 height 15
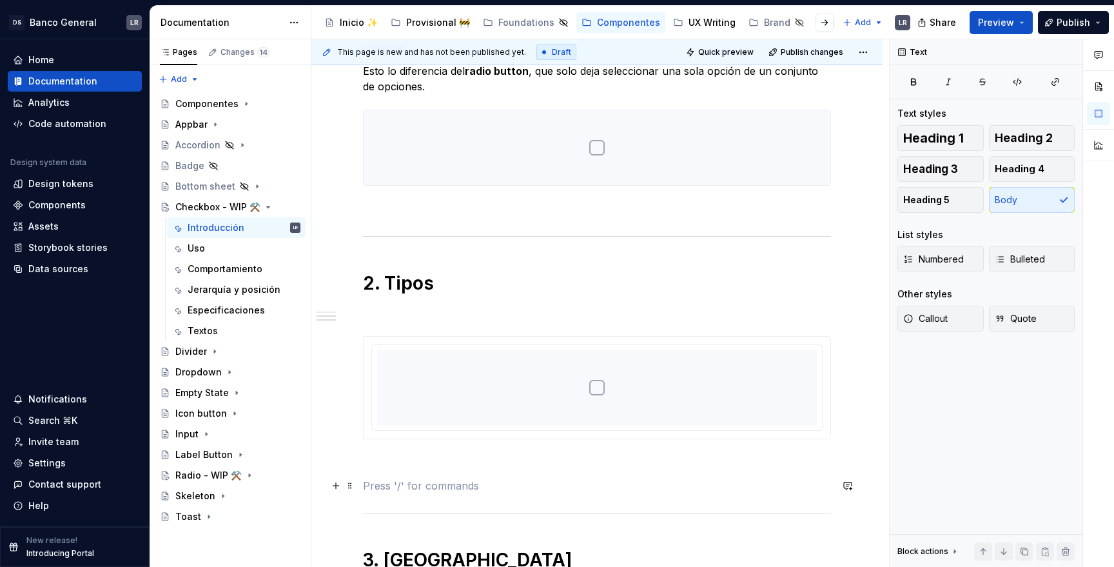
scroll to position [266, 0]
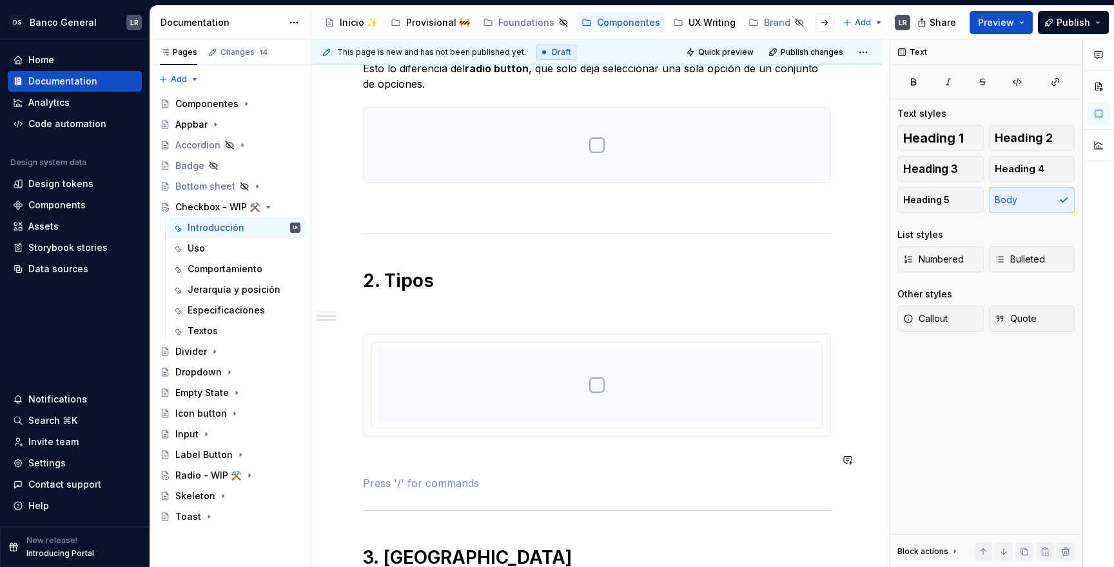
click at [755, 384] on div at bounding box center [597, 384] width 440 height 75
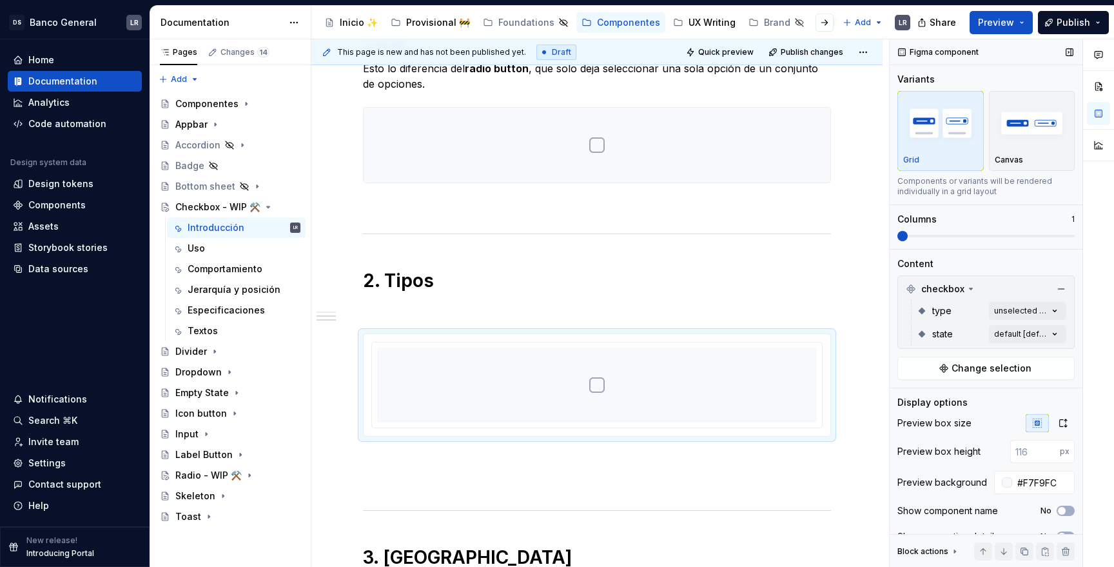
scroll to position [45, 0]
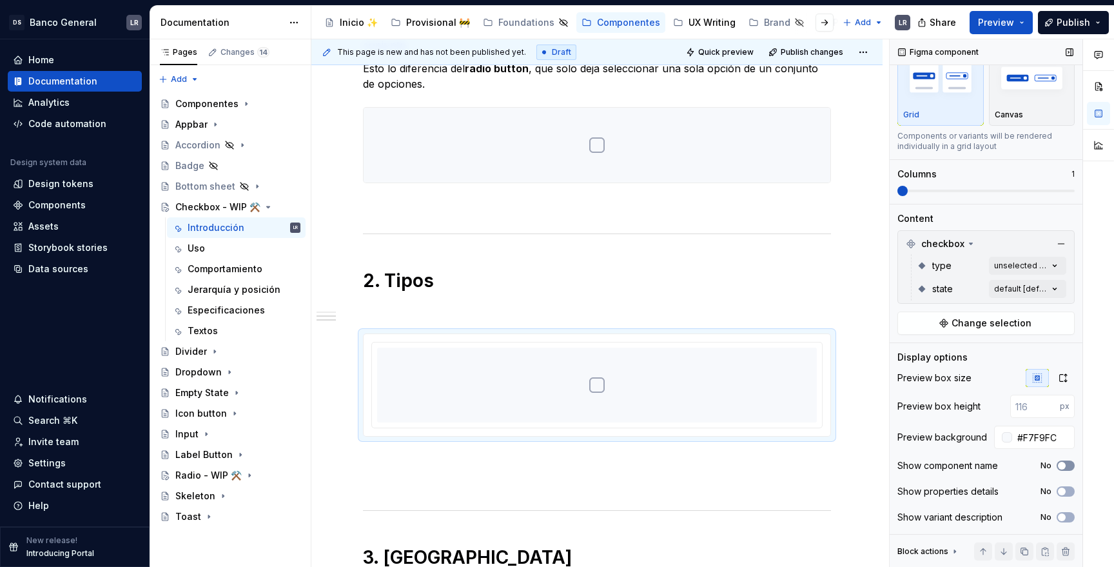
click at [1060, 464] on span "button" at bounding box center [1062, 465] width 8 height 8
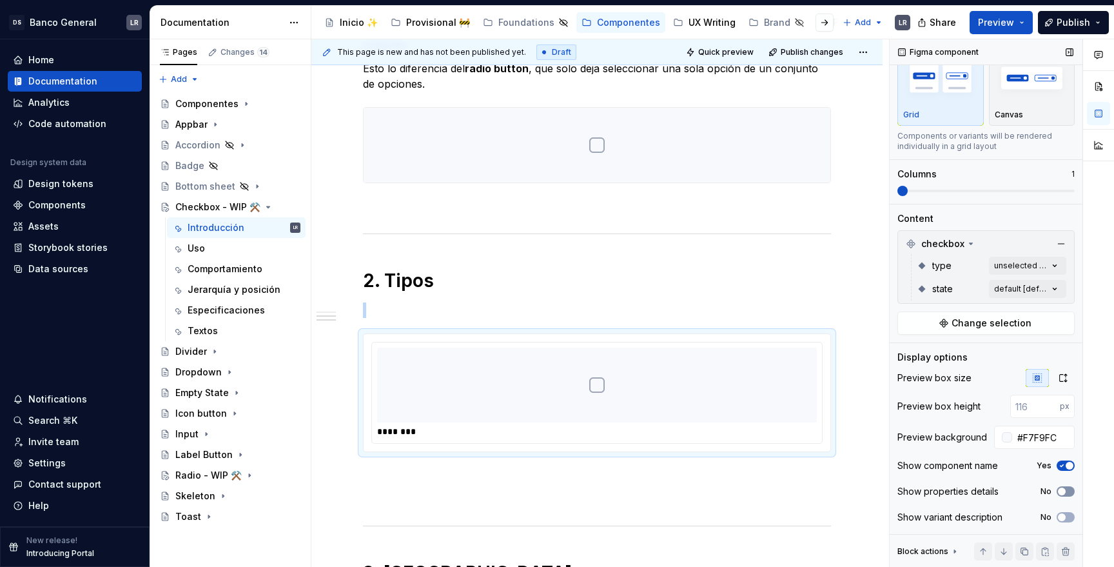
click at [1067, 487] on button "No" at bounding box center [1065, 491] width 18 height 10
click at [1067, 512] on button "No" at bounding box center [1065, 517] width 18 height 10
click at [694, 431] on div "********" at bounding box center [600, 431] width 446 height 13
click at [1015, 269] on div "Comments Open comments No comments yet Select ‘Comment’ from the block context …" at bounding box center [1001, 303] width 224 height 528
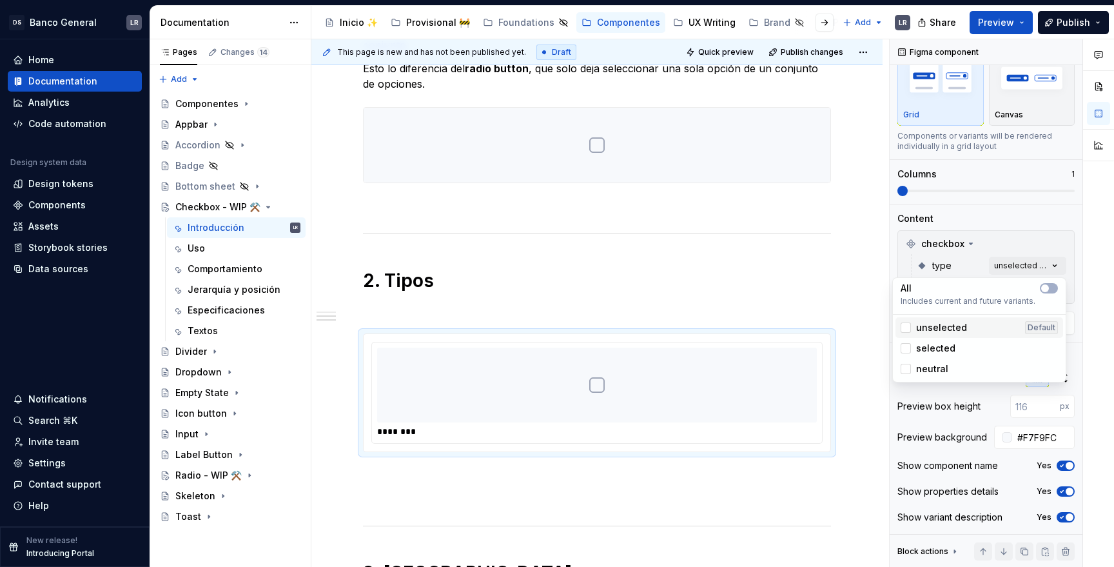
click at [928, 320] on div "unselected Default" at bounding box center [979, 327] width 168 height 21
click at [581, 253] on html "DS Banco General LR Home Documentation Analytics Code automation Design system …" at bounding box center [557, 283] width 1114 height 567
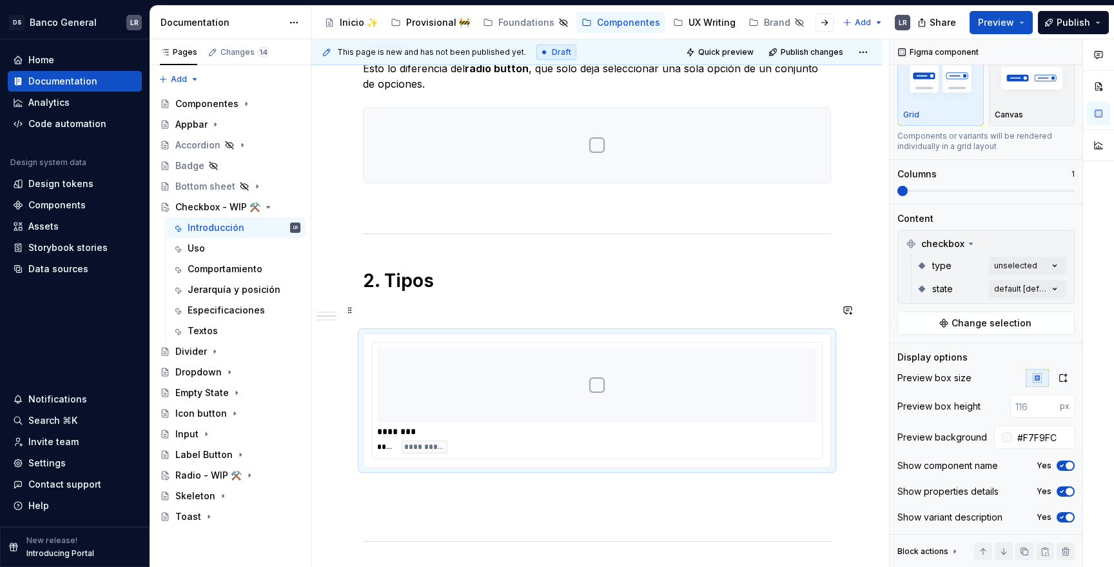
click at [554, 387] on div at bounding box center [597, 384] width 440 height 75
copy br
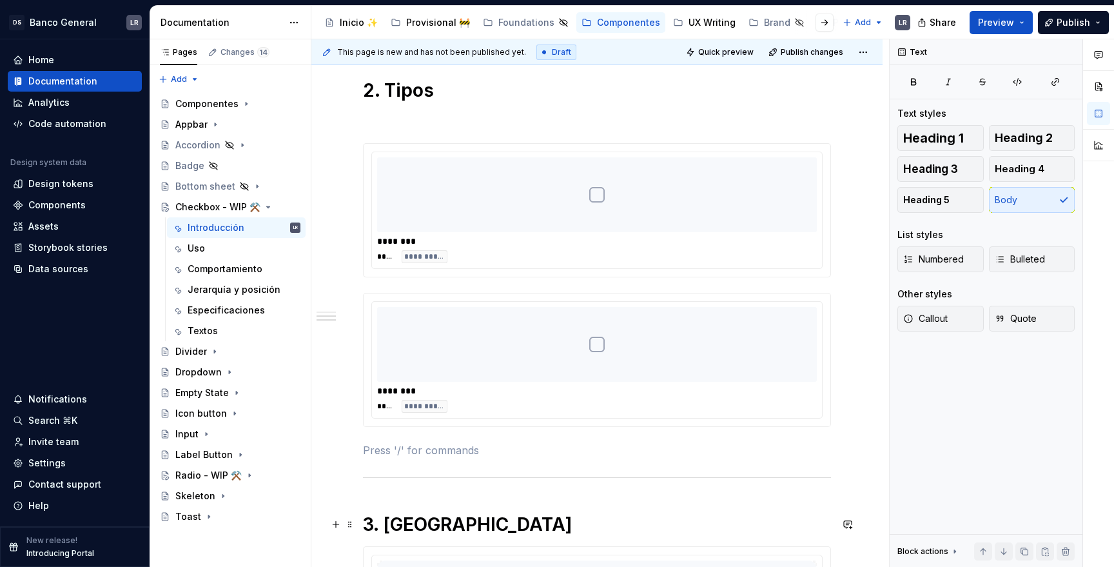
scroll to position [526, 0]
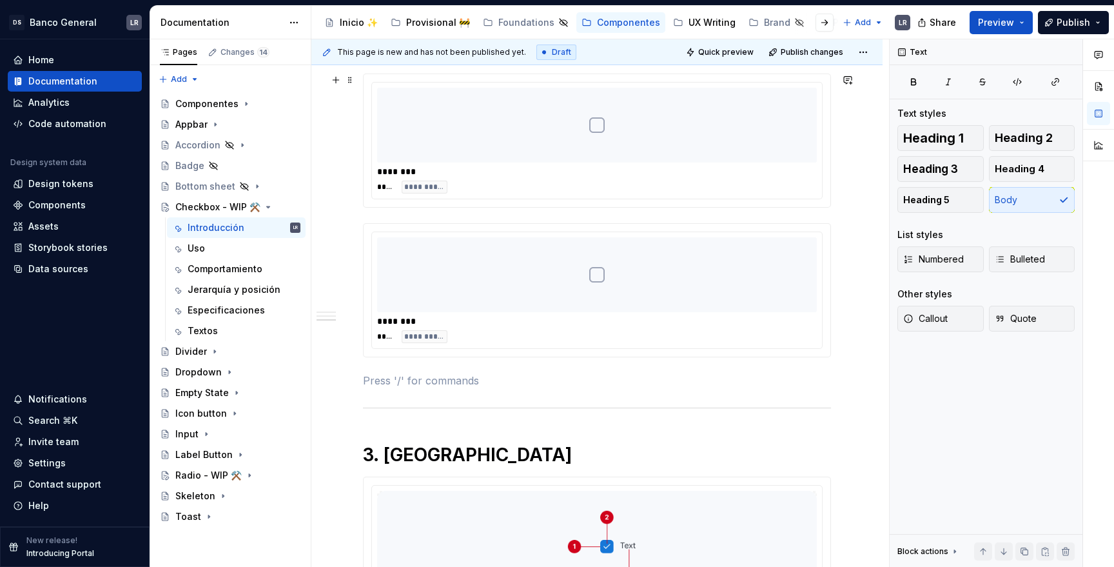
click at [851, 165] on div "**********" at bounding box center [596, 286] width 571 height 1176
click at [830, 167] on div "**********" at bounding box center [597, 140] width 467 height 133
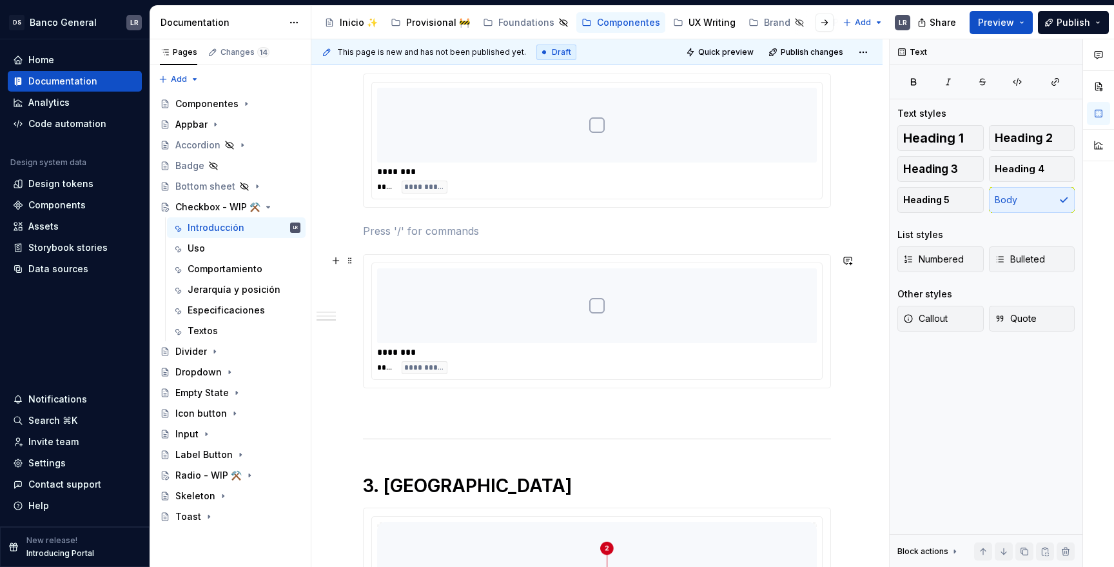
click at [790, 301] on div at bounding box center [597, 305] width 440 height 75
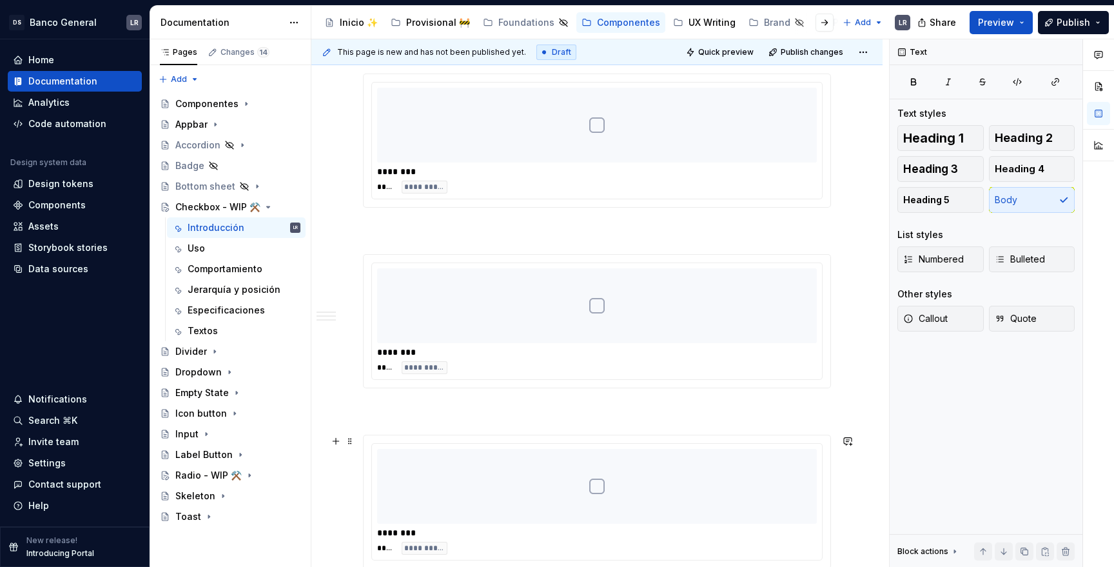
click at [502, 510] on div at bounding box center [597, 486] width 440 height 75
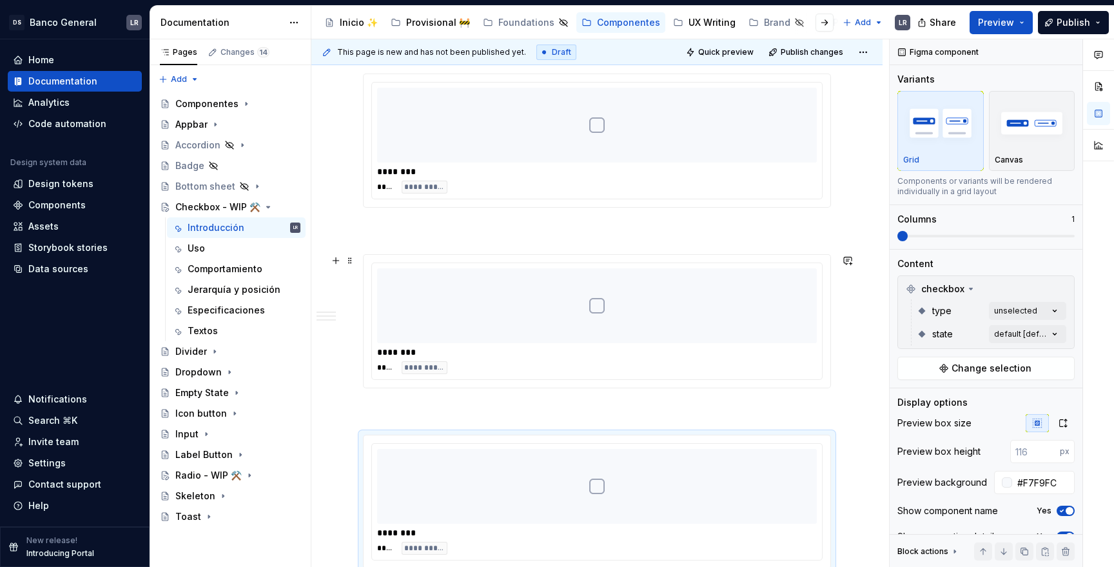
click at [536, 361] on div "**********" at bounding box center [597, 367] width 440 height 13
click at [1028, 313] on div "Comments Open comments No comments yet Select ‘Comment’ from the block context …" at bounding box center [1001, 303] width 224 height 528
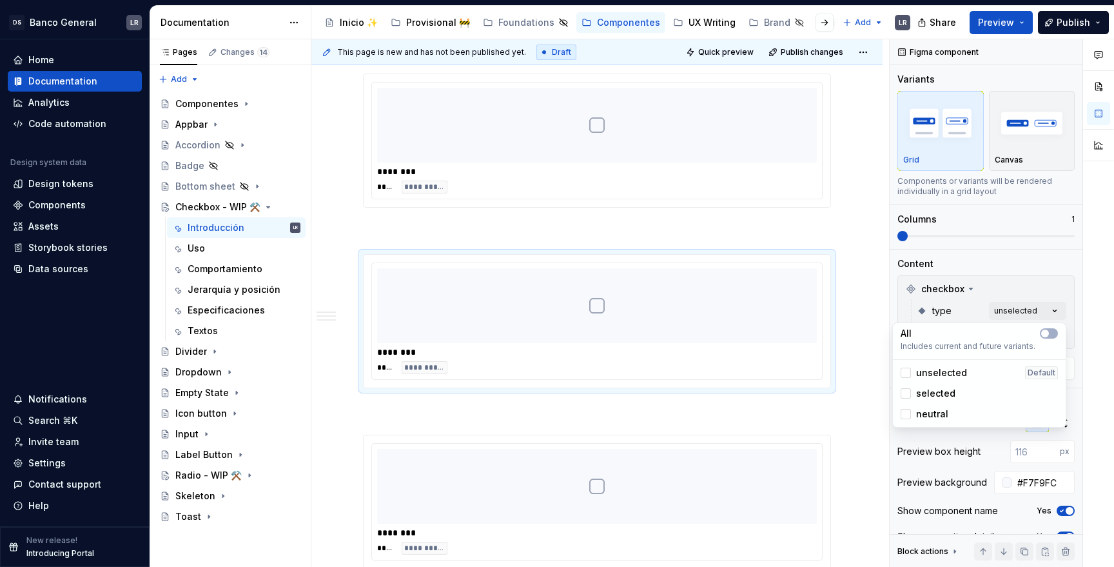
click at [935, 367] on span "unselected" at bounding box center [941, 372] width 51 height 13
click at [929, 394] on span "selected" at bounding box center [935, 393] width 39 height 13
click at [758, 454] on html "DS Banco General LR Home Documentation Analytics Code automation Design system …" at bounding box center [557, 283] width 1114 height 567
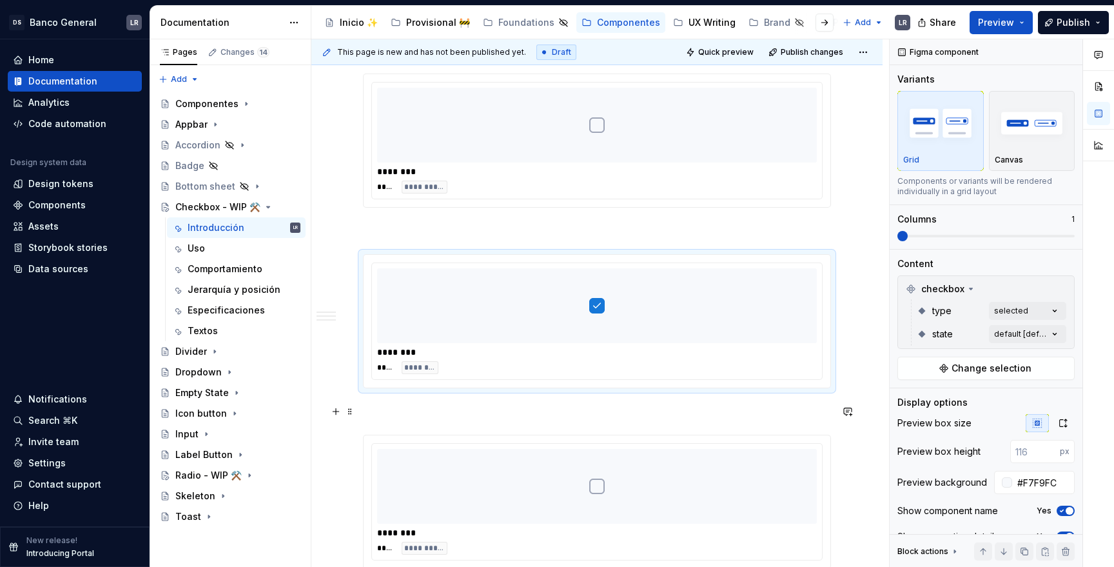
click at [782, 418] on p at bounding box center [597, 410] width 468 height 15
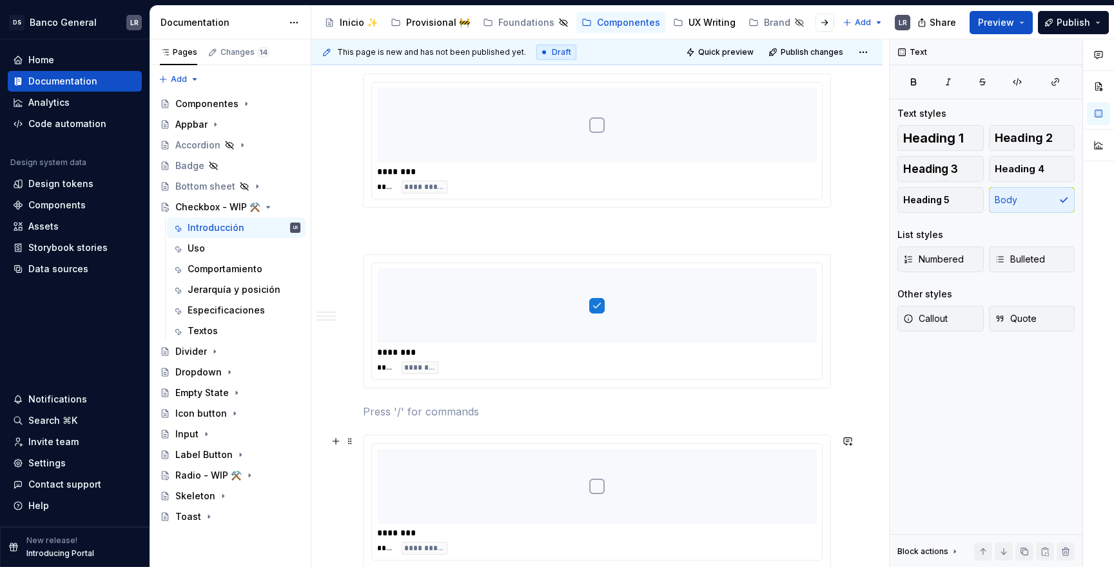
click at [780, 470] on div at bounding box center [597, 486] width 440 height 75
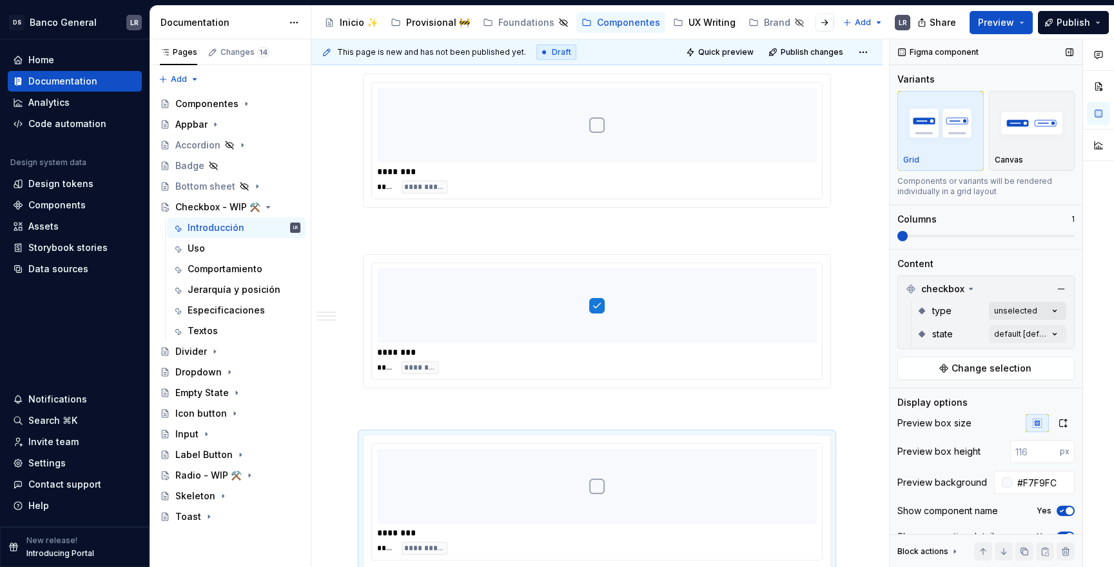
click at [1034, 314] on div "Comments Open comments No comments yet Select ‘Comment’ from the block context …" at bounding box center [1001, 303] width 224 height 528
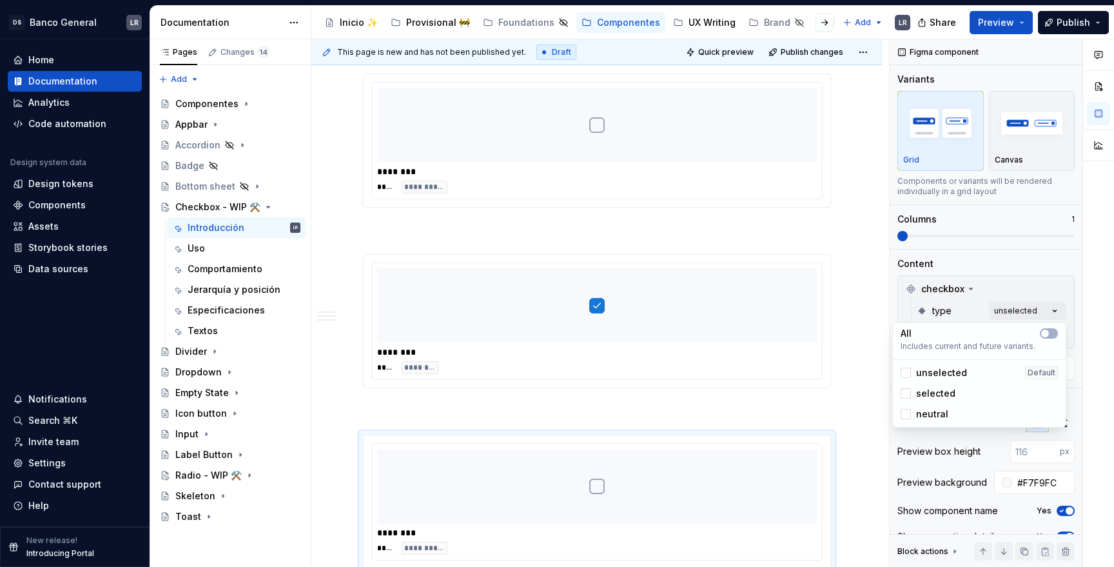
click at [928, 414] on span "neutral" at bounding box center [932, 413] width 32 height 13
click at [930, 374] on span "unselected" at bounding box center [941, 372] width 51 height 13
click at [713, 411] on html "DS Banco General LR Home Documentation Analytics Code automation Design system …" at bounding box center [557, 283] width 1114 height 567
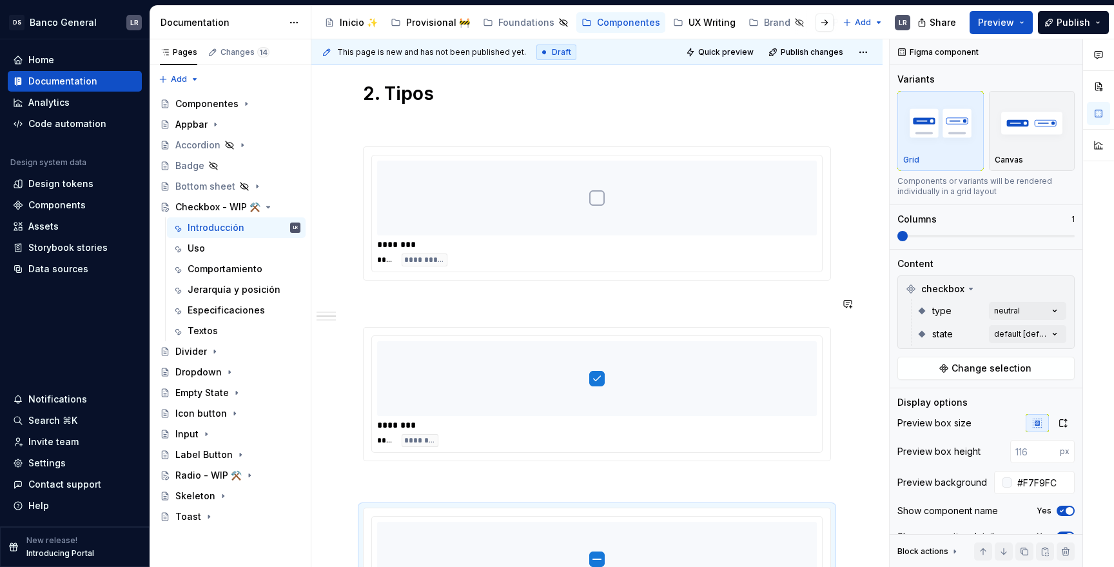
scroll to position [468, 0]
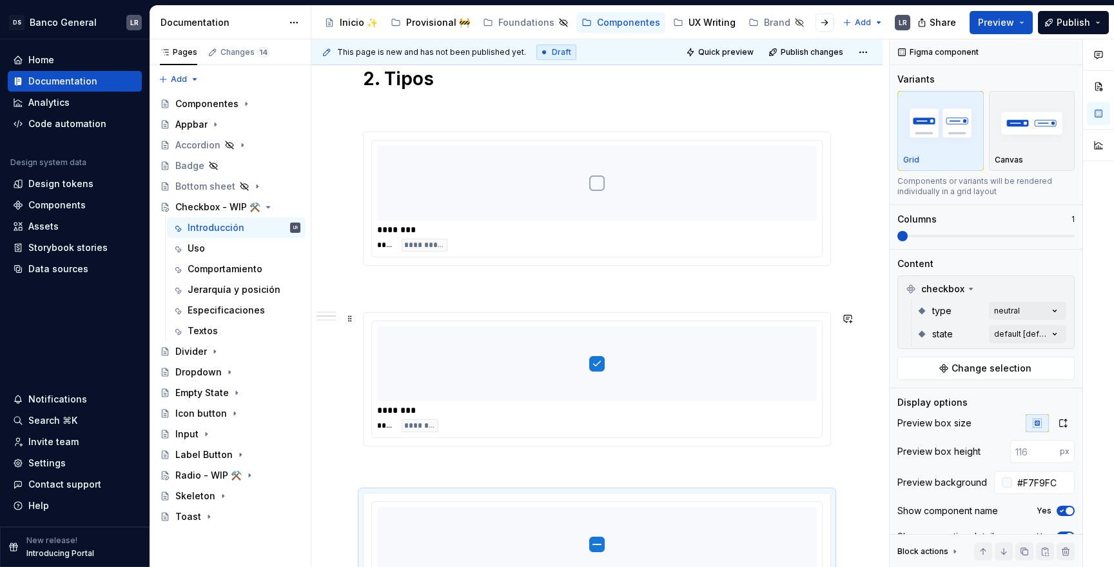
click at [801, 370] on div at bounding box center [597, 363] width 440 height 75
click at [1034, 331] on div "Comments Open comments No comments yet Select ‘Comment’ from the block context …" at bounding box center [1001, 303] width 224 height 528
click at [223, 279] on div "Pages Changes 14 Add Accessibility guide for tree Page tree. Navigate the tree …" at bounding box center [230, 303] width 161 height 528
click at [217, 273] on div "Comportamiento" at bounding box center [225, 268] width 74 height 13
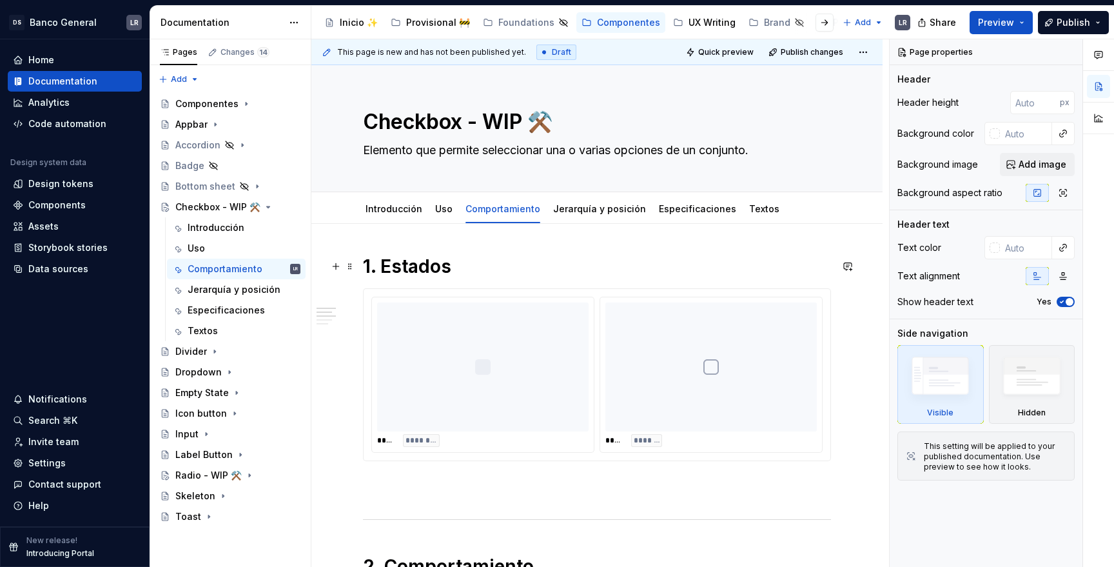
click at [464, 264] on h1 "1. Estados" at bounding box center [597, 266] width 468 height 23
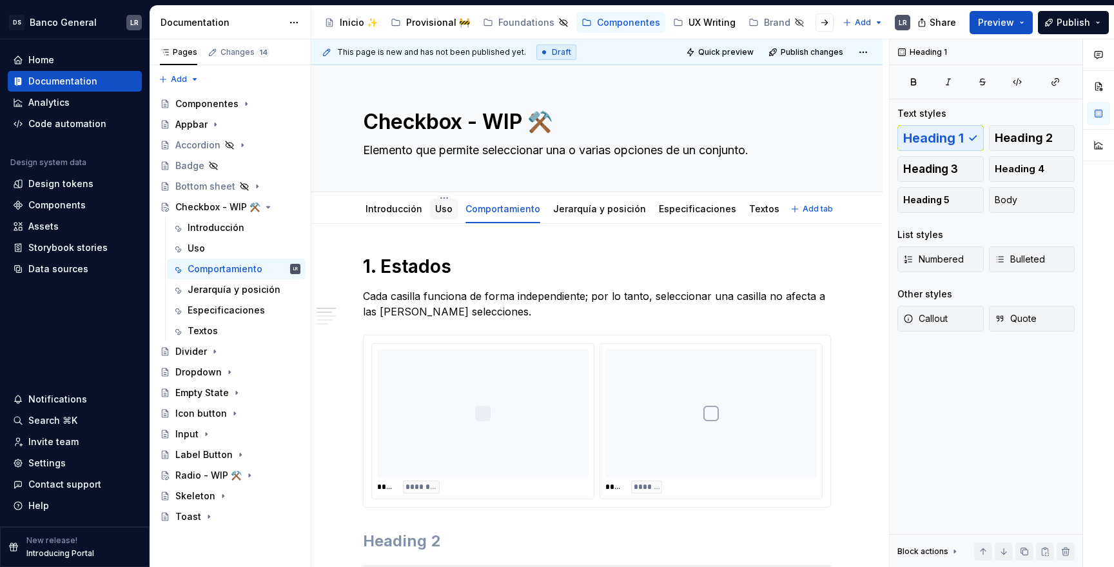
click at [438, 206] on link "Uso" at bounding box center [443, 208] width 17 height 11
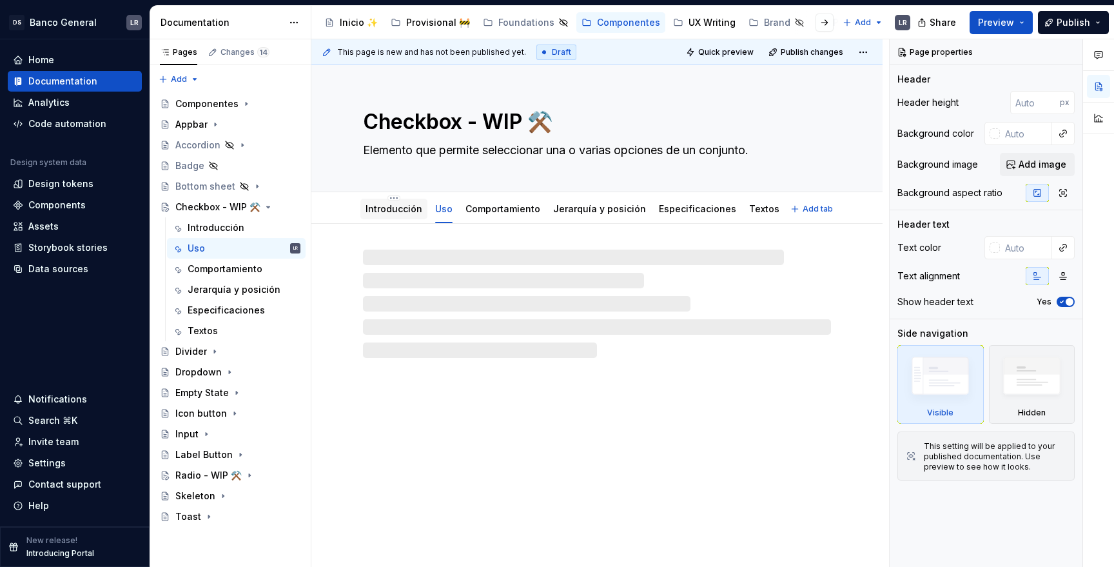
click at [401, 209] on link "Introducción" at bounding box center [393, 208] width 57 height 11
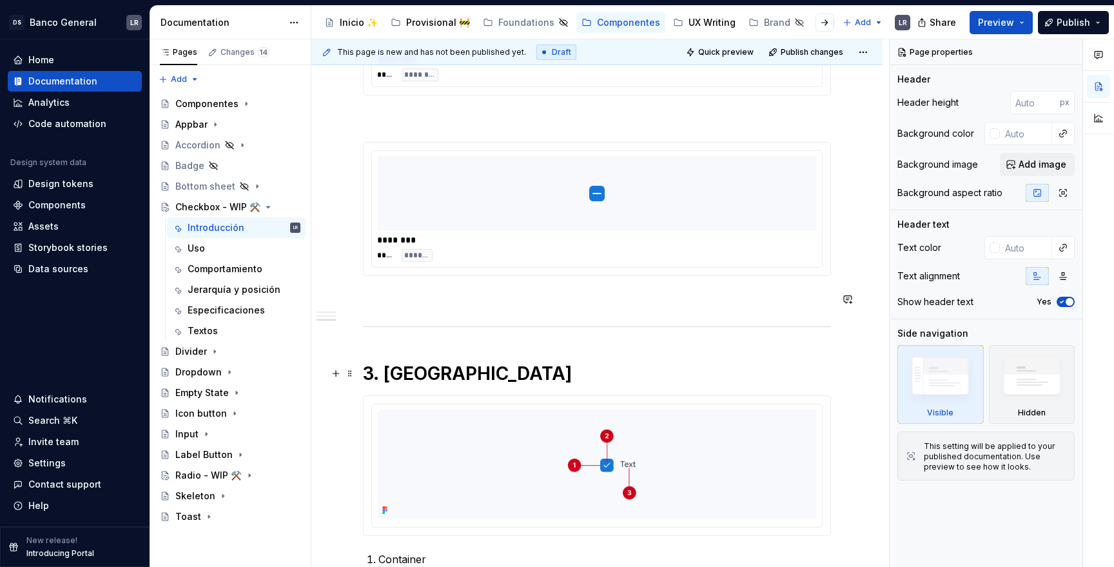
scroll to position [1046, 0]
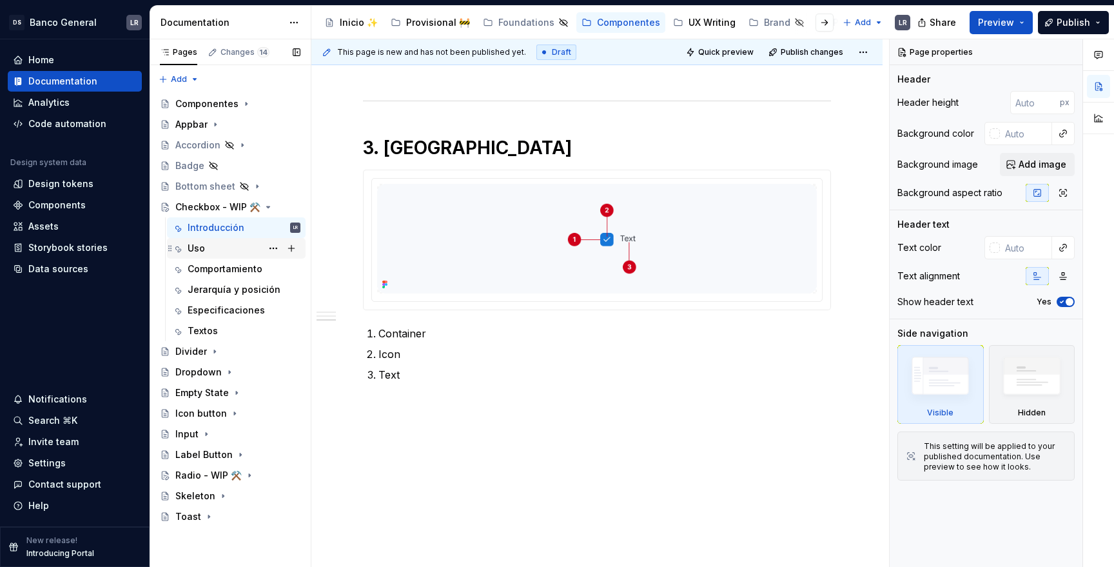
click at [215, 242] on div "Uso" at bounding box center [244, 248] width 113 height 18
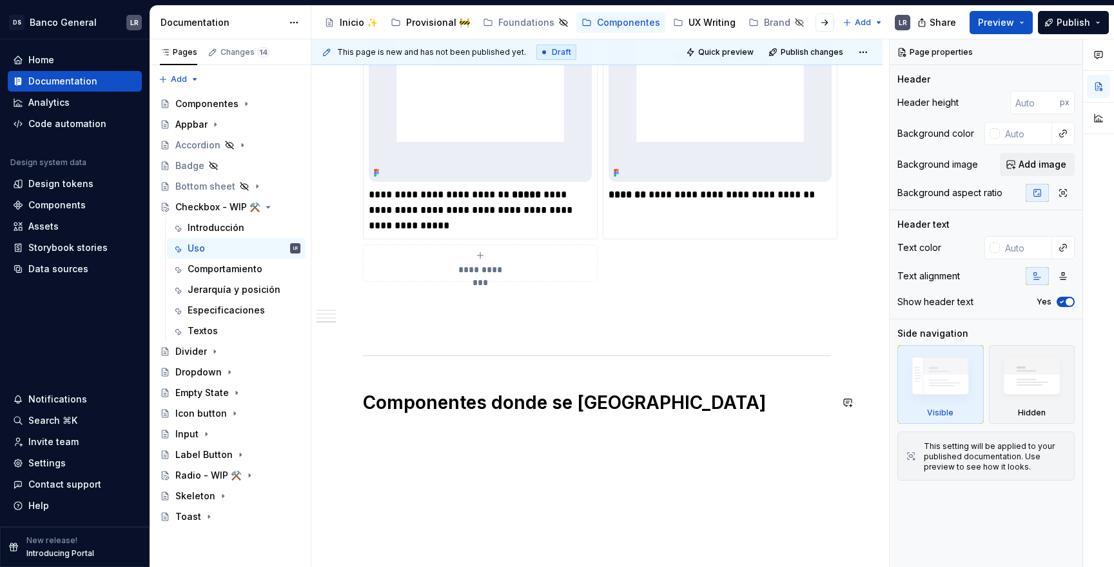
scroll to position [775, 0]
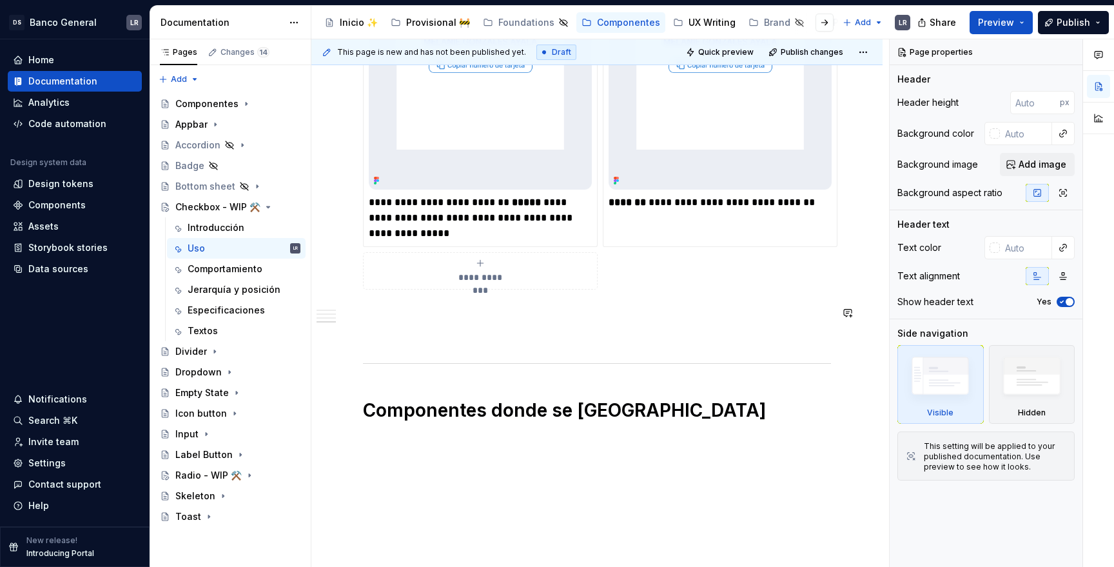
click at [460, 310] on p at bounding box center [597, 312] width 468 height 15
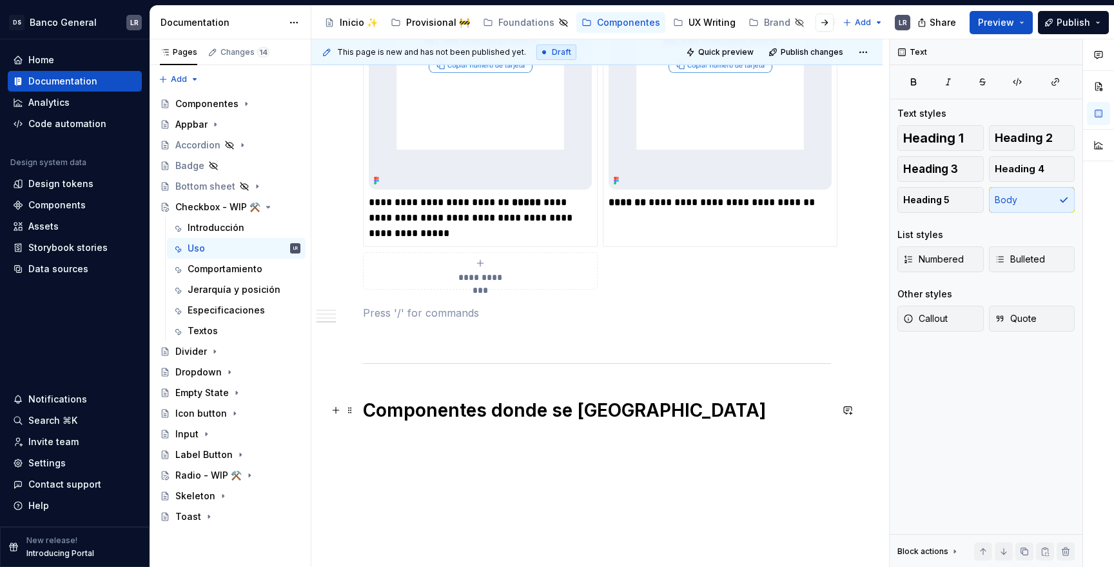
type textarea "*"
click at [696, 414] on h1 "Componentes donde se [GEOGRAPHIC_DATA]" at bounding box center [597, 409] width 468 height 23
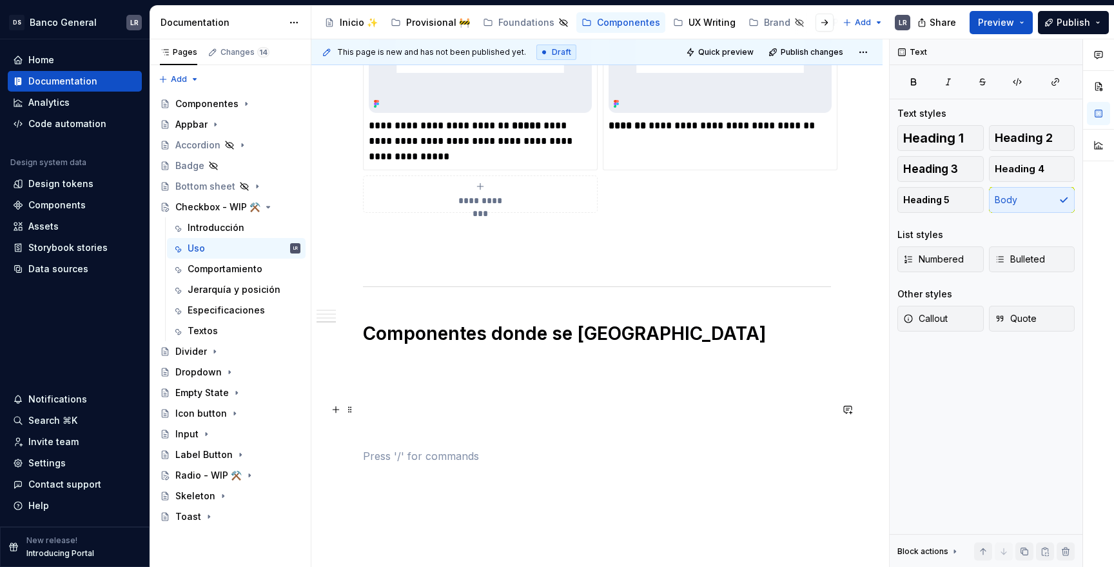
scroll to position [912, 0]
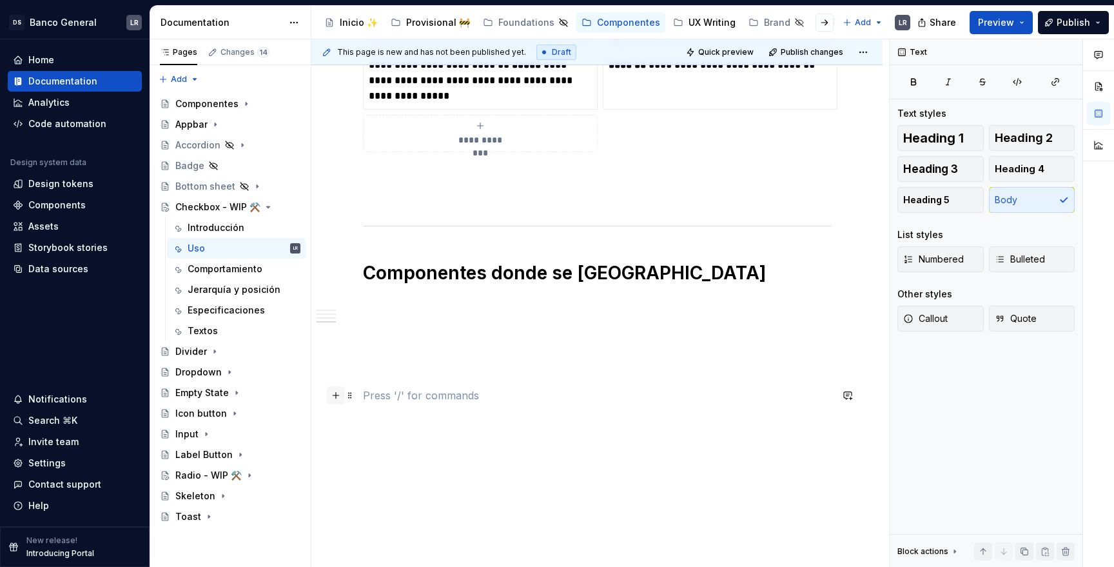
click at [337, 400] on button "button" at bounding box center [336, 395] width 18 height 18
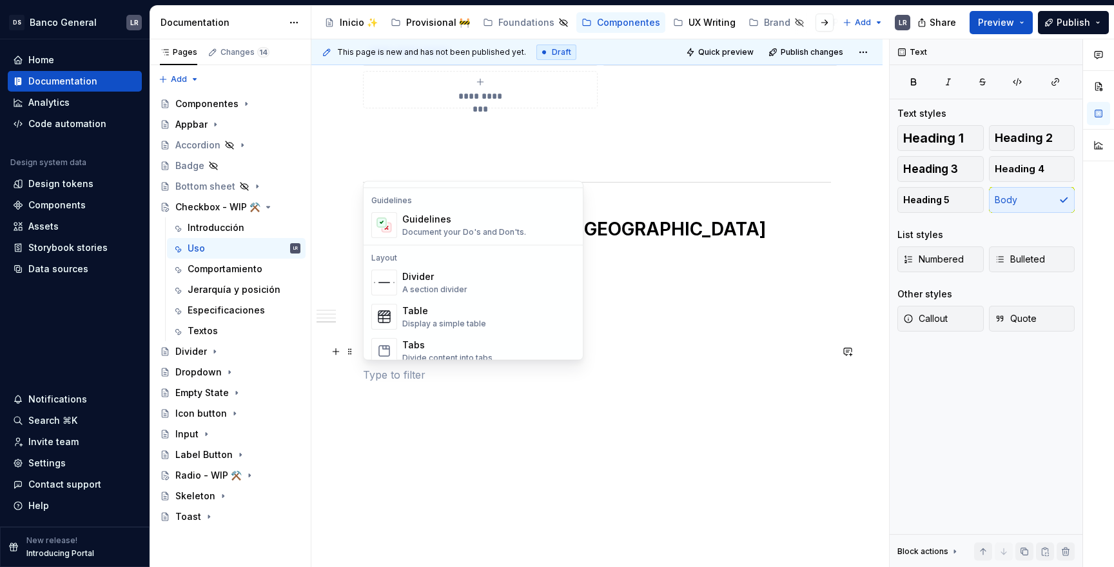
scroll to position [343, 0]
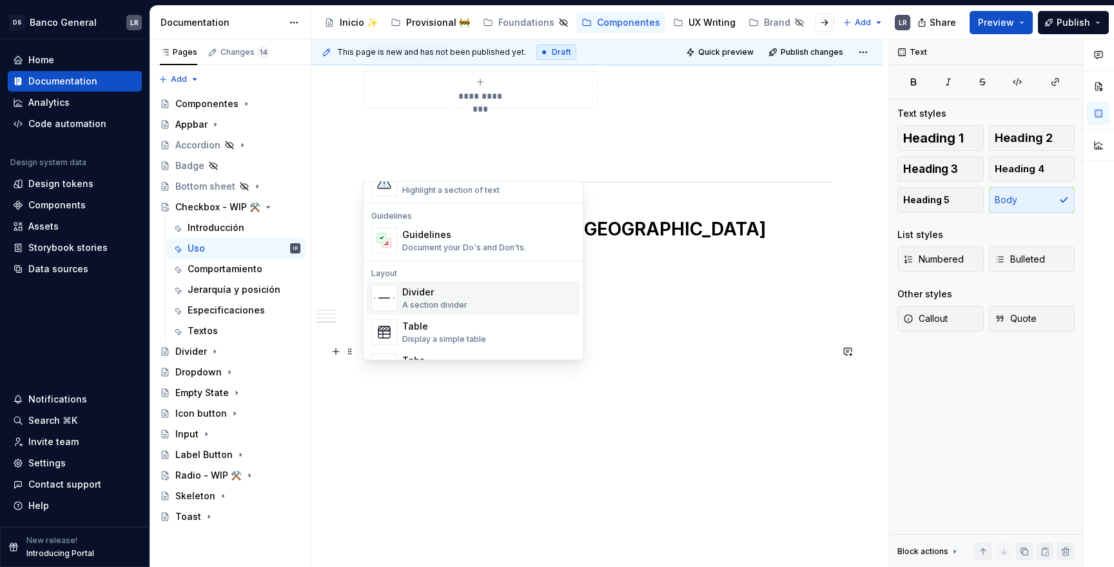
click at [452, 284] on span "Divider A section divider" at bounding box center [473, 299] width 214 height 34
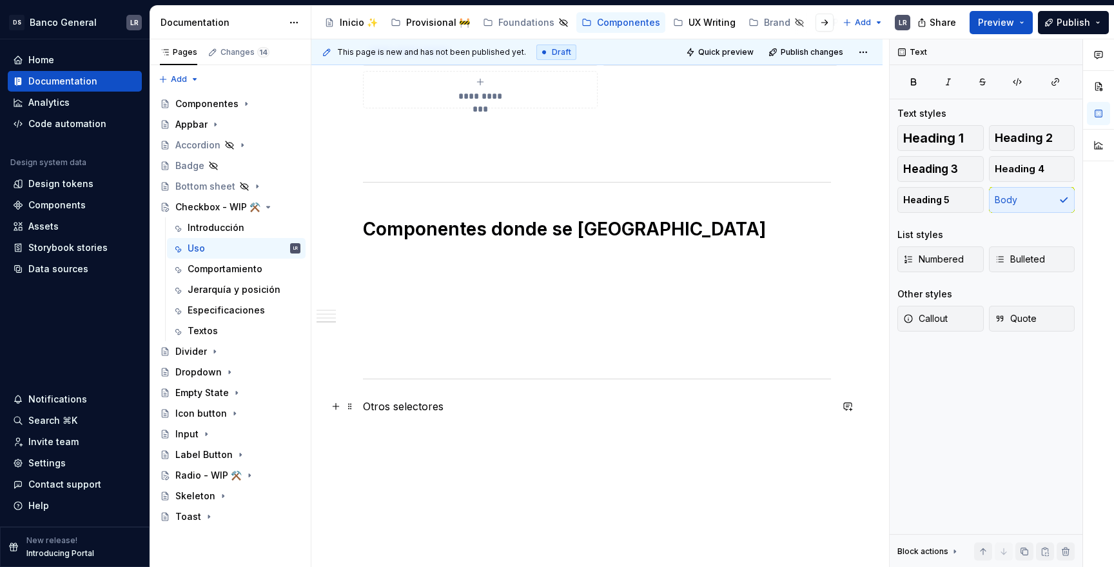
click at [403, 400] on p "Otros selectores" at bounding box center [597, 405] width 468 height 15
click at [946, 139] on span "Heading 1" at bounding box center [933, 137] width 61 height 13
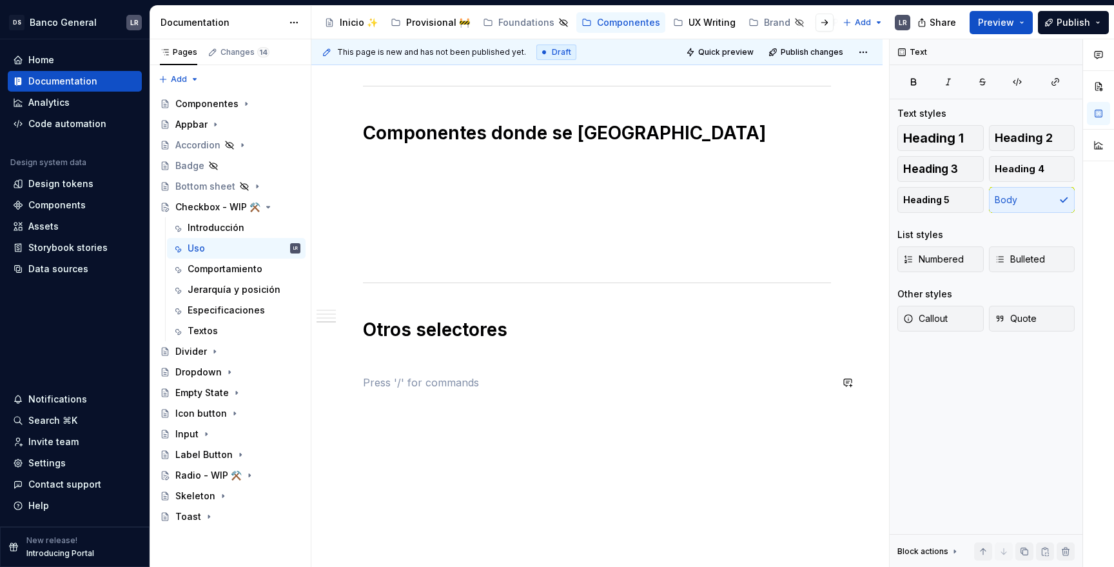
scroll to position [1060, 0]
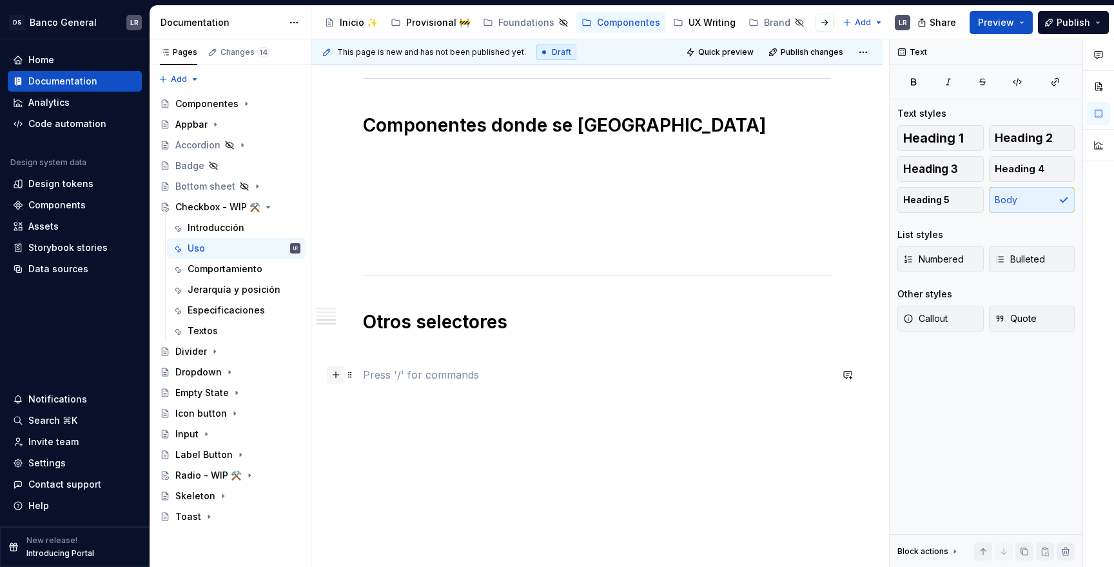
click at [336, 373] on button "button" at bounding box center [336, 374] width 18 height 18
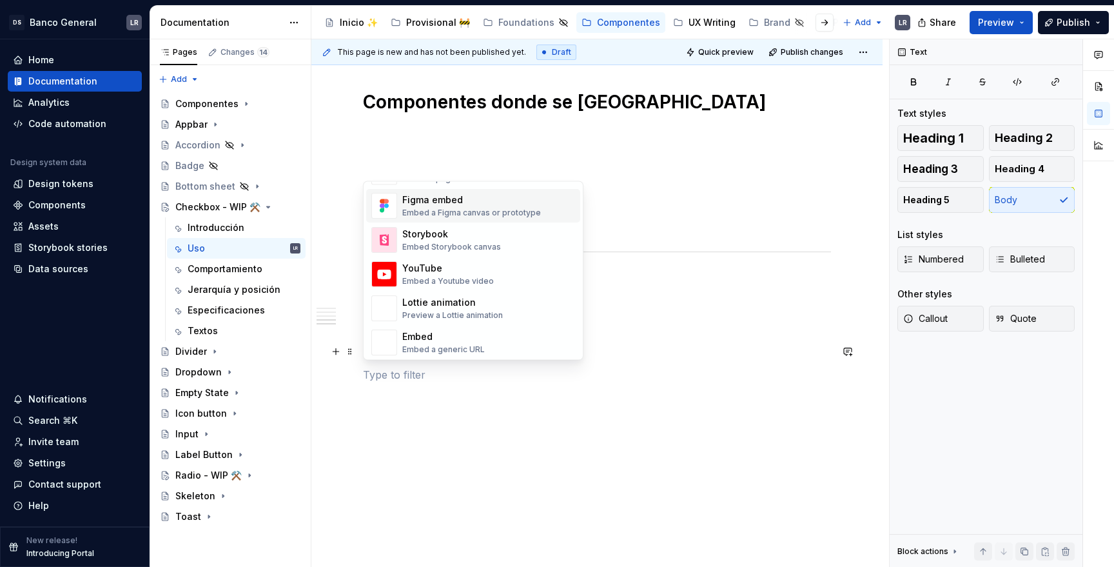
scroll to position [517, 0]
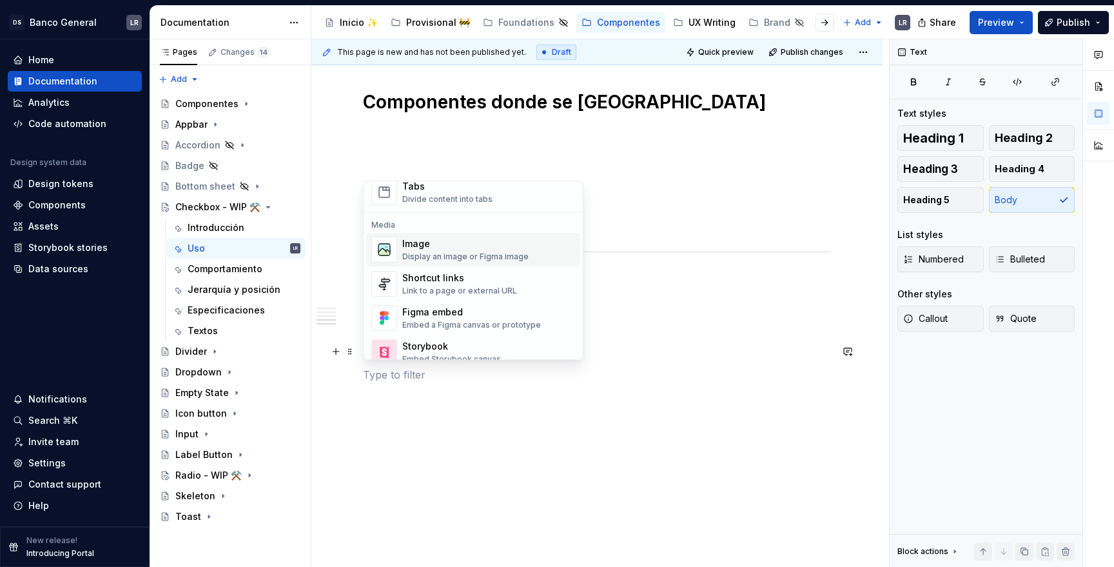
click at [459, 238] on div "Image" at bounding box center [465, 244] width 126 height 13
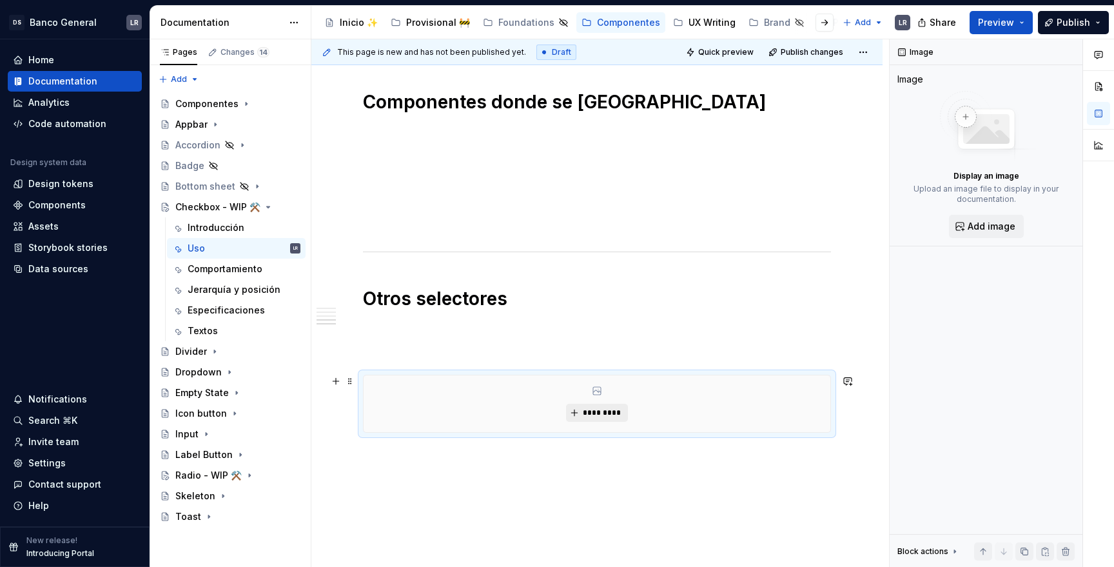
click at [607, 412] on span "*********" at bounding box center [601, 412] width 39 height 10
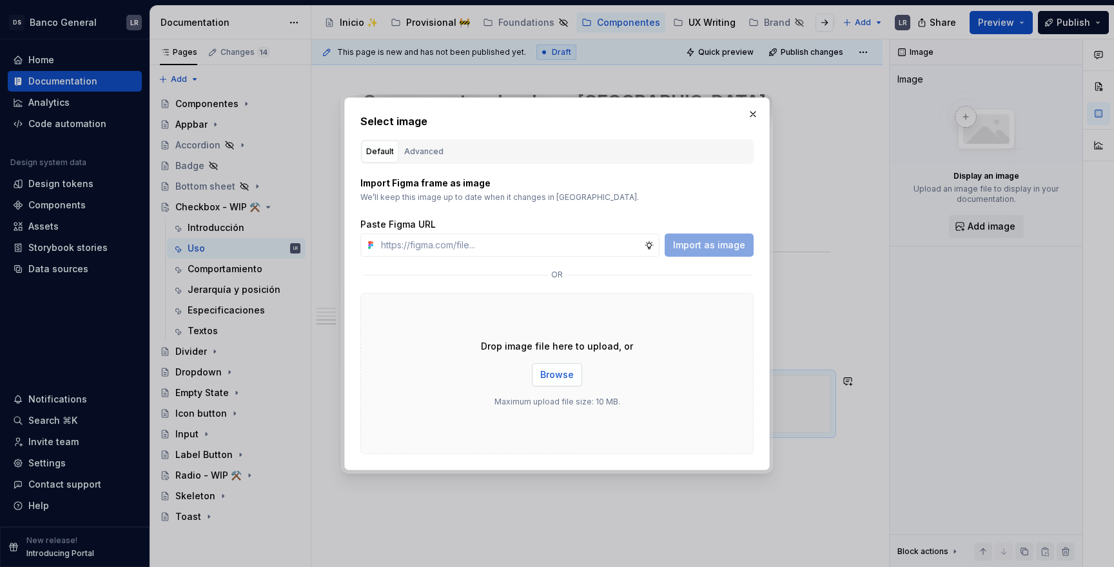
click at [558, 374] on span "Browse" at bounding box center [557, 374] width 34 height 13
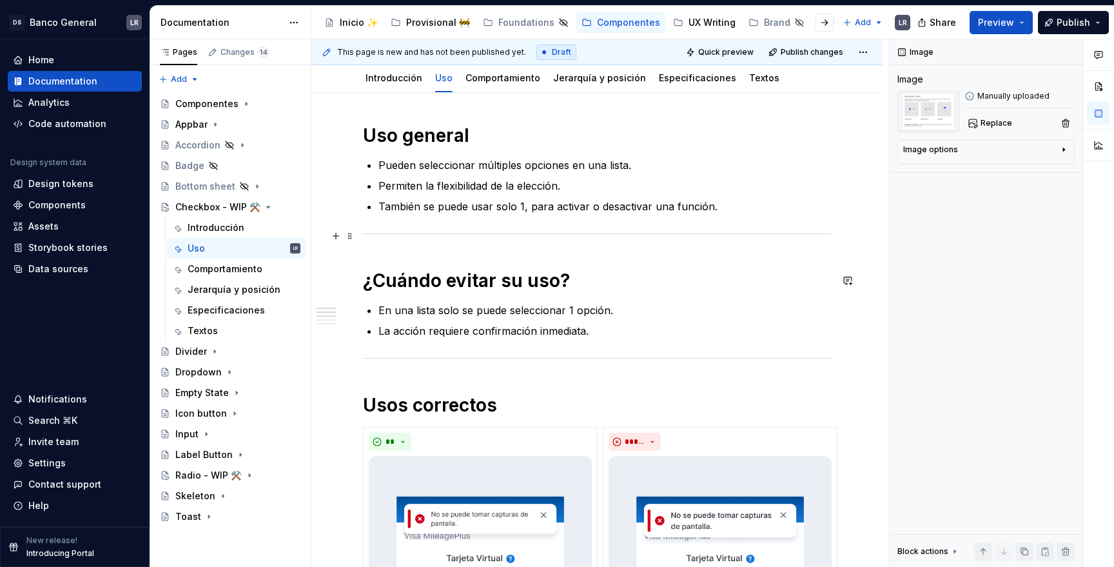
scroll to position [0, 0]
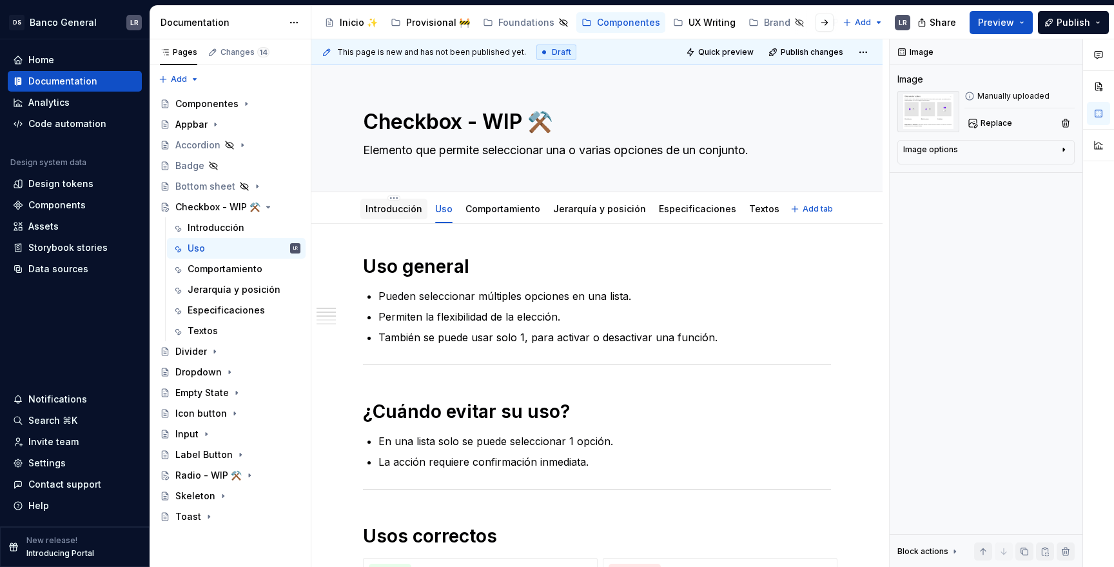
click at [391, 215] on div "Introducción" at bounding box center [393, 208] width 57 height 13
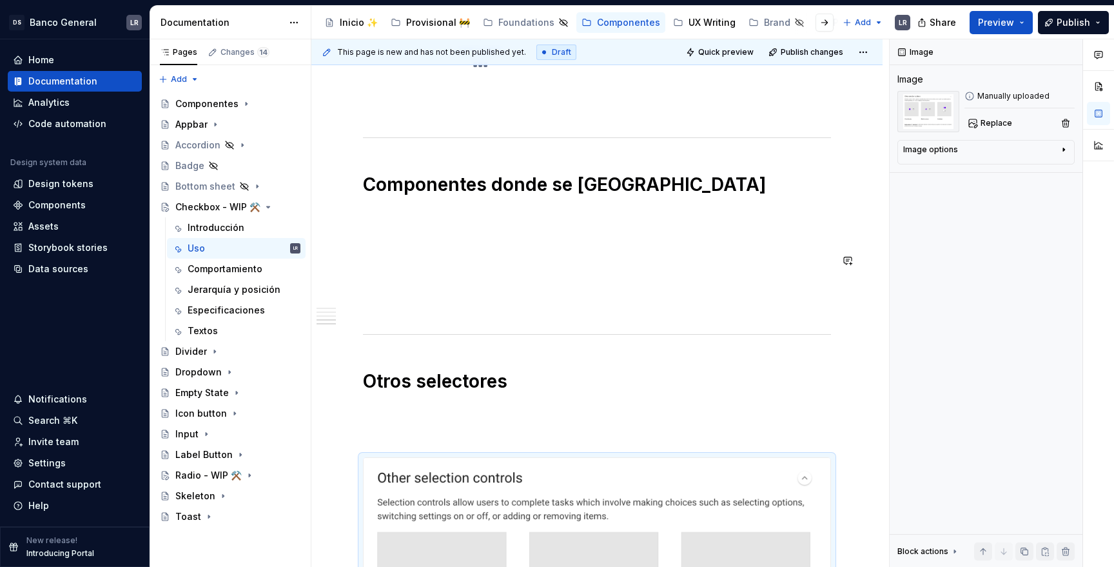
scroll to position [659, 0]
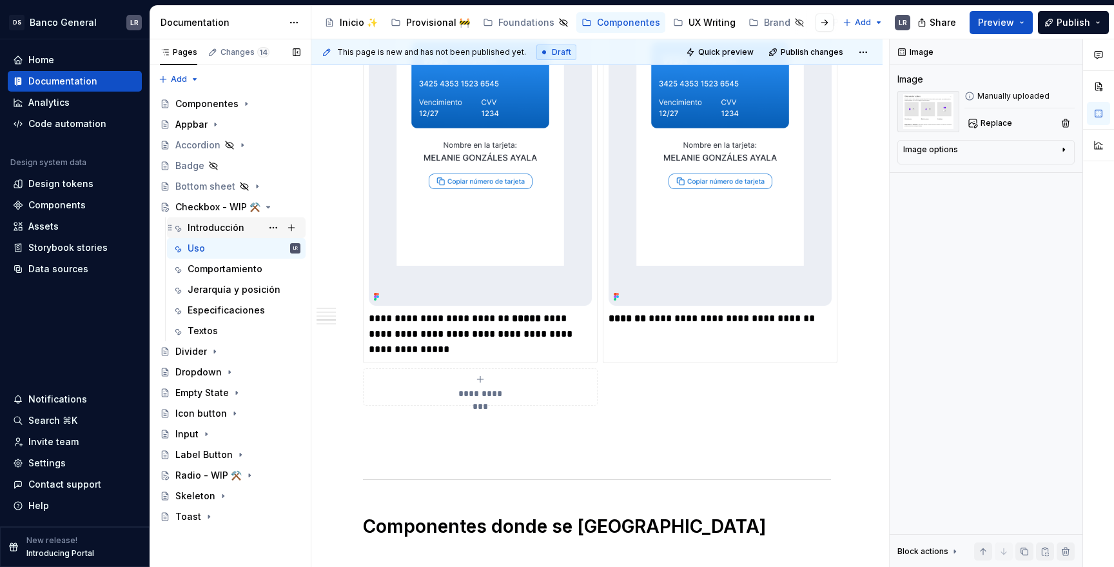
click at [217, 224] on div "Introducción" at bounding box center [216, 227] width 57 height 13
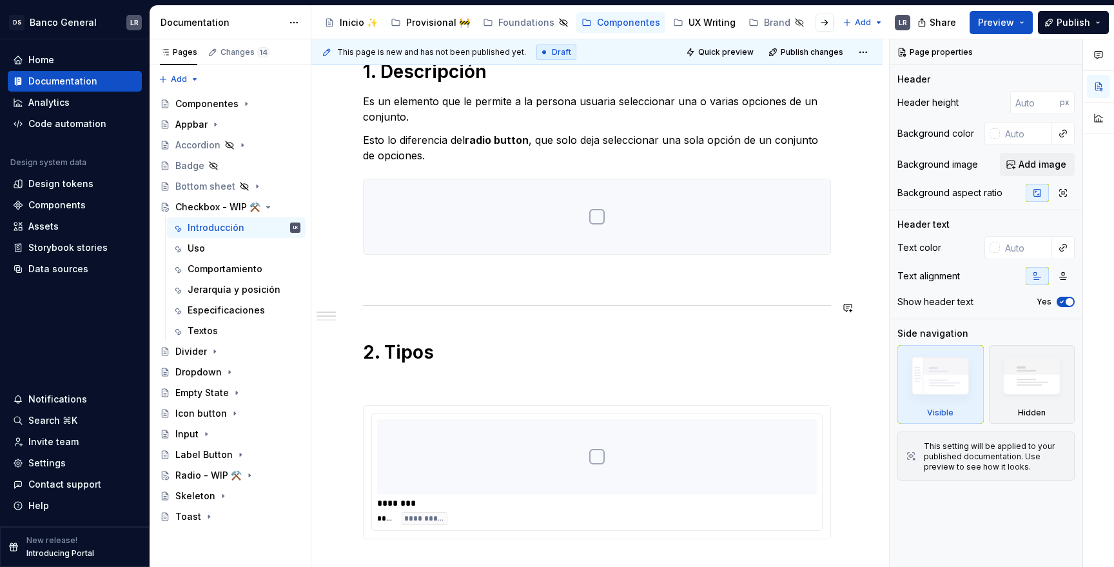
scroll to position [379, 0]
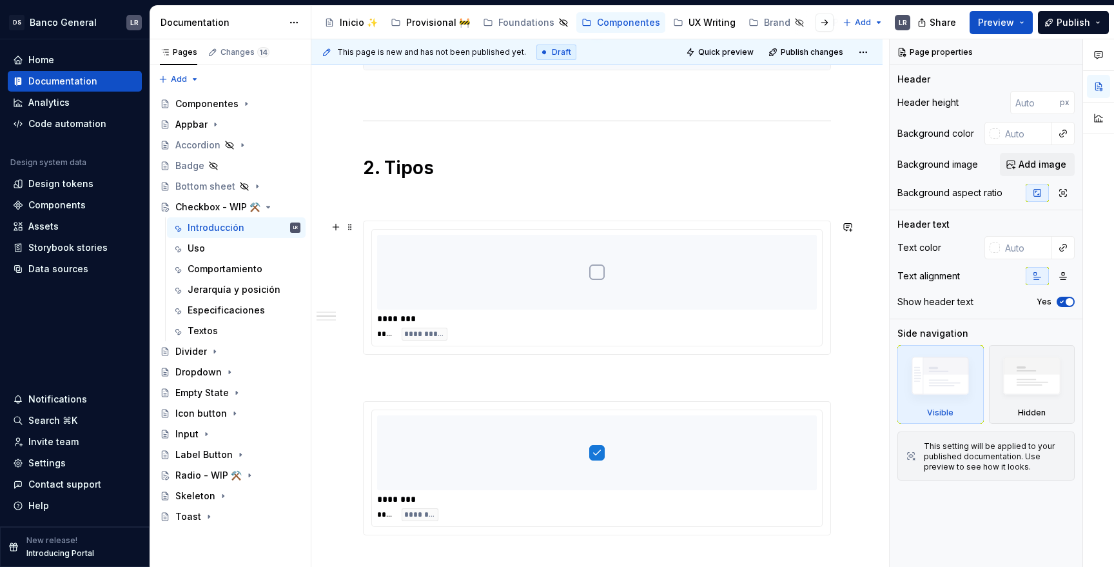
click at [423, 221] on div "**********" at bounding box center [597, 287] width 467 height 133
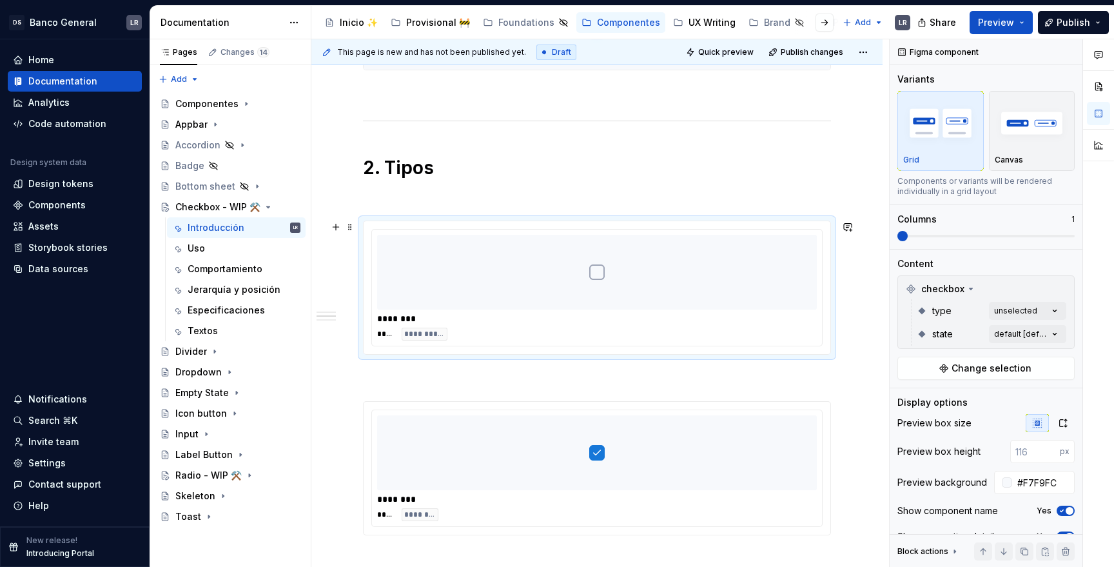
type textarea "*"
click at [444, 197] on p at bounding box center [597, 196] width 468 height 15
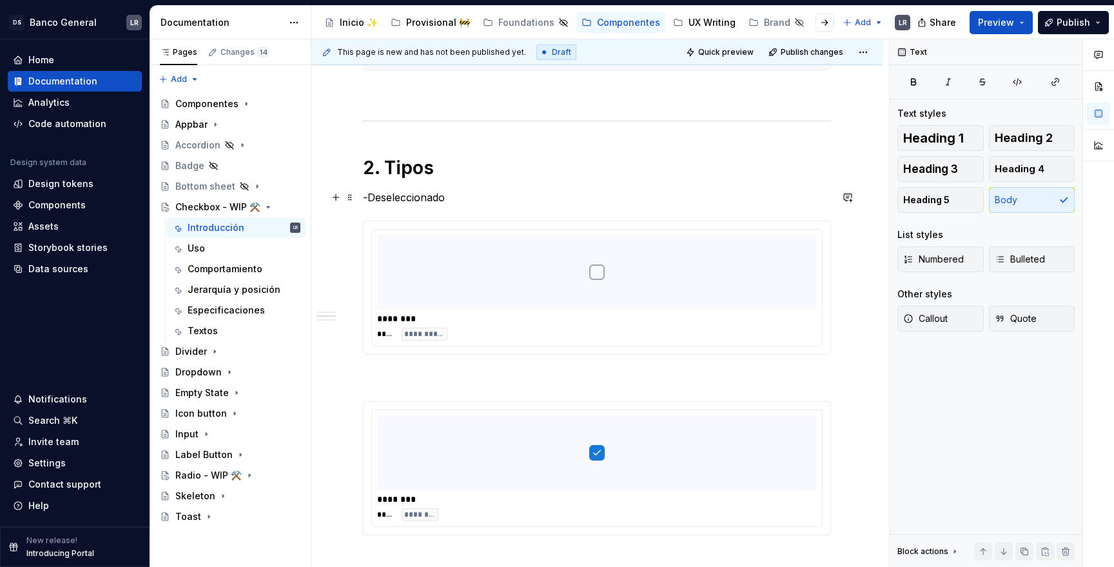
click at [411, 191] on p "-Deseleccionado" at bounding box center [597, 196] width 468 height 15
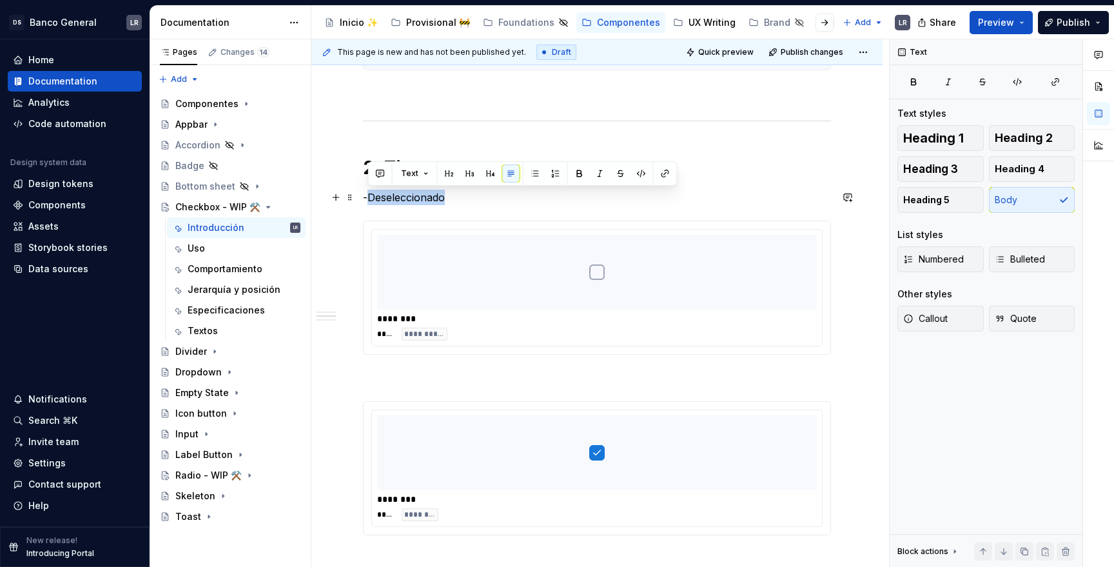
copy p "Deseleccionado"
click at [423, 192] on p "-Deseleccionado" at bounding box center [597, 196] width 468 height 15
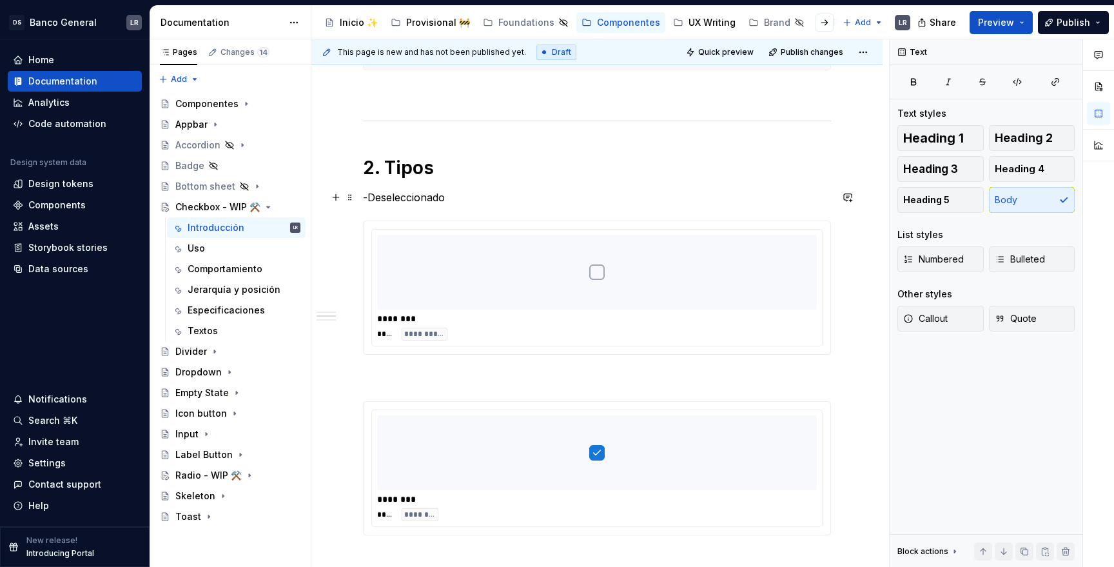
click at [423, 192] on p "-Deseleccionado" at bounding box center [597, 196] width 468 height 15
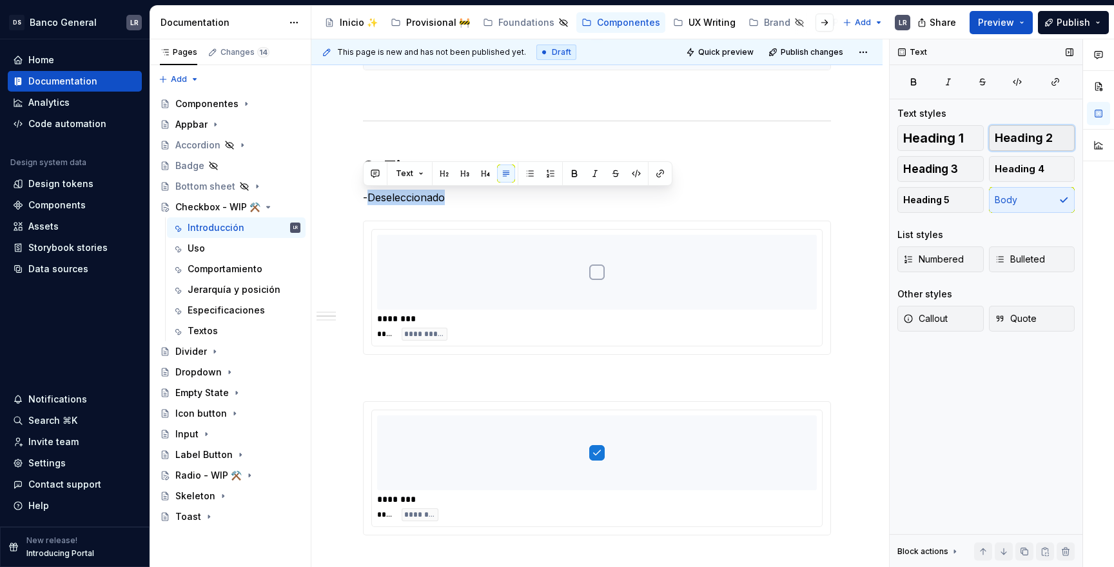
click at [1032, 139] on span "Heading 2" at bounding box center [1024, 137] width 58 height 13
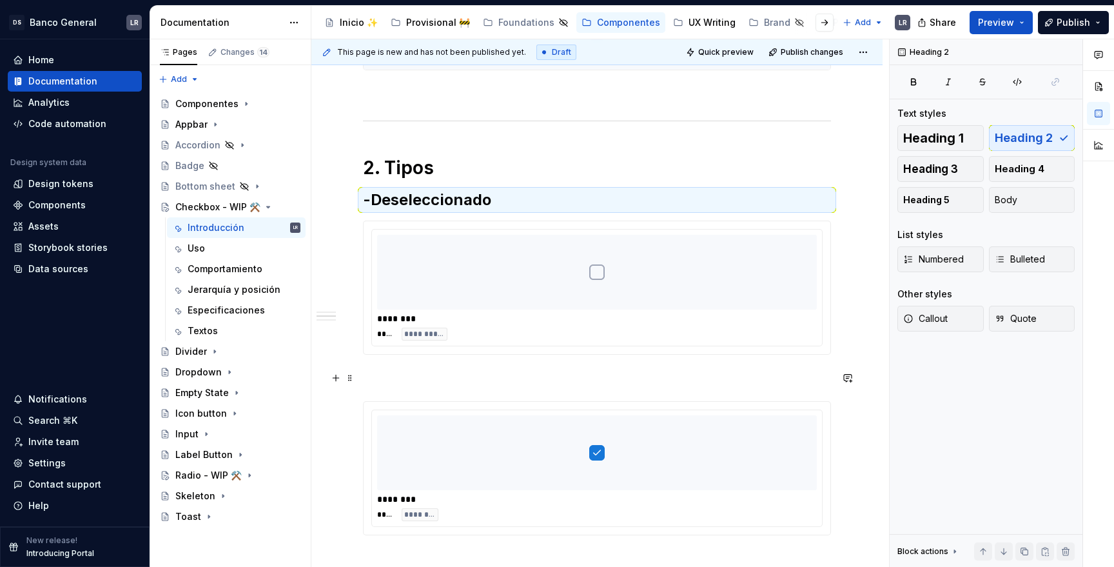
click at [408, 384] on p at bounding box center [597, 377] width 468 height 15
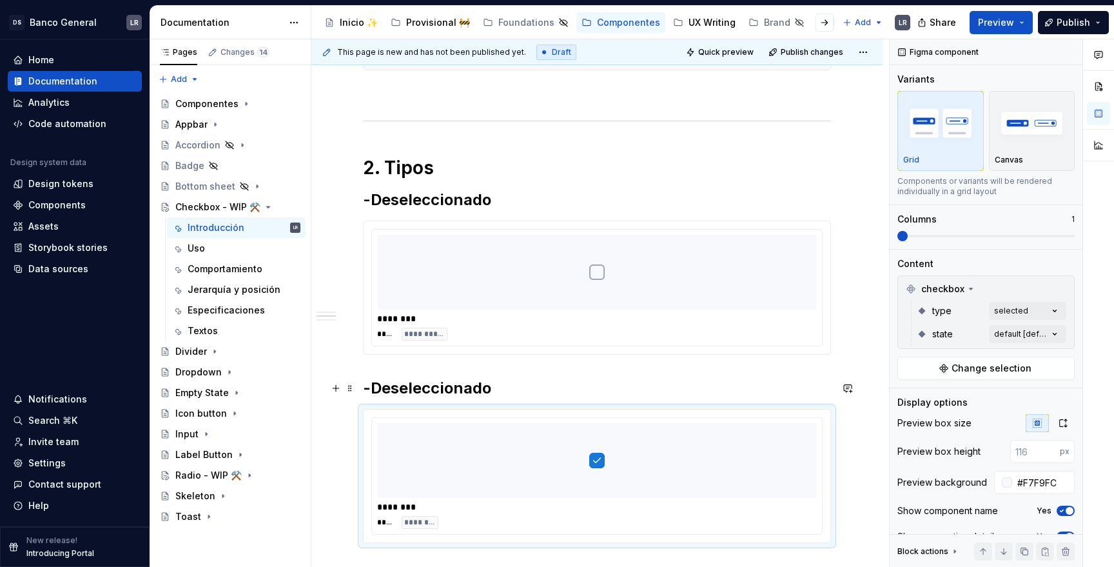
click at [429, 386] on h2 "-Deseleccionado" at bounding box center [597, 388] width 468 height 21
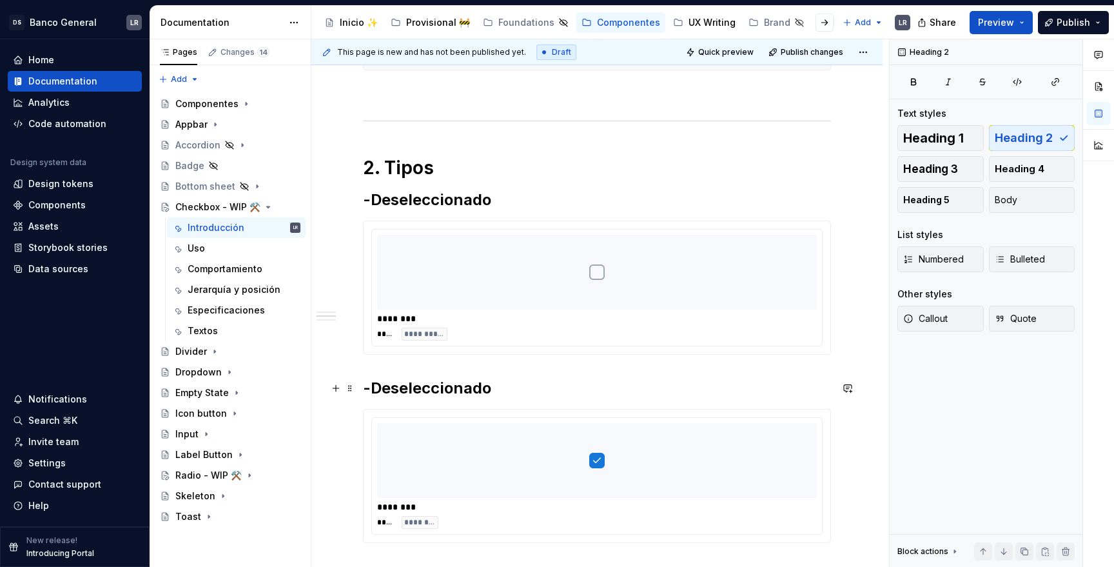
click at [429, 386] on h2 "-Deseleccionado" at bounding box center [597, 388] width 468 height 21
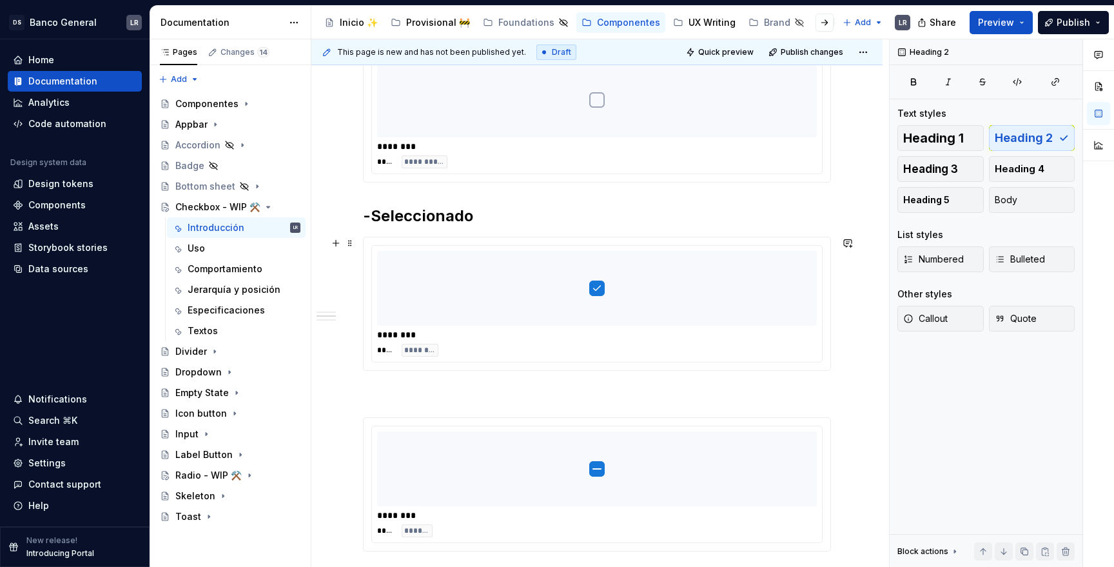
scroll to position [666, 0]
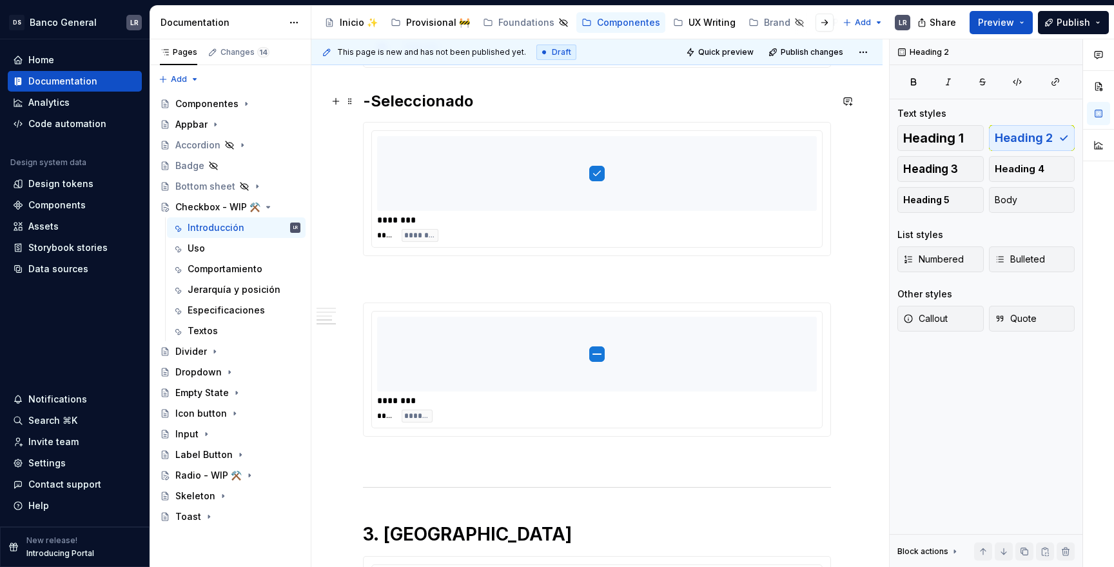
click at [447, 97] on h2 "-Seleccionado" at bounding box center [597, 101] width 468 height 21
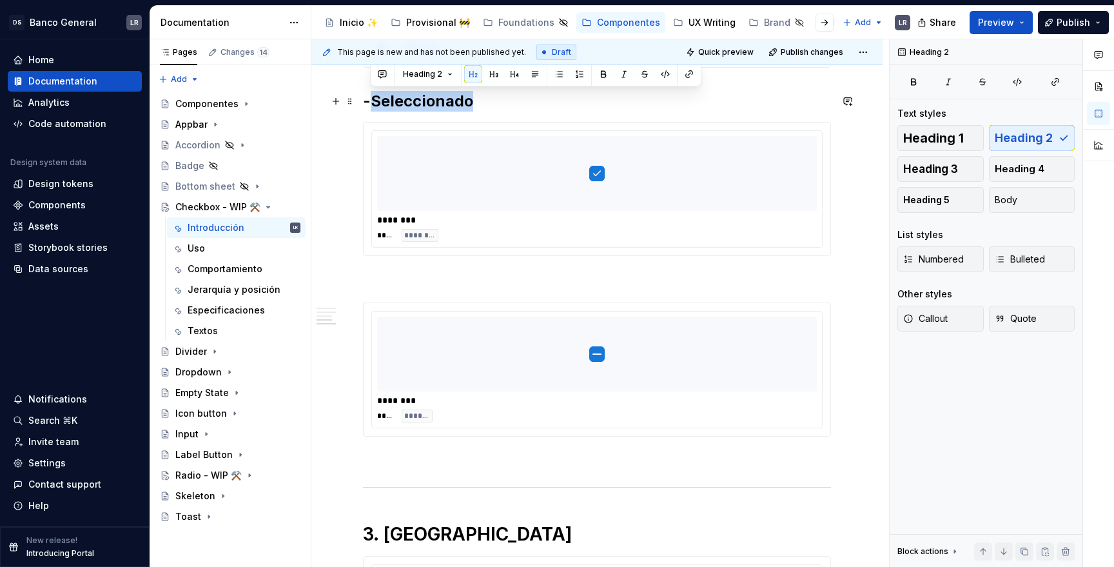
click at [447, 97] on h2 "-Seleccionado" at bounding box center [597, 101] width 468 height 21
copy h2 "-Seleccionado"
click at [398, 284] on p at bounding box center [597, 278] width 468 height 15
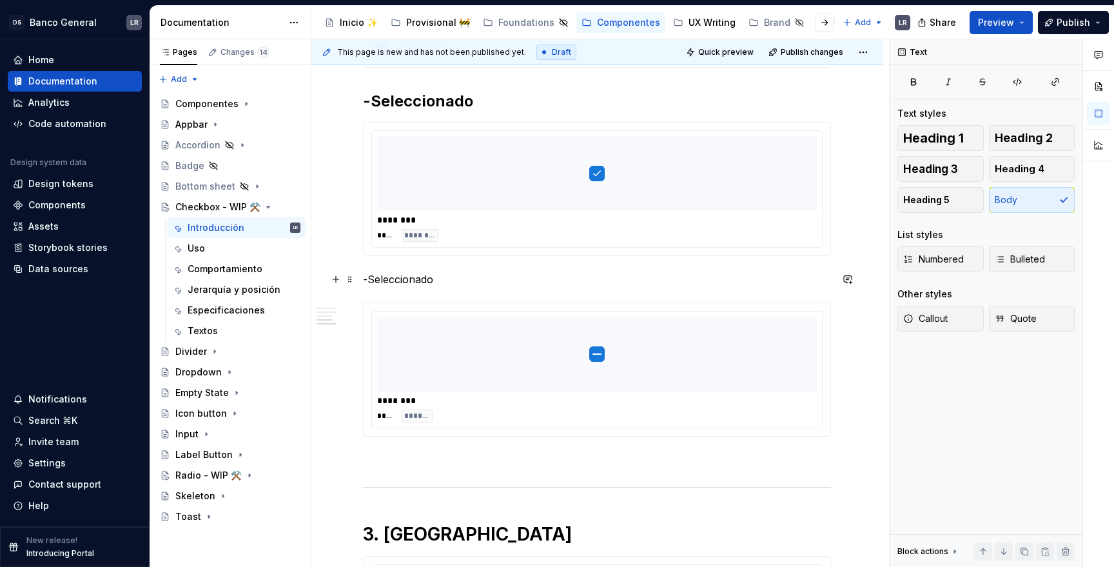
click at [400, 280] on p "-Seleccionado" at bounding box center [597, 278] width 468 height 15
click at [369, 278] on p "-Neutral" at bounding box center [597, 278] width 468 height 15
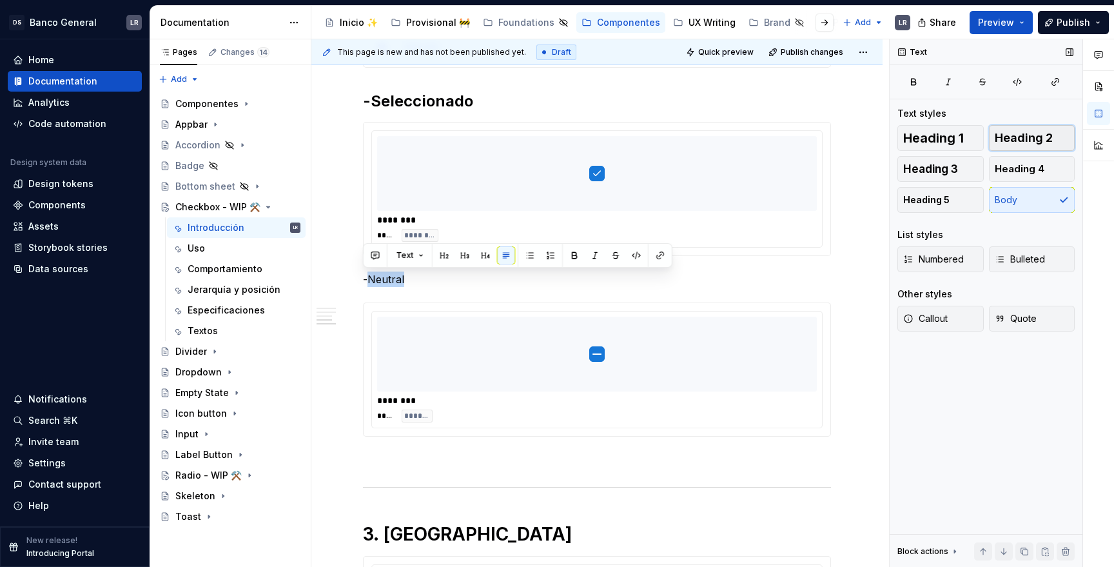
click at [1018, 139] on span "Heading 2" at bounding box center [1024, 137] width 58 height 13
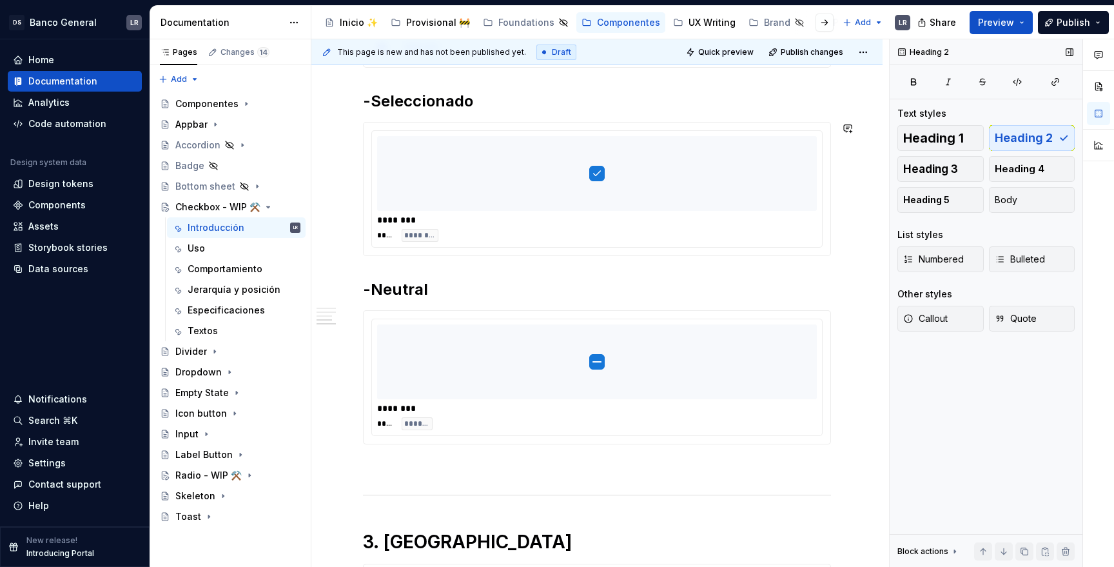
scroll to position [654, 0]
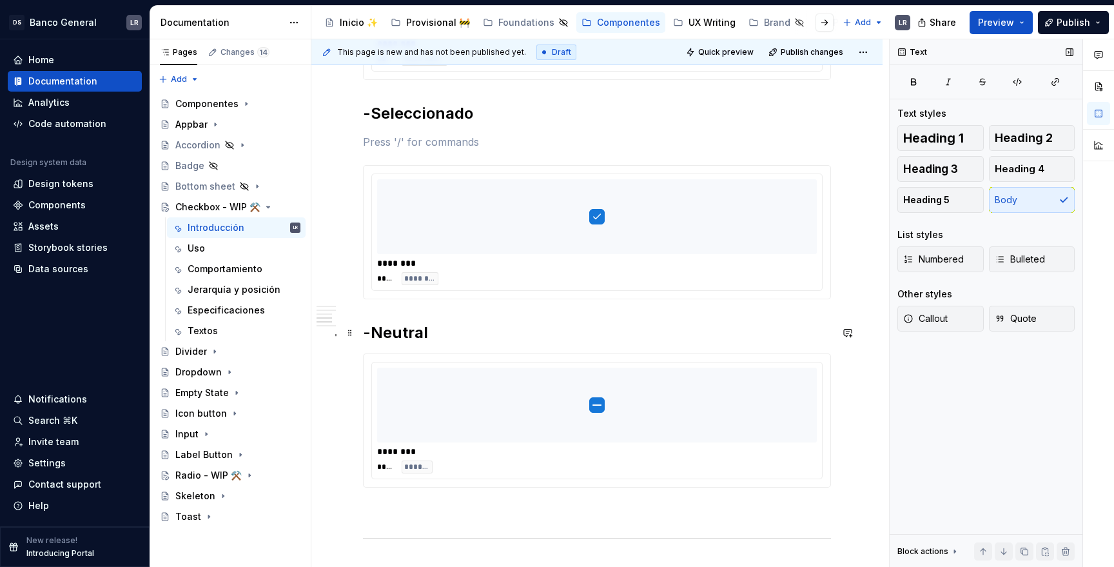
click at [452, 333] on h2 "-Neutral" at bounding box center [597, 332] width 468 height 21
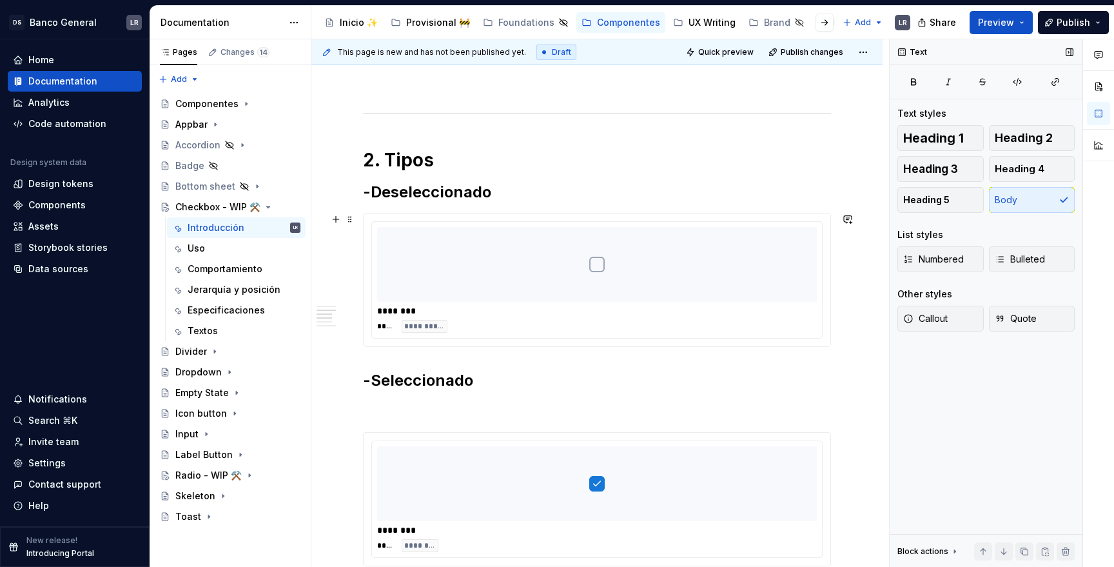
scroll to position [376, 0]
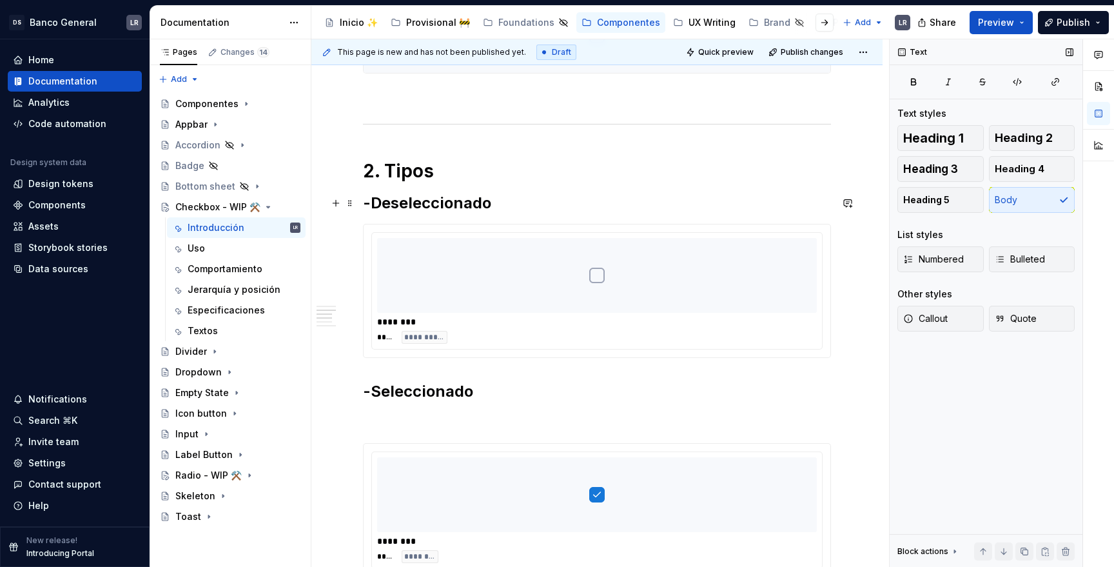
click at [521, 202] on h2 "-Deseleccionado" at bounding box center [597, 203] width 468 height 21
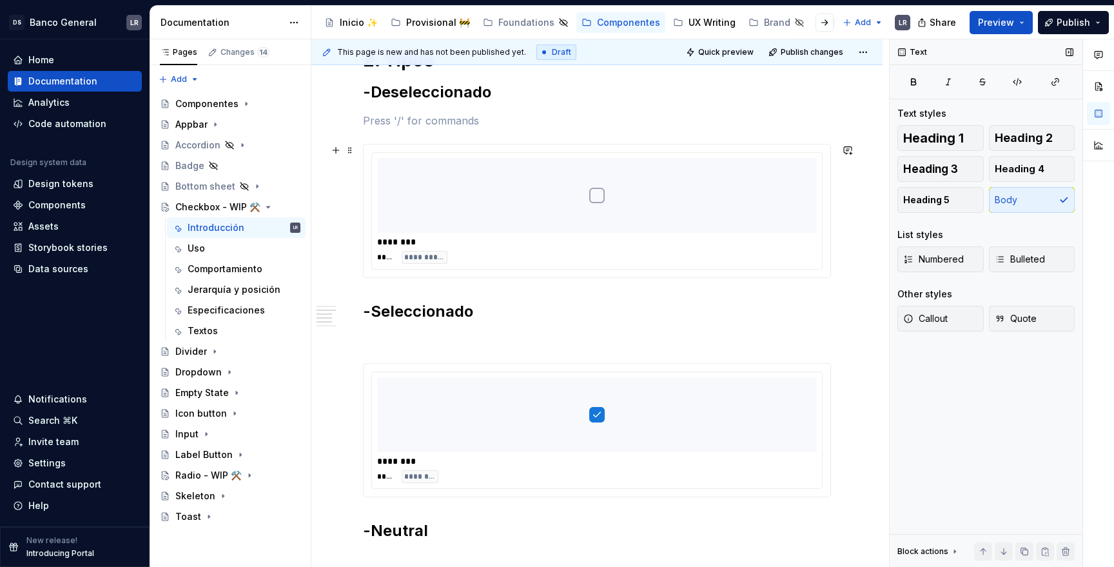
scroll to position [454, 0]
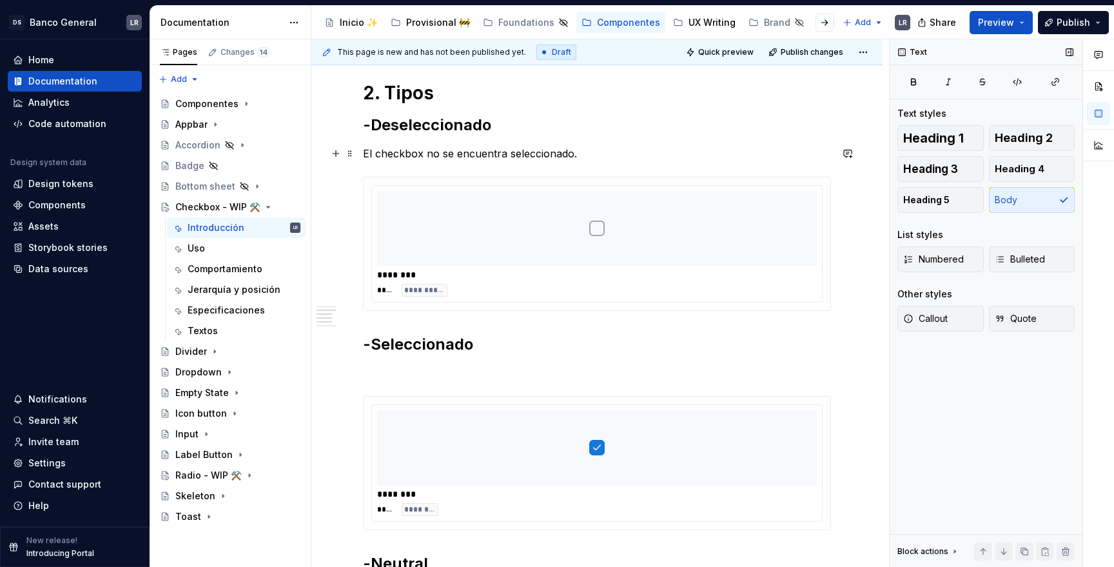
click at [403, 155] on p "El checkbox no se encuentra seleccionado." at bounding box center [597, 153] width 468 height 15
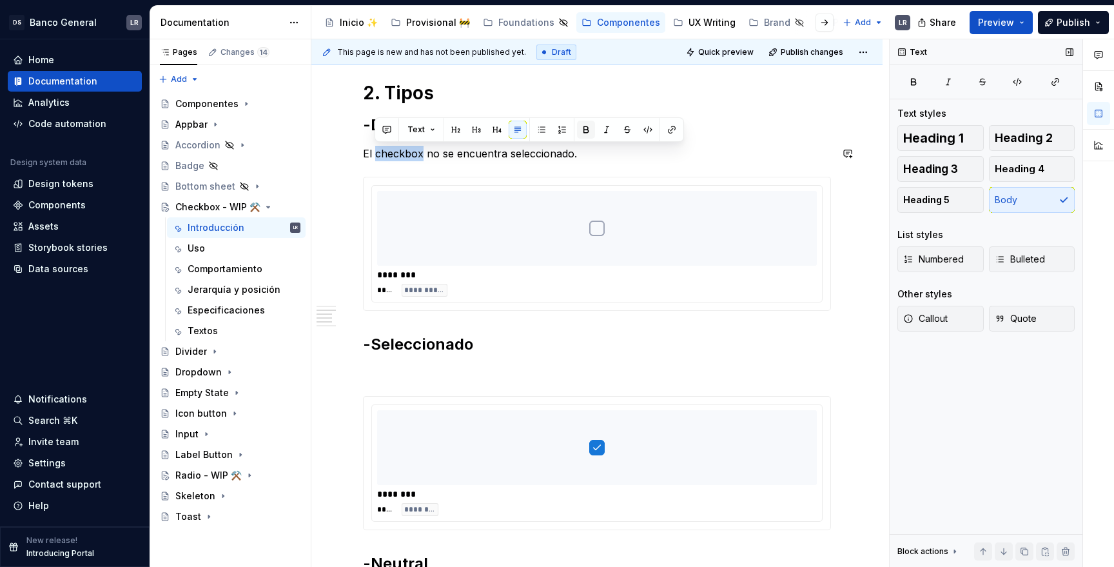
click at [582, 130] on button "button" at bounding box center [586, 130] width 18 height 18
click at [480, 150] on p "El checkbox no se encuentra seleccionado." at bounding box center [597, 153] width 468 height 15
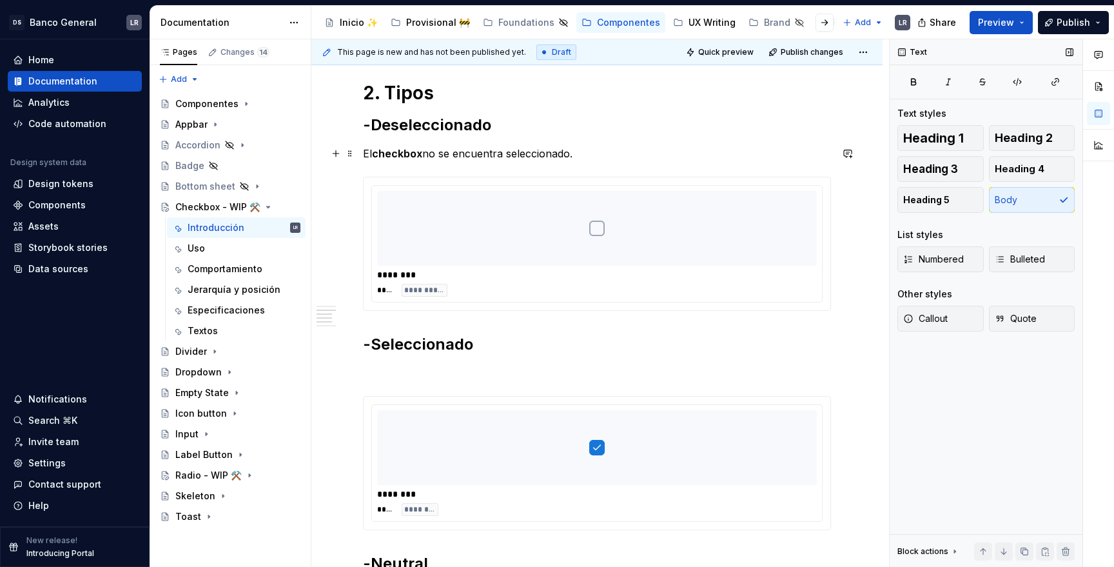
click at [480, 150] on p "El checkbox no se encuentra seleccionado." at bounding box center [597, 153] width 468 height 15
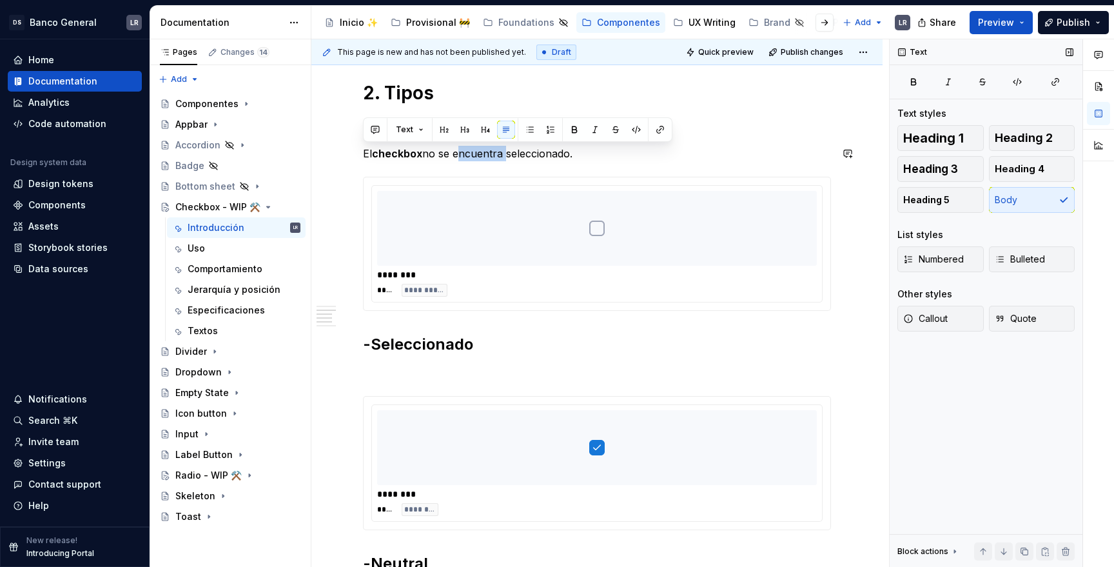
copy p "El checkbox no se encuentra seleccionado."
click at [399, 362] on div "**********" at bounding box center [597, 441] width 468 height 1280
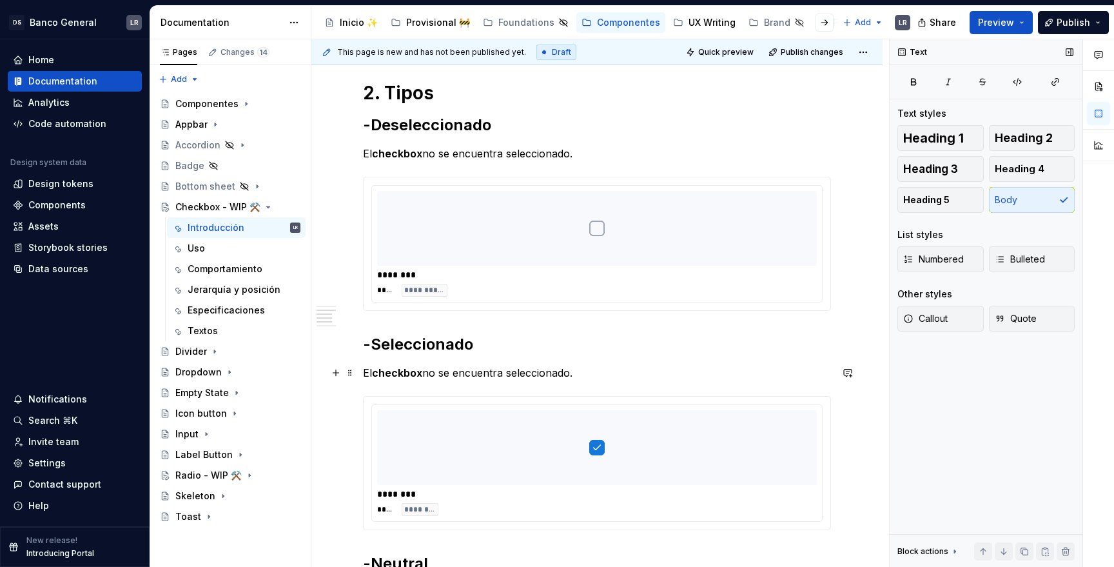
click at [502, 374] on p "El checkbox no se encuentra seleccionado." at bounding box center [597, 372] width 468 height 15
drag, startPoint x: 503, startPoint y: 372, endPoint x: 431, endPoint y: 372, distance: 72.8
click at [431, 372] on p "El checkbox no se encuentra seleccionado." at bounding box center [597, 372] width 468 height 15
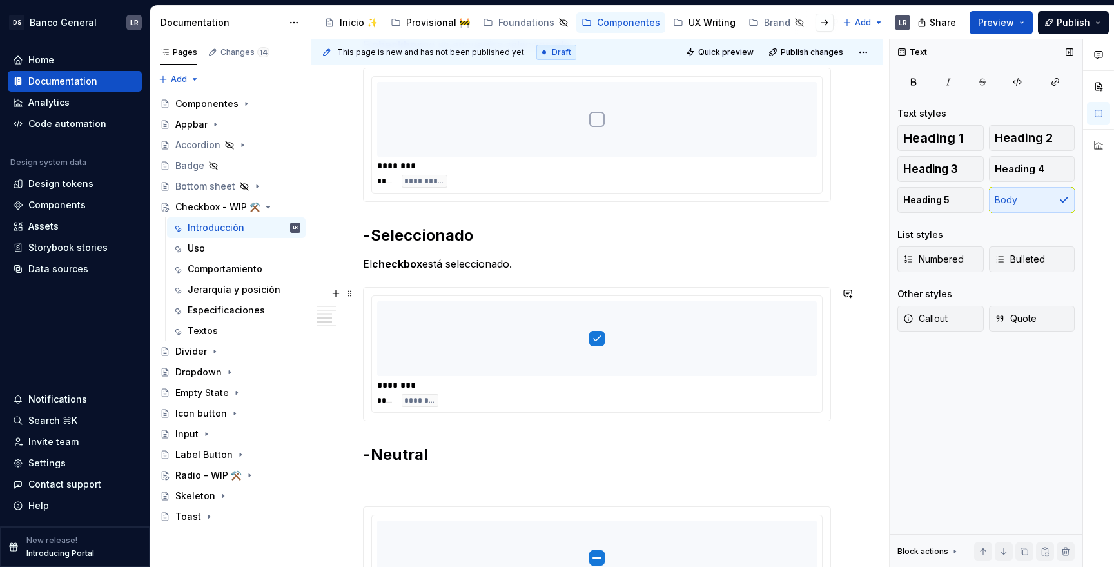
scroll to position [566, 0]
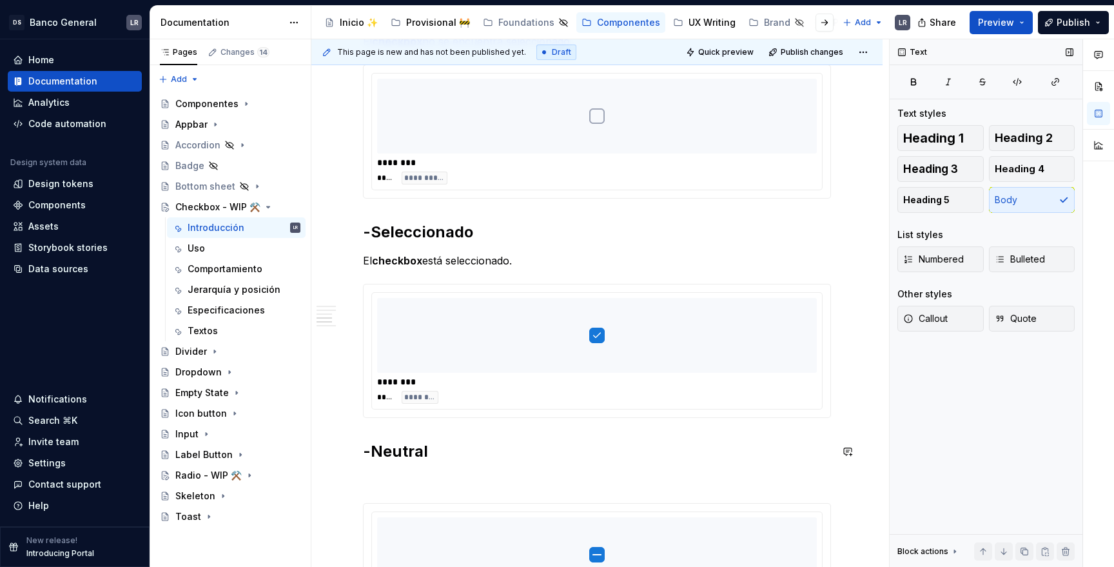
click at [416, 469] on div "**********" at bounding box center [597, 329] width 468 height 1280
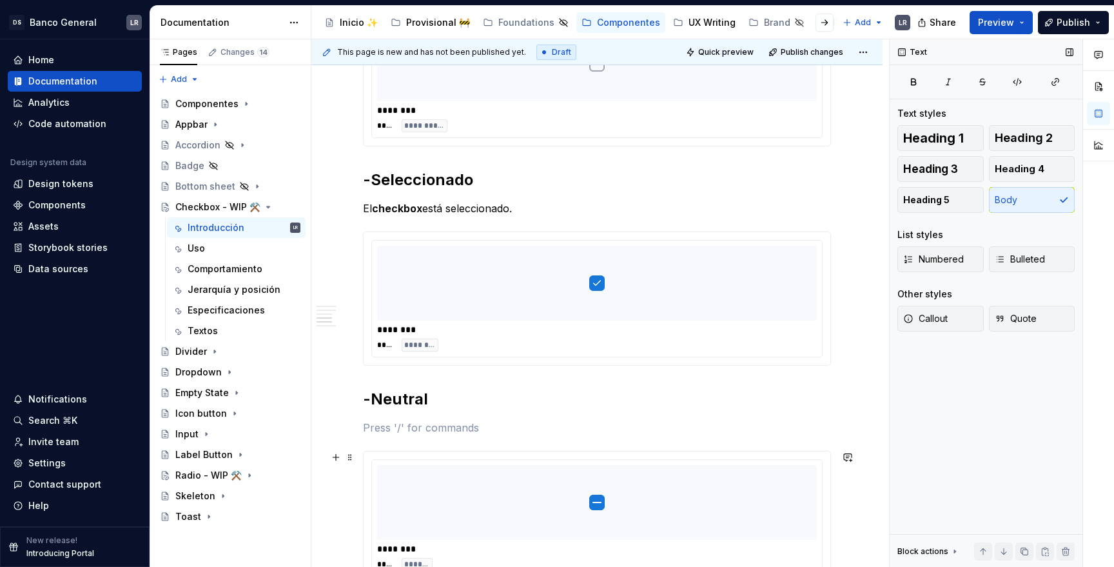
scroll to position [639, 0]
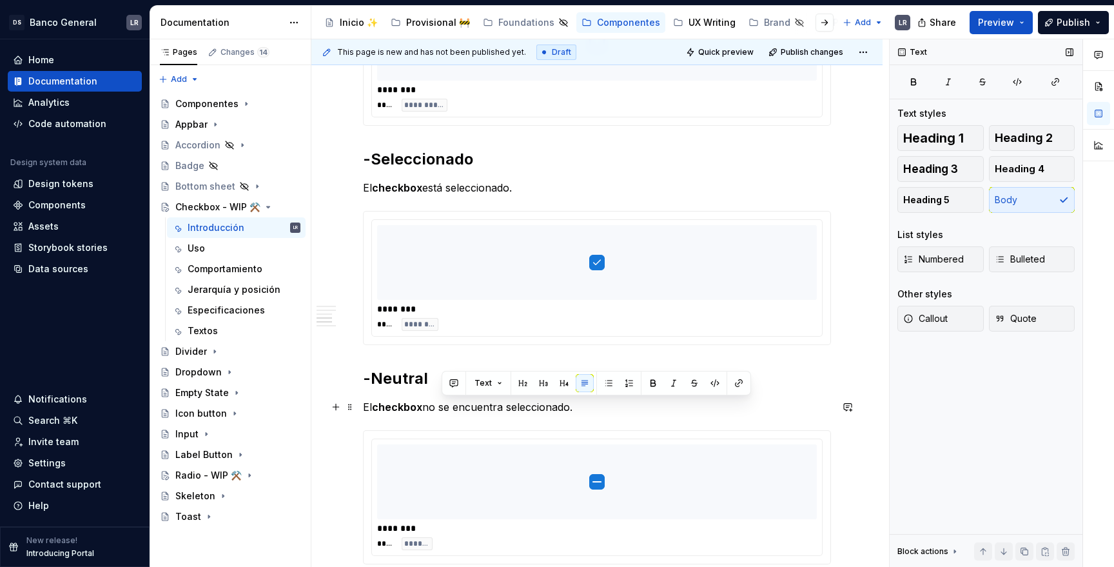
drag, startPoint x: 579, startPoint y: 409, endPoint x: 441, endPoint y: 411, distance: 138.6
click at [441, 411] on p "El checkbox no se encuentra seleccionado." at bounding box center [597, 406] width 468 height 15
type textarea "*"
